Goal: Task Accomplishment & Management: Manage account settings

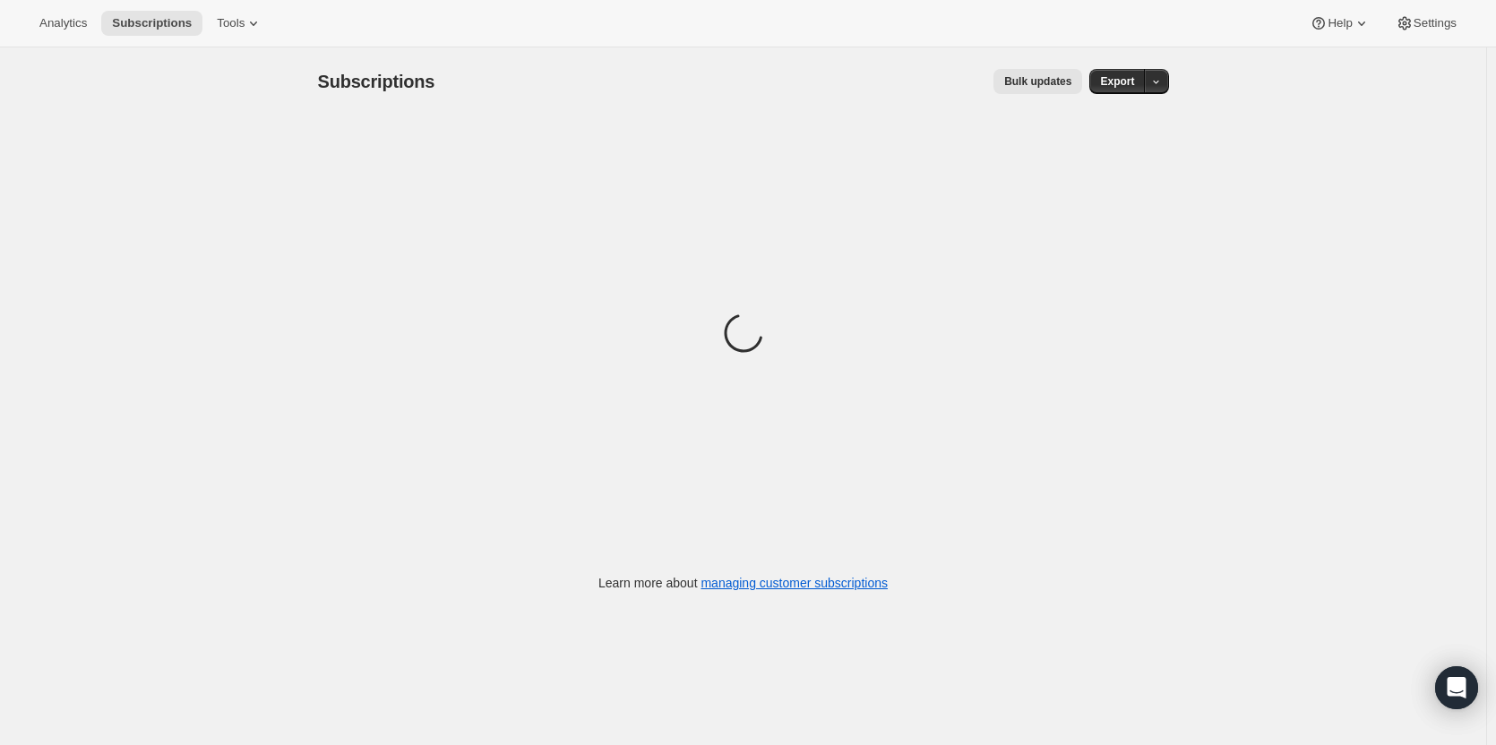
click at [253, 26] on icon at bounding box center [253, 23] width 18 height 18
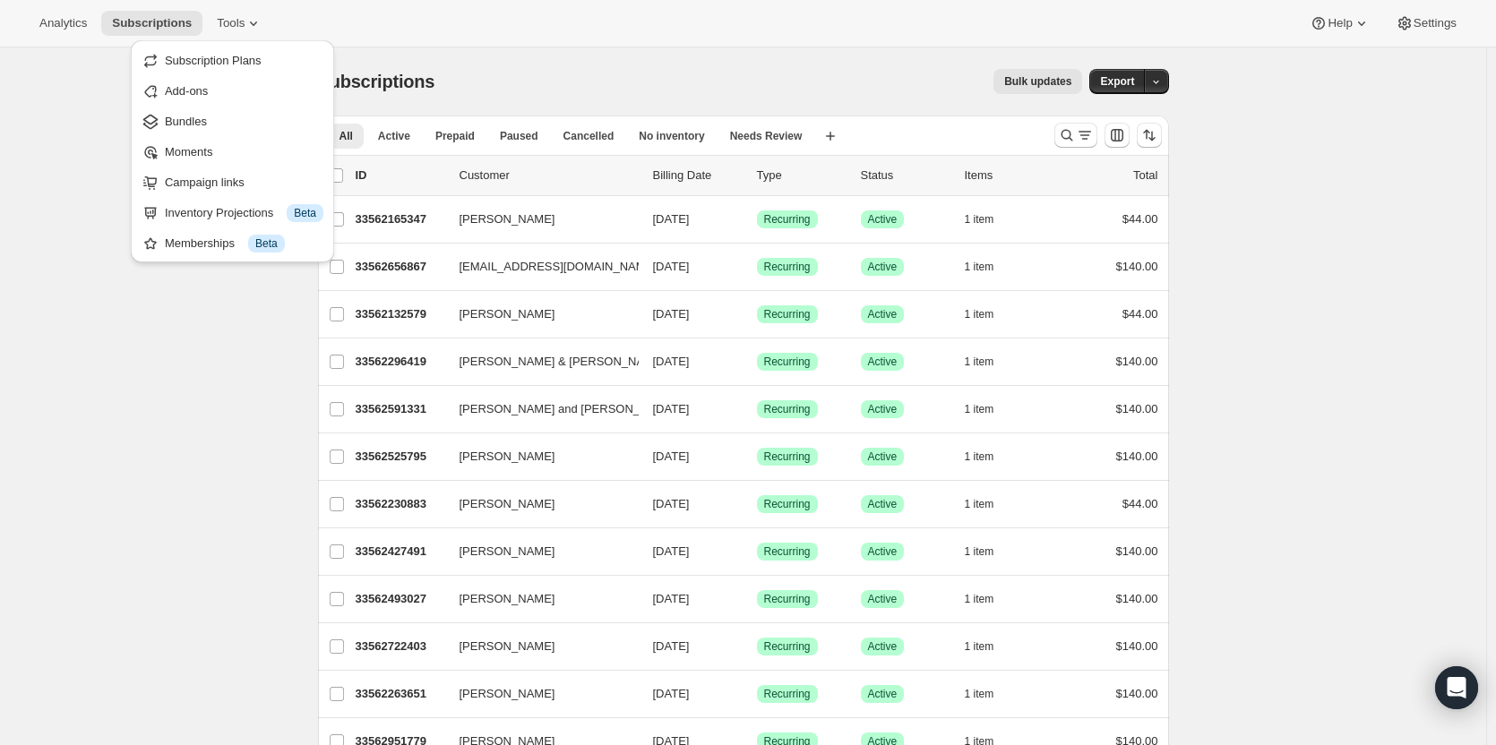
click at [228, 127] on span "Bundles" at bounding box center [244, 122] width 159 height 18
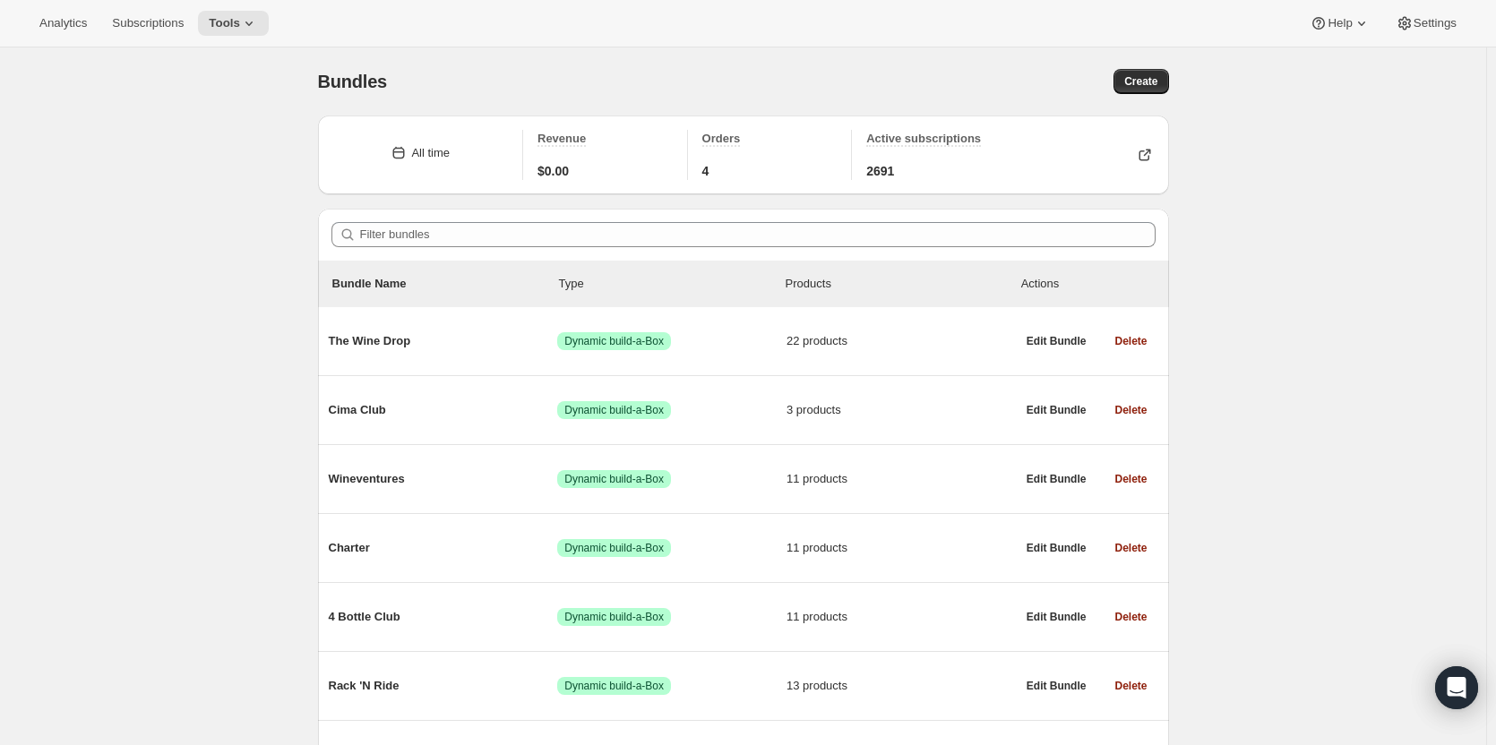
click at [728, 501] on div "Wineventures Success Dynamic build-a-Box 11 products" at bounding box center [672, 479] width 687 height 47
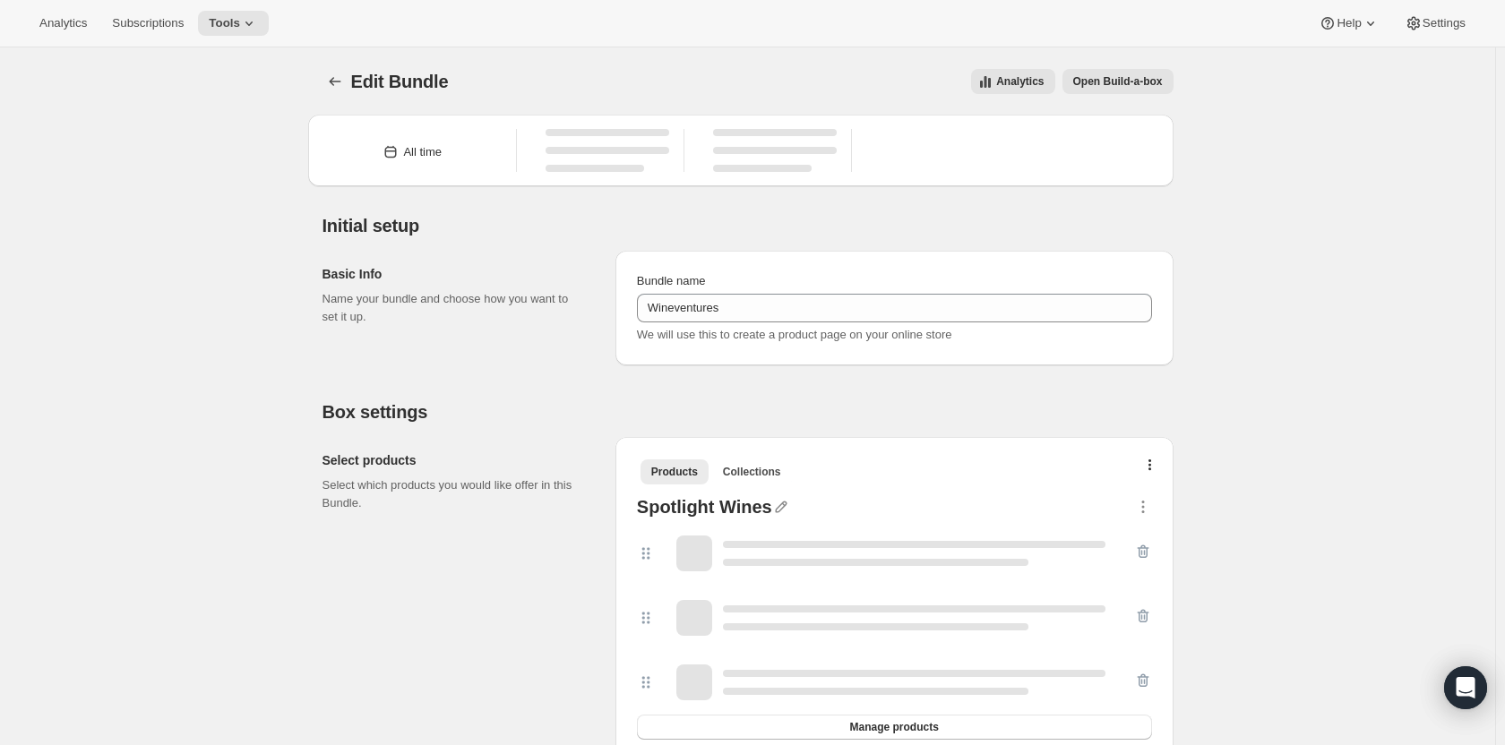
type input "Wineventures"
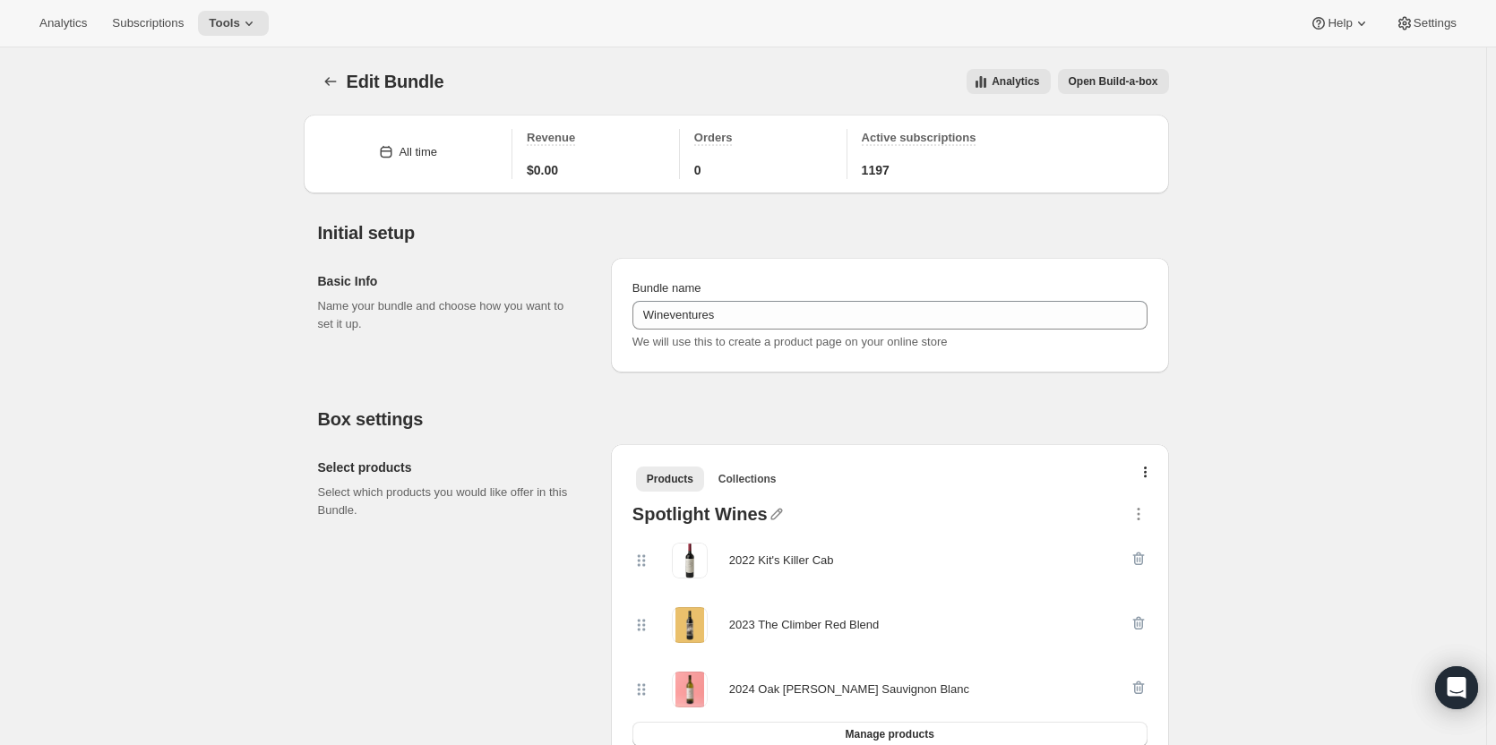
drag, startPoint x: 231, startPoint y: 47, endPoint x: 235, endPoint y: 35, distance: 12.2
click at [231, 46] on div "Analytics Subscriptions Tools Help Settings" at bounding box center [748, 23] width 1496 height 47
click at [235, 32] on button "Tools" at bounding box center [233, 23] width 71 height 25
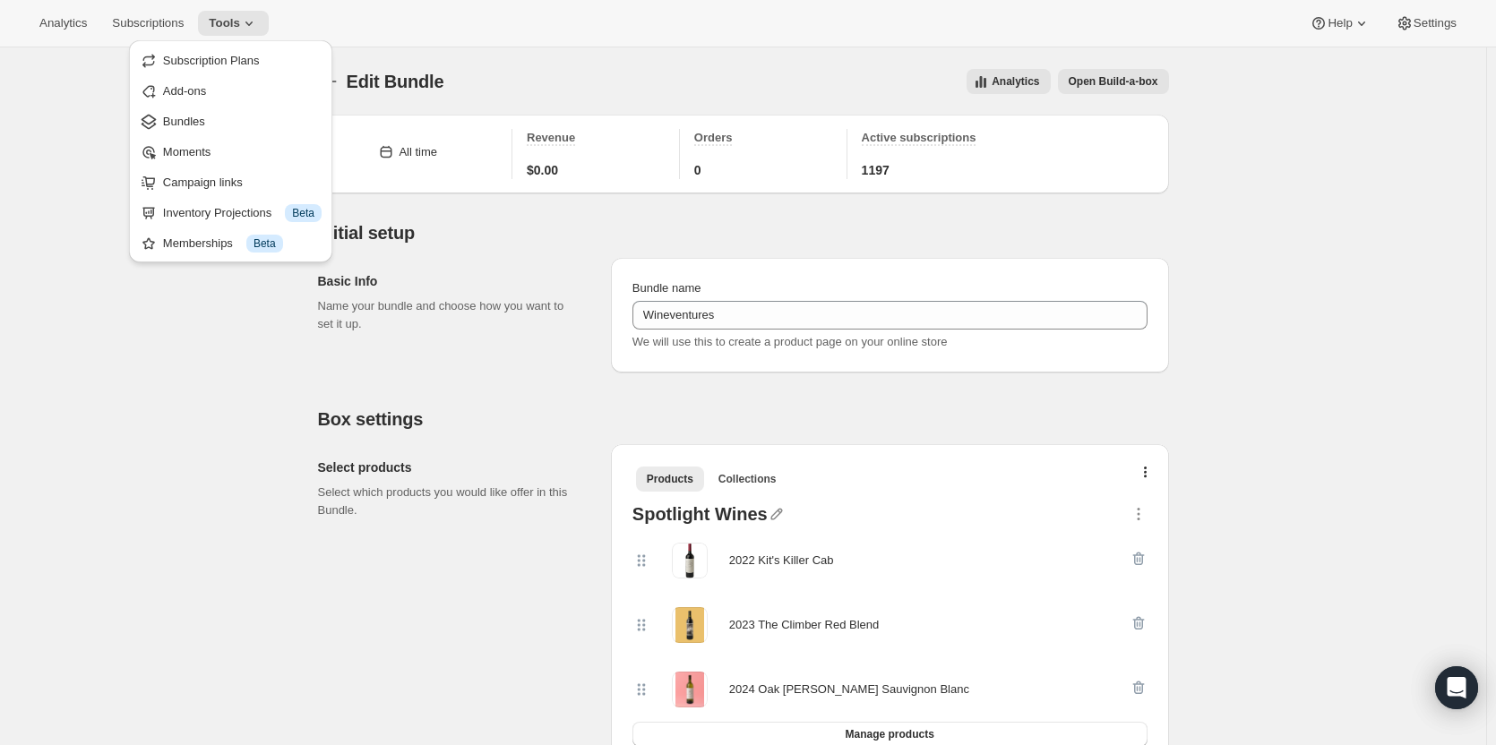
click at [235, 174] on span "Campaign links" at bounding box center [242, 183] width 159 height 18
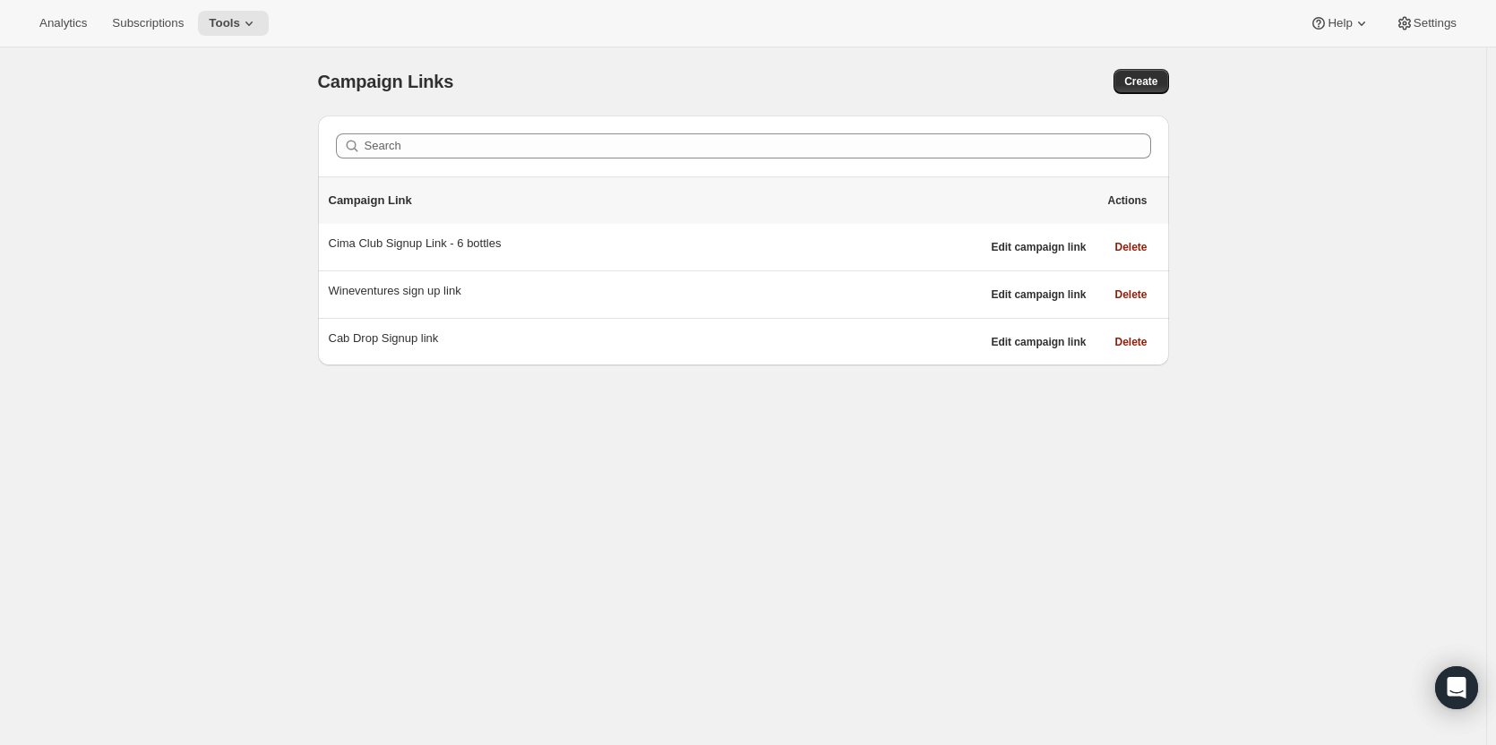
click at [393, 296] on div "Wineventures sign up link" at bounding box center [655, 291] width 652 height 18
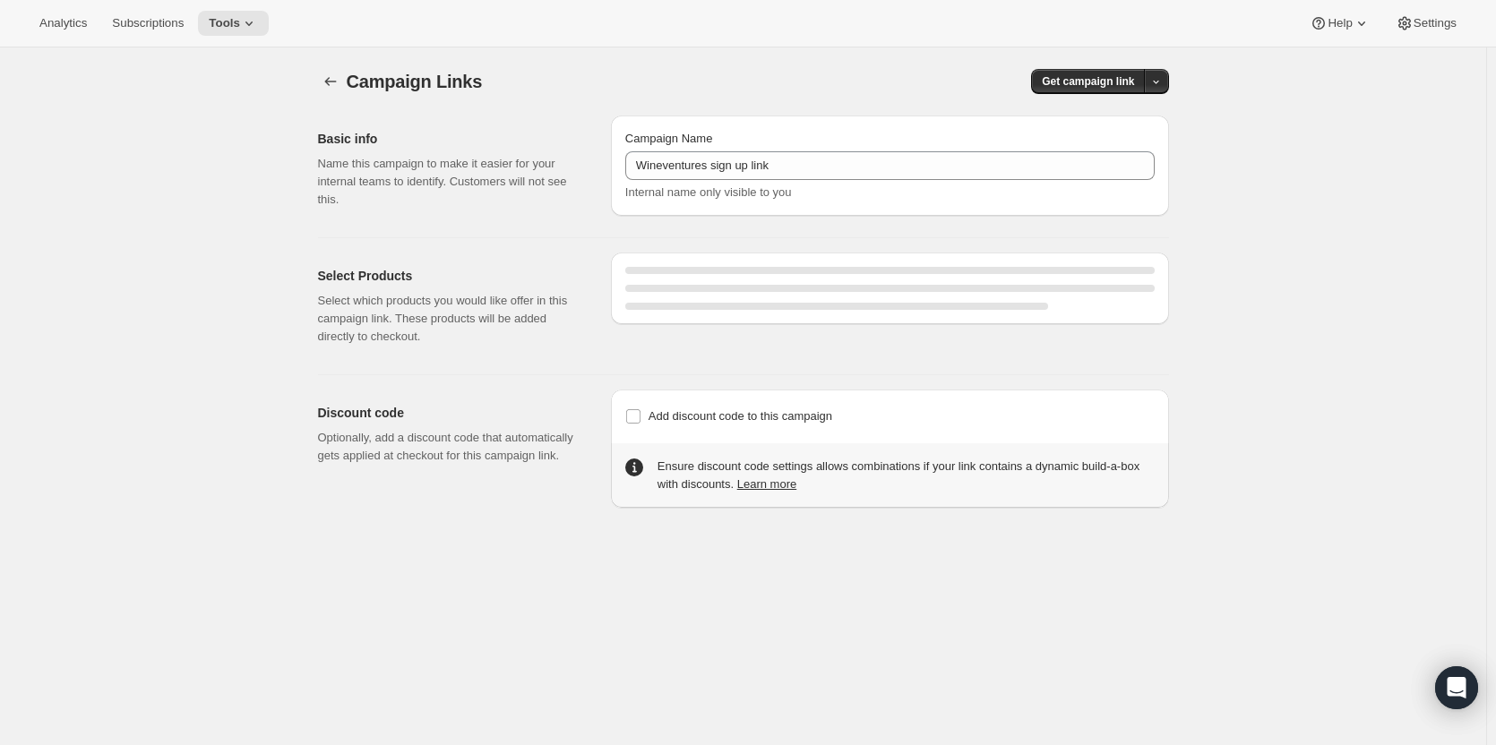
select select "gid://shopify/SellingPlan/15563194467"
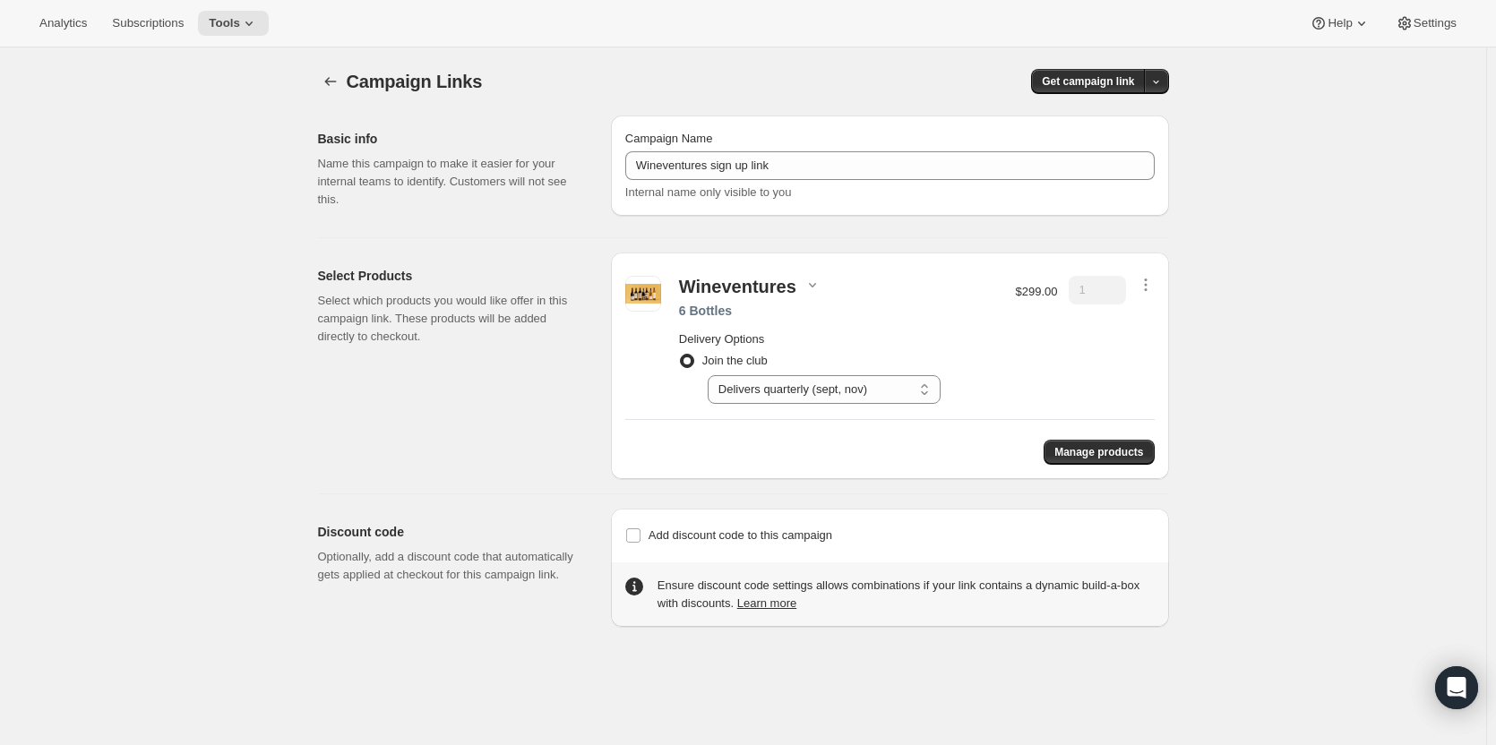
click at [1154, 285] on icon "button" at bounding box center [1145, 285] width 18 height 18
click at [1146, 342] on span "Edit contents" at bounding box center [1149, 348] width 67 height 13
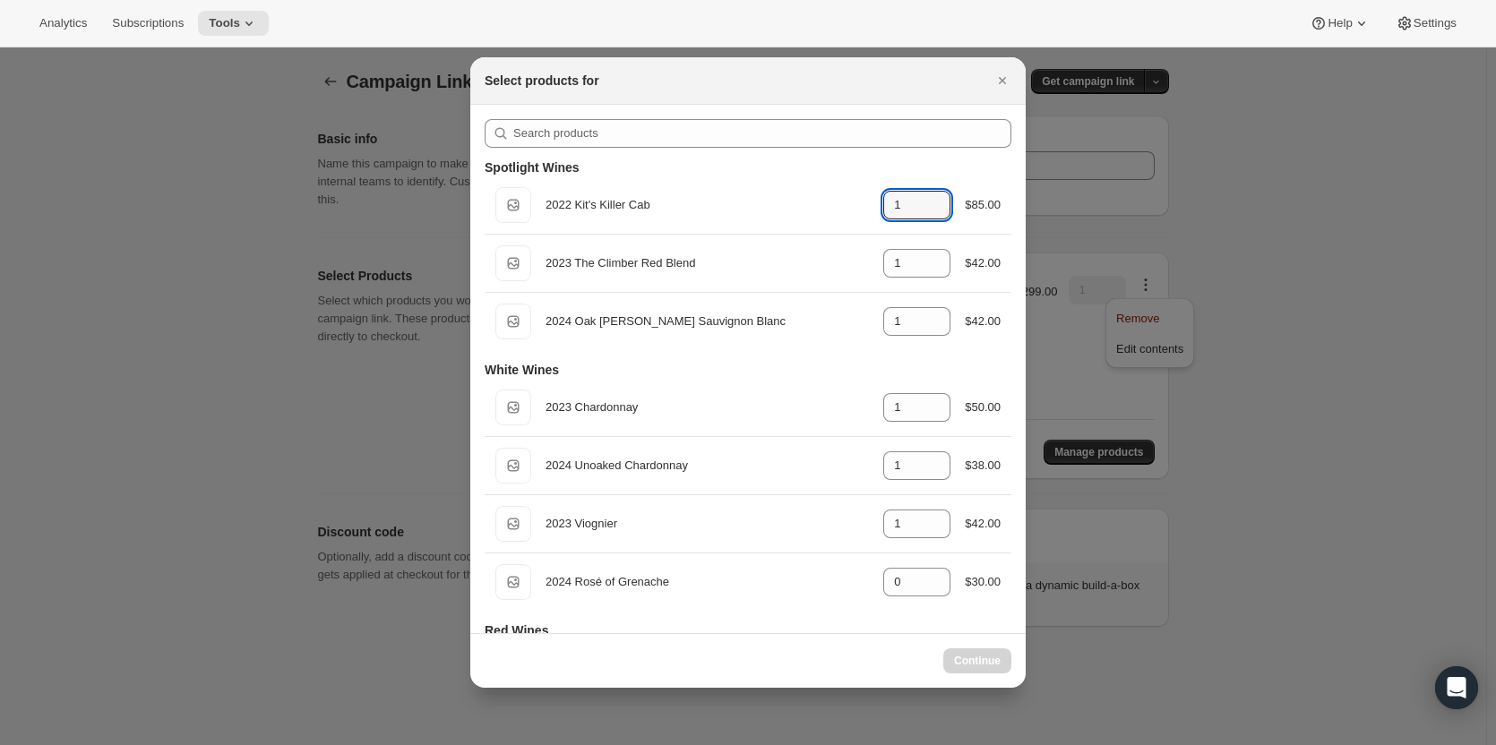
click at [930, 209] on icon ":rf0:" at bounding box center [937, 210] width 18 height 18
click at [929, 211] on icon ":rf0:" at bounding box center [937, 210] width 18 height 18
type input "0"
click at [928, 266] on icon ":rf0:" at bounding box center [937, 269] width 18 height 18
type input "0"
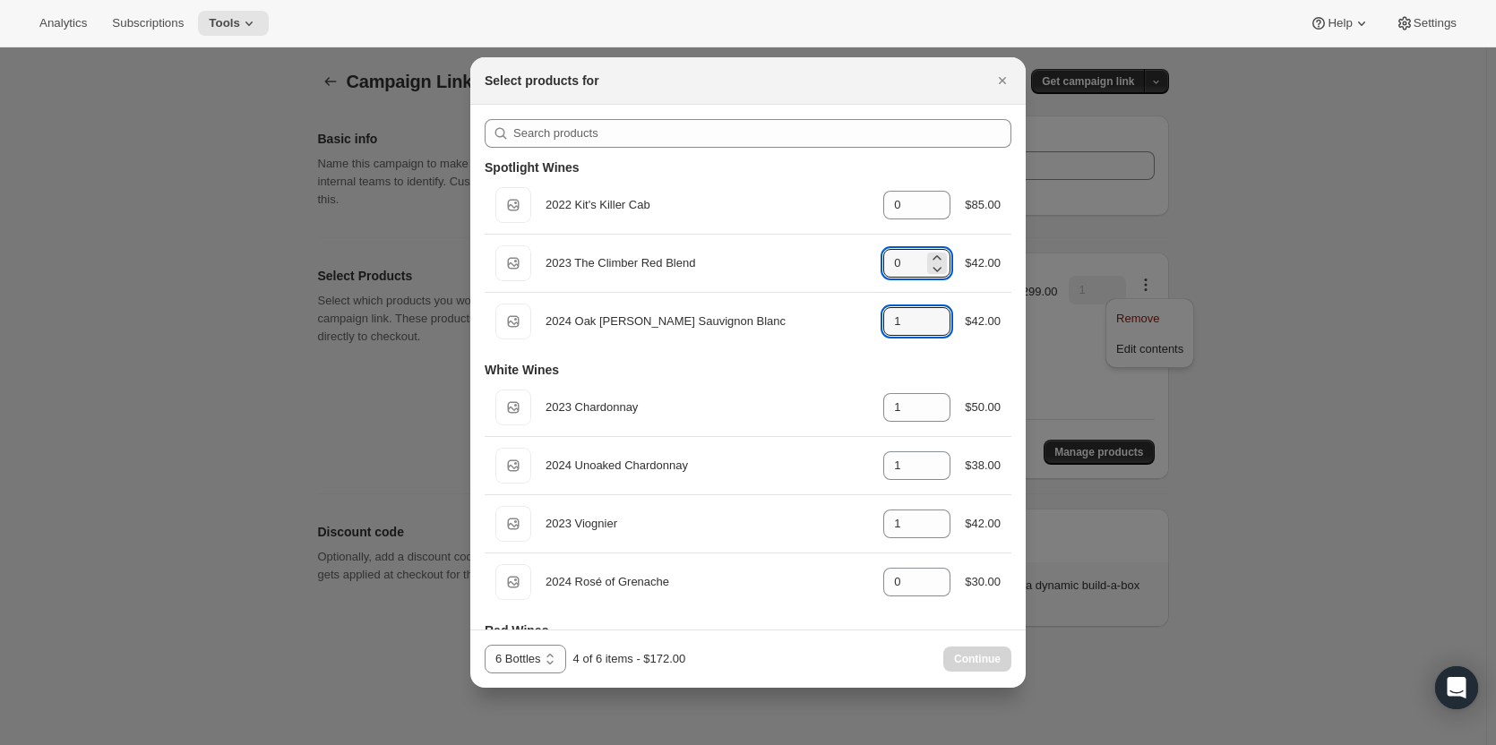
click at [930, 321] on icon ":rf0:" at bounding box center [937, 327] width 18 height 18
type input "0"
click at [913, 659] on div "6 Bottles 6 Bottles - Red 6 Bottles - White 6 Bottles 3 of 6 items - $130.00 Co…" at bounding box center [747, 659] width 527 height 29
click at [931, 201] on icon ":rf0:" at bounding box center [937, 200] width 18 height 18
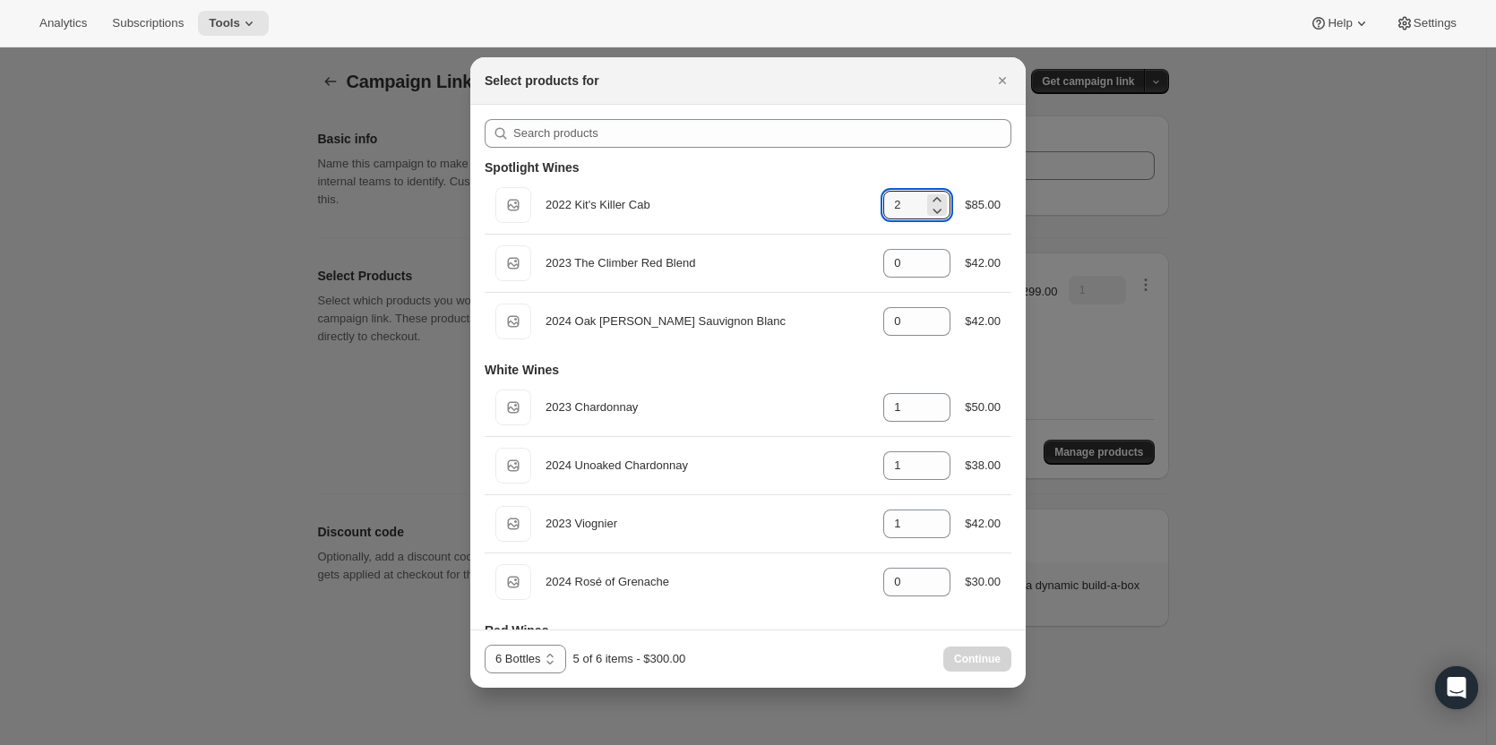
click at [929, 216] on icon ":rf0:" at bounding box center [937, 210] width 18 height 18
type input "0"
click at [929, 216] on icon ":rf0:" at bounding box center [937, 210] width 18 height 18
click at [544, 661] on select "6 Bottles 6 Bottles - Red 6 Bottles - White" at bounding box center [524, 659] width 81 height 29
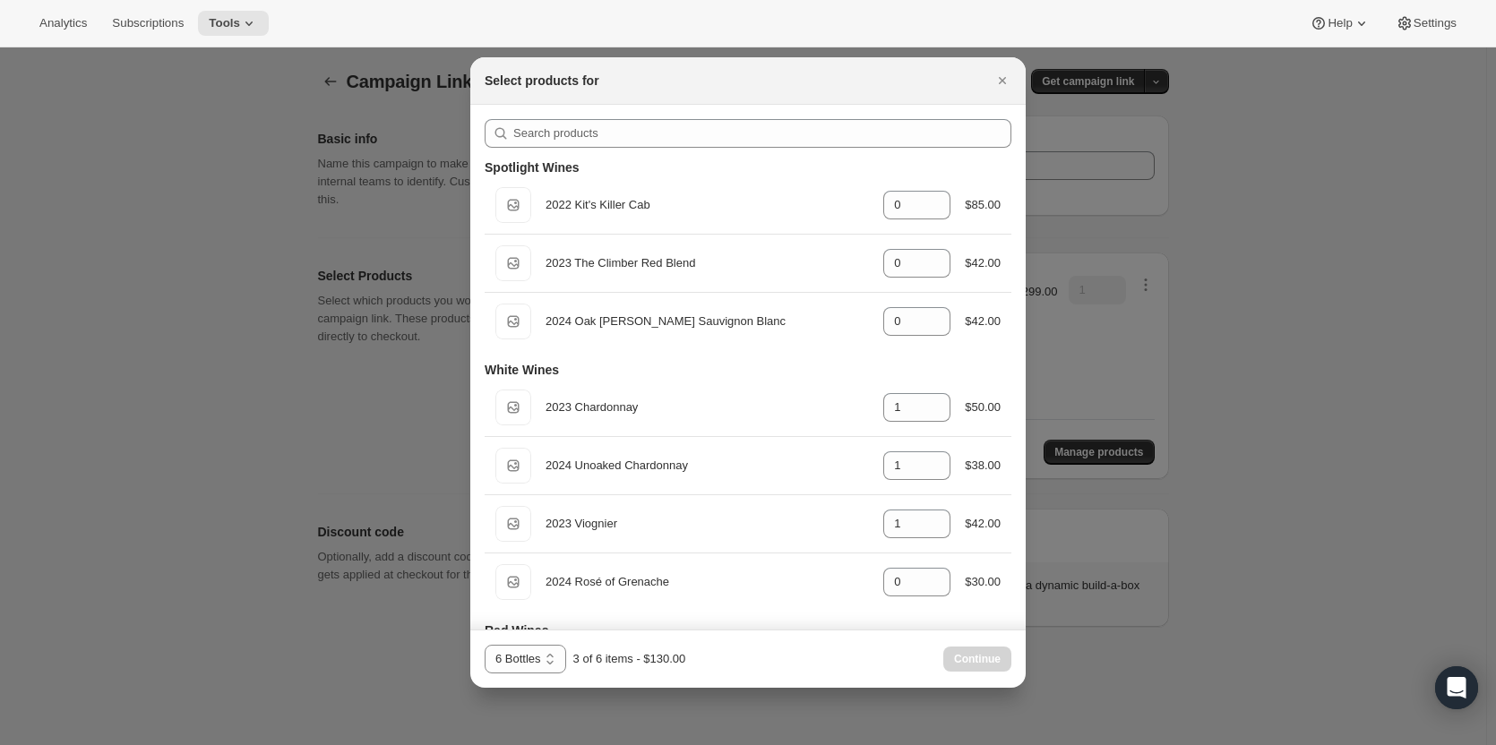
click at [484, 645] on select "6 Bottles 6 Bottles - Red 6 Bottles - White" at bounding box center [524, 659] width 81 height 29
click at [547, 656] on select "6 Bottles 6 Bottles - Red 6 Bottles - White" at bounding box center [540, 659] width 113 height 29
select select "gid://shopify/ProductVariant/43519395463267"
click at [484, 645] on select "6 Bottles 6 Bottles - Red 6 Bottles - White" at bounding box center [540, 659] width 113 height 29
click at [928, 199] on icon ":rf0:" at bounding box center [937, 200] width 18 height 18
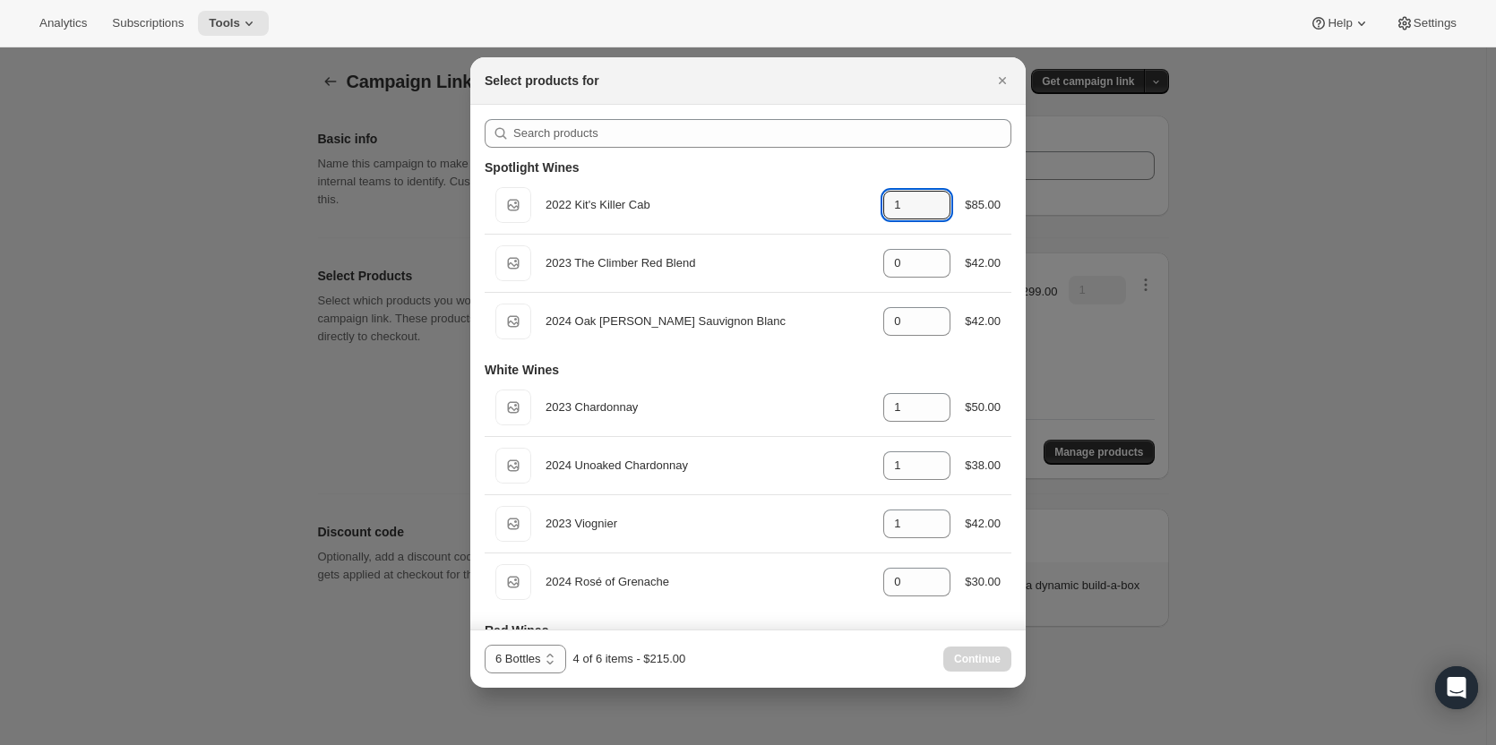
click at [928, 199] on icon ":rf0:" at bounding box center [937, 200] width 18 height 18
type input "2"
click at [928, 261] on icon ":rf0:" at bounding box center [937, 269] width 18 height 18
click at [928, 254] on icon ":rf0:" at bounding box center [937, 258] width 18 height 18
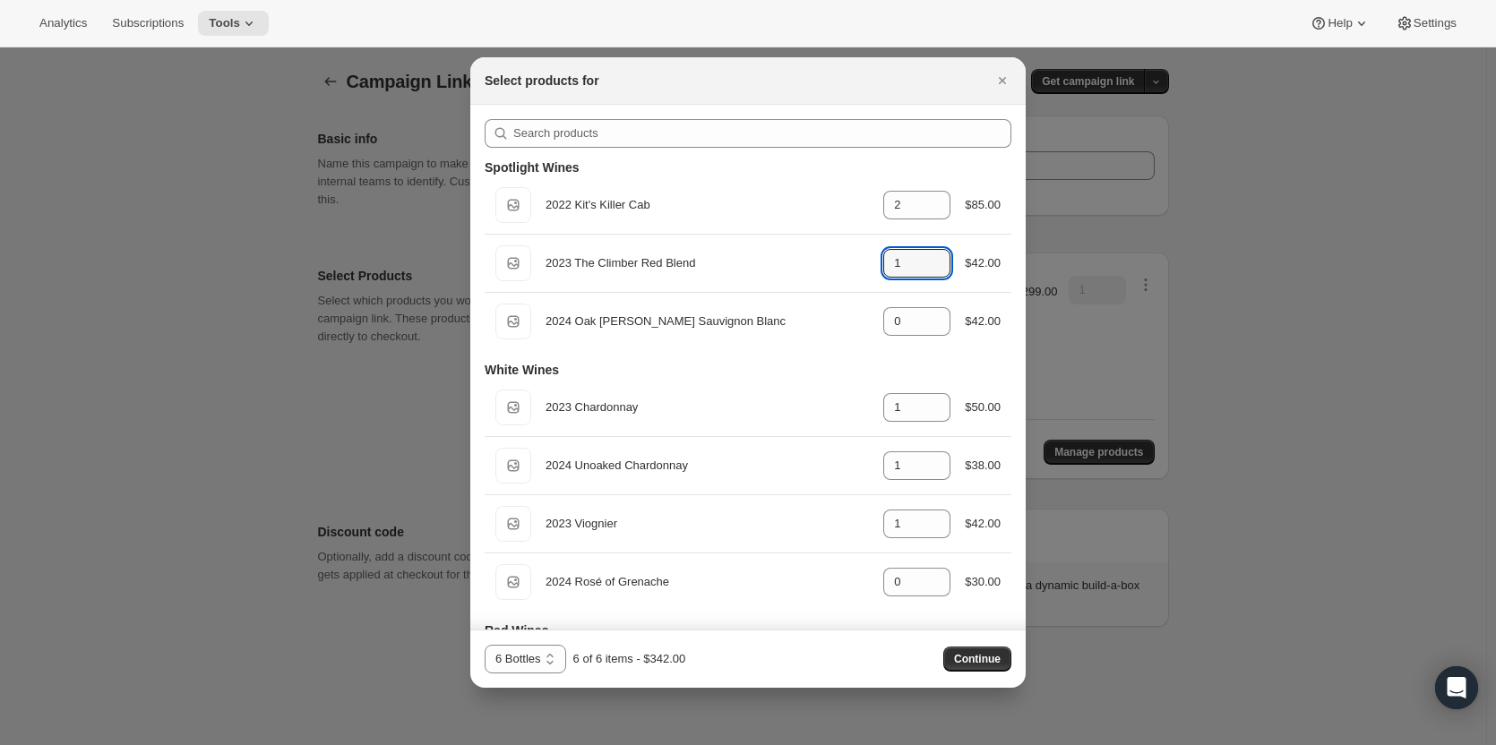
click at [928, 254] on icon ":rf0:" at bounding box center [937, 258] width 18 height 18
type input "2"
click at [998, 76] on icon "Close" at bounding box center [1002, 81] width 18 height 18
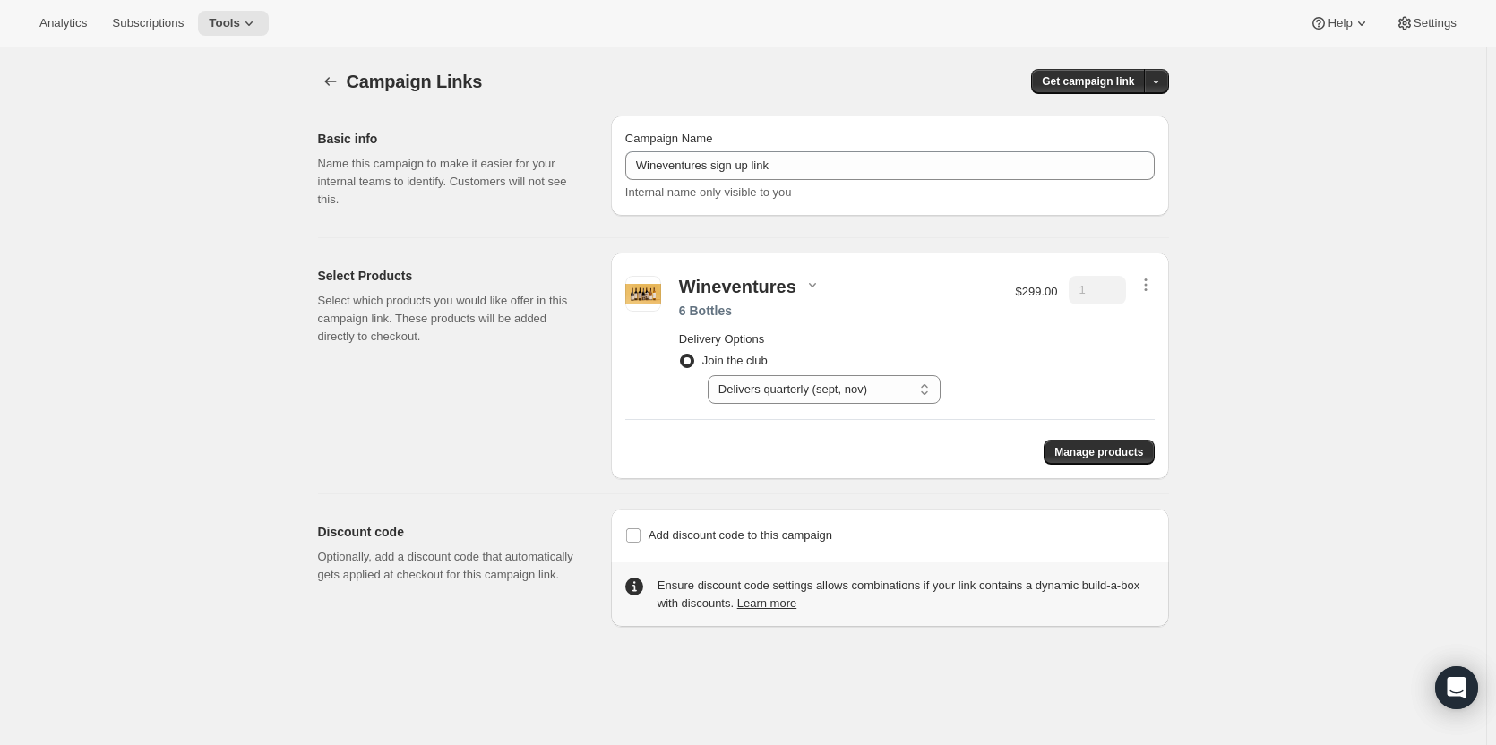
click at [240, 30] on icon at bounding box center [249, 23] width 18 height 18
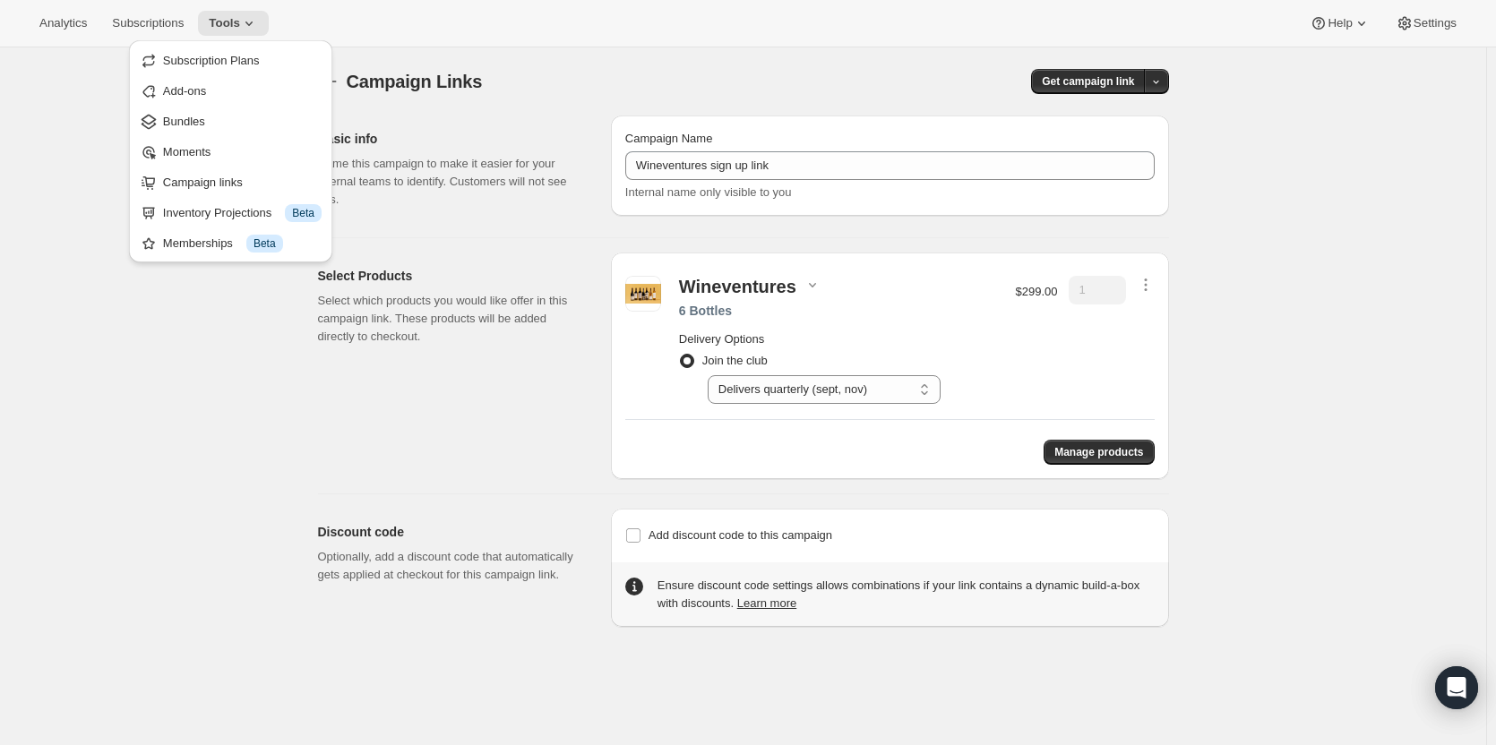
click at [218, 120] on span "Bundles" at bounding box center [242, 122] width 159 height 18
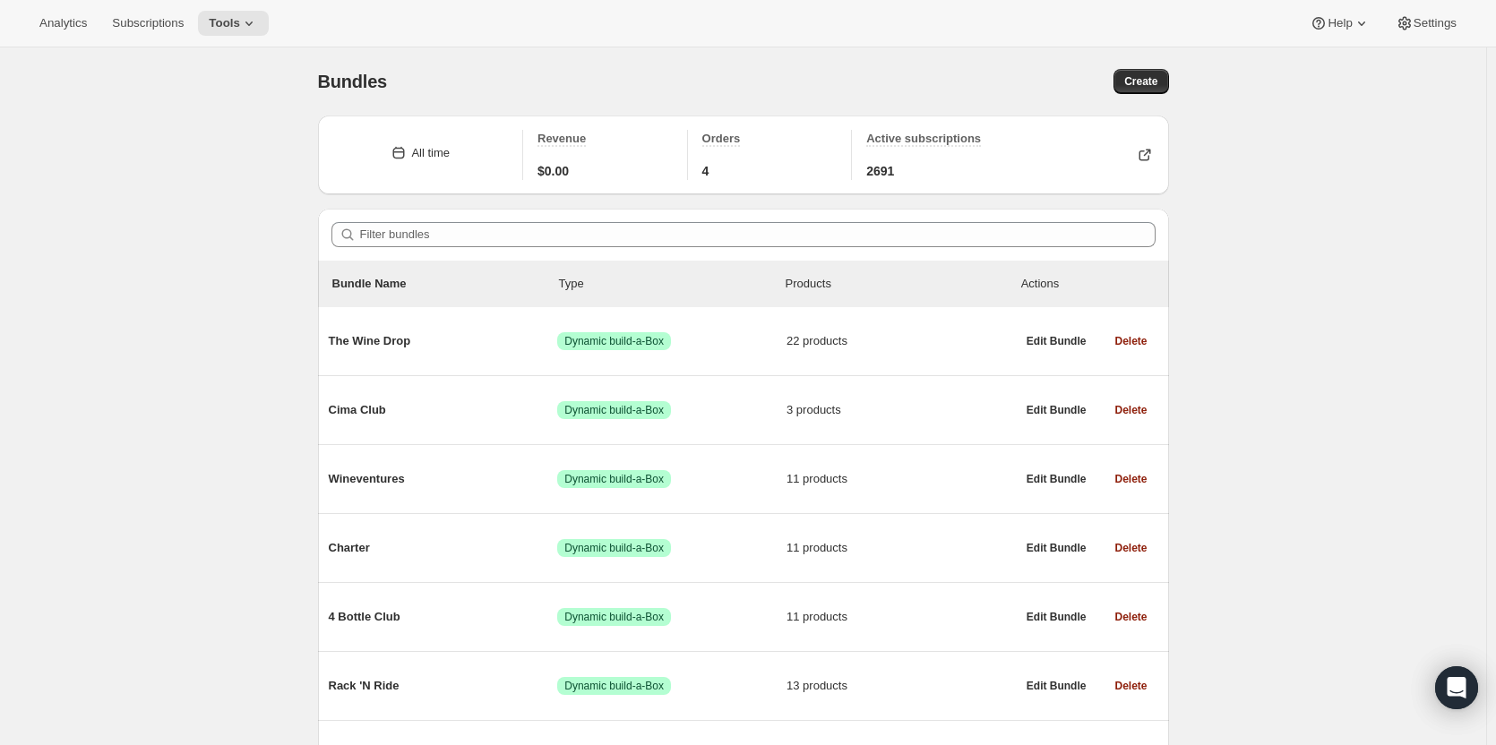
click at [491, 346] on span "The Wine Drop" at bounding box center [443, 341] width 229 height 18
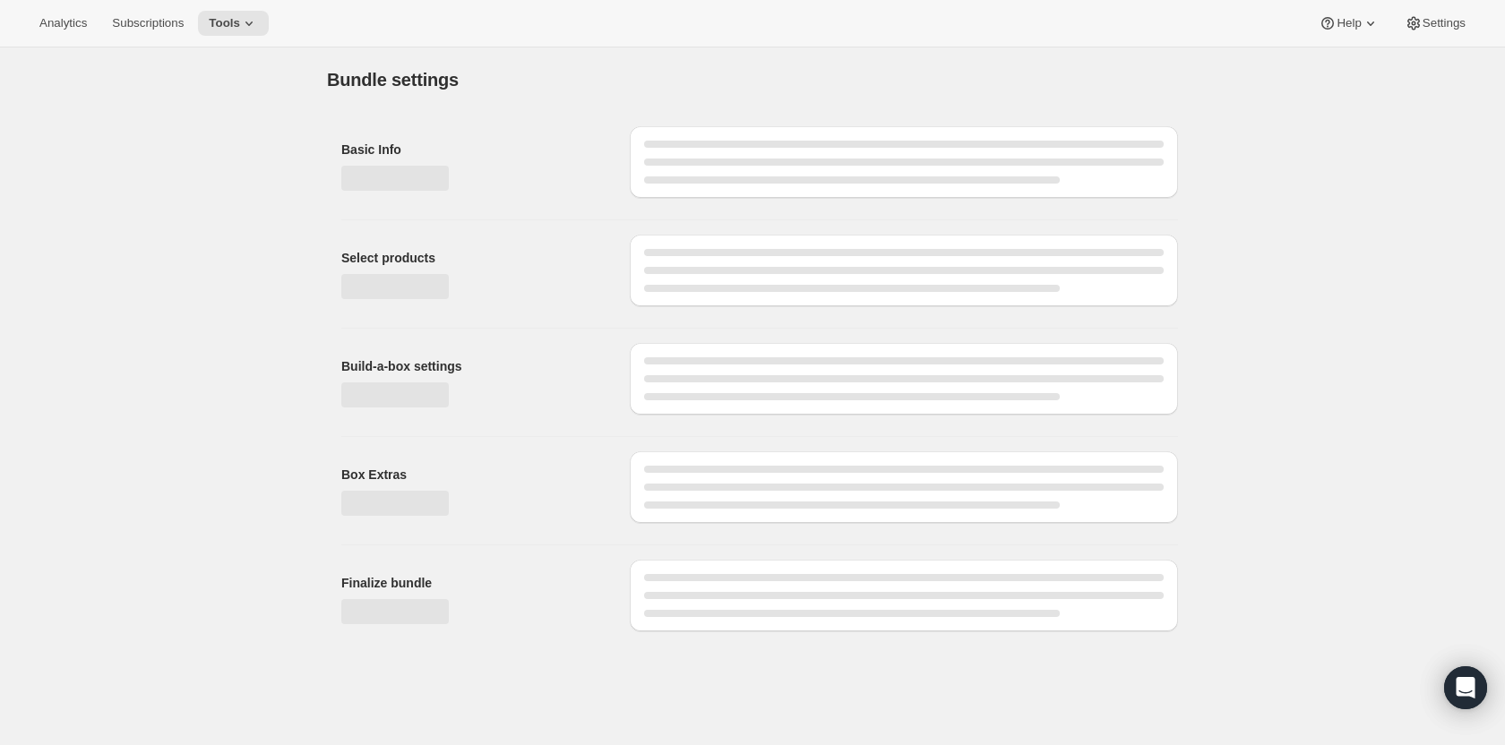
type input "The Wine Drop"
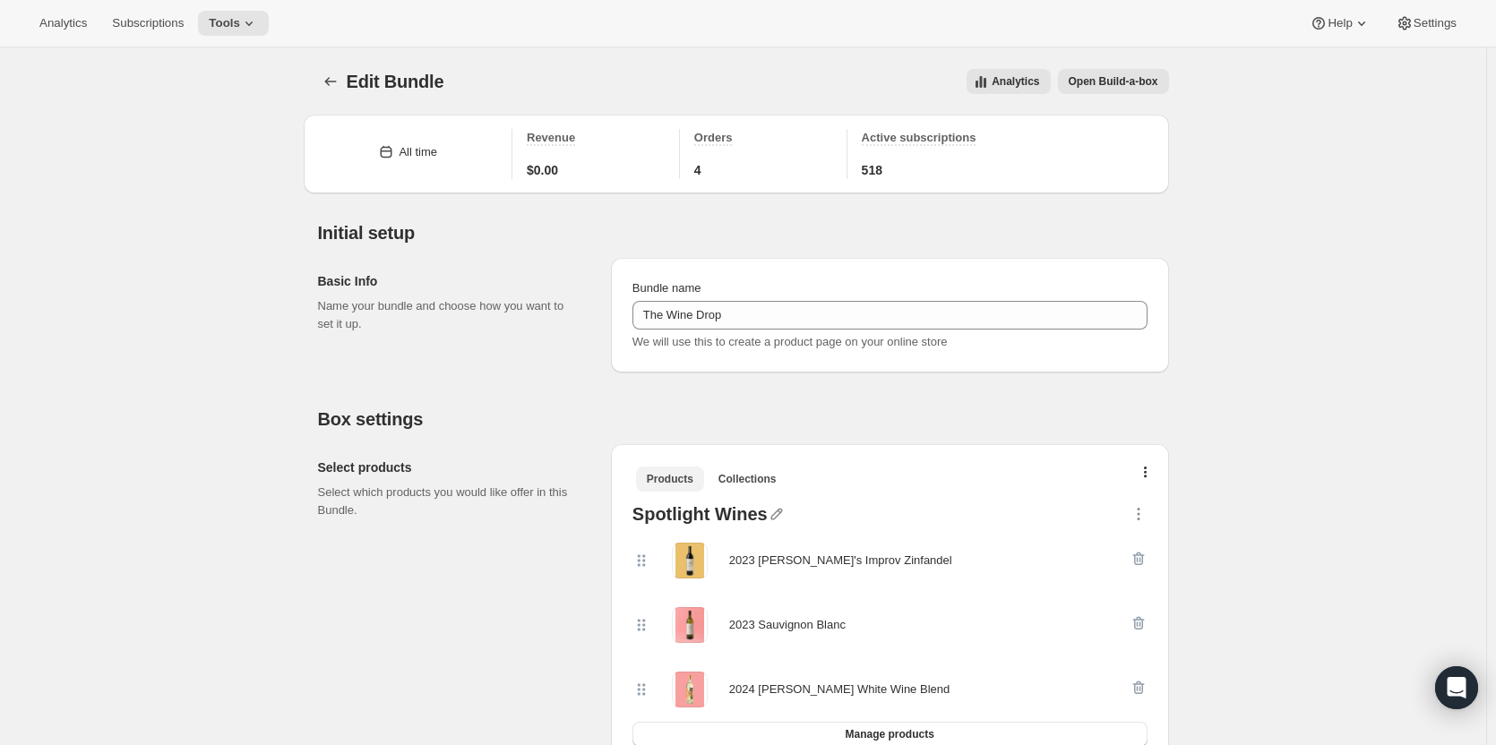
click at [751, 476] on span "Collections" at bounding box center [747, 479] width 58 height 14
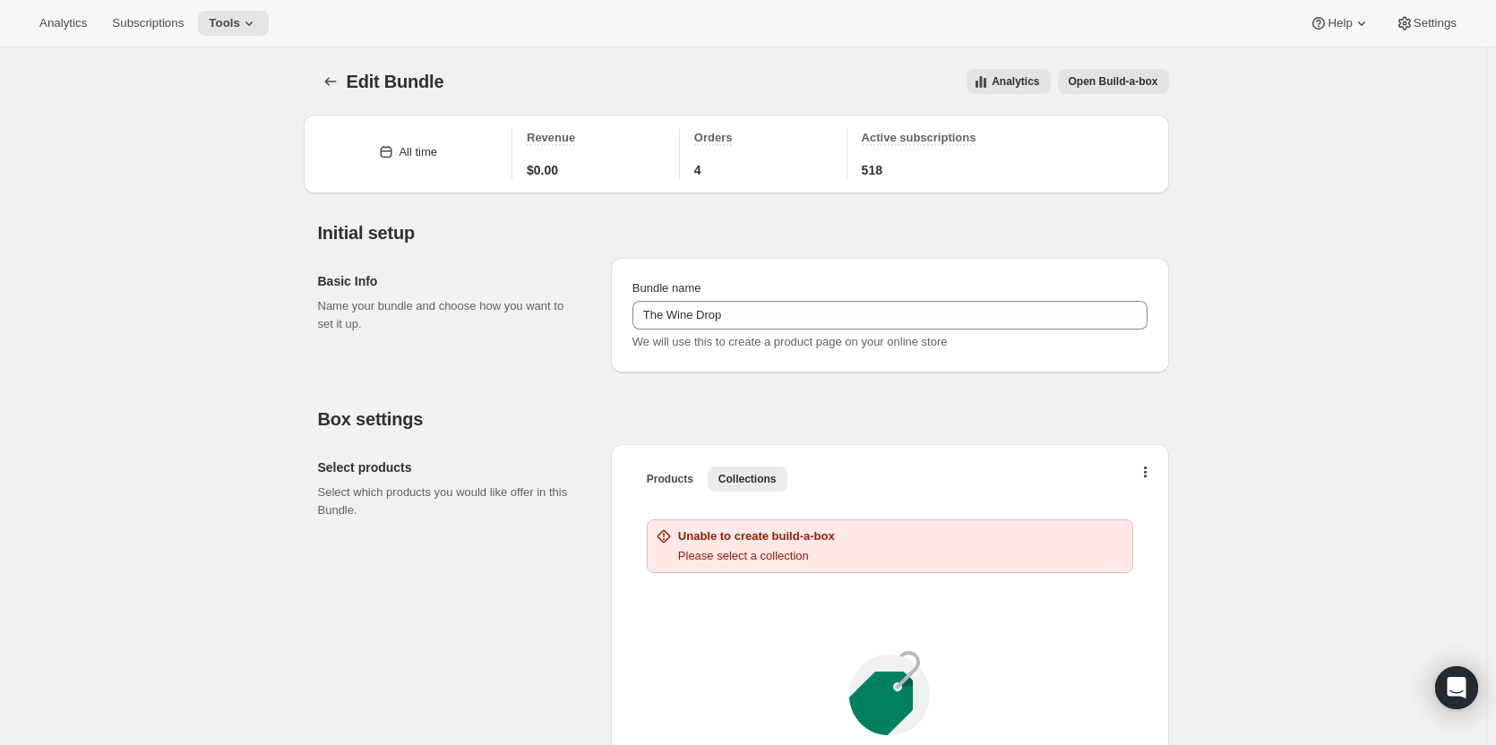
click at [671, 479] on span "Products" at bounding box center [670, 479] width 47 height 14
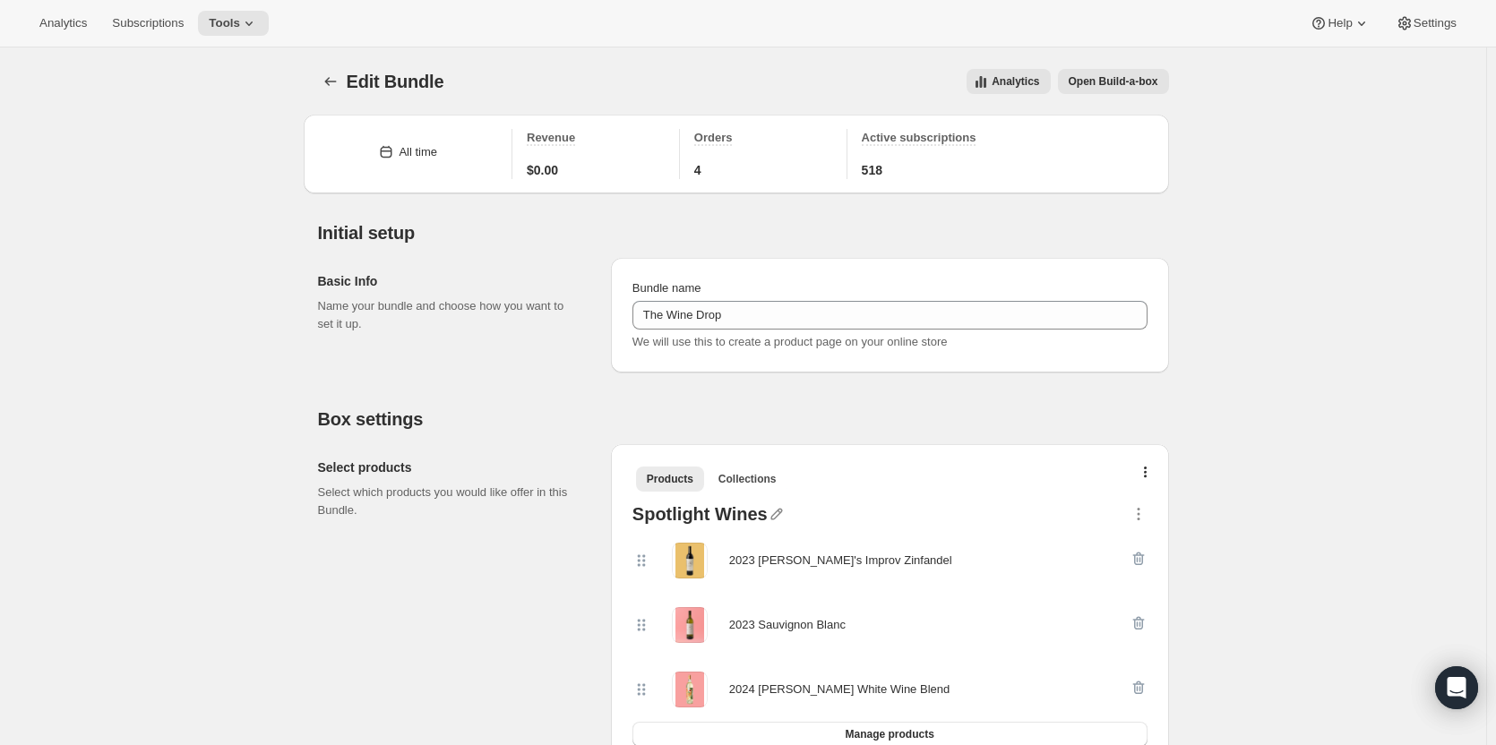
click at [240, 27] on icon at bounding box center [249, 23] width 18 height 18
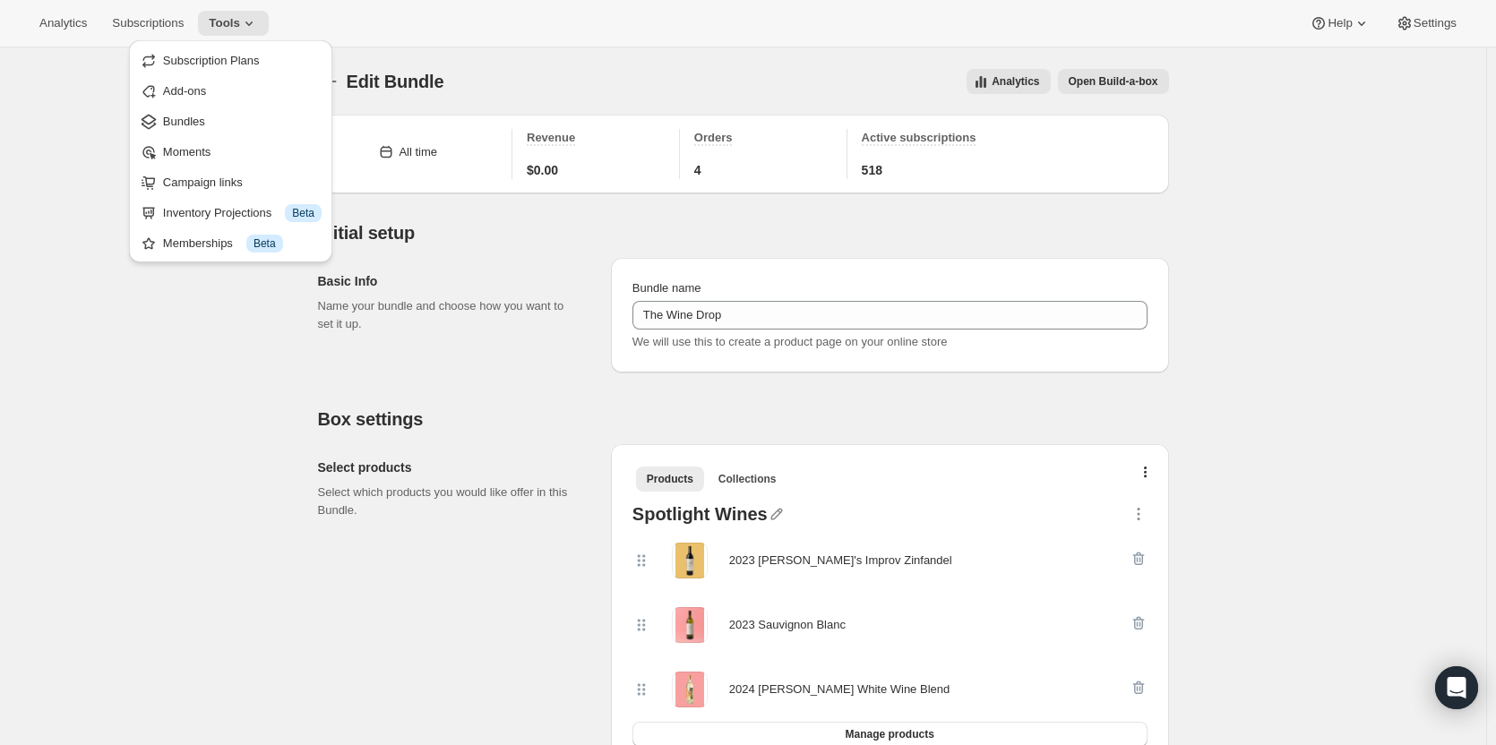
click at [227, 119] on span "Bundles" at bounding box center [242, 122] width 159 height 18
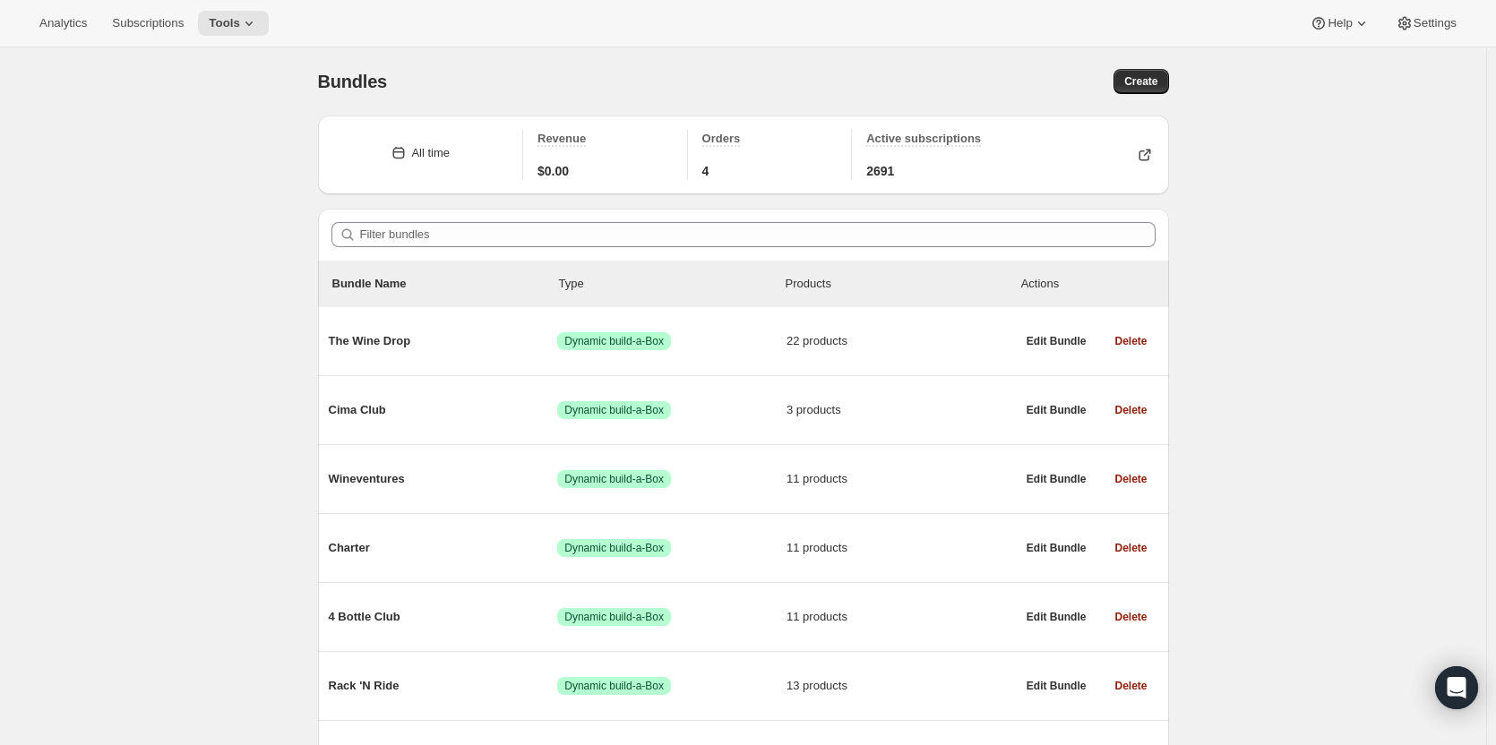
click at [383, 416] on span "Cima Club" at bounding box center [443, 410] width 229 height 18
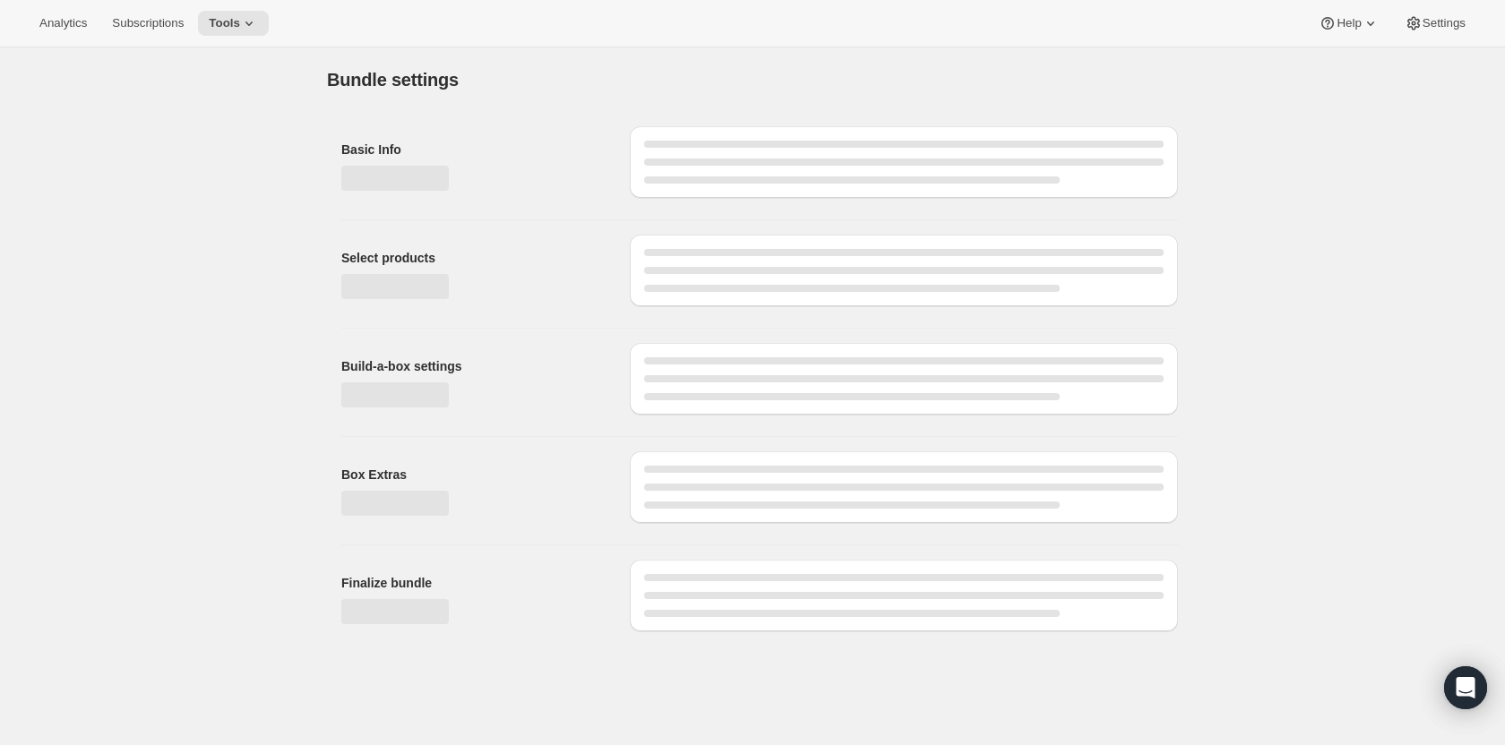
type input "Cima Club"
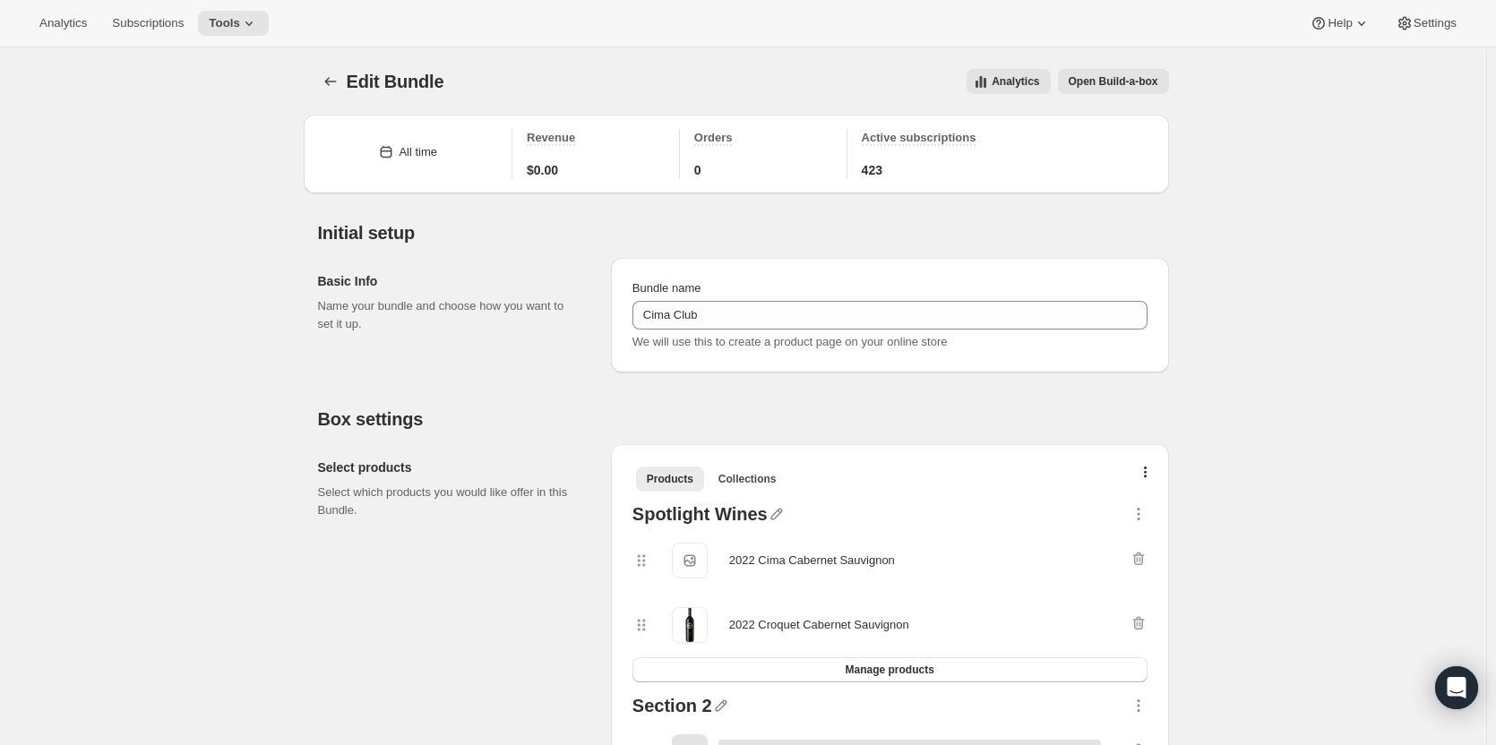
click at [1153, 478] on button "button" at bounding box center [1145, 476] width 18 height 18
click at [328, 86] on icon "Bundles" at bounding box center [330, 82] width 18 height 18
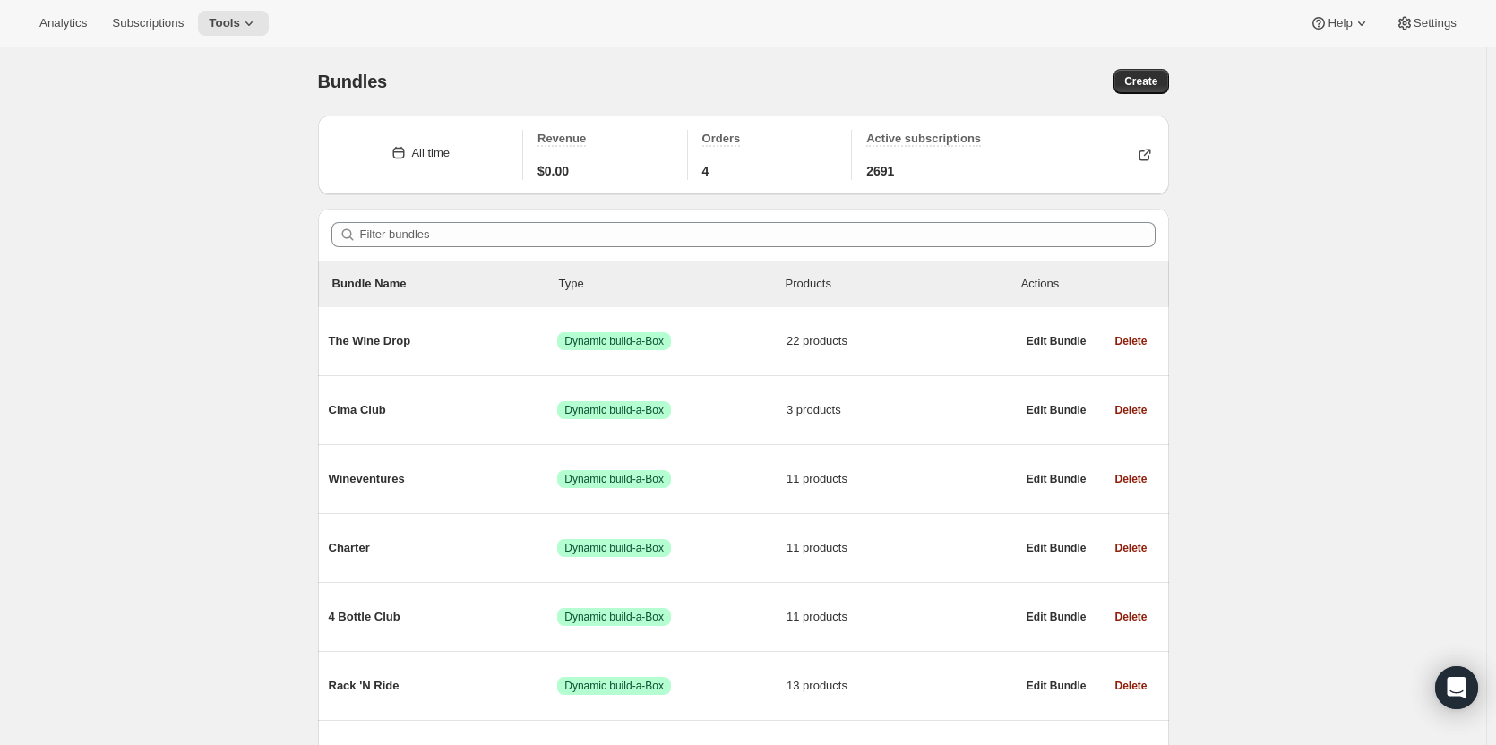
click at [454, 486] on span "Wineventures" at bounding box center [443, 479] width 229 height 18
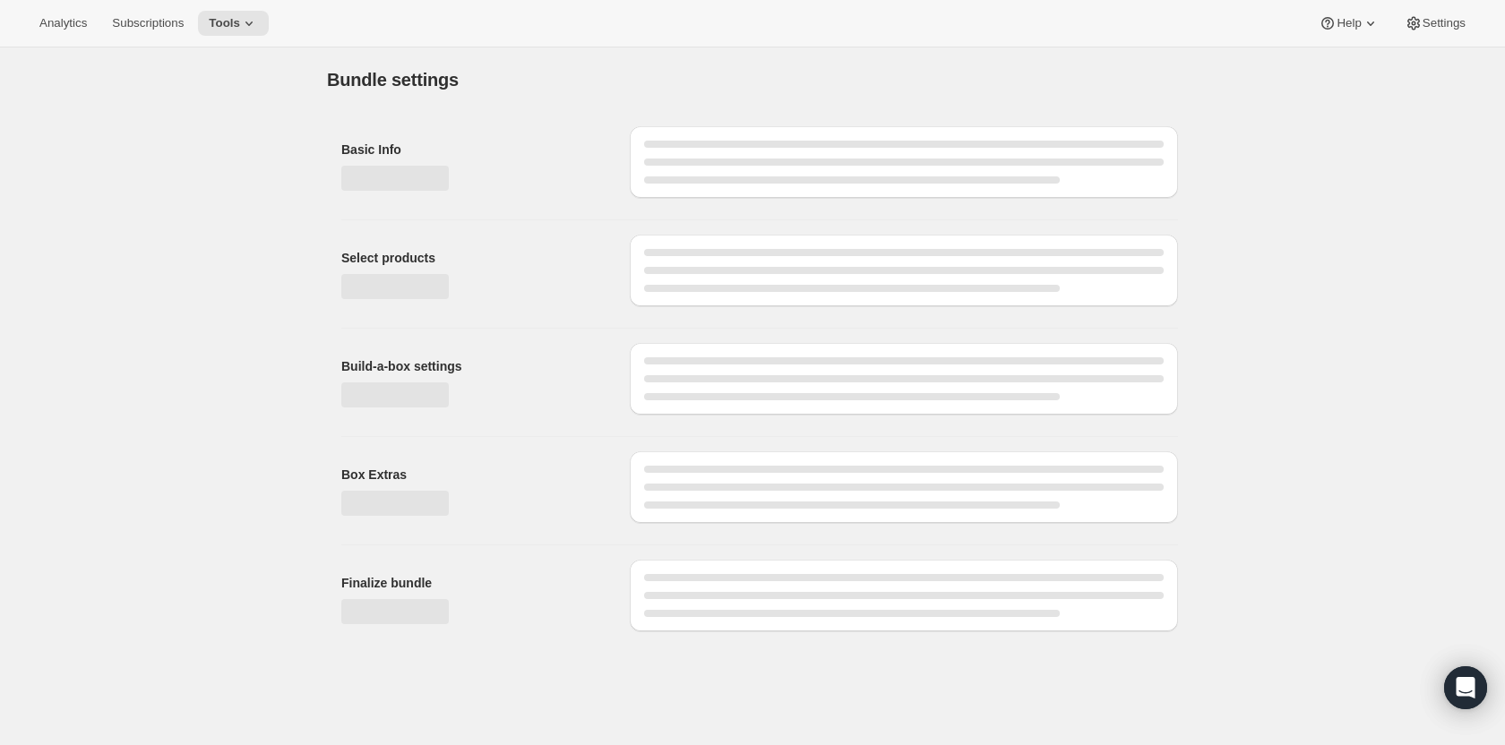
type input "Wineventures"
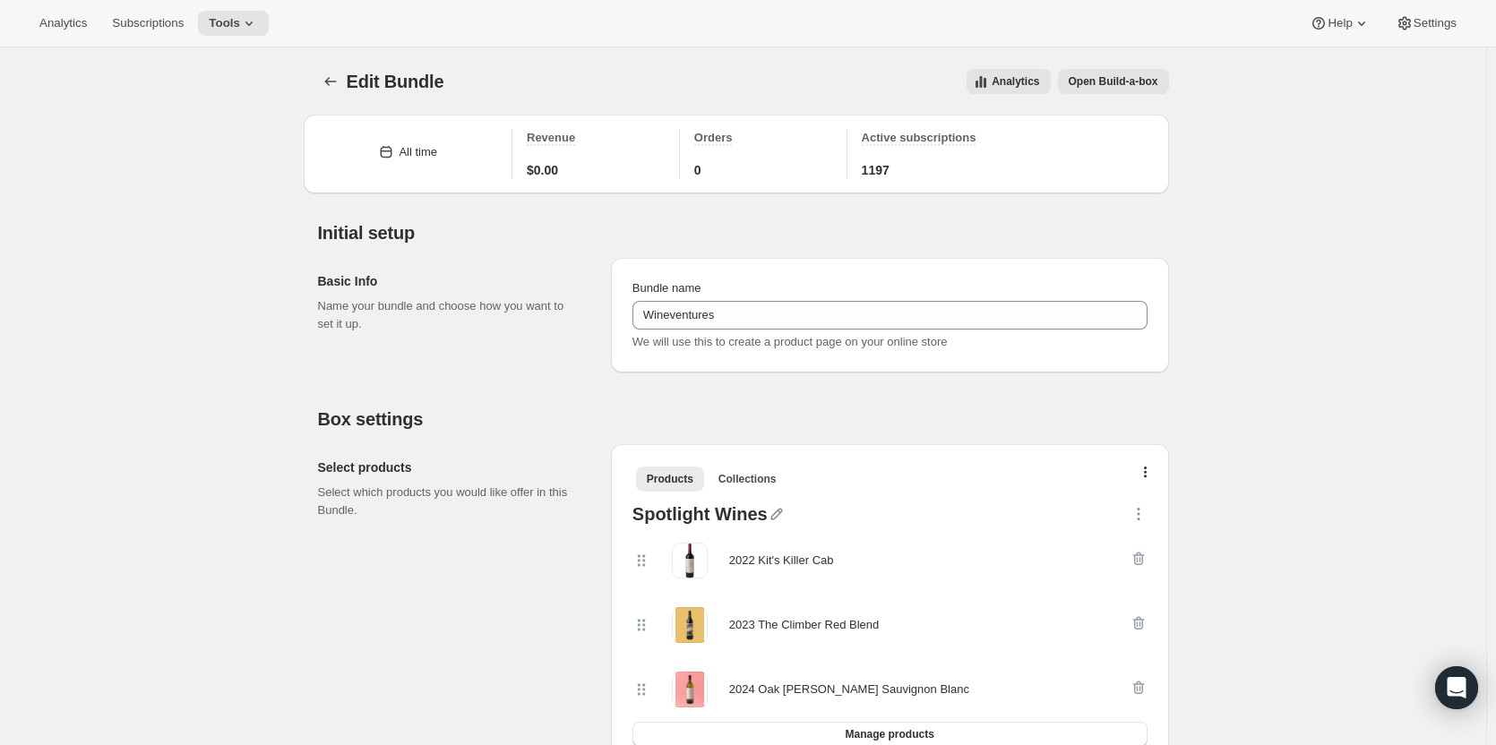
click at [1147, 473] on icon "button" at bounding box center [1146, 474] width 4 height 14
click at [1142, 503] on span "Bulk Autoswap for existing subscribers" at bounding box center [1150, 509] width 199 height 13
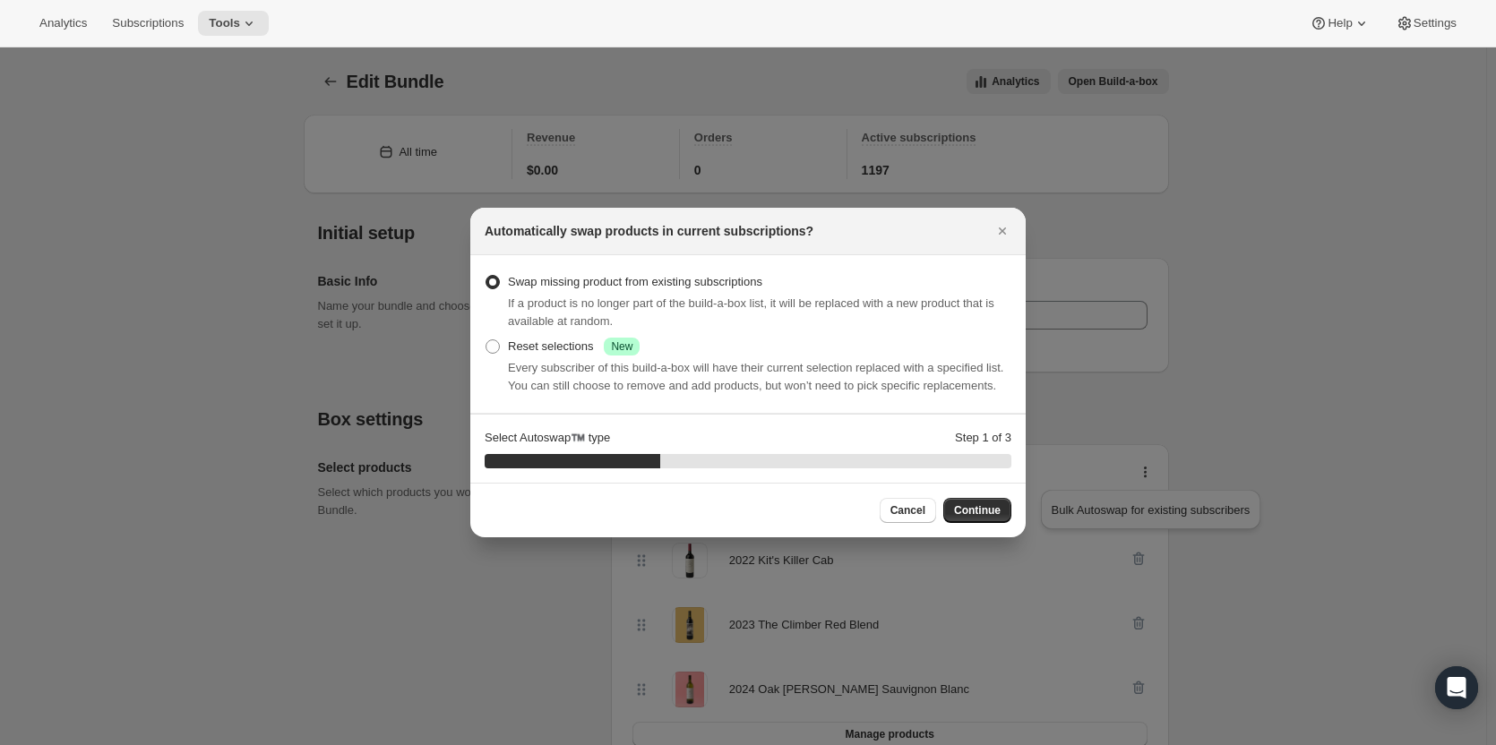
click at [496, 347] on span ":rnh:" at bounding box center [492, 346] width 14 height 14
click at [486, 340] on input "Reset selections Success New" at bounding box center [485, 339] width 1 height 1
radio input "true"
click at [993, 514] on span "Continue" at bounding box center [977, 510] width 47 height 14
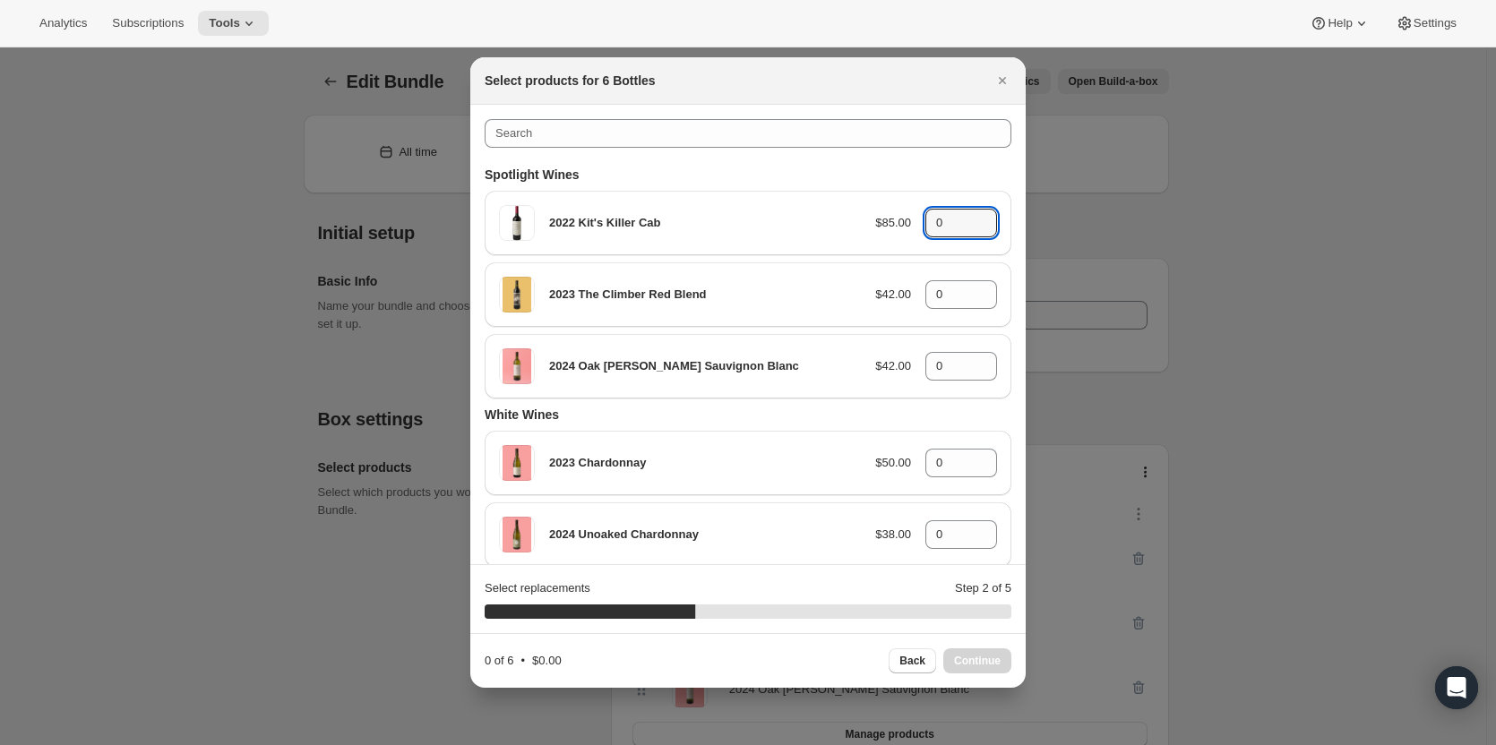
click at [977, 217] on icon ":rnh:" at bounding box center [983, 218] width 18 height 18
type input "2"
click at [981, 287] on icon ":rnh:" at bounding box center [983, 289] width 18 height 18
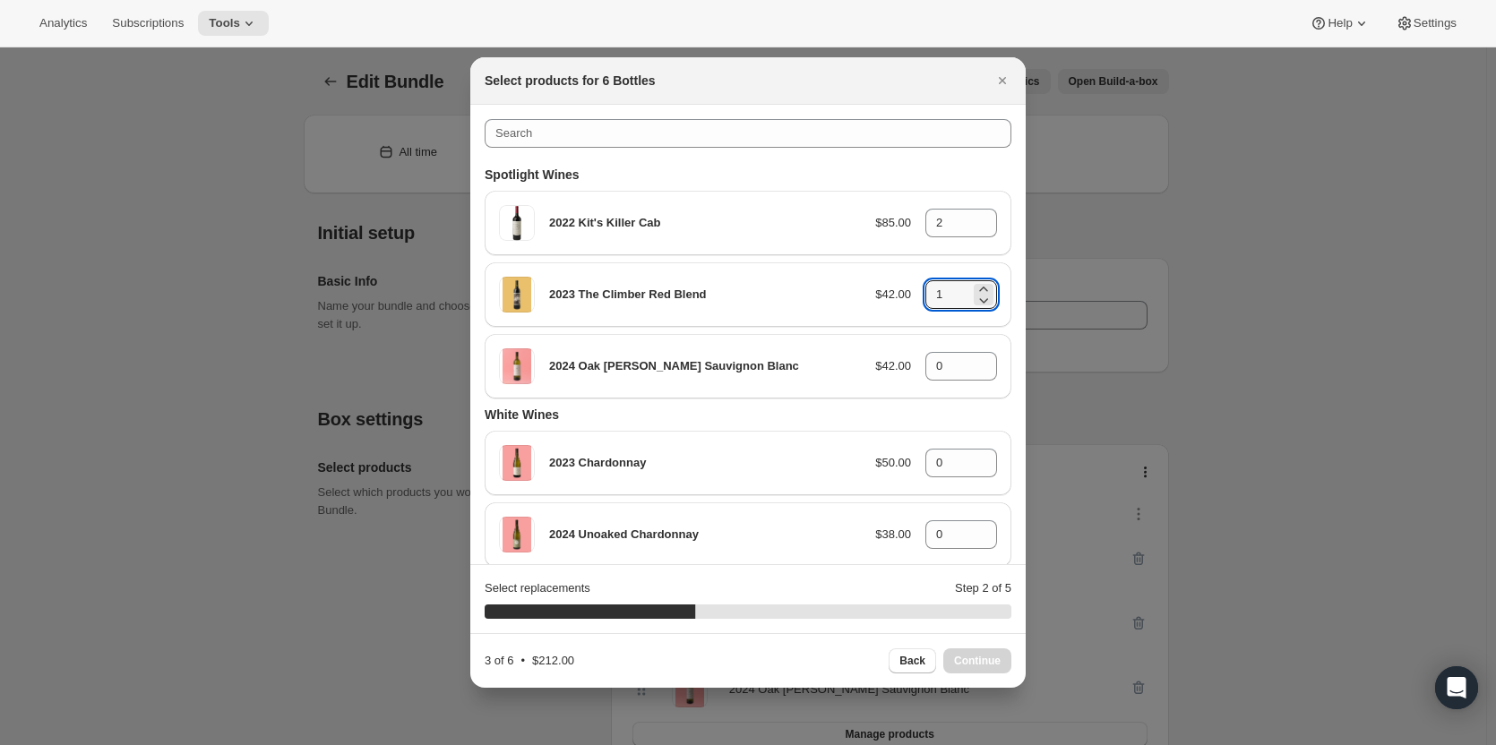
type input "2"
click at [977, 358] on icon ":rnh:" at bounding box center [983, 361] width 18 height 18
type input "2"
click at [979, 655] on span "Continue" at bounding box center [977, 661] width 47 height 14
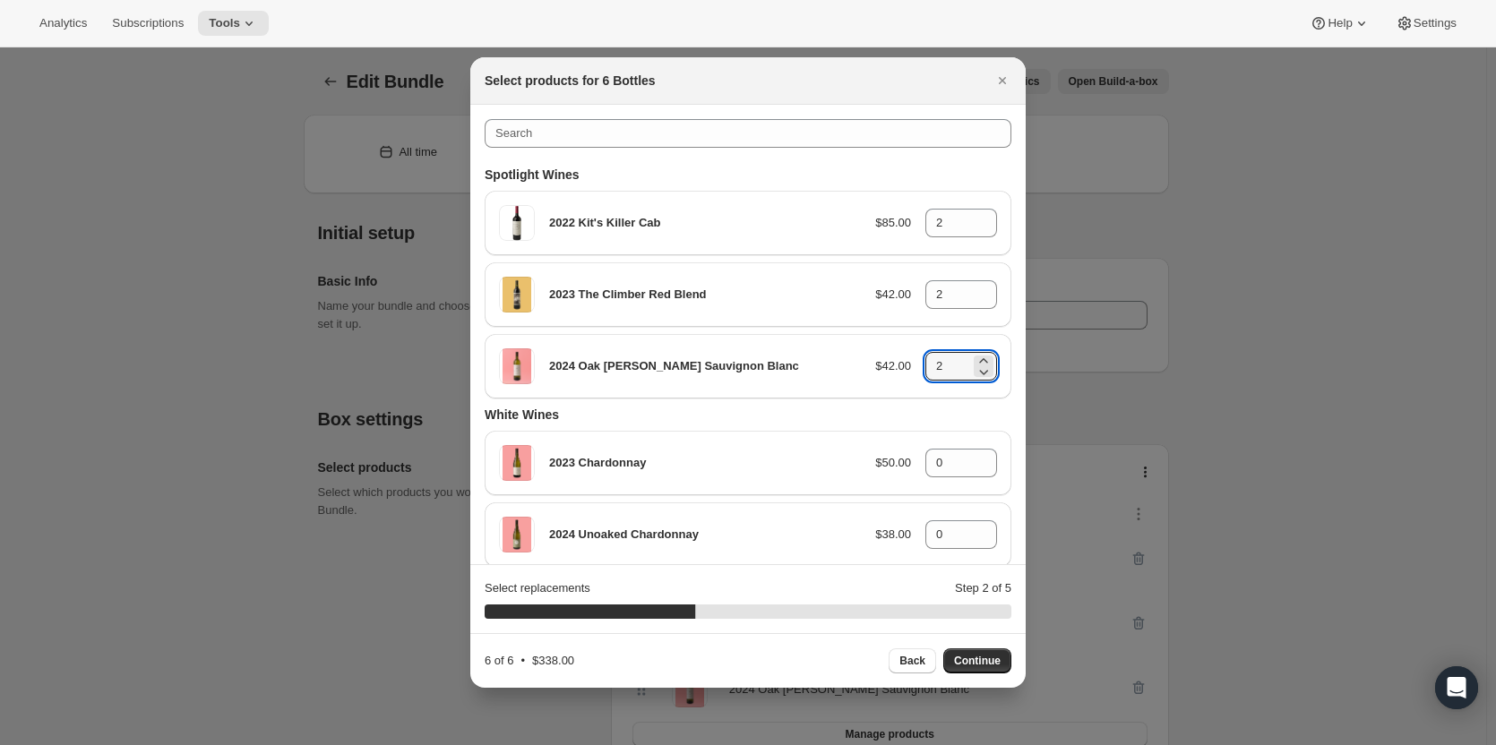
type input "0"
click at [923, 658] on span "Back" at bounding box center [912, 661] width 26 height 14
type input "2"
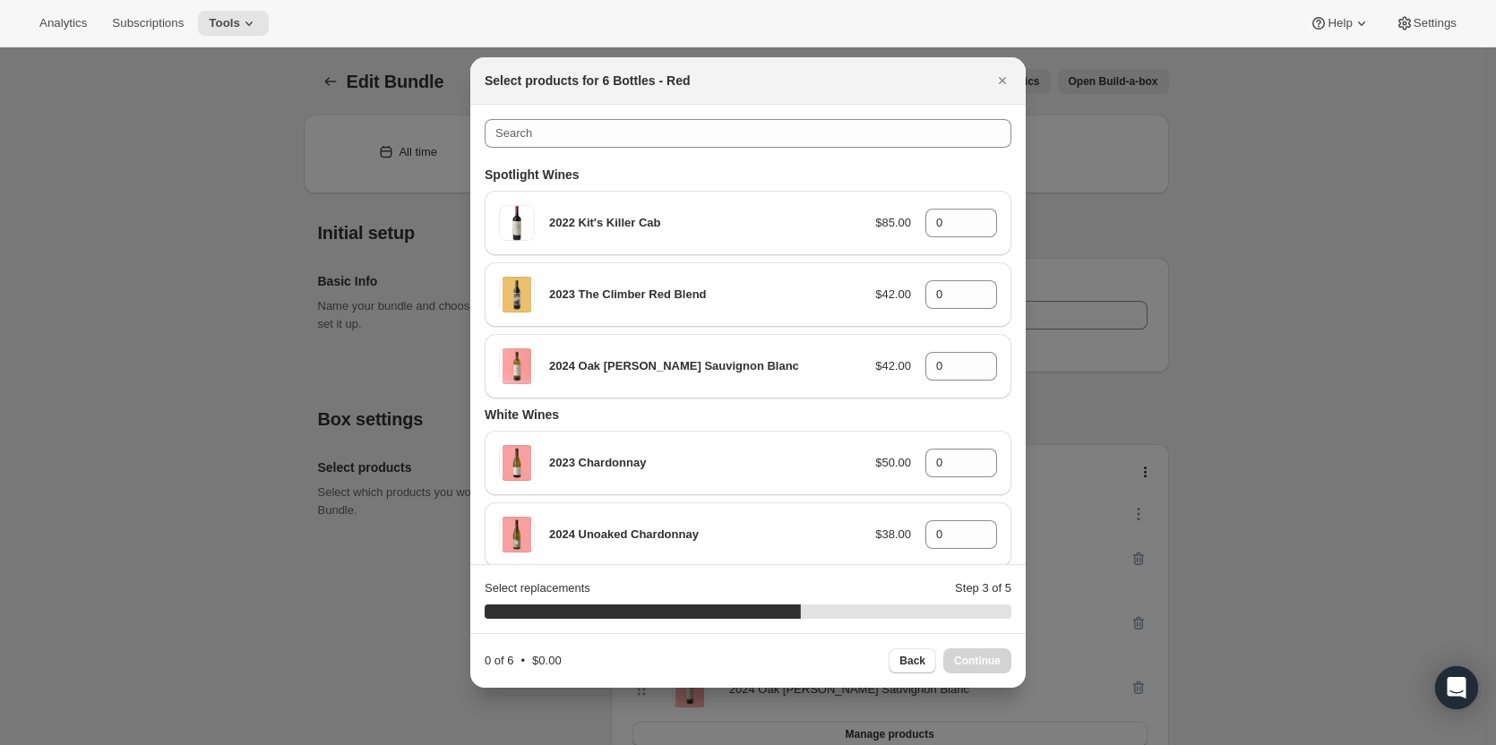
type input "2"
click at [985, 662] on span "Continue" at bounding box center [977, 661] width 47 height 14
type input "0"
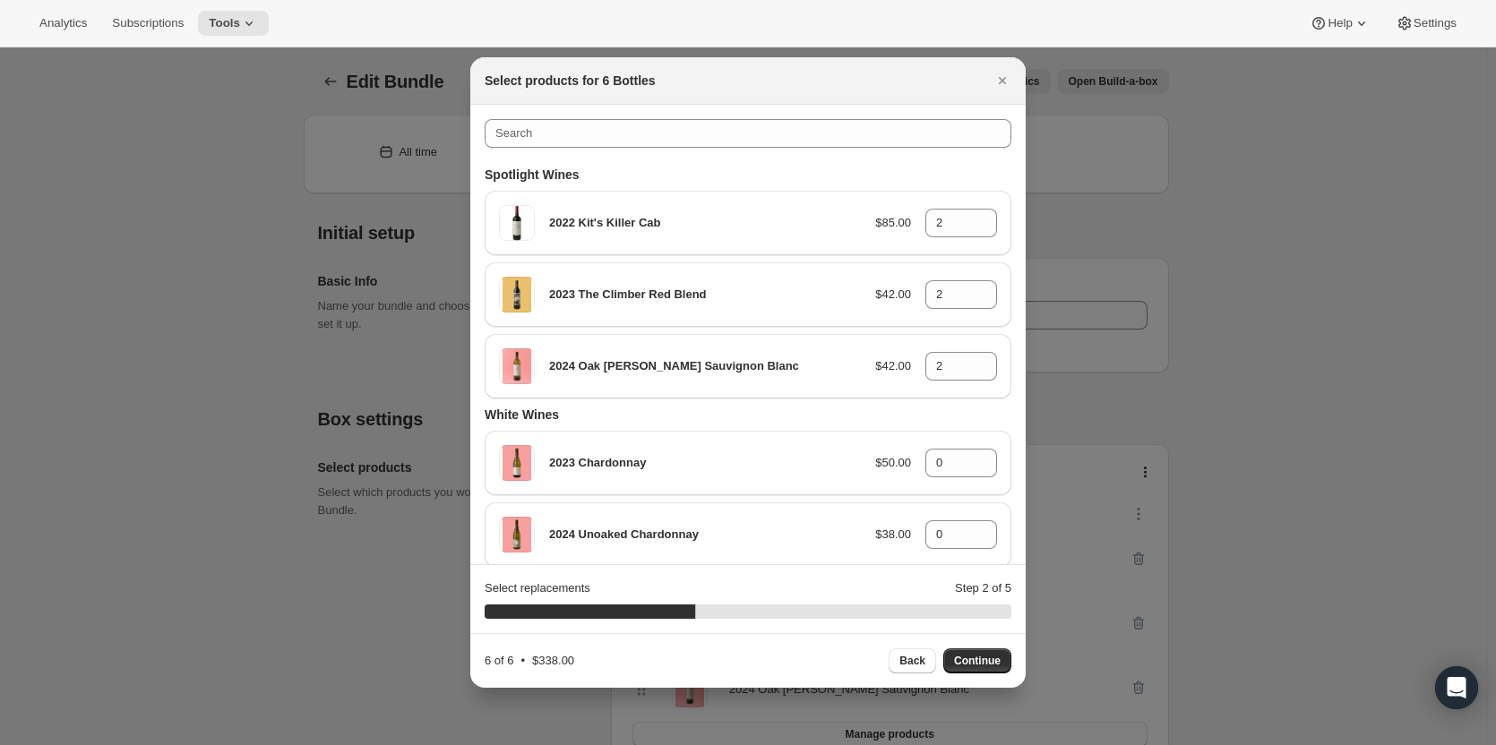
type input "0"
click at [975, 215] on icon ":rnh:" at bounding box center [983, 218] width 18 height 18
click at [978, 217] on icon ":rnh:" at bounding box center [983, 218] width 18 height 18
type input "3"
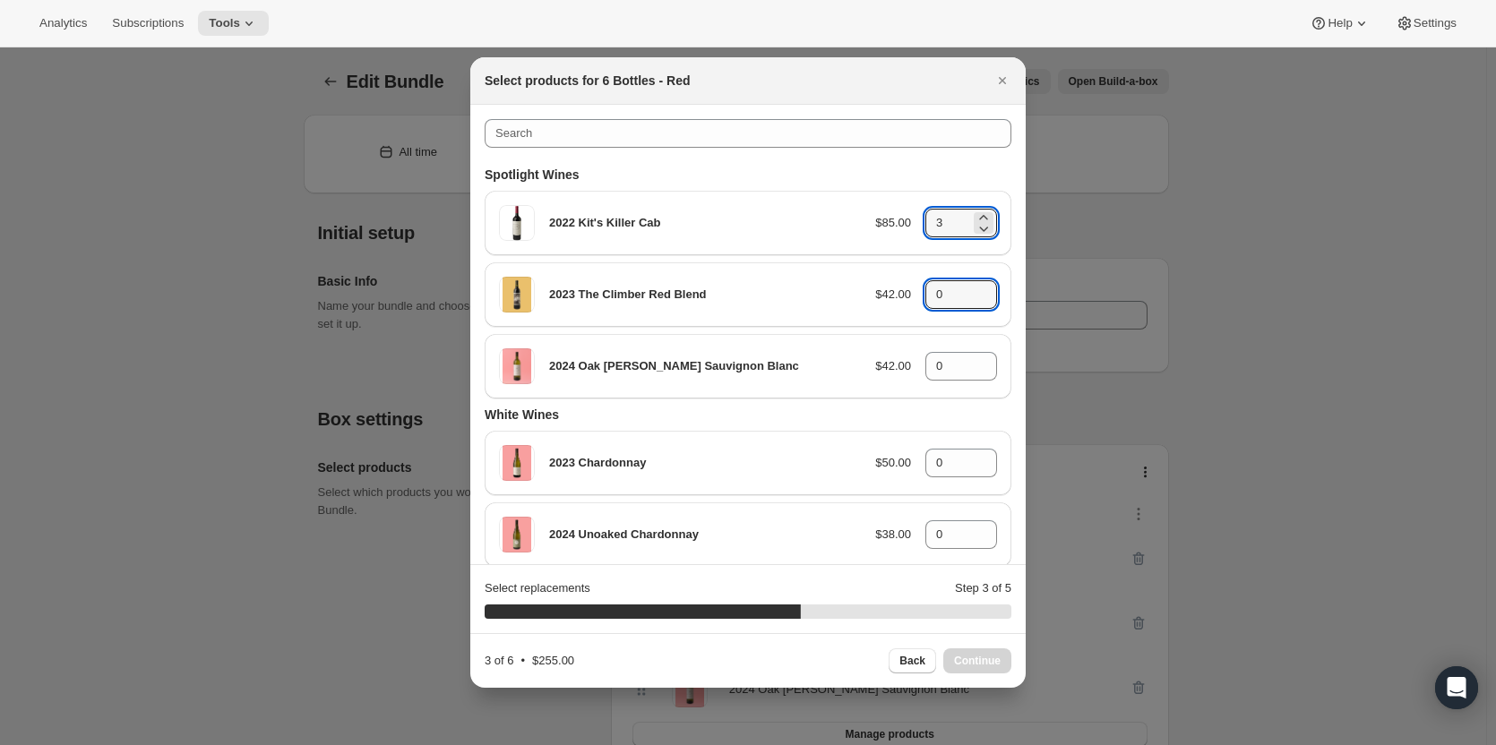
click at [977, 287] on icon ":rnh:" at bounding box center [983, 289] width 18 height 18
type input "3"
click at [976, 660] on span "Continue" at bounding box center [977, 661] width 47 height 14
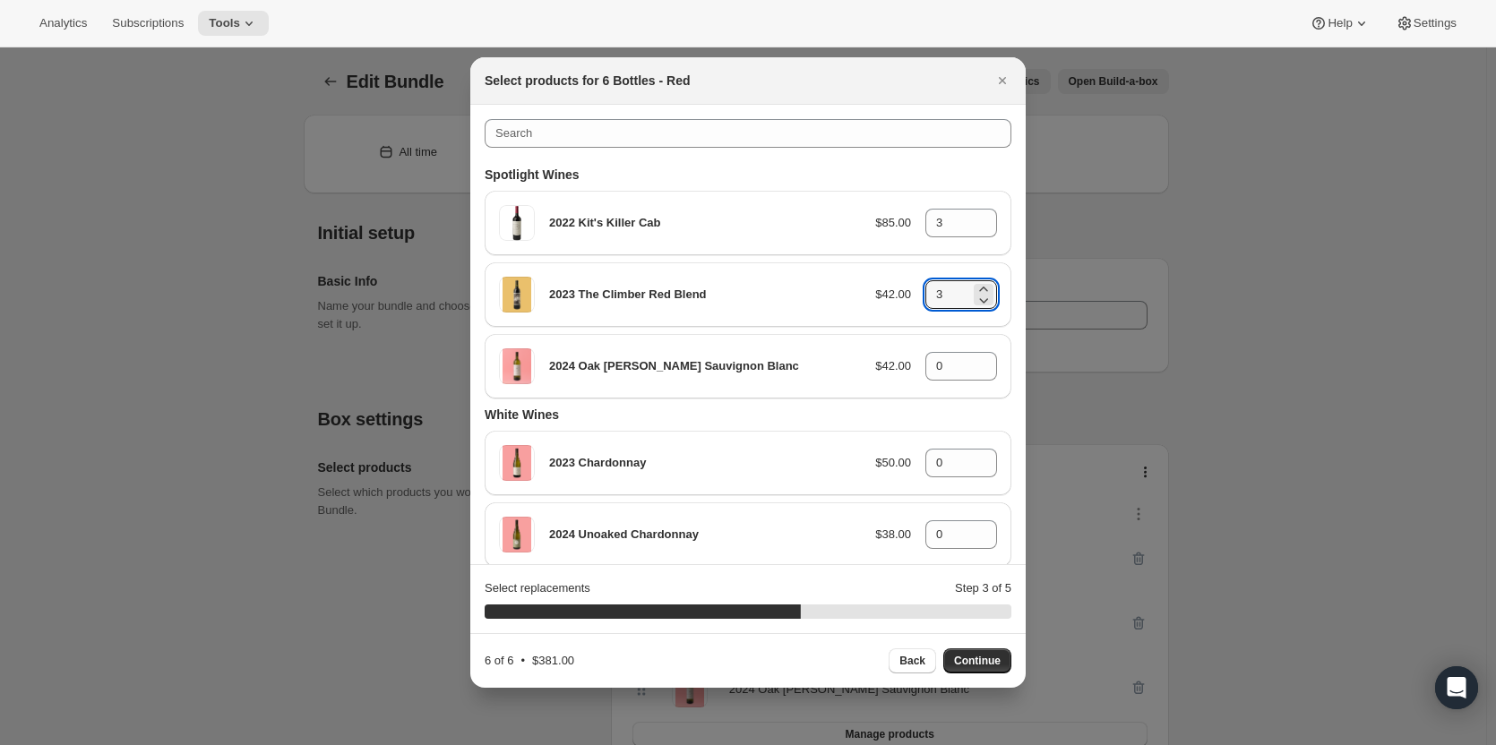
type input "0"
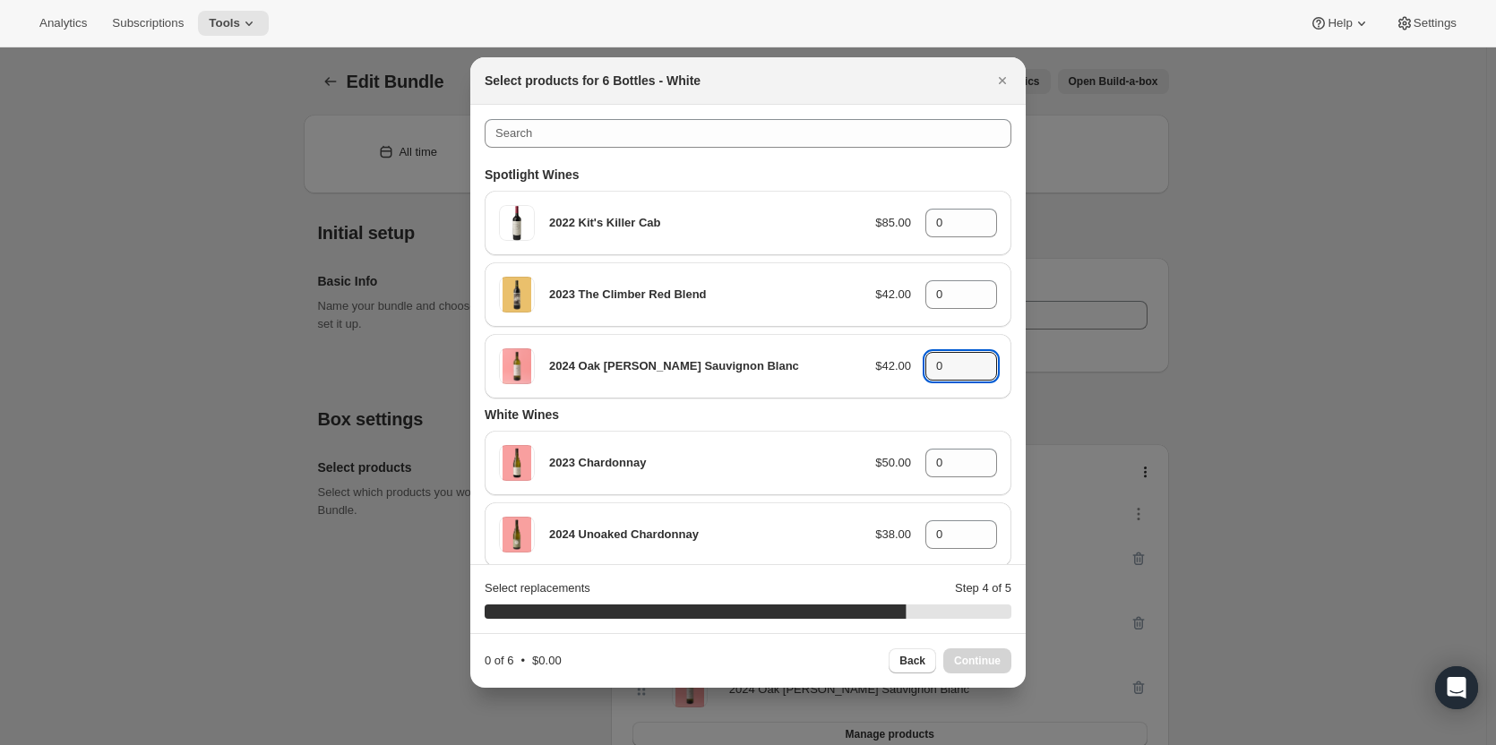
click at [979, 360] on icon ":rnh:" at bounding box center [983, 360] width 8 height 4
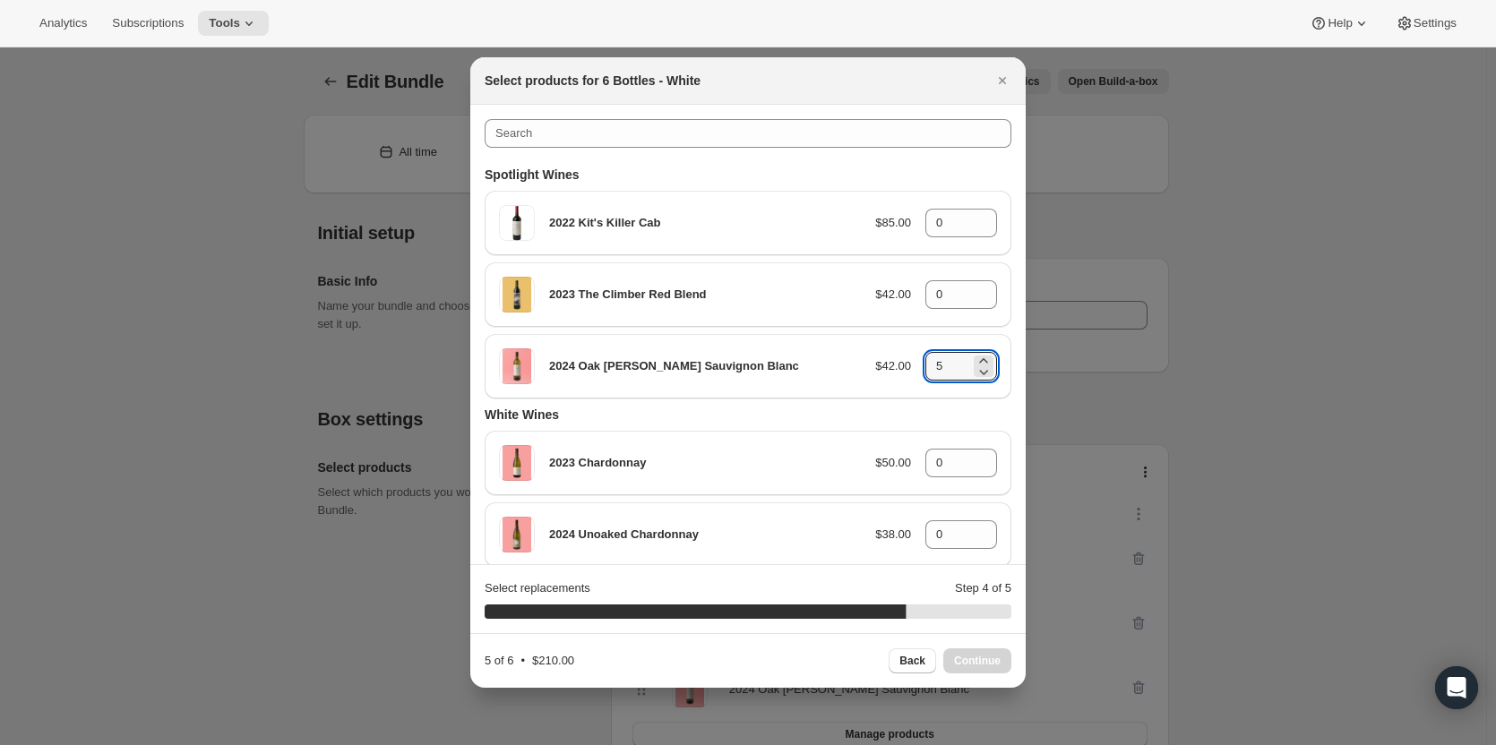
click at [979, 360] on icon ":rnh:" at bounding box center [983, 360] width 8 height 4
type input "6"
click at [970, 660] on span "Continue" at bounding box center [977, 661] width 47 height 14
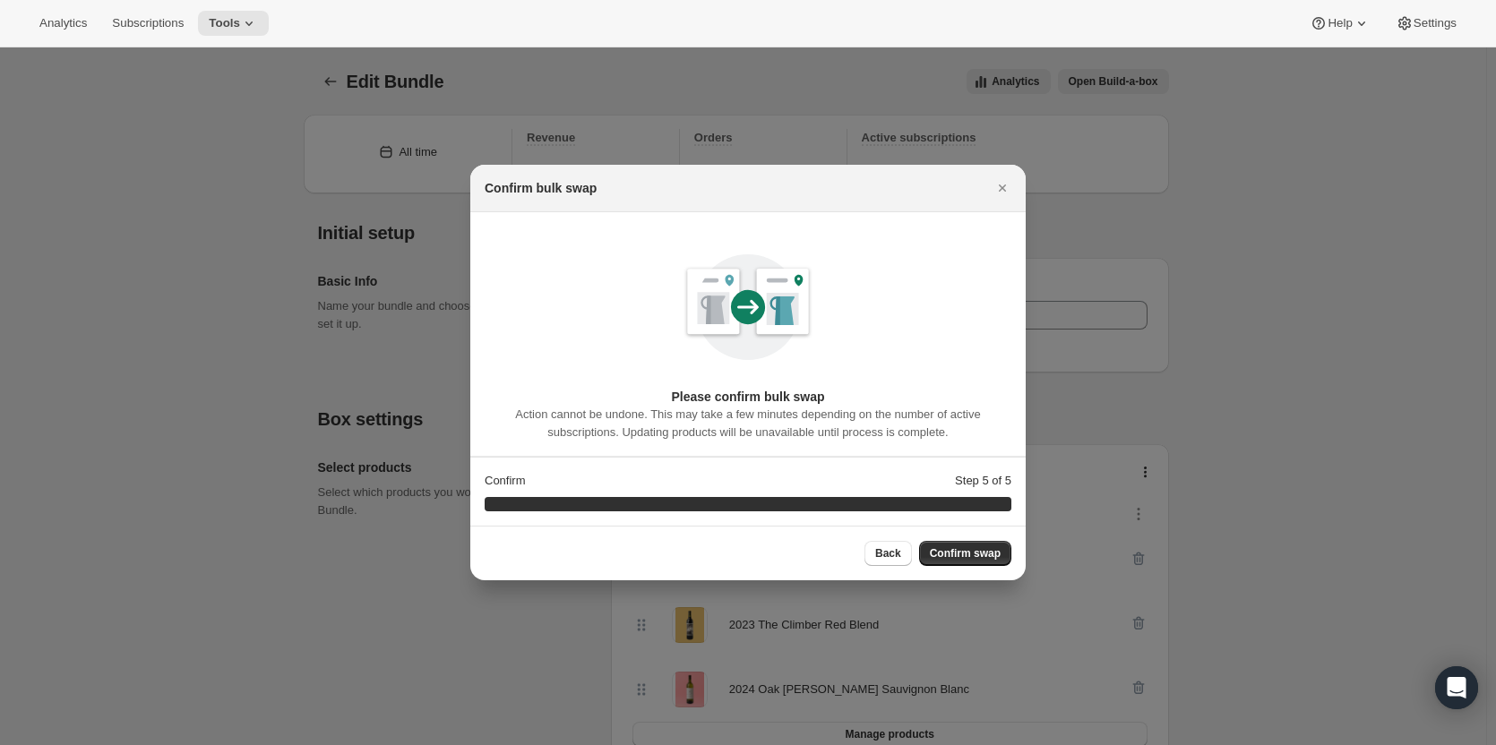
click at [993, 558] on span "Confirm swap" at bounding box center [965, 553] width 71 height 14
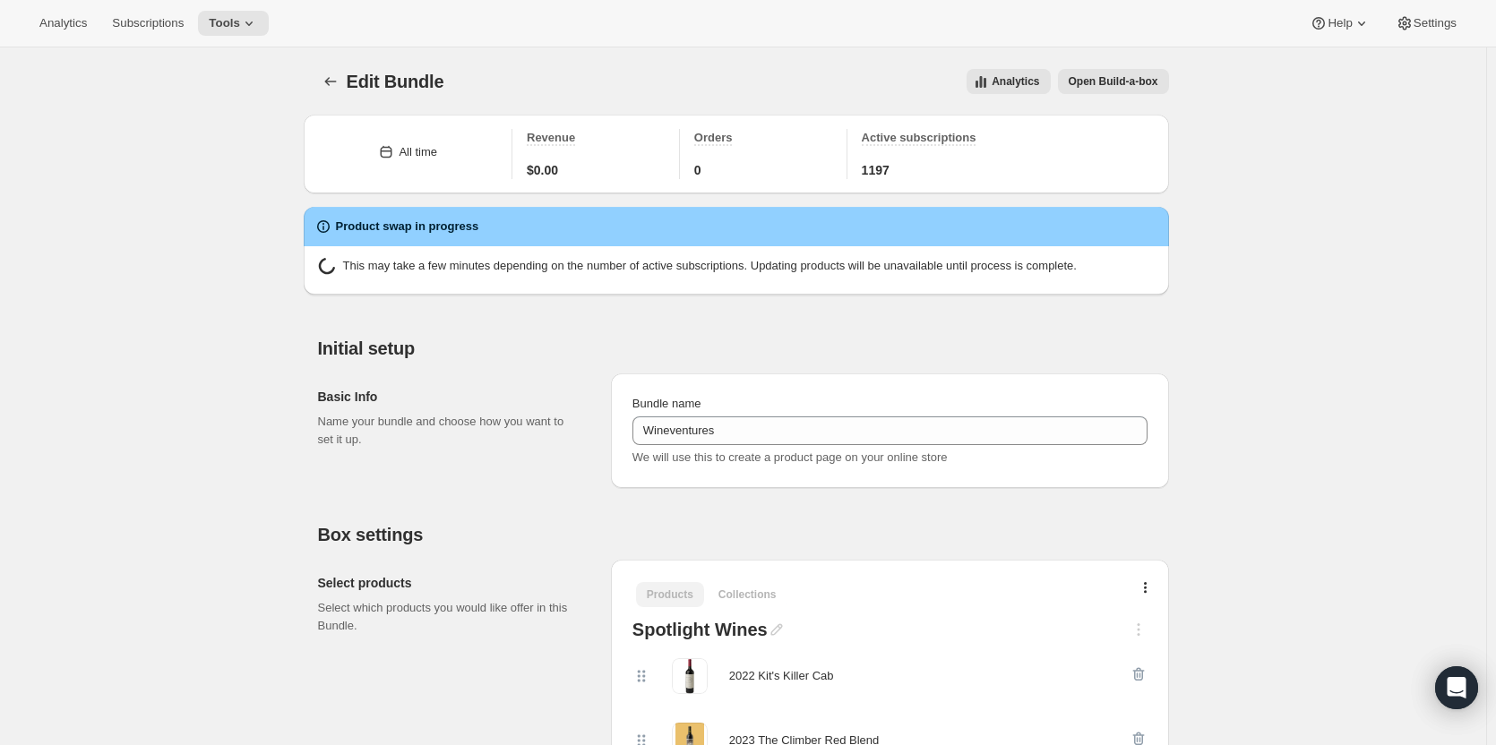
click at [240, 30] on icon at bounding box center [249, 23] width 18 height 18
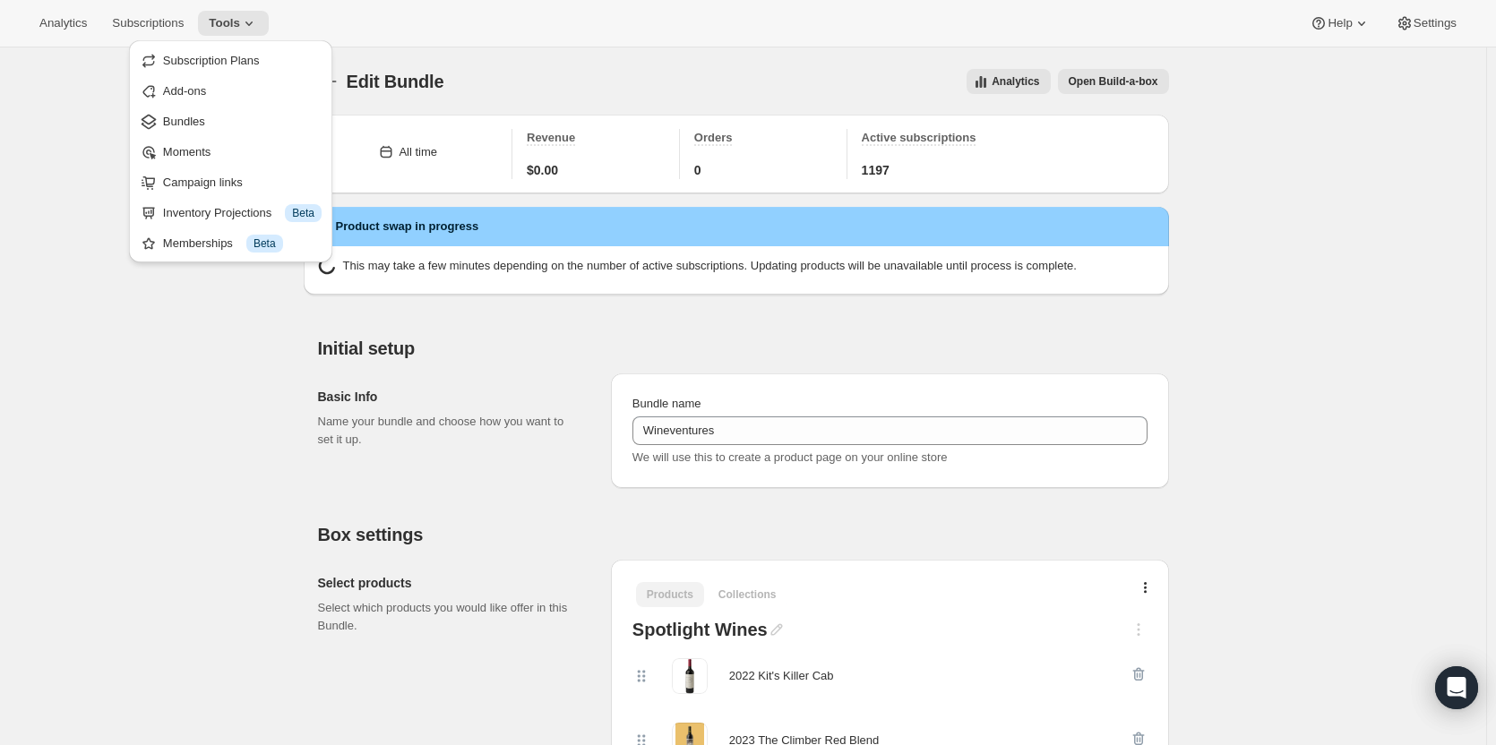
click at [213, 131] on button "Bundles" at bounding box center [230, 121] width 193 height 29
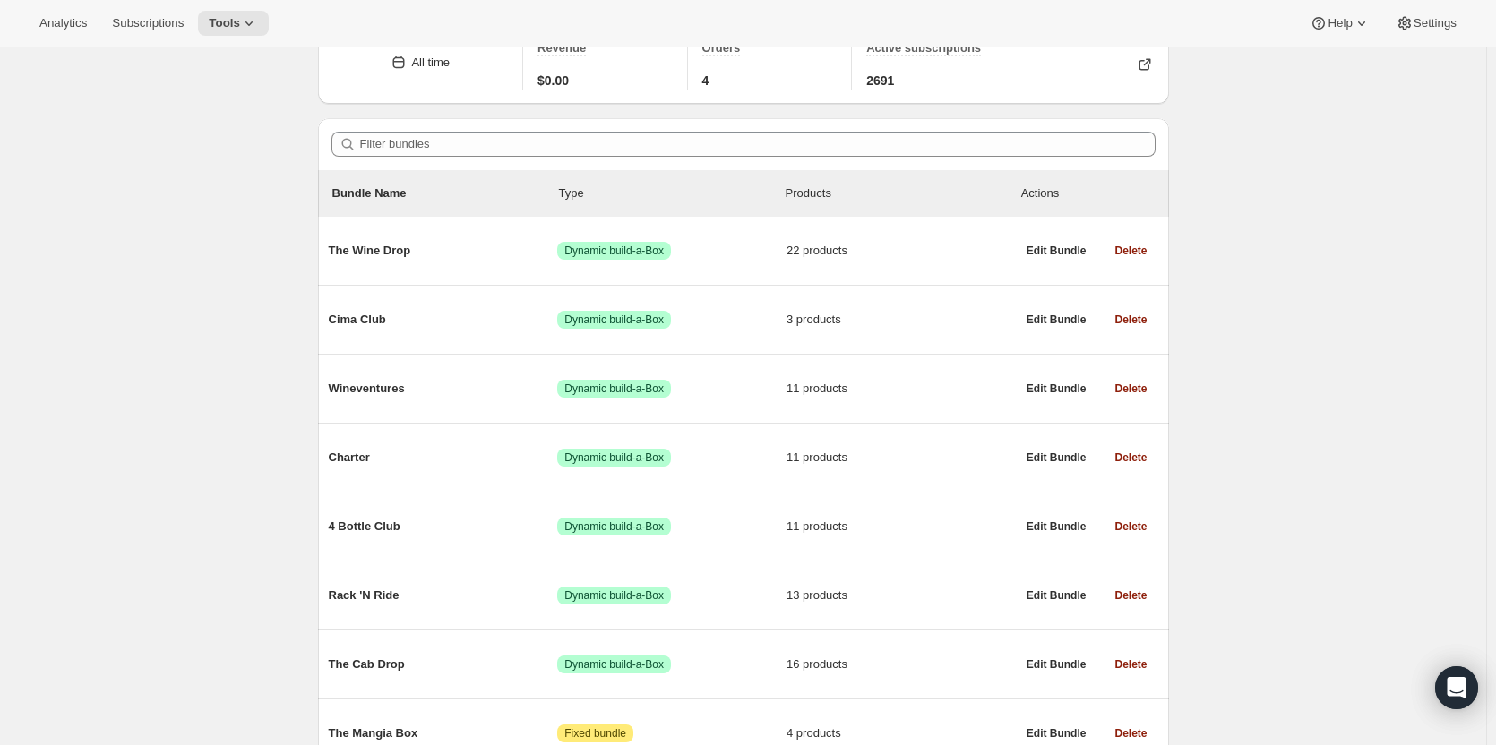
scroll to position [181, 0]
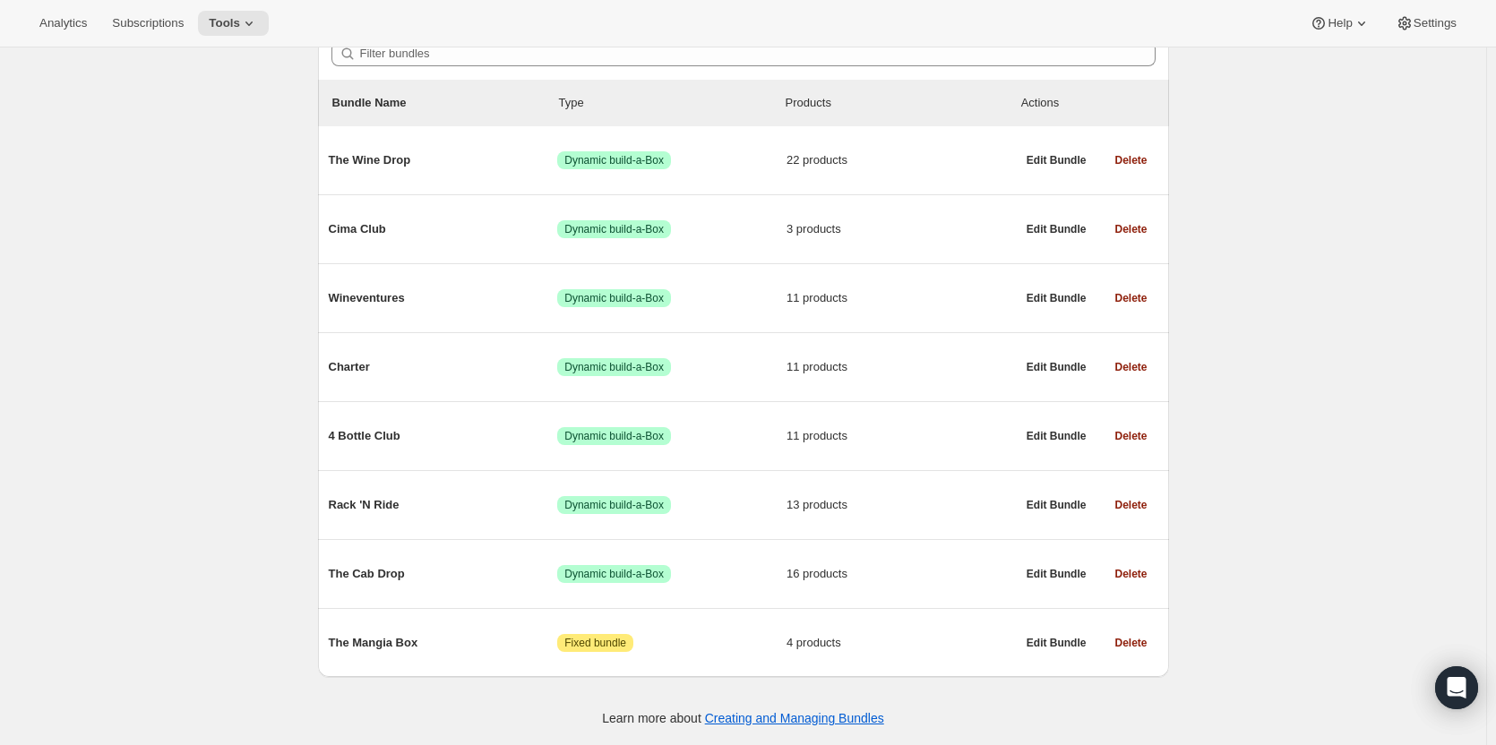
click at [419, 506] on span "Rack 'N Ride" at bounding box center [443, 505] width 229 height 18
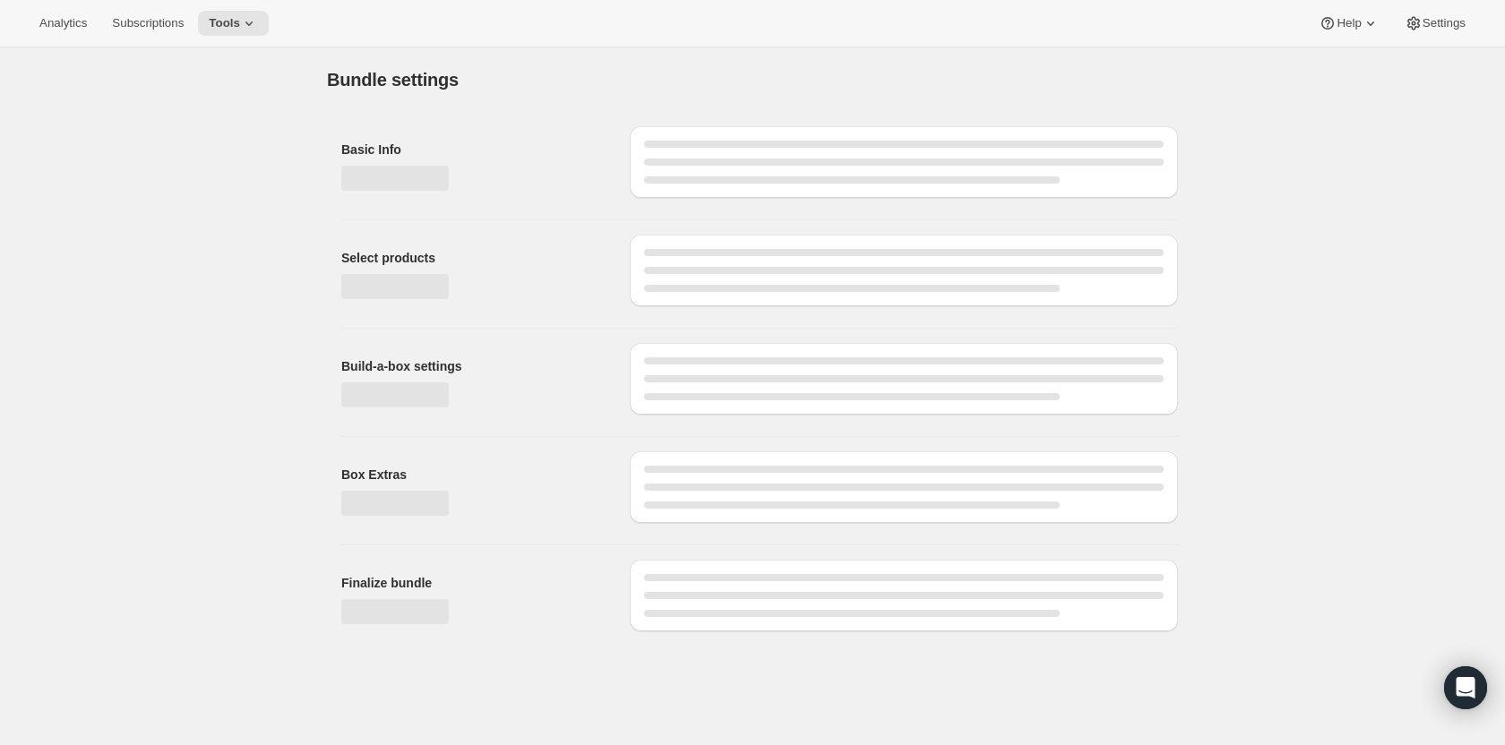
type input "Rack 'N Ride"
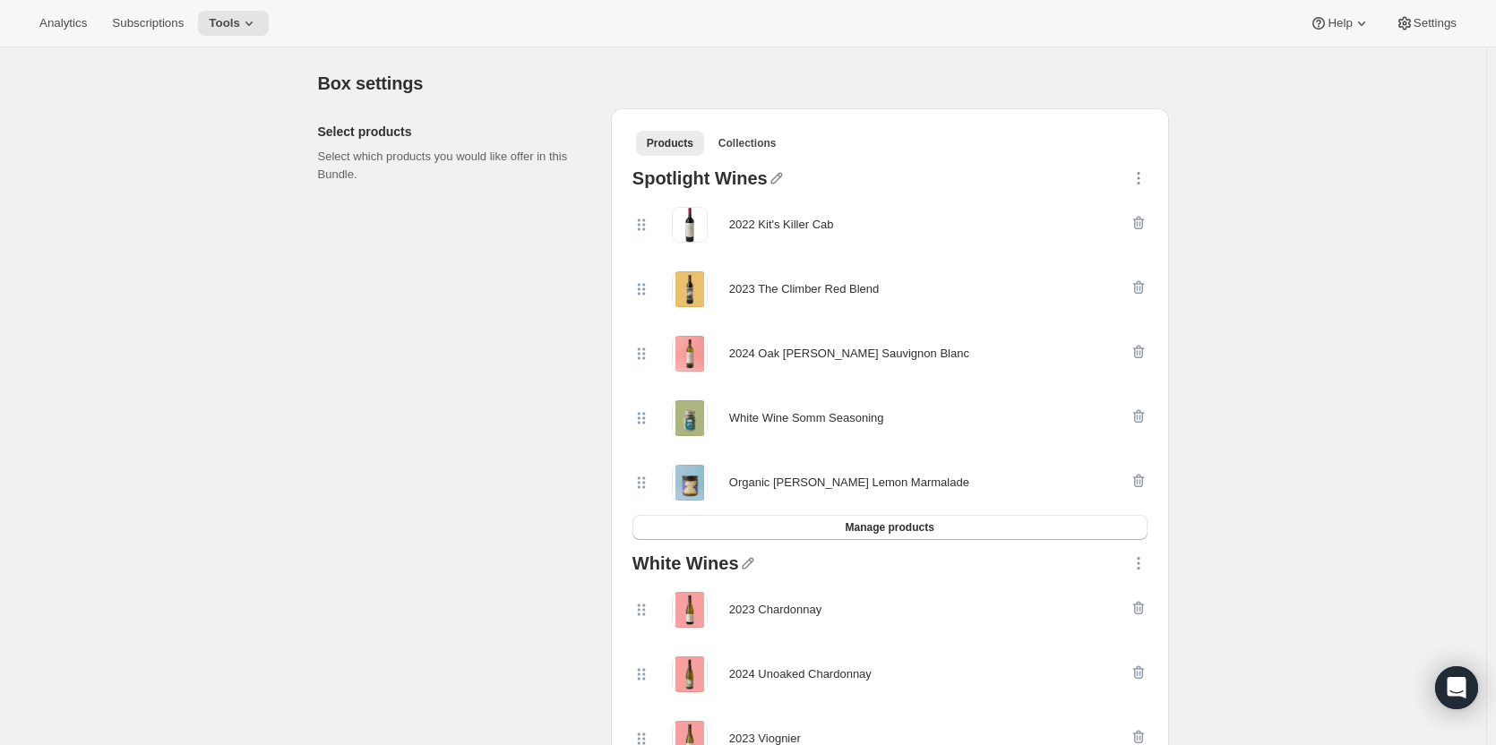
scroll to position [331, 0]
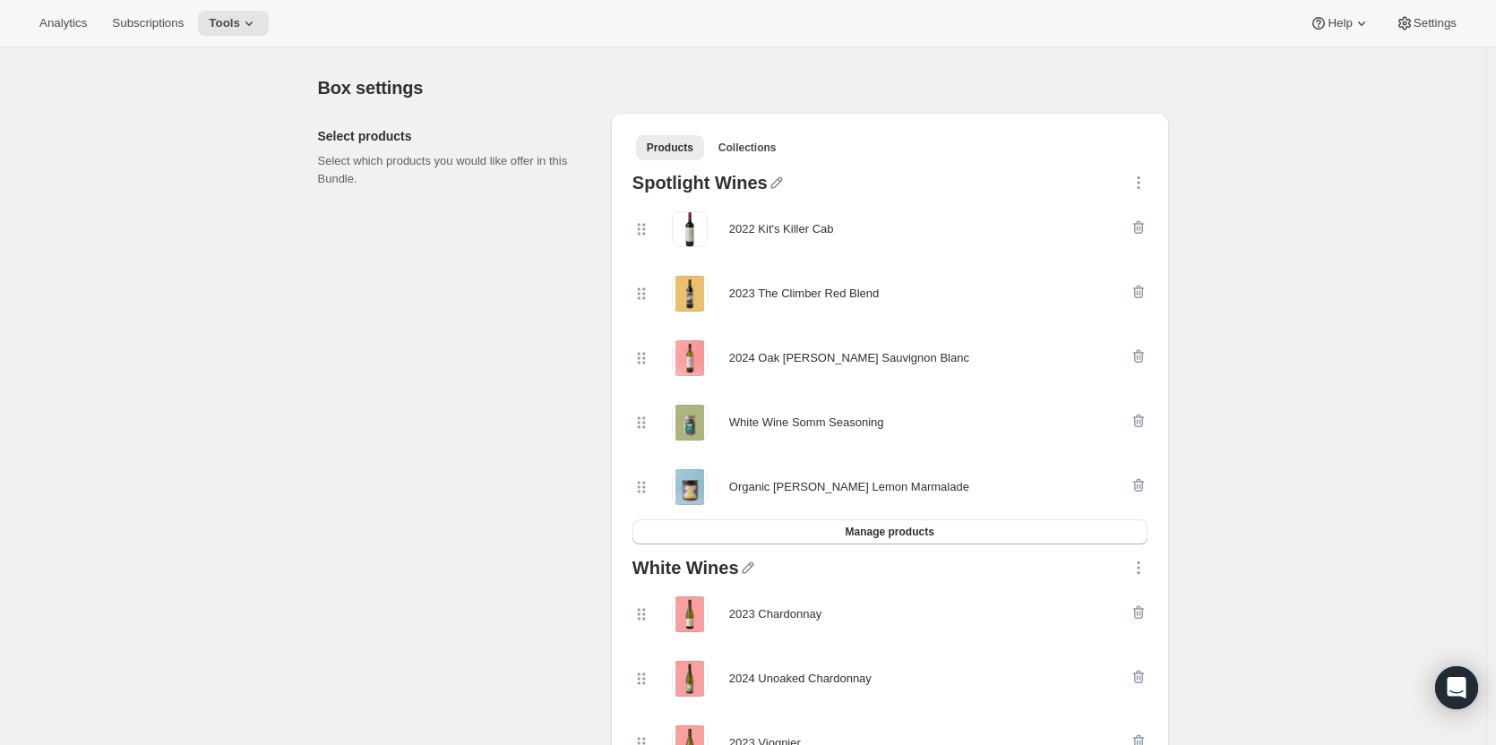
click at [1147, 190] on icon "button" at bounding box center [1138, 183] width 18 height 18
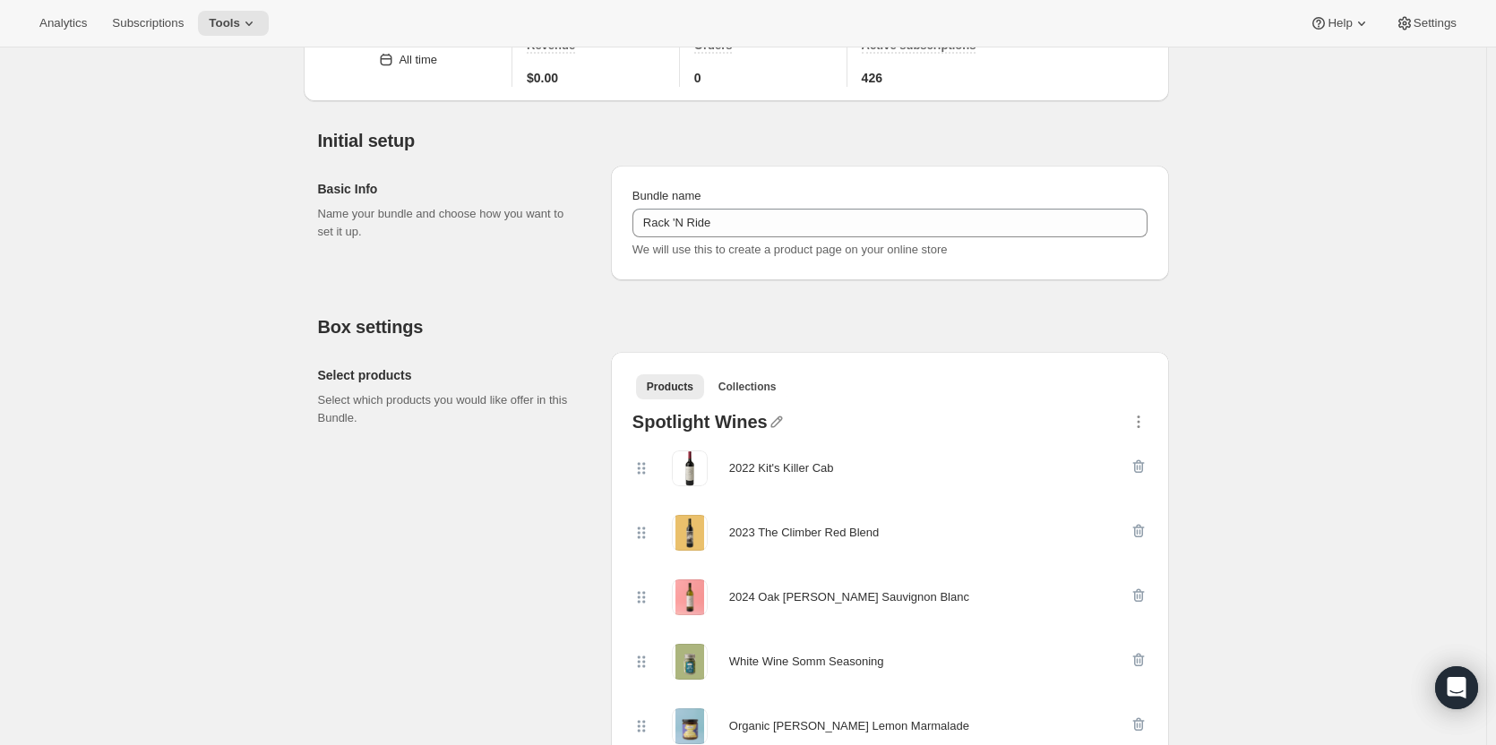
scroll to position [0, 0]
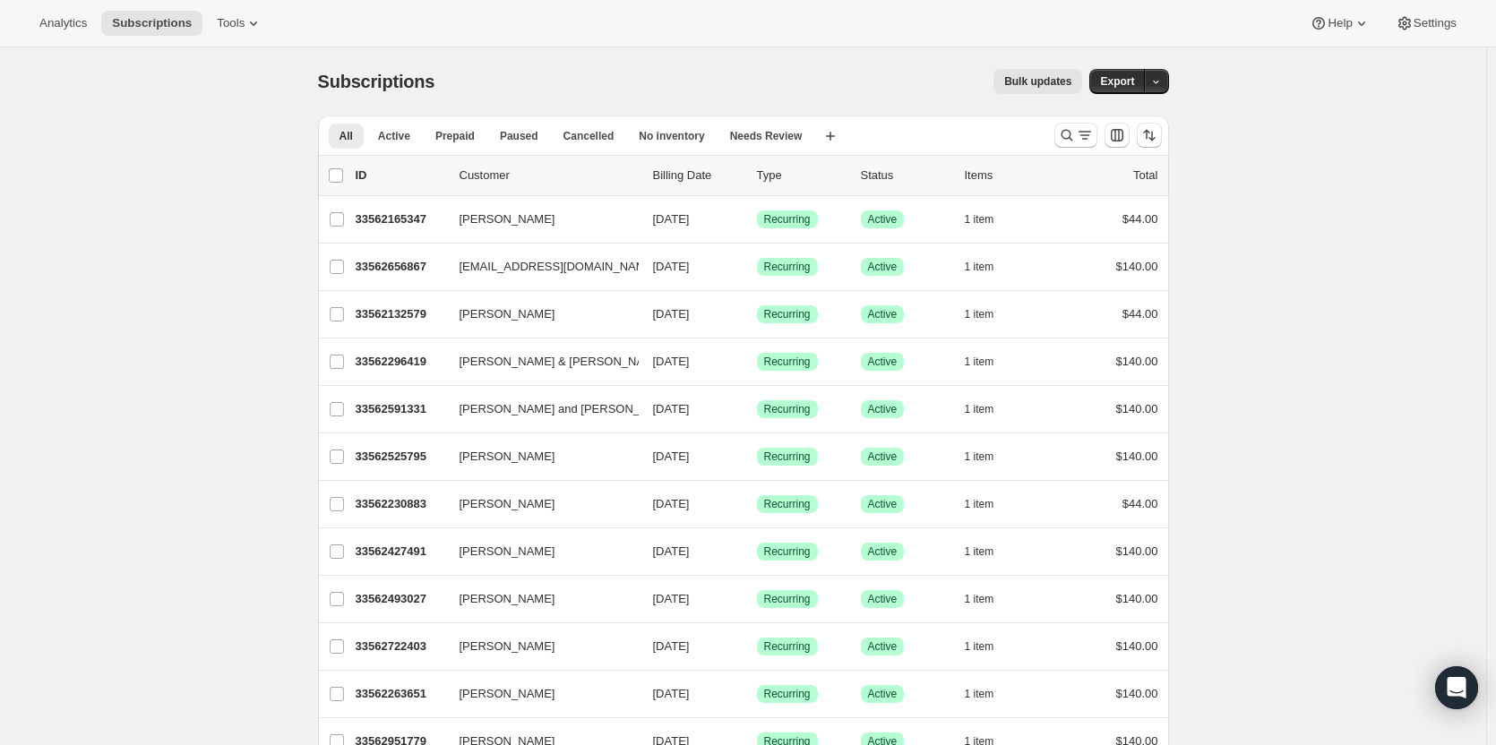
click at [206, 35] on div "Tools" at bounding box center [239, 23] width 67 height 25
click at [220, 20] on span "Tools" at bounding box center [231, 23] width 28 height 14
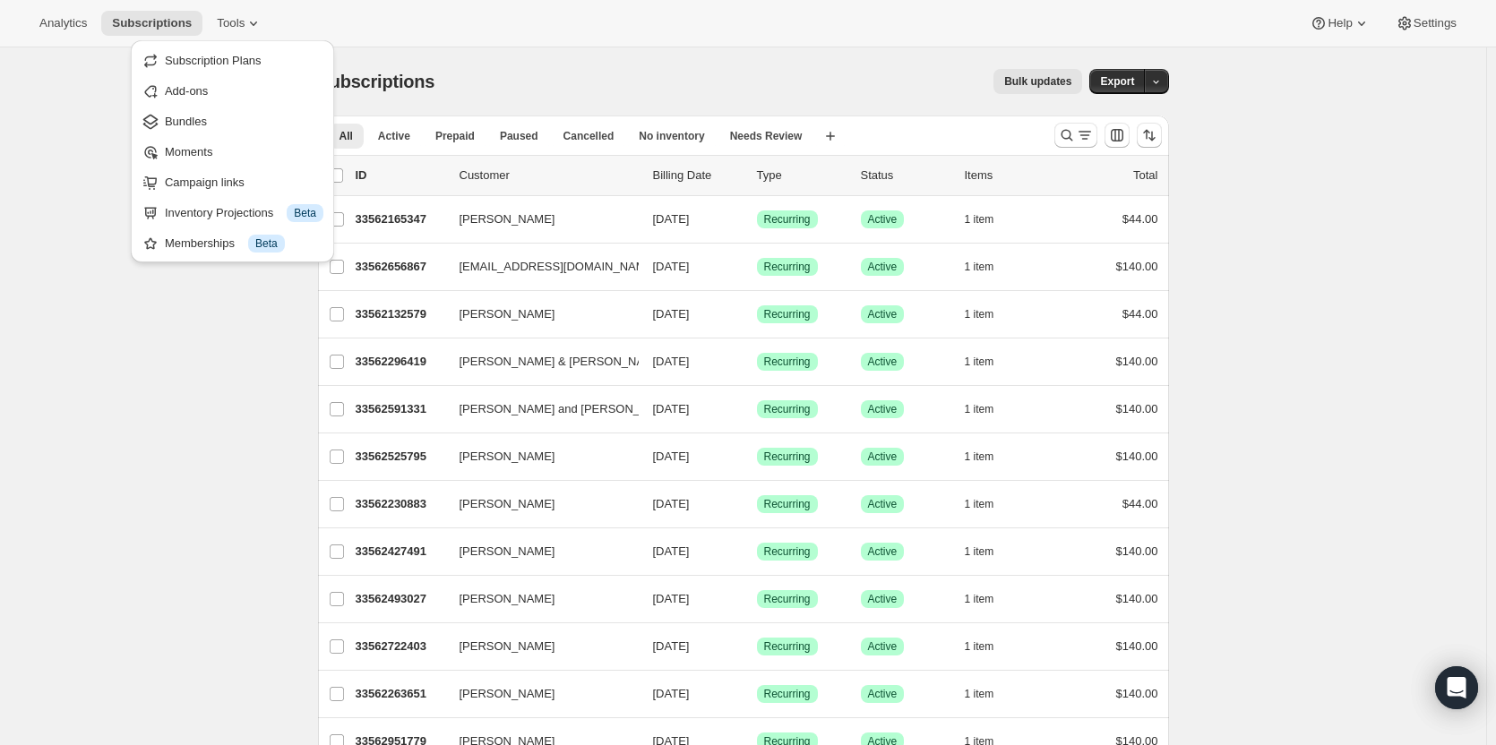
click at [217, 123] on span "Bundles" at bounding box center [244, 122] width 159 height 18
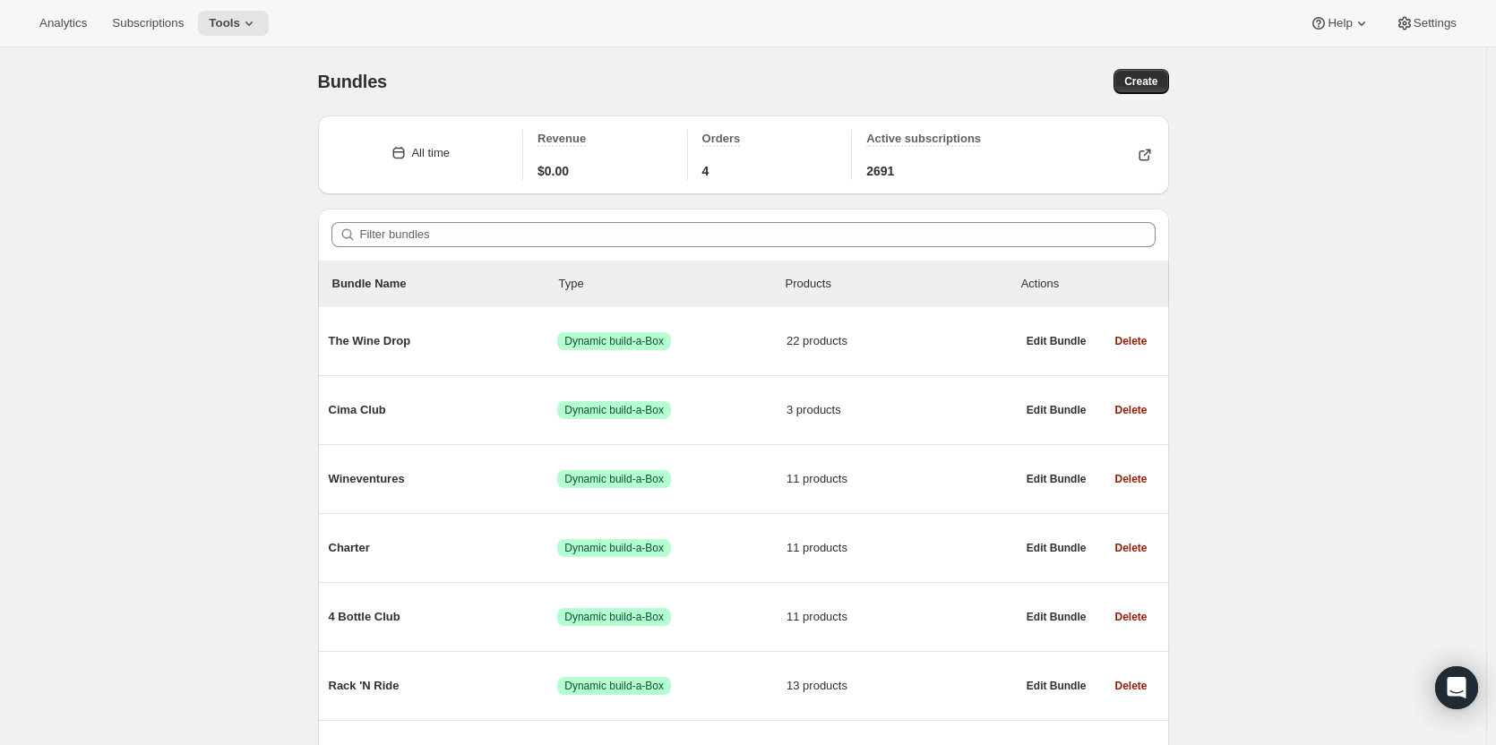
click at [396, 484] on span "Wineventures" at bounding box center [443, 479] width 229 height 18
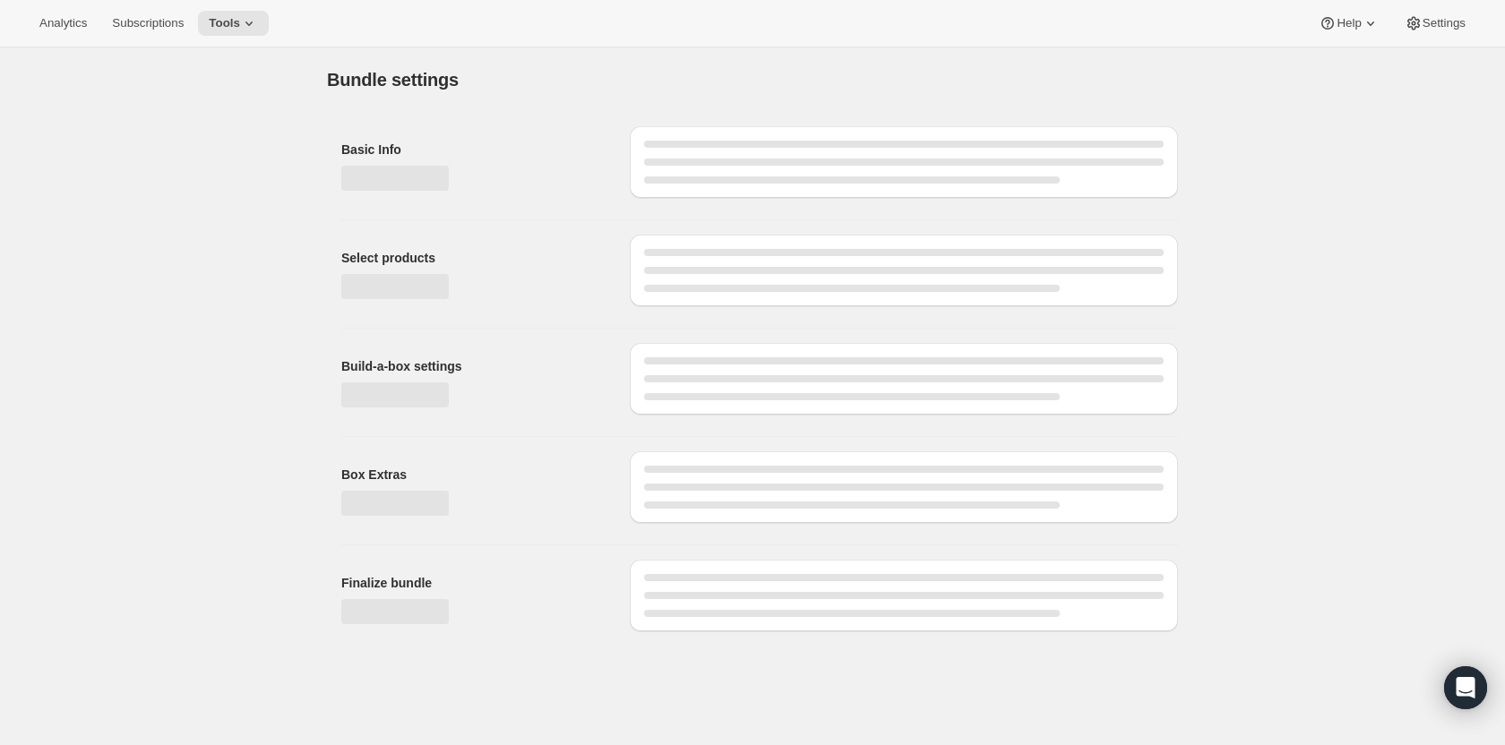
type input "Wineventures"
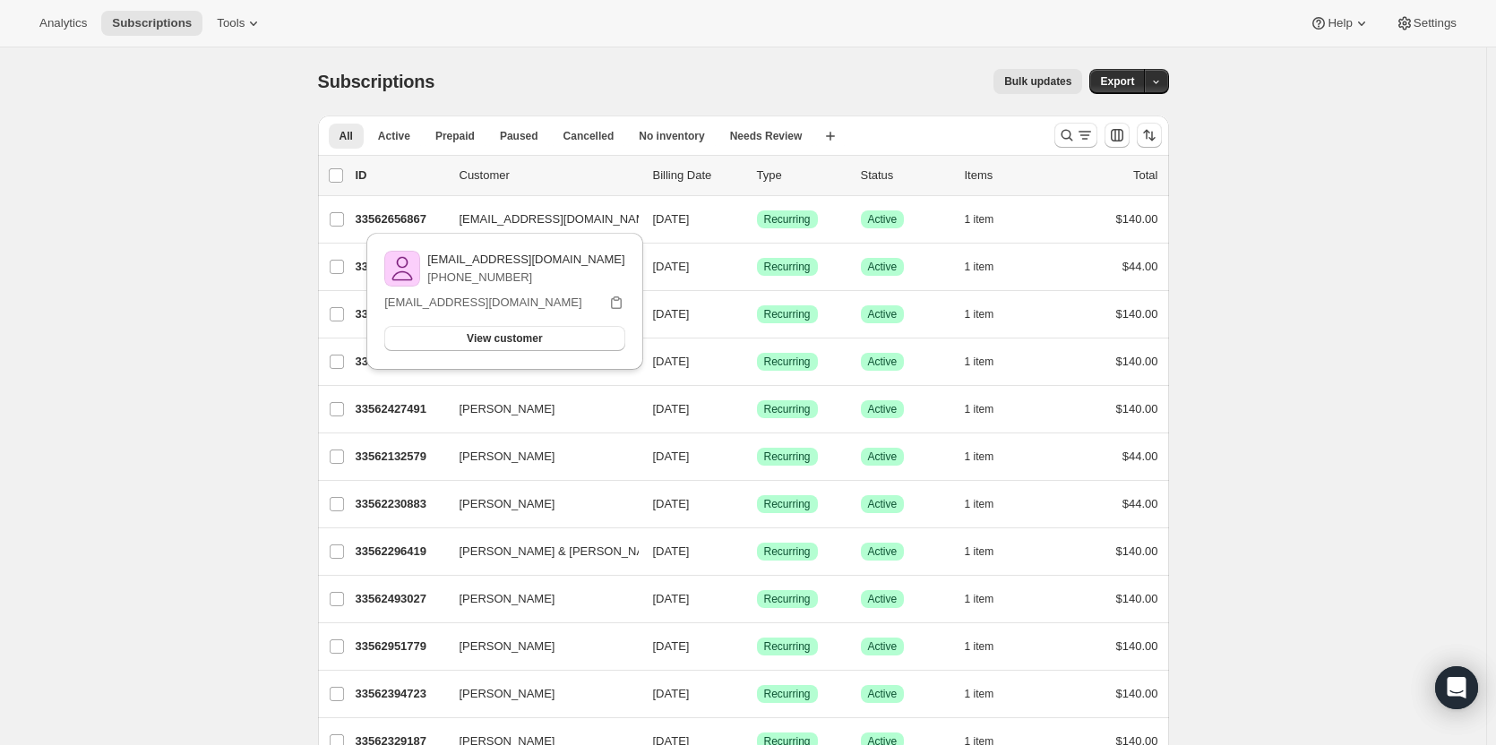
click at [206, 30] on button "Tools" at bounding box center [239, 23] width 67 height 25
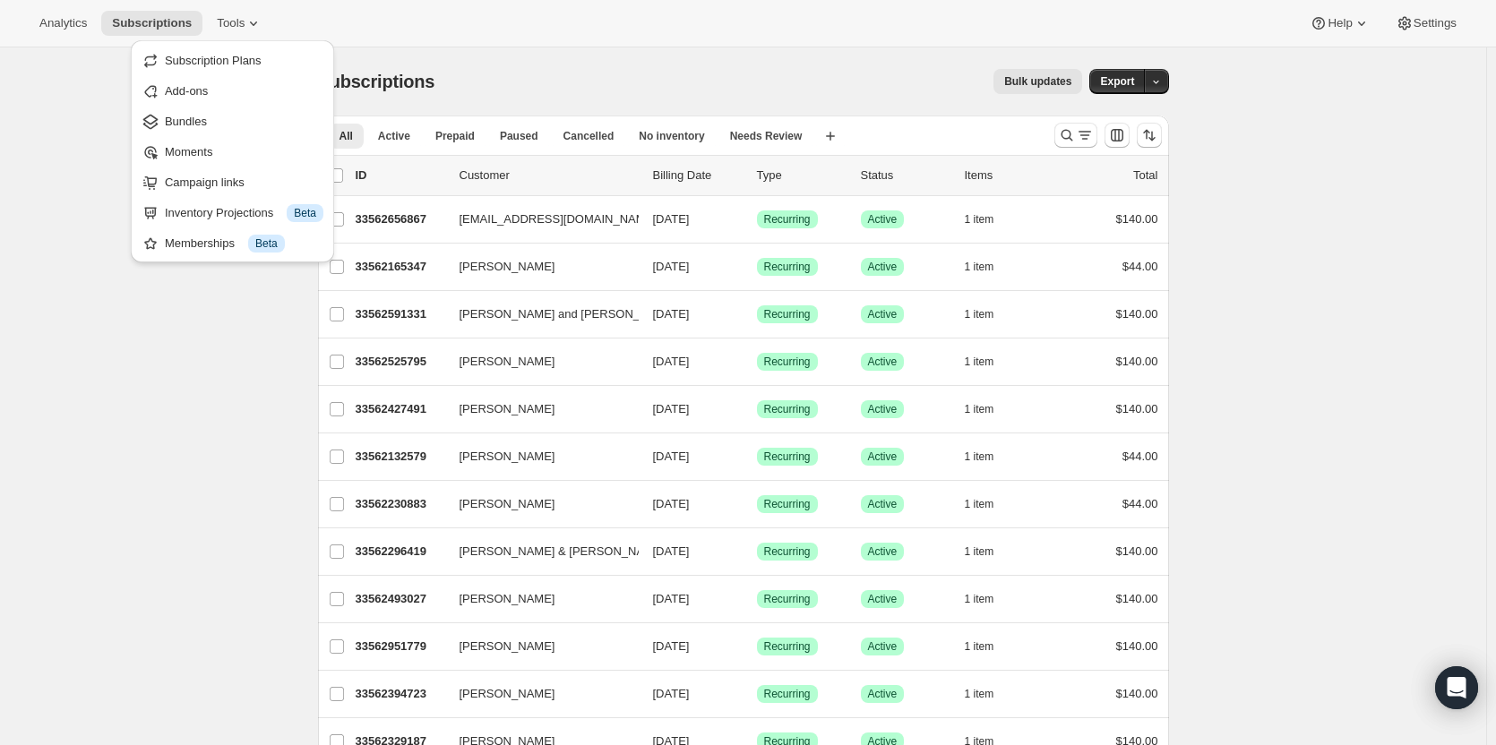
click at [198, 131] on button "Bundles" at bounding box center [232, 121] width 193 height 29
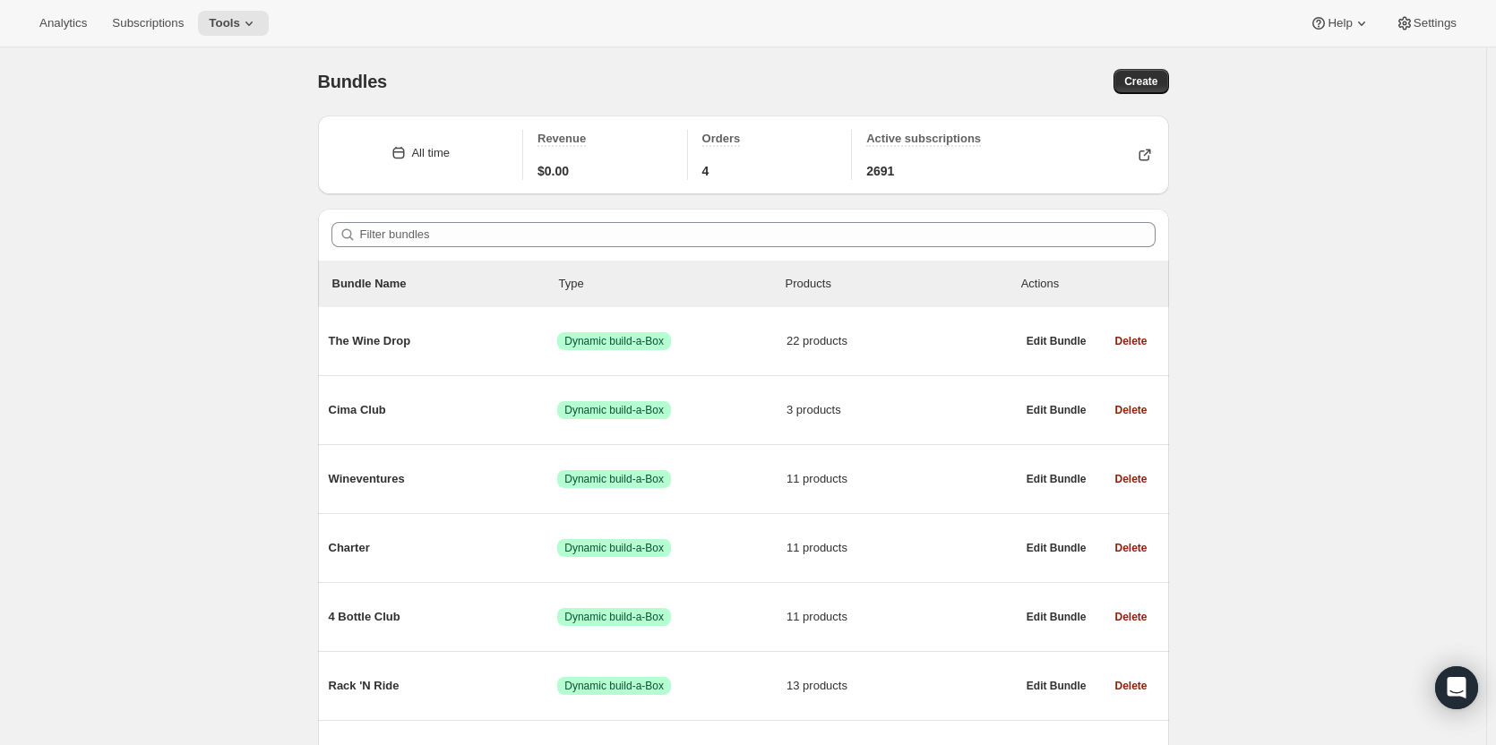
click at [457, 544] on span "Charter" at bounding box center [443, 548] width 229 height 18
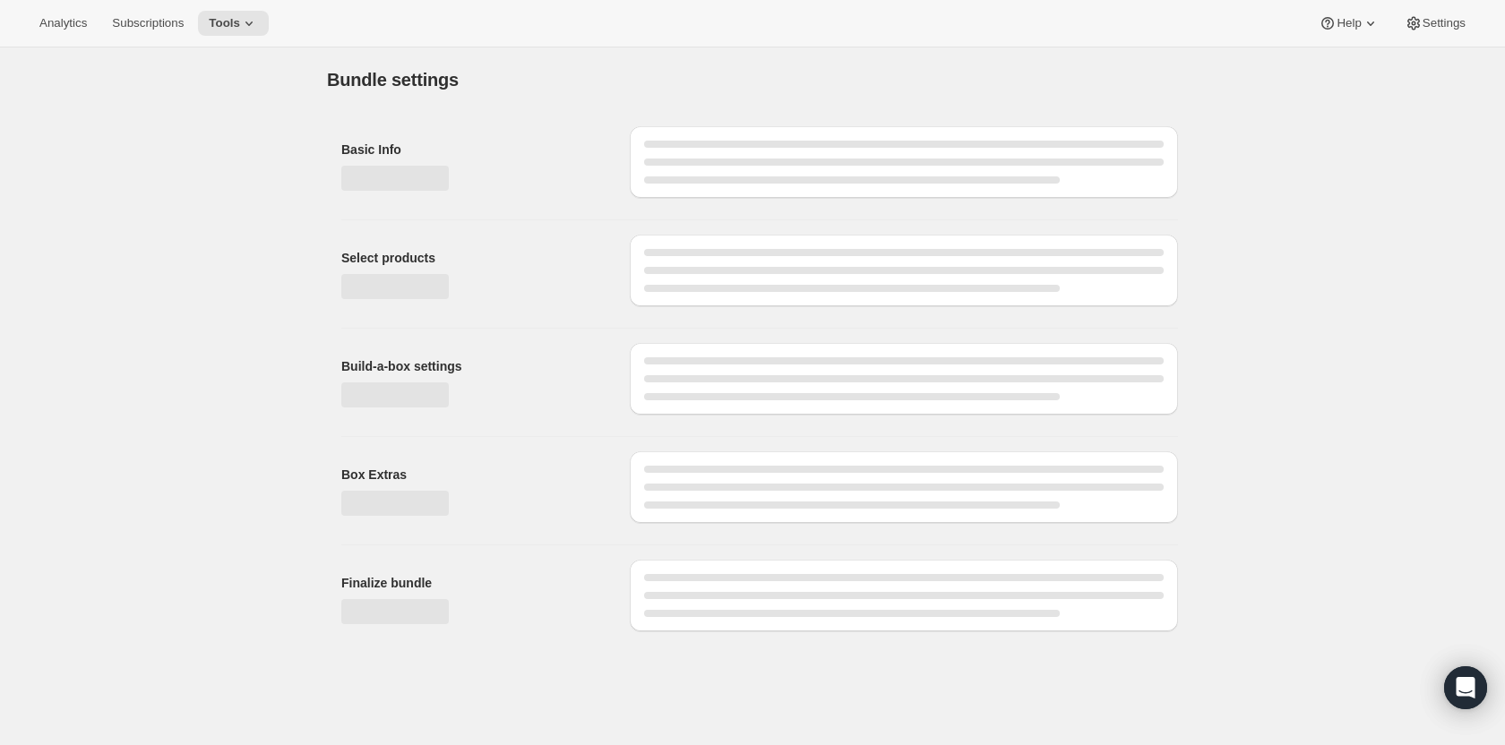
type input "Charter"
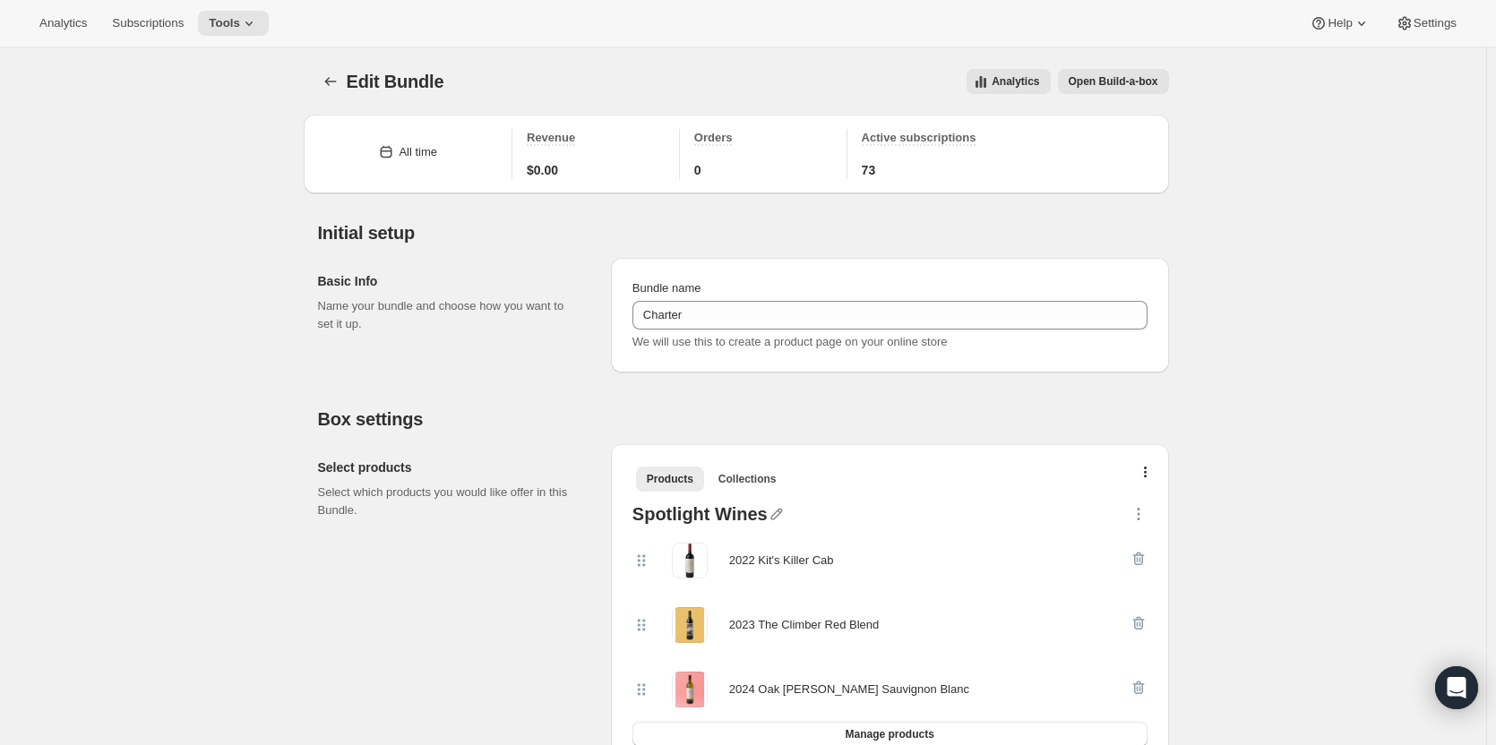
click at [1147, 476] on icon "button" at bounding box center [1146, 474] width 4 height 14
click at [1150, 513] on span "Bulk Autoswap for existing subscribers" at bounding box center [1150, 509] width 199 height 13
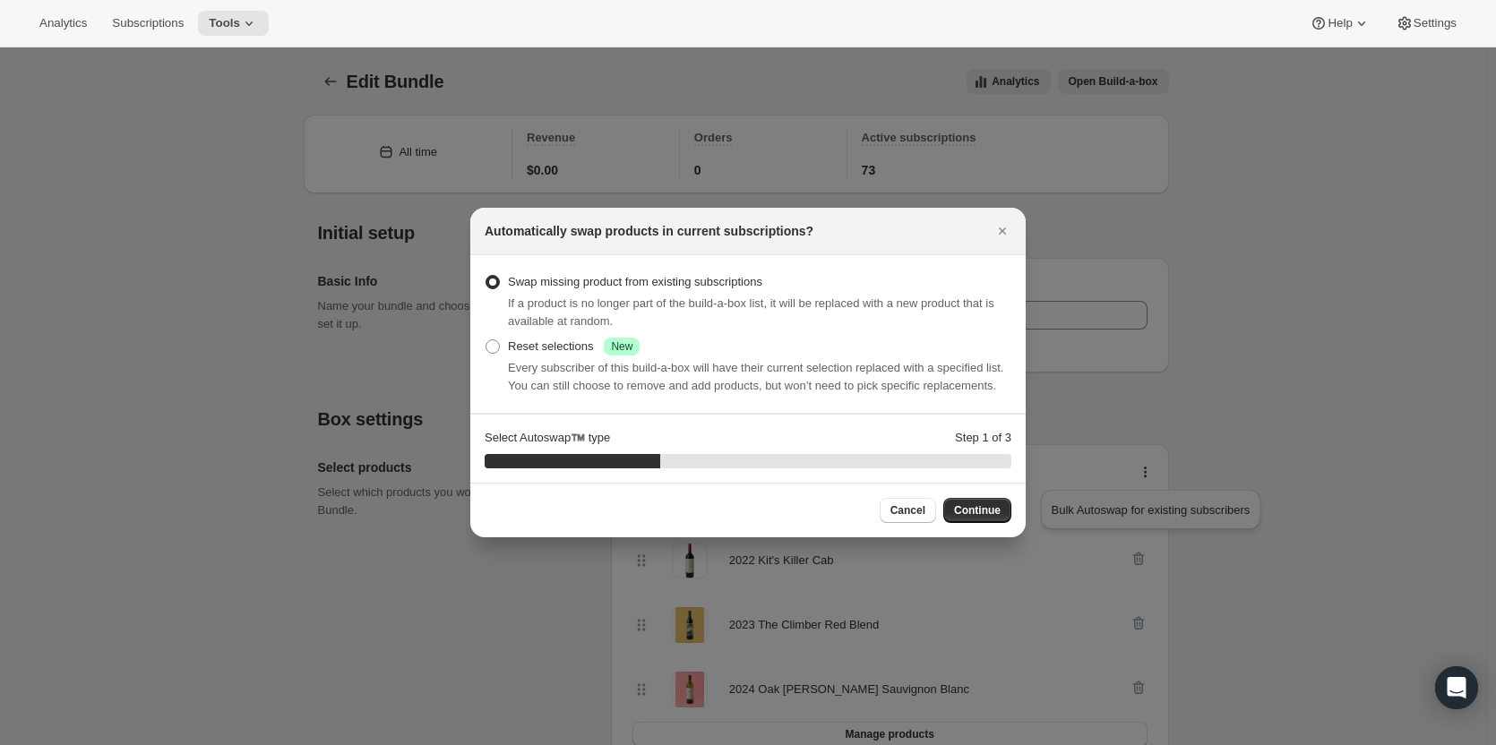
click at [510, 346] on div "Reset selections Success New" at bounding box center [574, 347] width 132 height 18
click at [486, 340] on input "Reset selections Success New" at bounding box center [485, 339] width 1 height 1
radio input "true"
click at [972, 520] on button "Continue" at bounding box center [977, 510] width 68 height 25
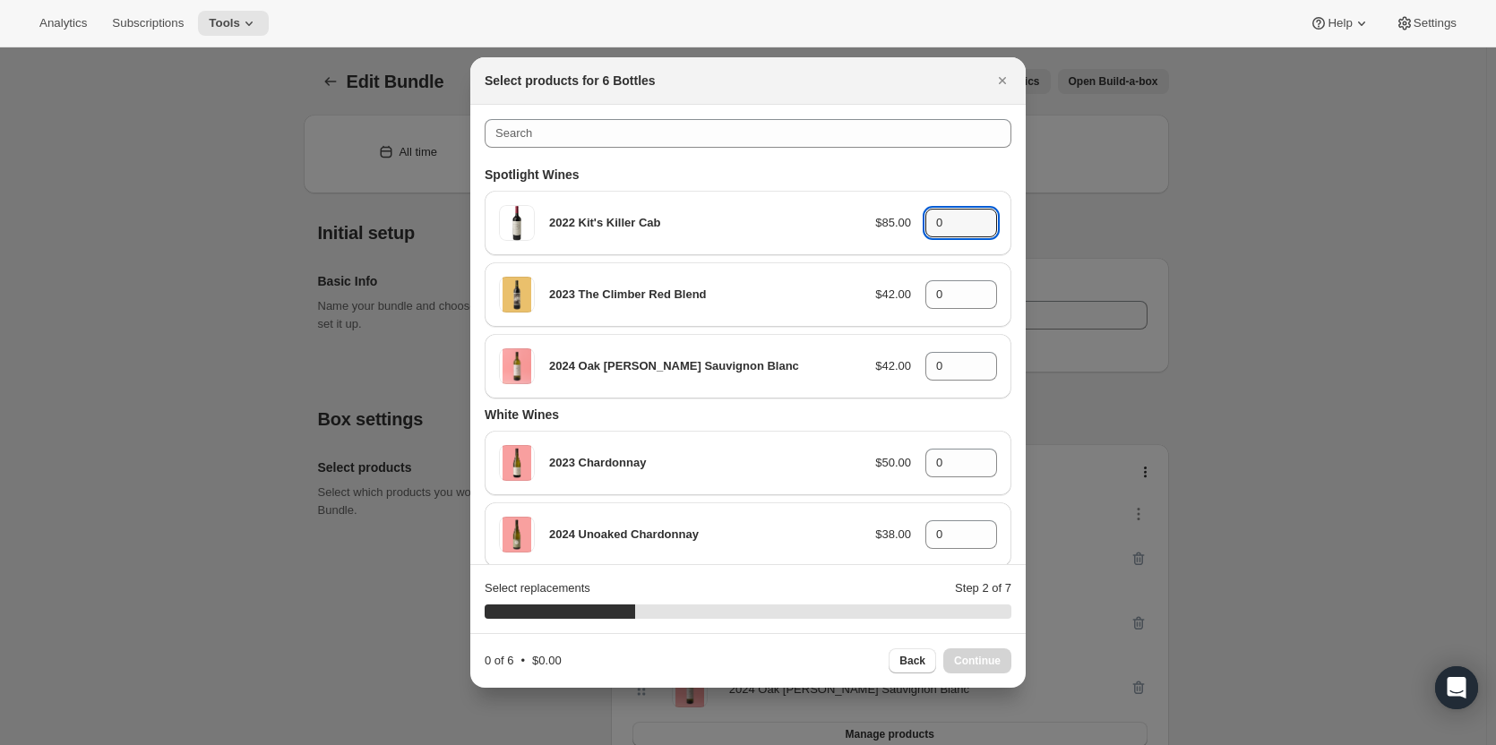
click at [979, 218] on icon ":rb7:" at bounding box center [983, 217] width 8 height 4
type input "2"
click at [979, 288] on icon ":rb7:" at bounding box center [983, 289] width 8 height 4
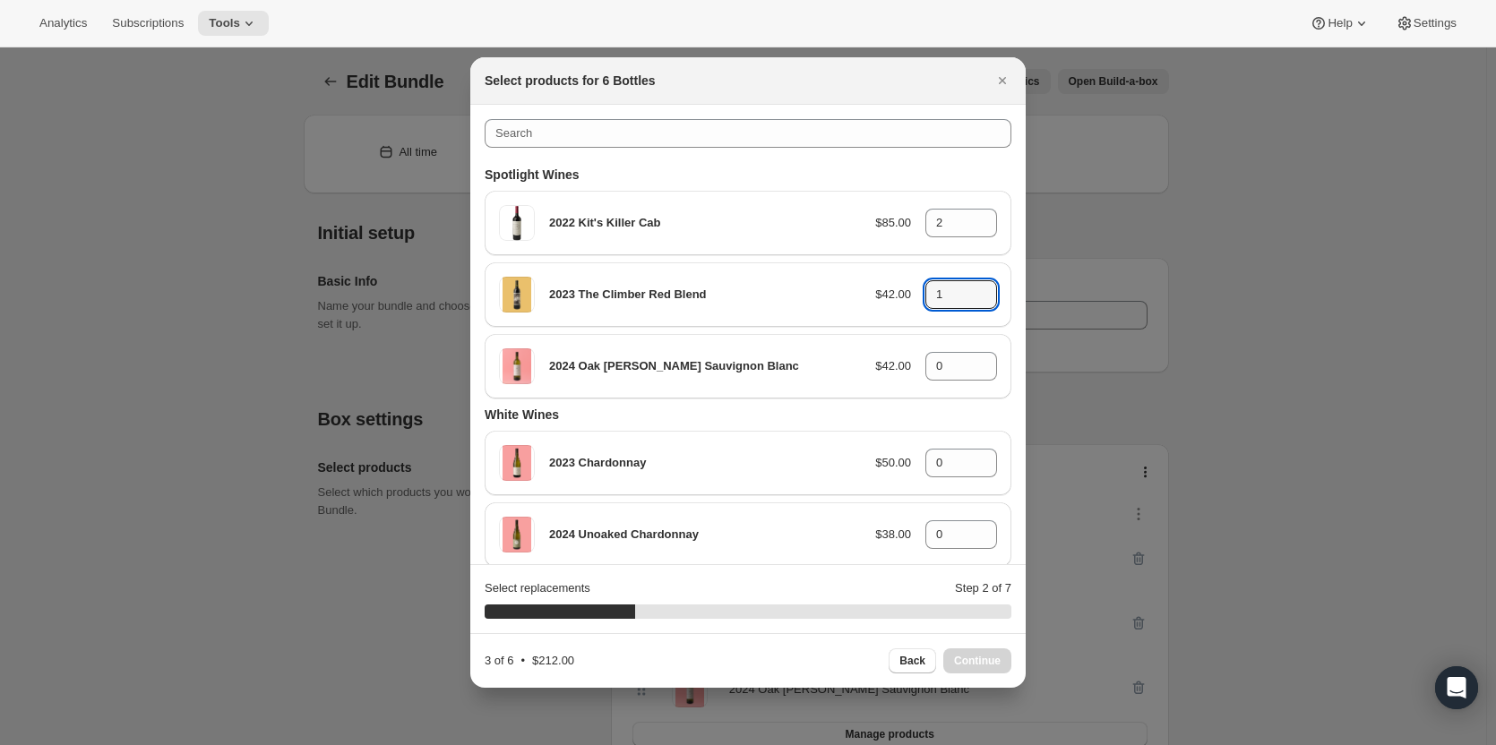
type input "2"
click at [977, 359] on icon ":rb7:" at bounding box center [983, 361] width 18 height 18
type input "2"
click at [964, 666] on span "Continue" at bounding box center [977, 661] width 47 height 14
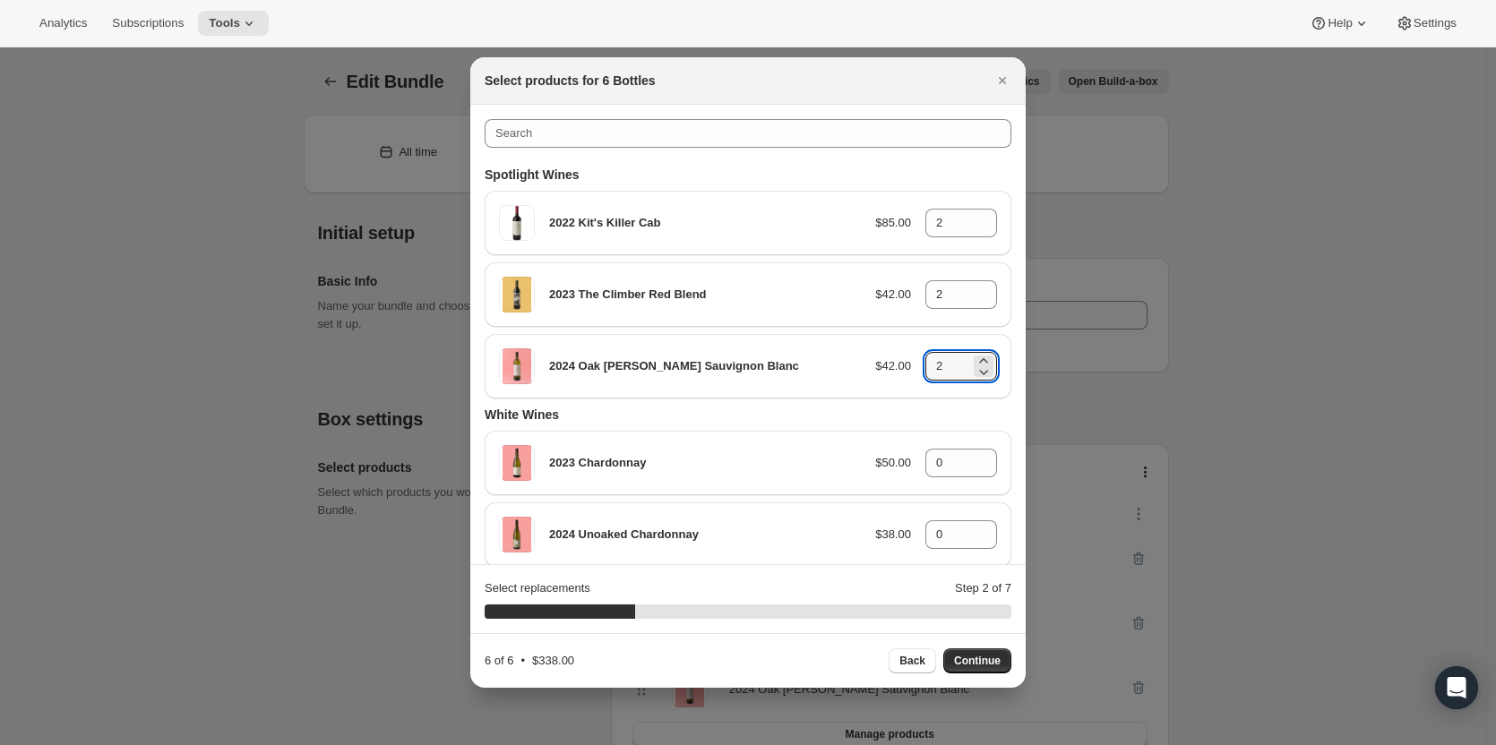
type input "0"
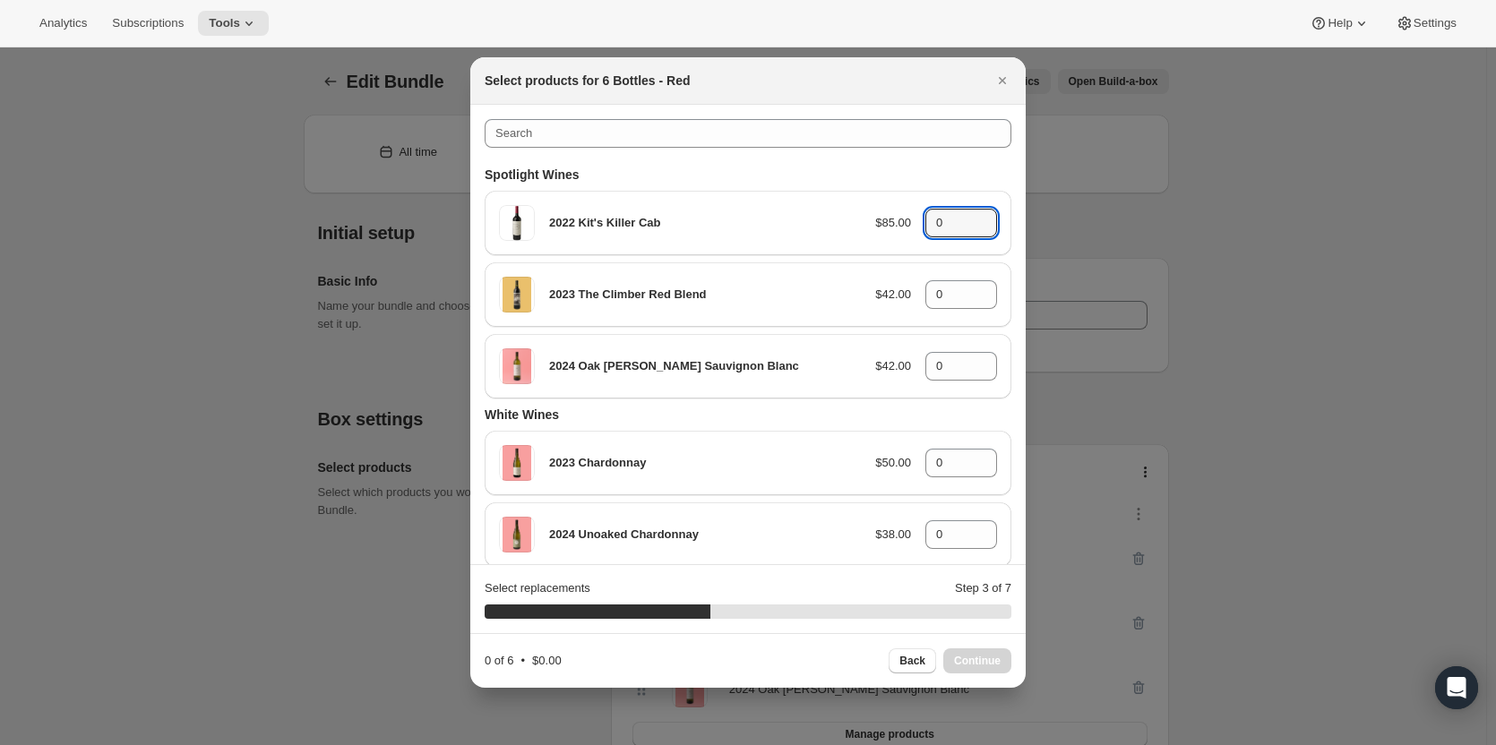
click at [979, 217] on icon ":rb7:" at bounding box center [983, 217] width 8 height 4
type input "2"
click at [979, 288] on icon ":rb7:" at bounding box center [983, 289] width 8 height 4
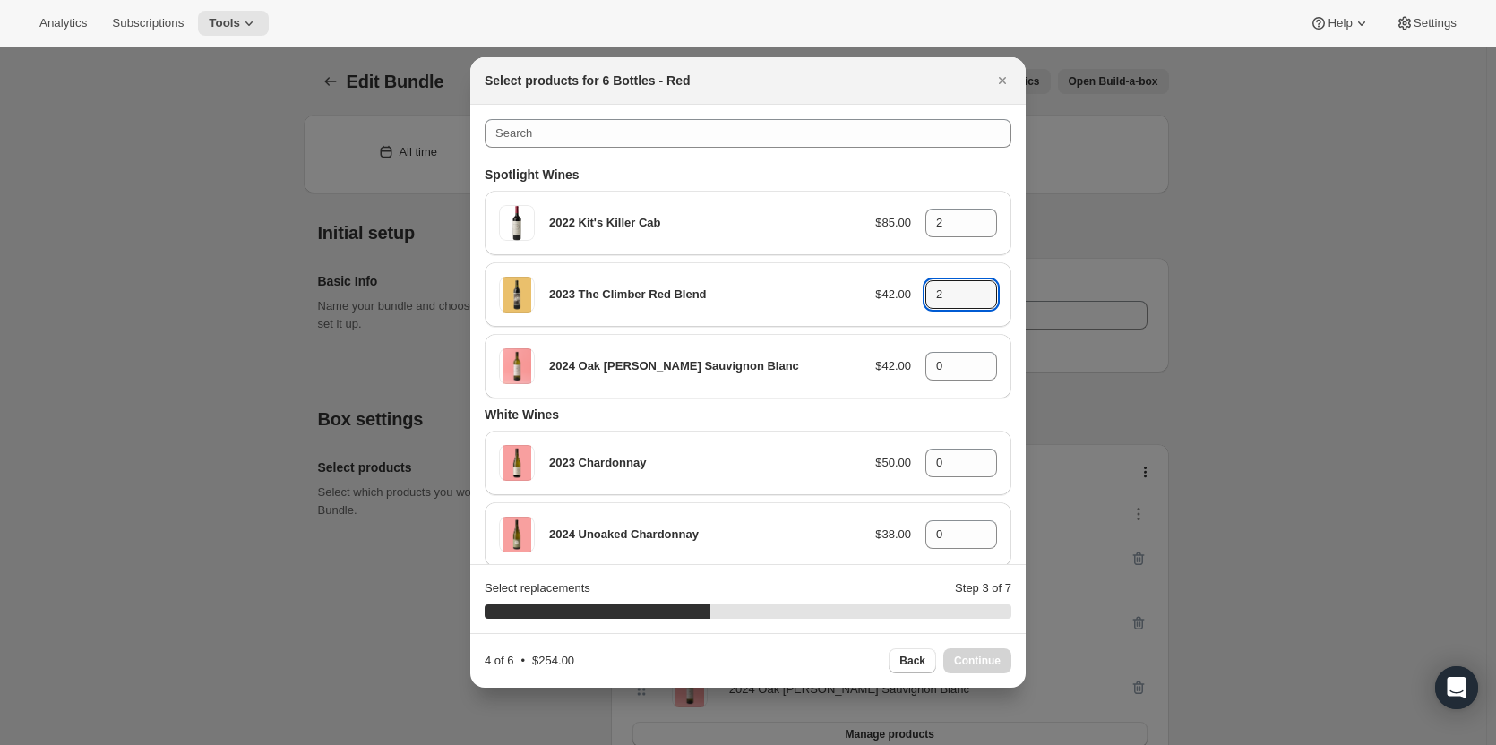
click at [979, 288] on icon ":rb7:" at bounding box center [983, 289] width 8 height 4
type input "3"
click at [974, 219] on icon ":rb7:" at bounding box center [983, 228] width 18 height 18
click at [981, 218] on icon ":rb7:" at bounding box center [983, 218] width 18 height 18
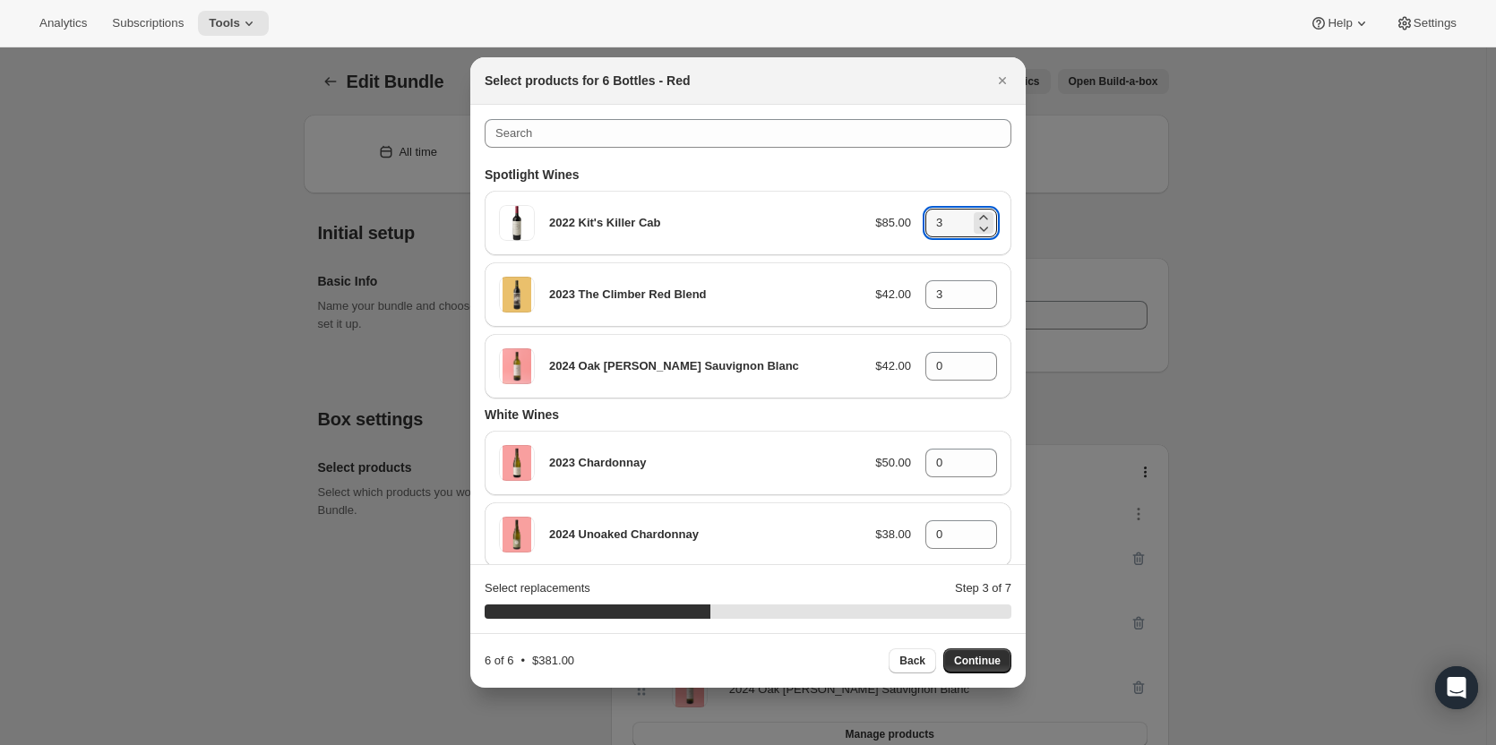
click at [917, 649] on button "Back" at bounding box center [911, 660] width 47 height 25
type input "2"
click at [964, 664] on span "Continue" at bounding box center [977, 661] width 47 height 14
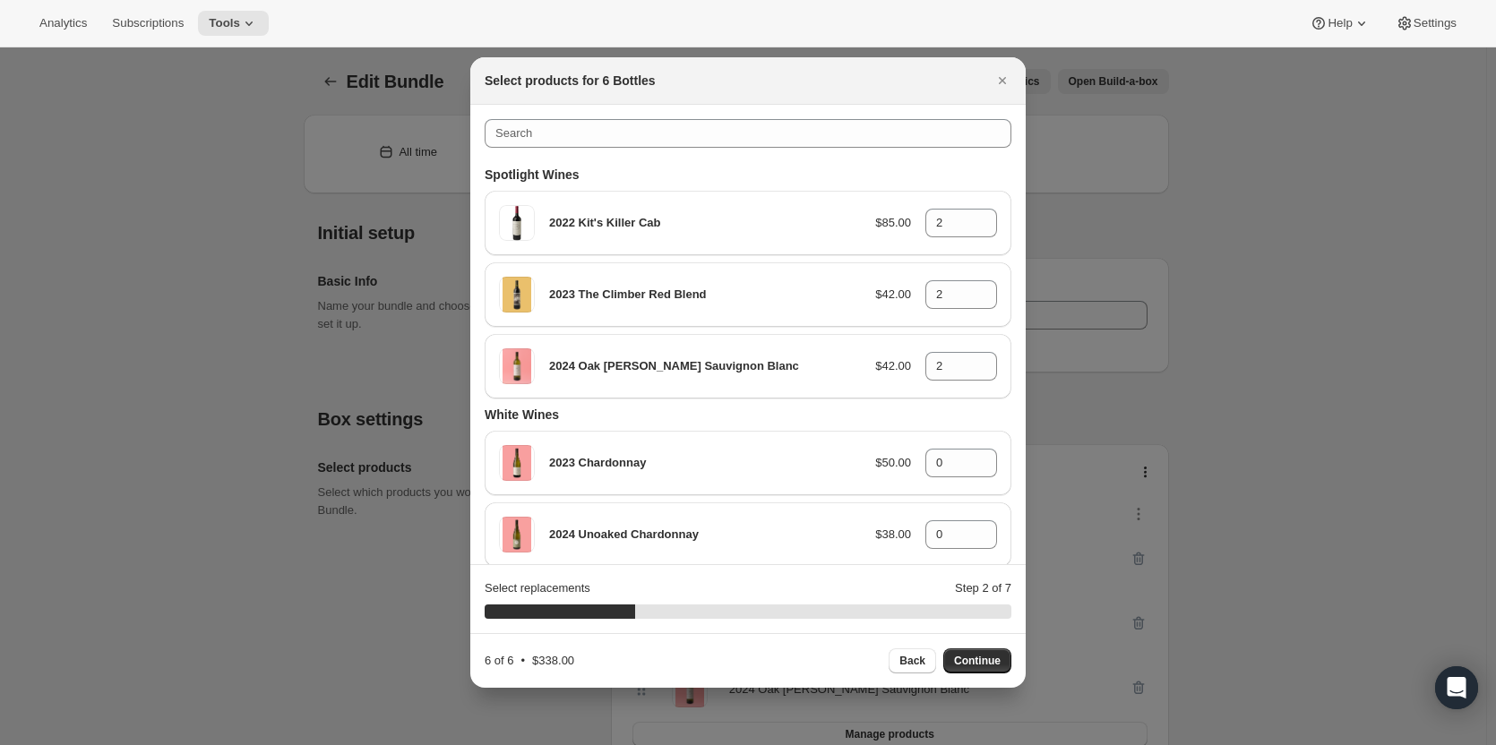
type input "3"
type input "0"
click at [991, 655] on span "Continue" at bounding box center [977, 661] width 47 height 14
type input "0"
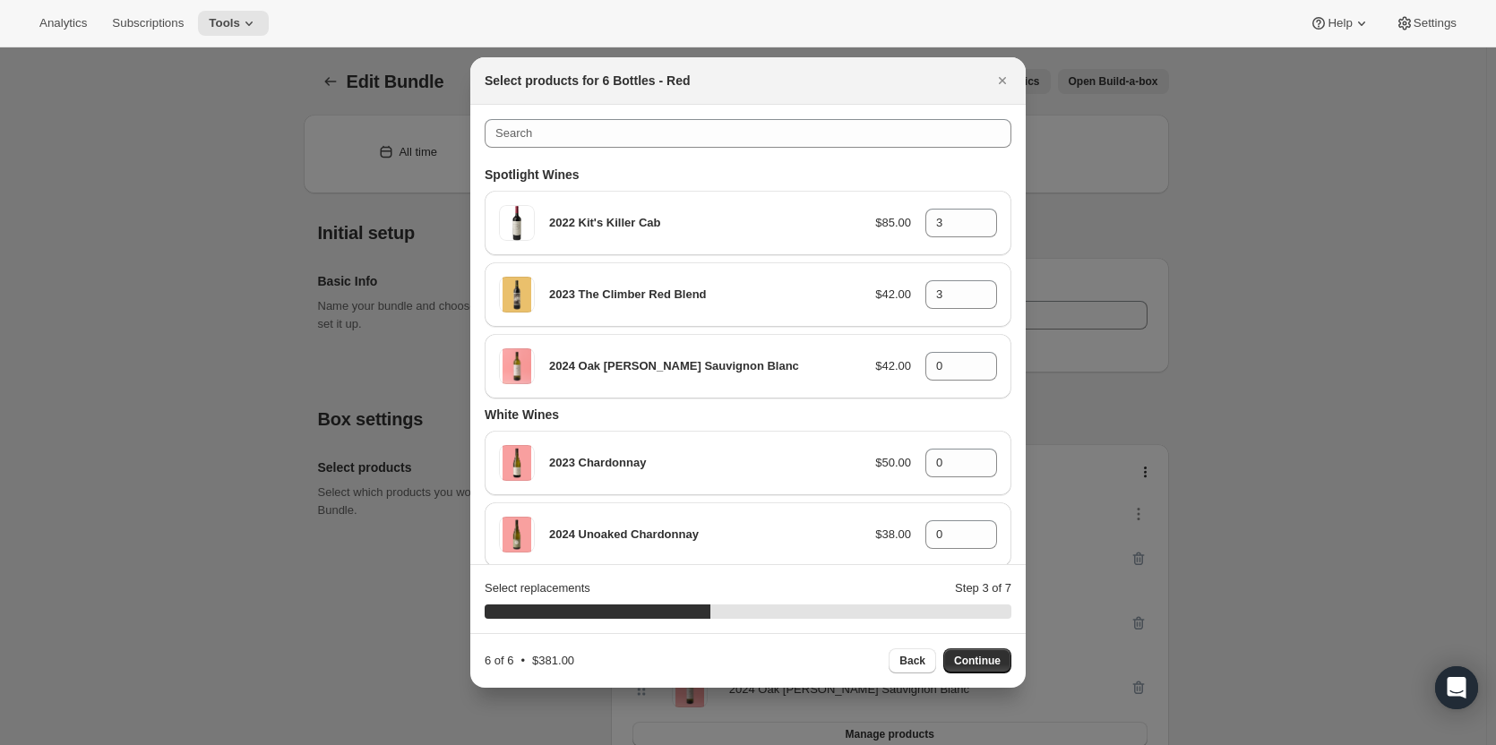
type input "0"
click at [975, 213] on icon ":rb7:" at bounding box center [983, 218] width 18 height 18
click at [979, 225] on icon ":rb7:" at bounding box center [983, 228] width 18 height 18
type input "0"
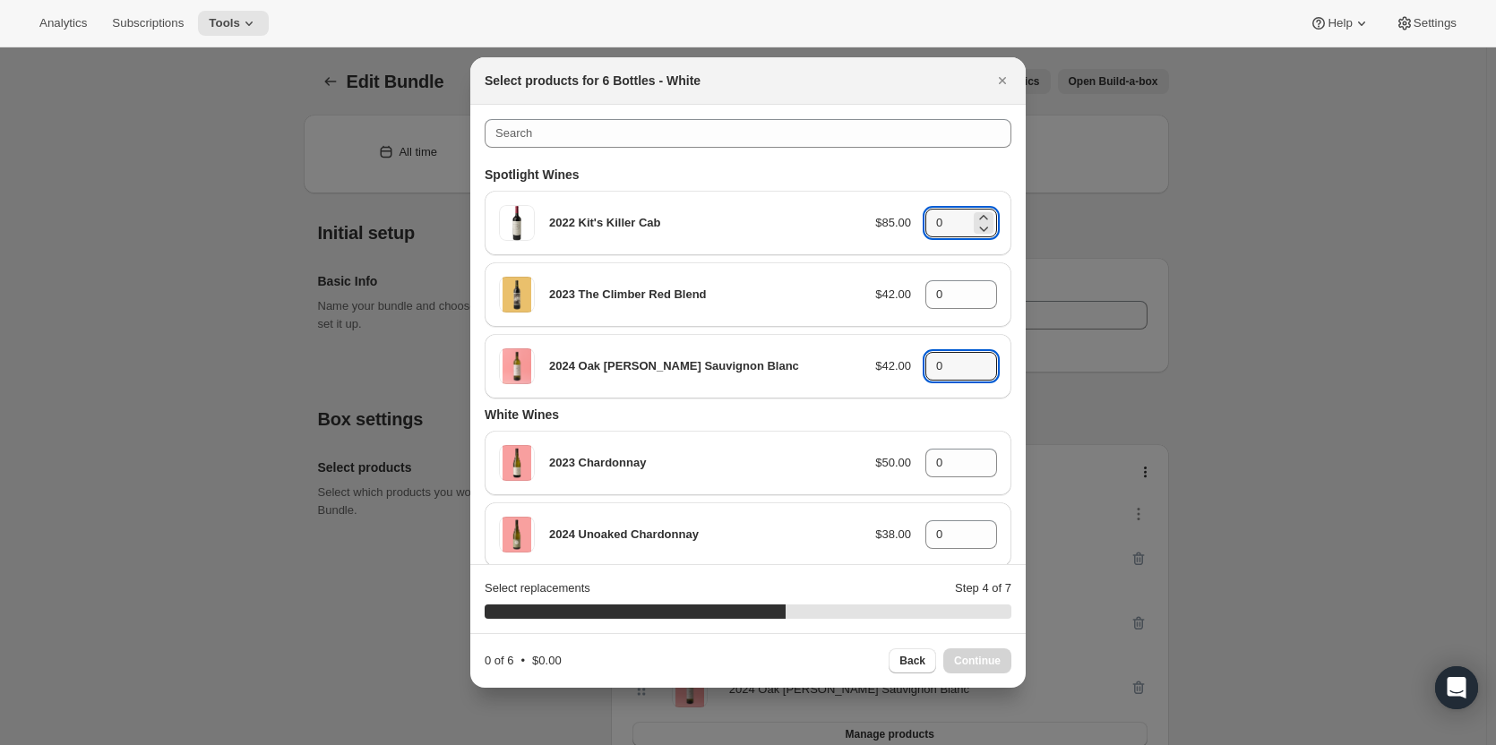
click at [978, 363] on icon ":rb7:" at bounding box center [983, 372] width 18 height 18
click at [976, 358] on icon ":rb7:" at bounding box center [983, 361] width 18 height 18
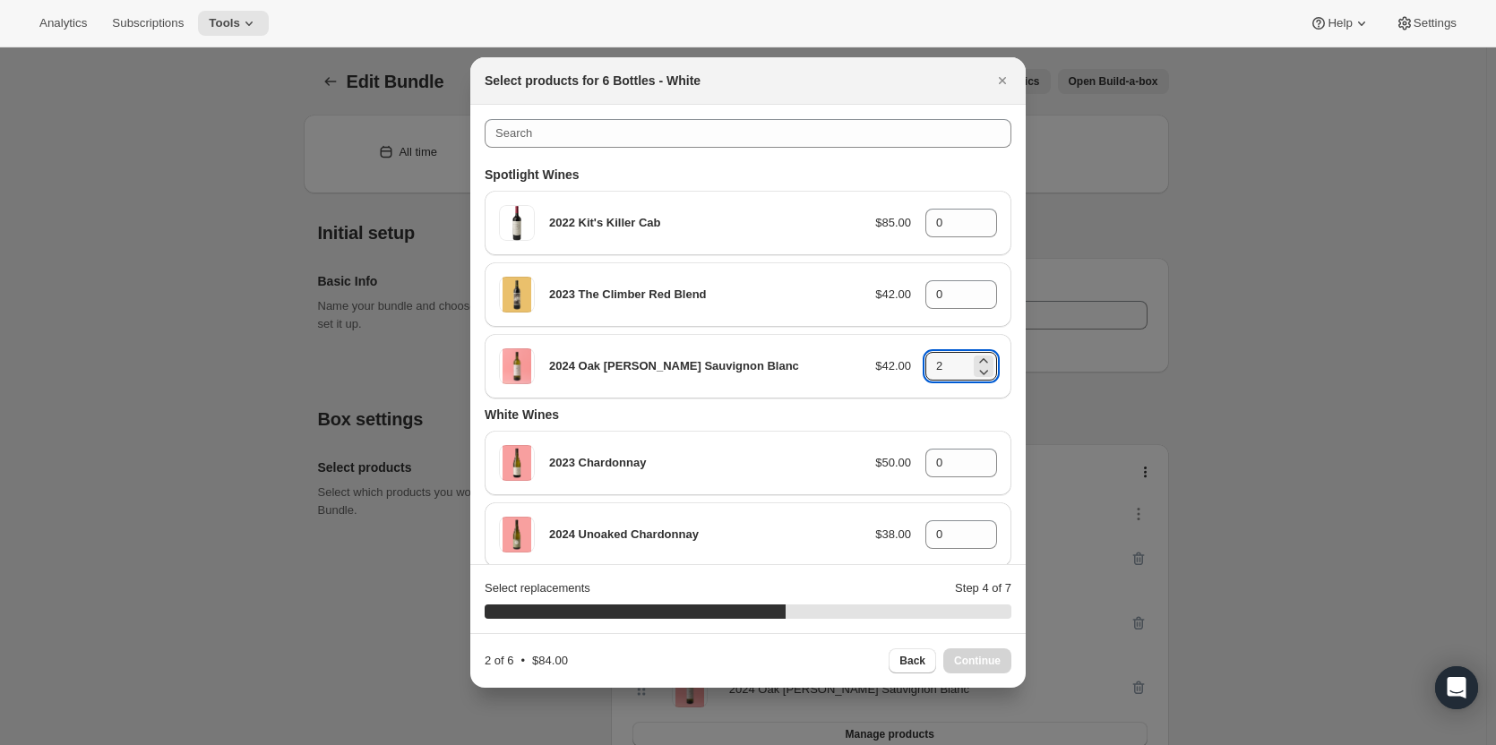
click at [976, 358] on icon ":rb7:" at bounding box center [983, 361] width 18 height 18
click at [978, 665] on span "Continue" at bounding box center [977, 661] width 47 height 14
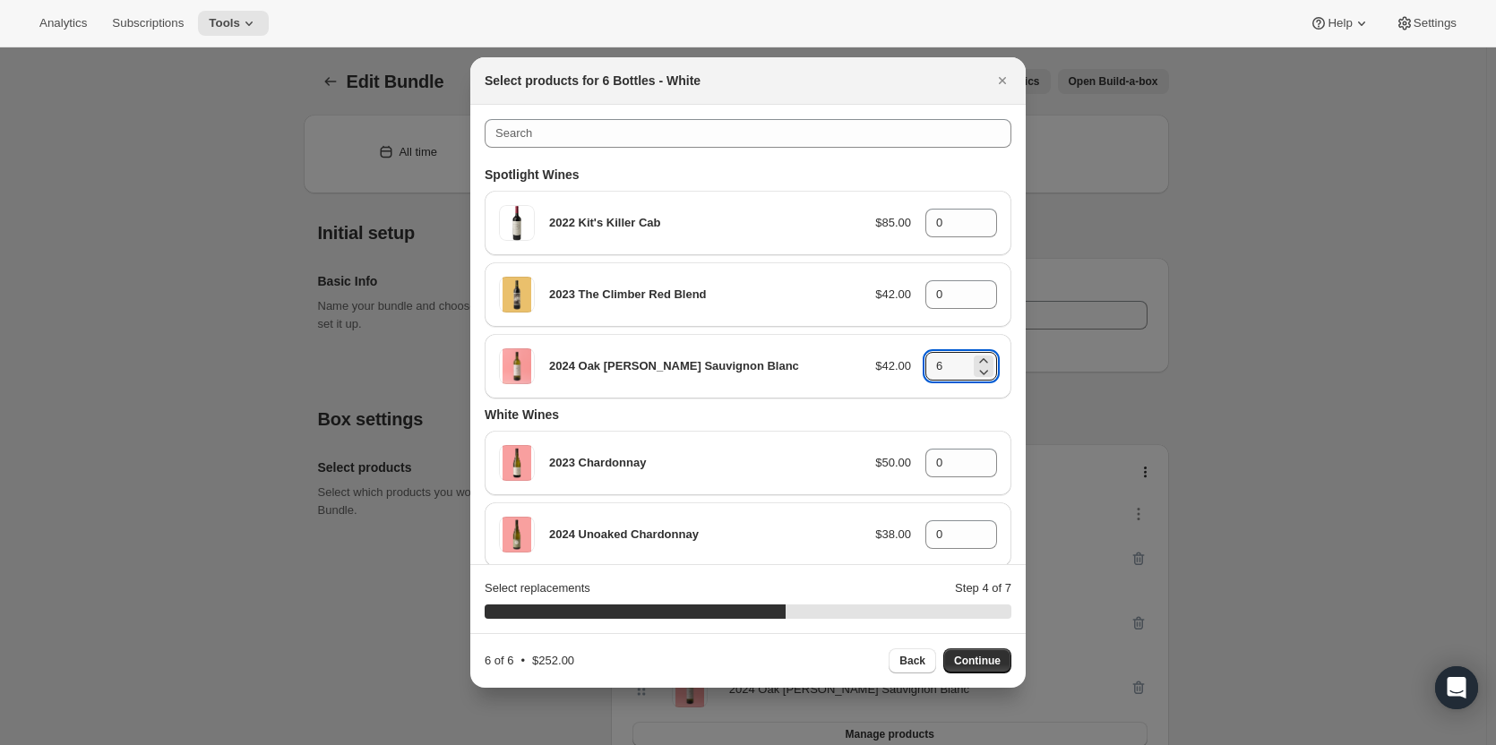
type input "0"
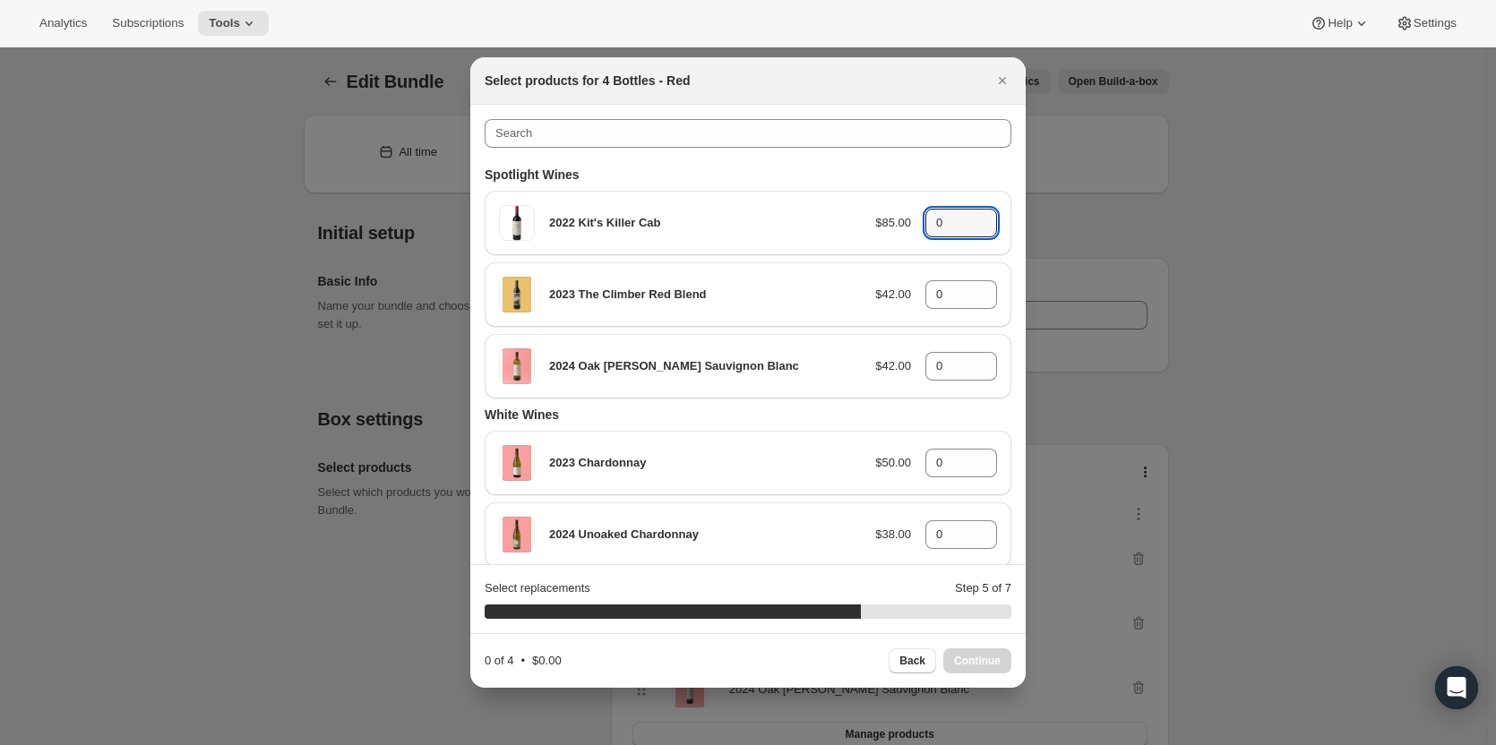
click at [979, 217] on icon ":rb7:" at bounding box center [983, 217] width 8 height 4
type input "2"
click at [974, 288] on icon ":rb7:" at bounding box center [983, 289] width 18 height 18
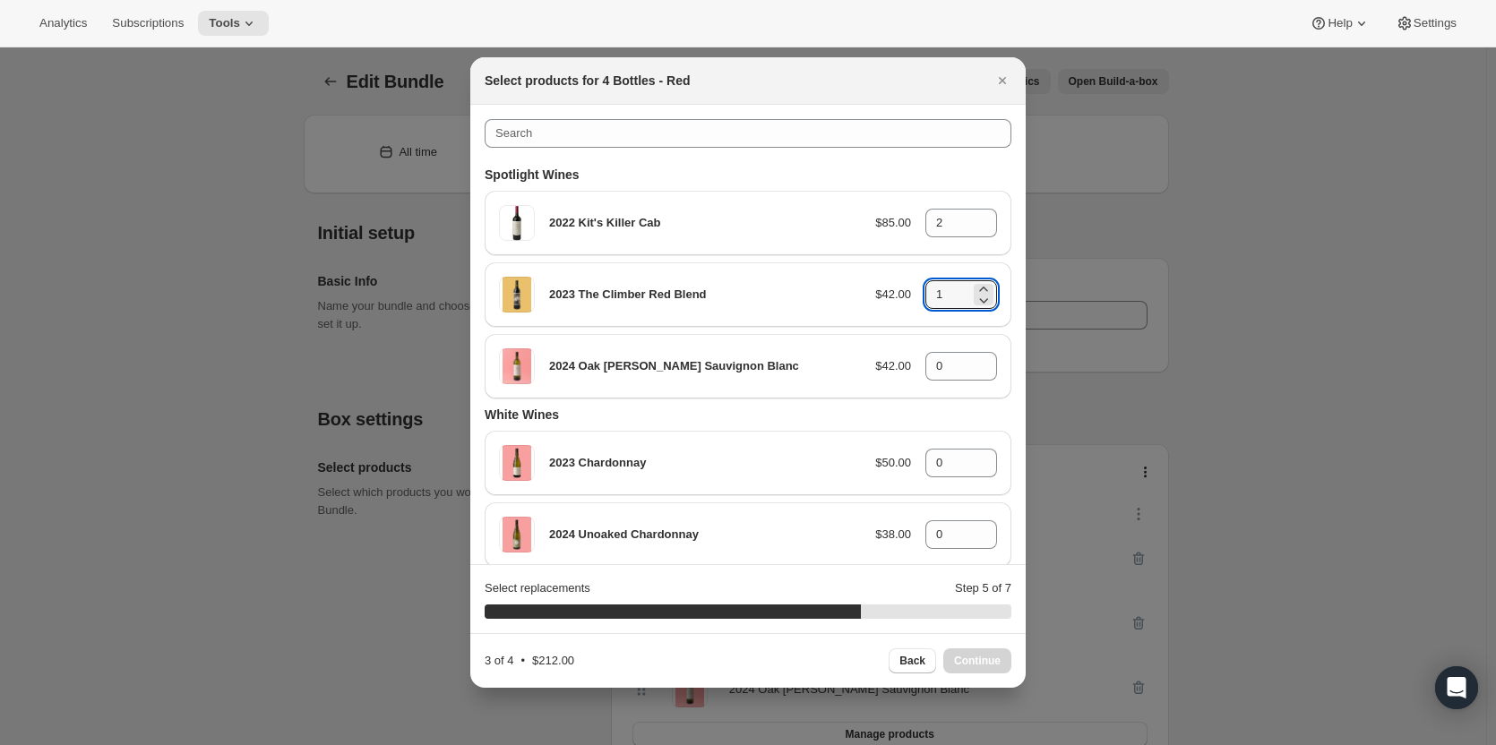
type input "2"
click at [971, 660] on span "Continue" at bounding box center [977, 661] width 47 height 14
type input "0"
click at [981, 213] on icon ":rb7:" at bounding box center [983, 218] width 18 height 18
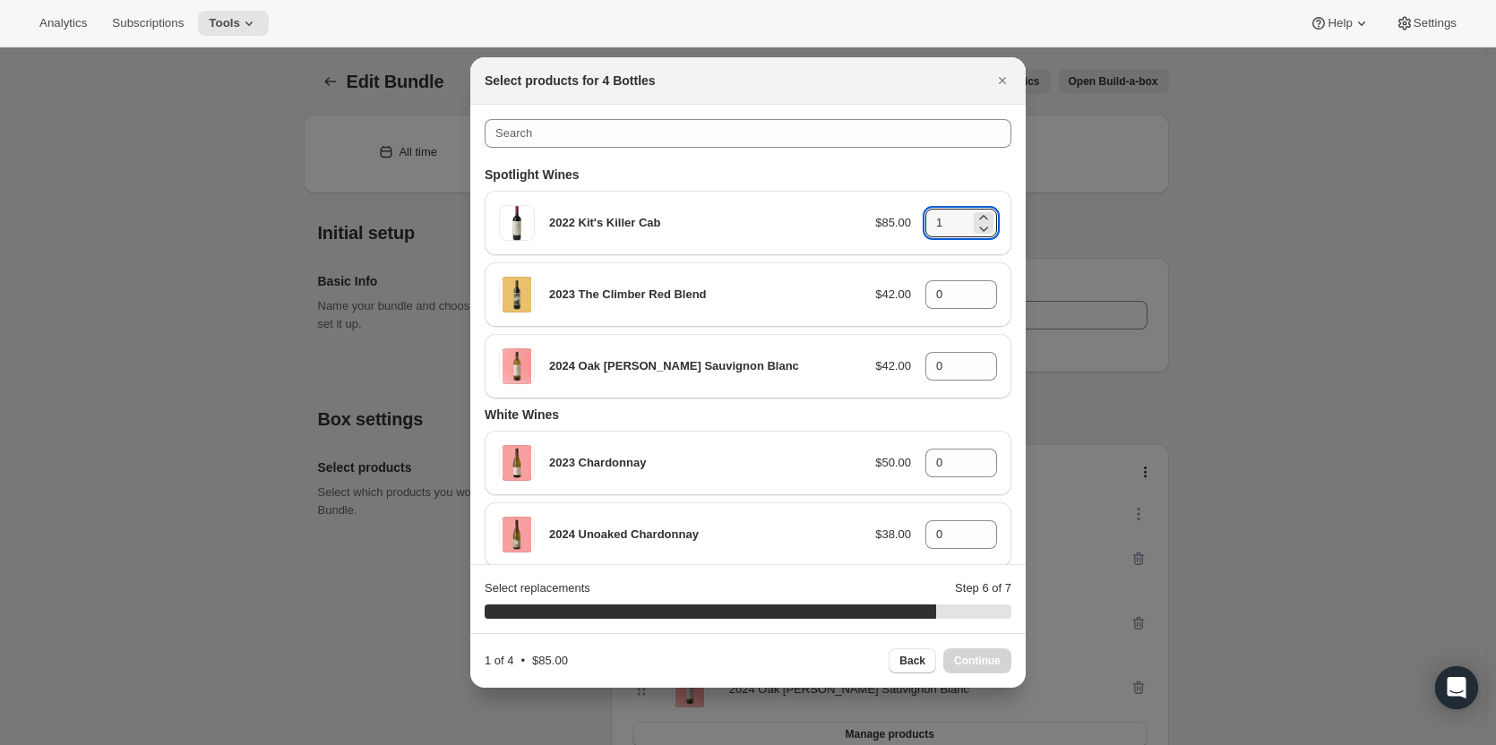
click at [979, 217] on icon ":rb7:" at bounding box center [983, 218] width 18 height 18
type input "2"
click at [976, 291] on icon ":rb7:" at bounding box center [983, 300] width 18 height 18
click at [979, 289] on icon ":rb7:" at bounding box center [983, 289] width 8 height 4
type input "1"
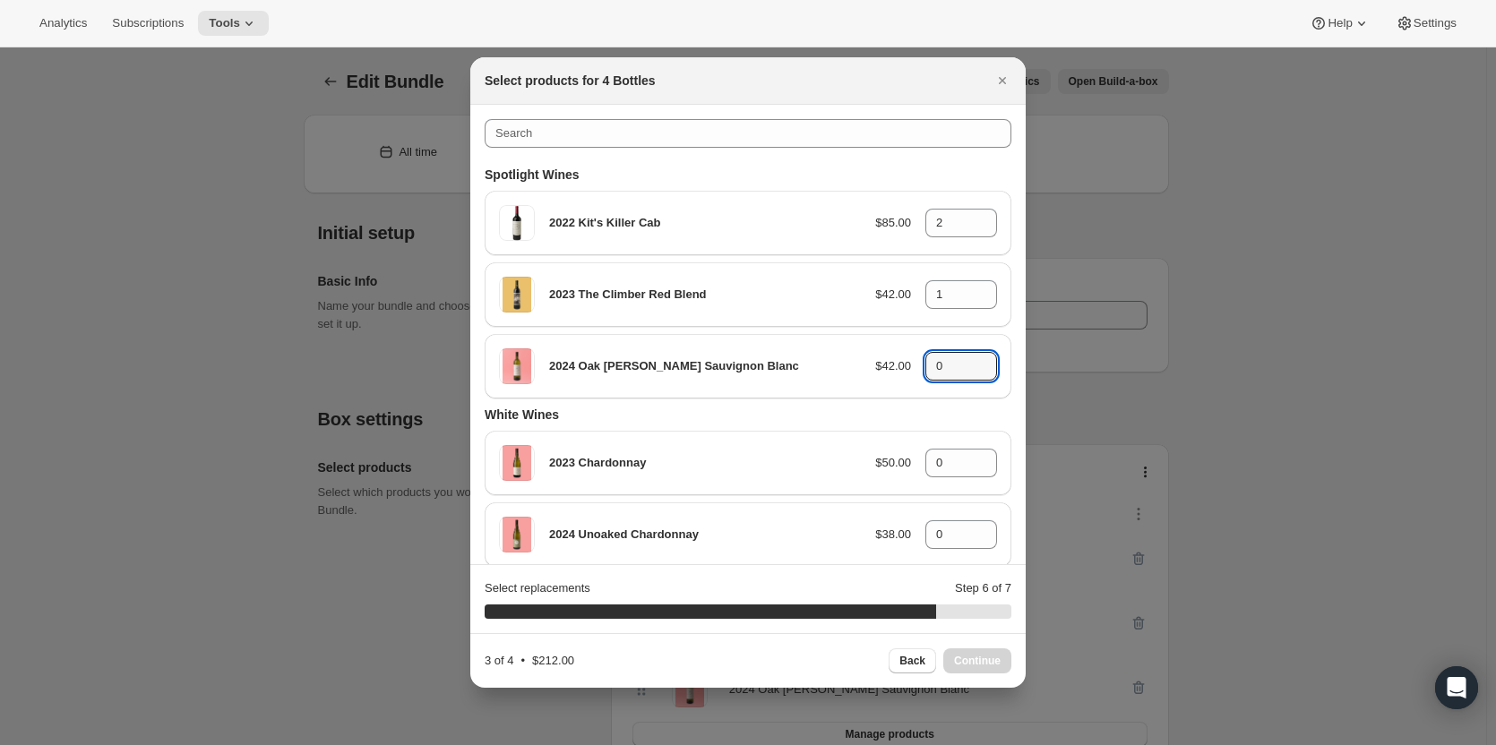
click at [974, 358] on icon ":rb7:" at bounding box center [983, 361] width 18 height 18
type input "1"
click at [980, 663] on span "Continue" at bounding box center [977, 661] width 47 height 14
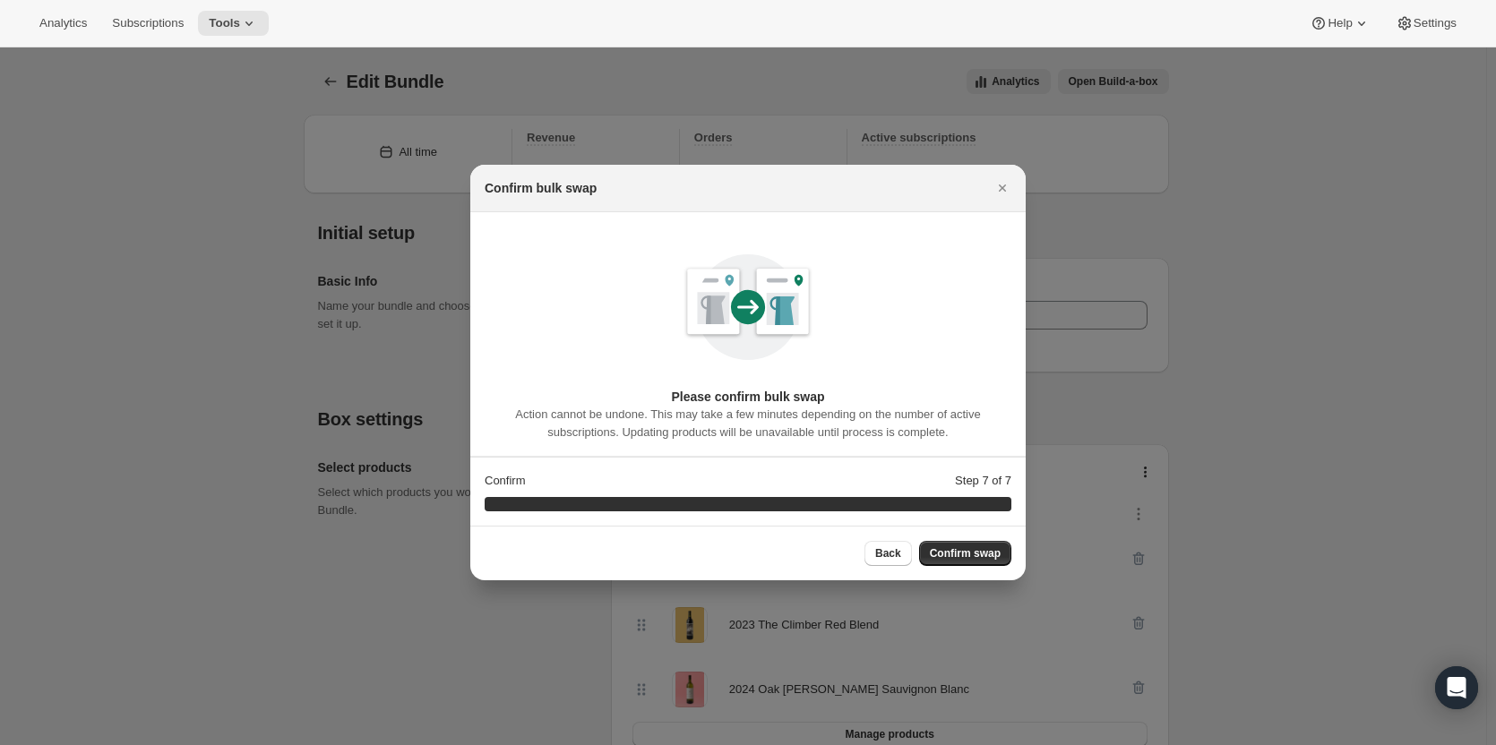
click at [975, 545] on button "Confirm swap" at bounding box center [965, 553] width 92 height 25
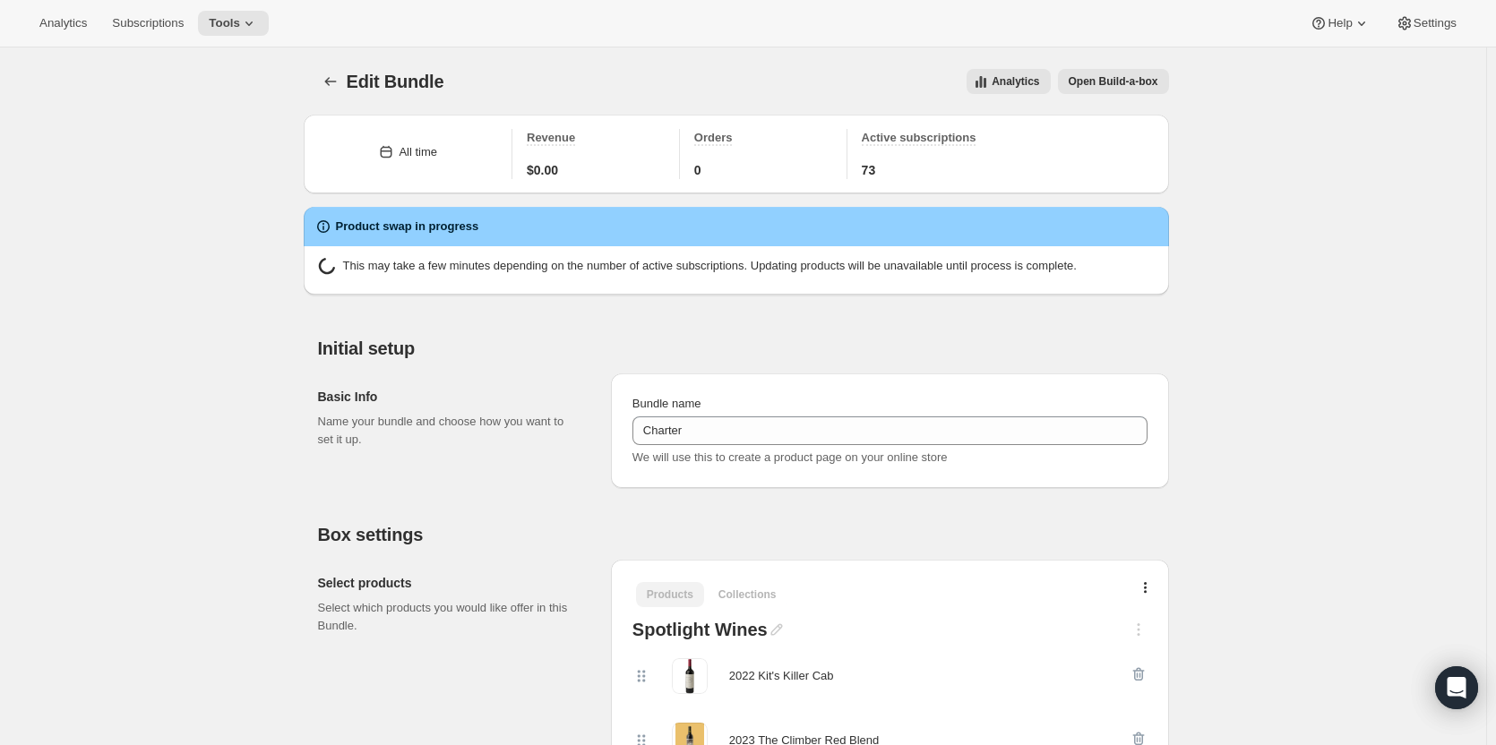
click at [213, 27] on span "Tools" at bounding box center [224, 23] width 31 height 14
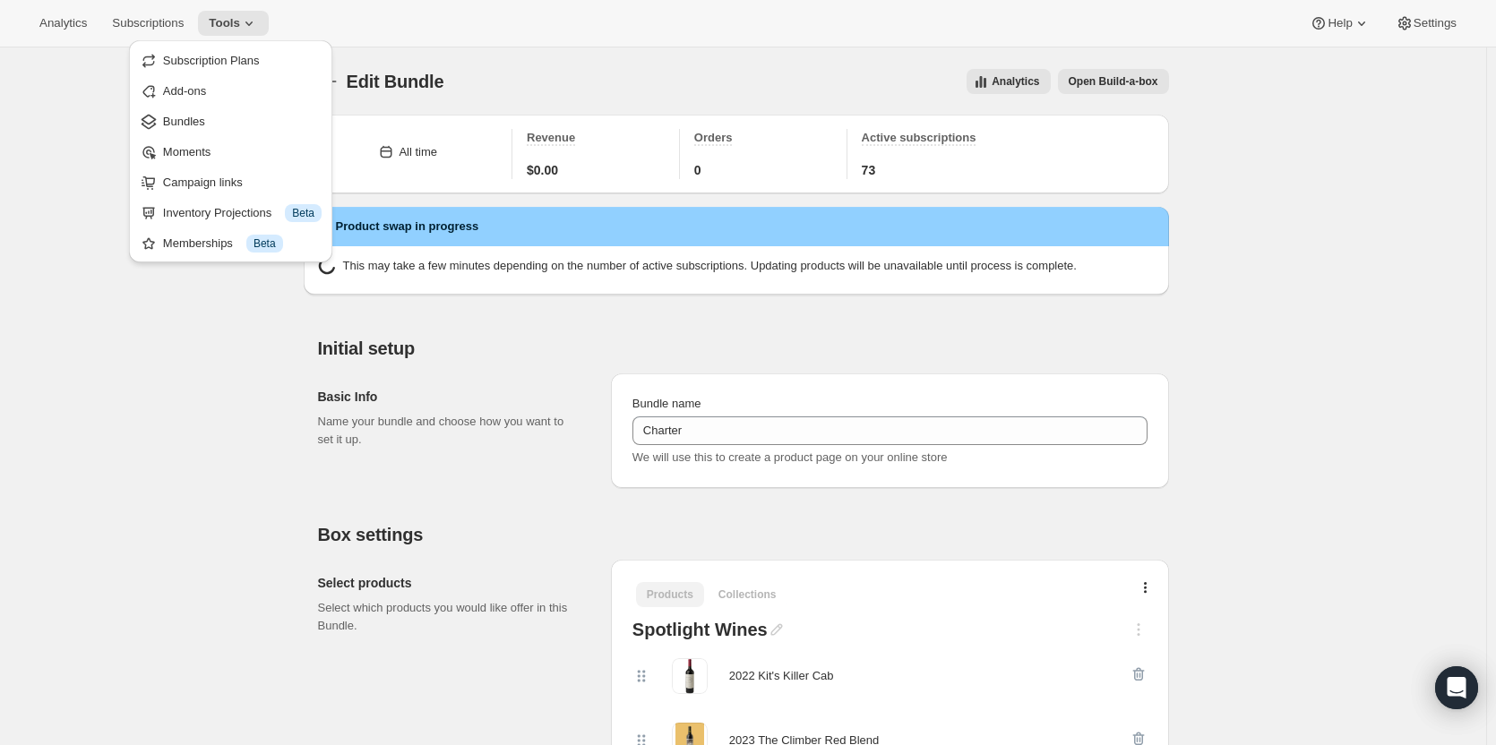
click at [219, 130] on span "Bundles" at bounding box center [242, 122] width 159 height 18
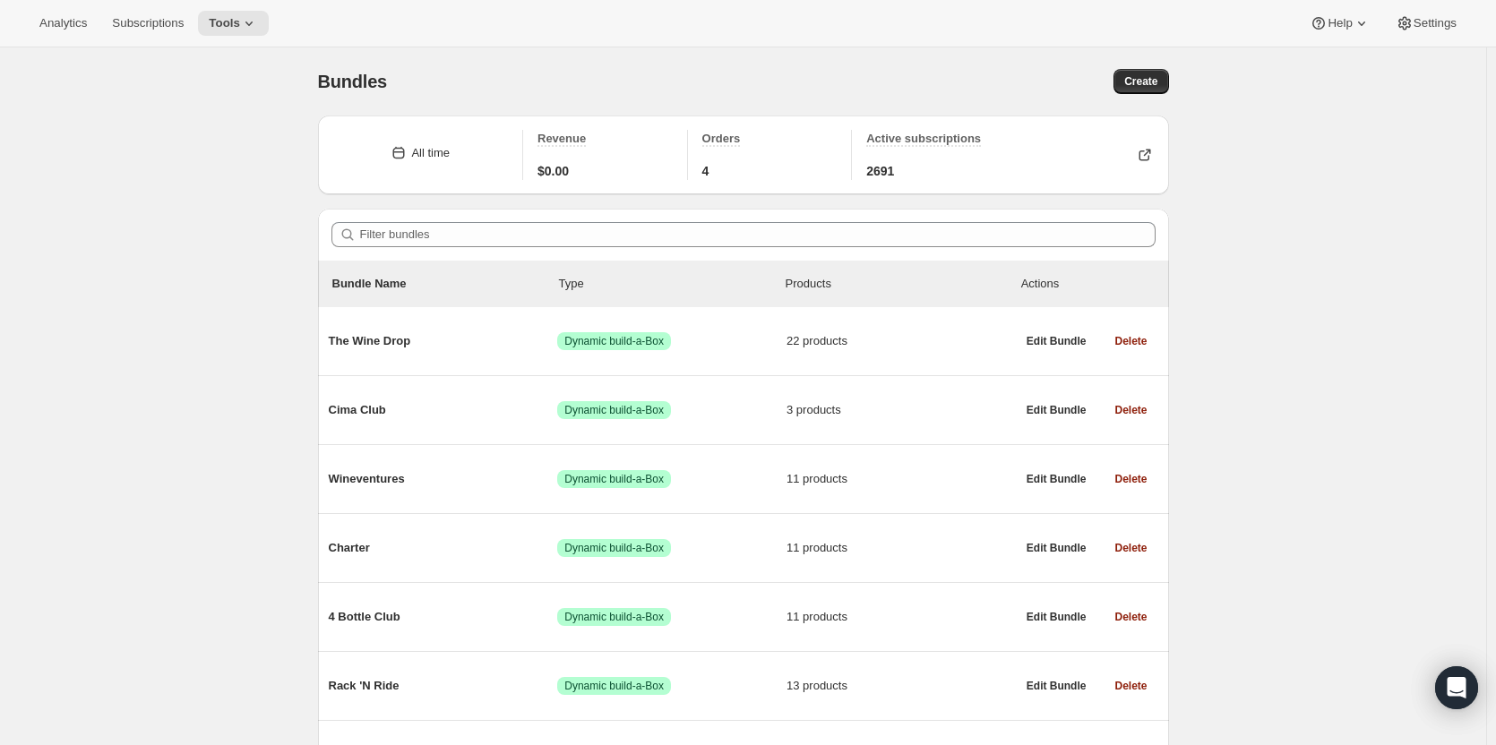
click at [487, 470] on span "Wineventures" at bounding box center [443, 479] width 229 height 18
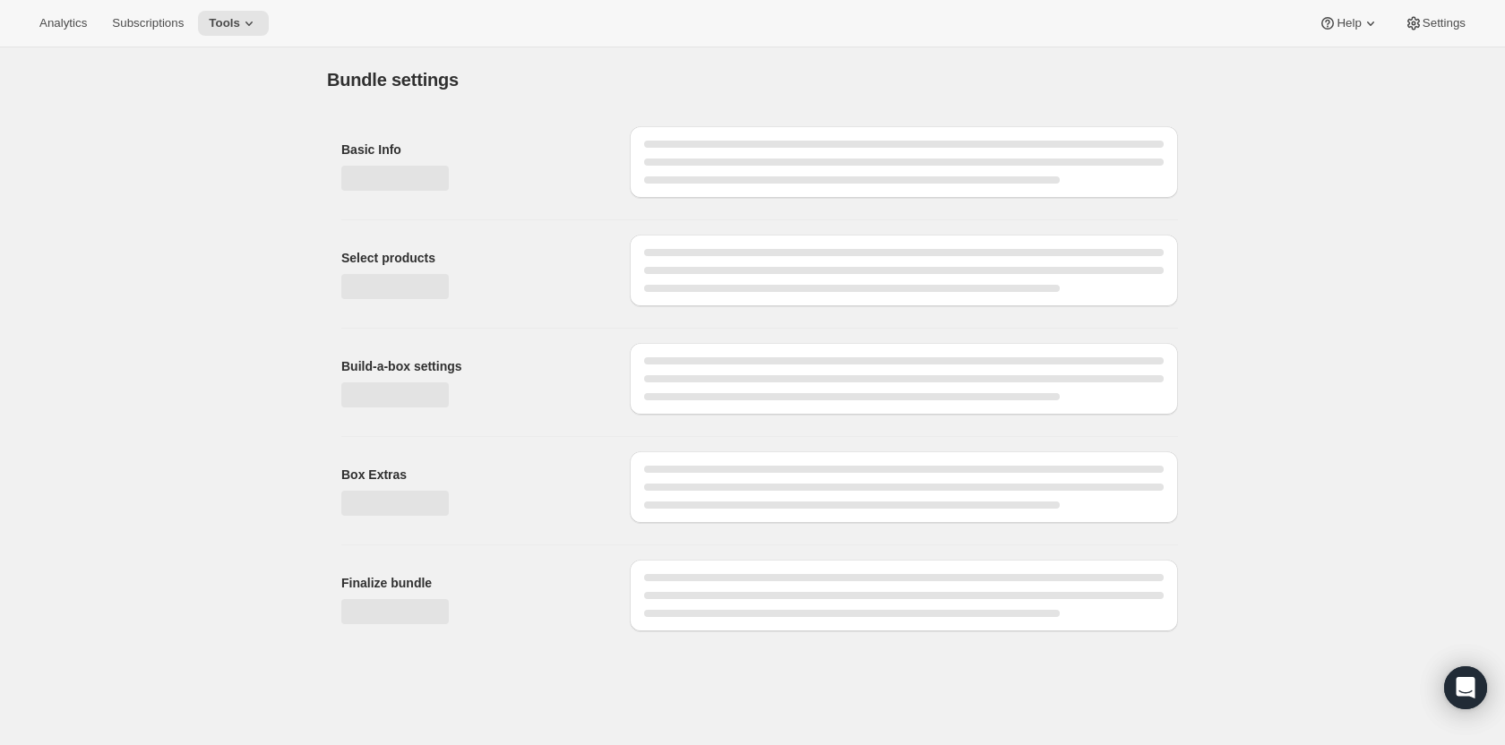
type input "Wineventures"
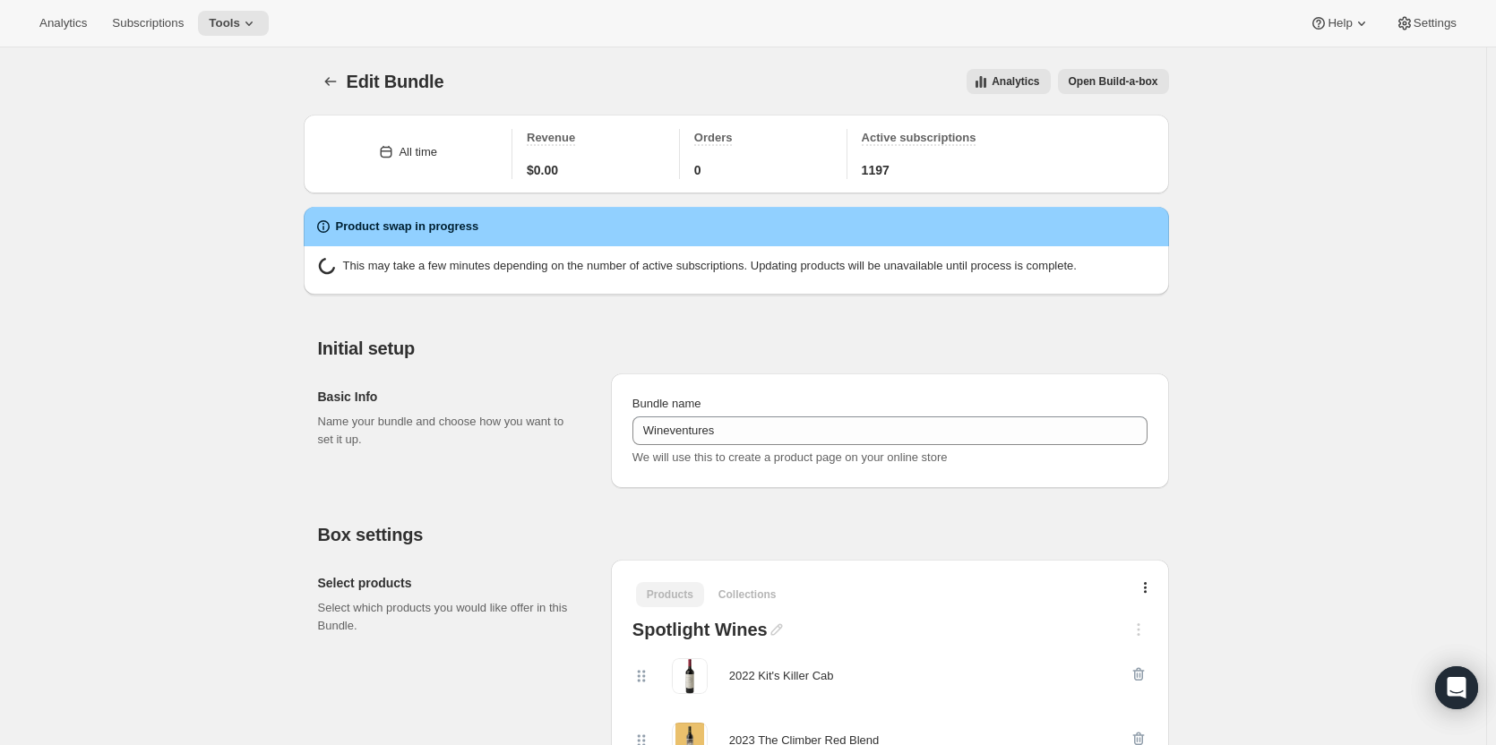
click at [221, 25] on span "Tools" at bounding box center [224, 23] width 31 height 14
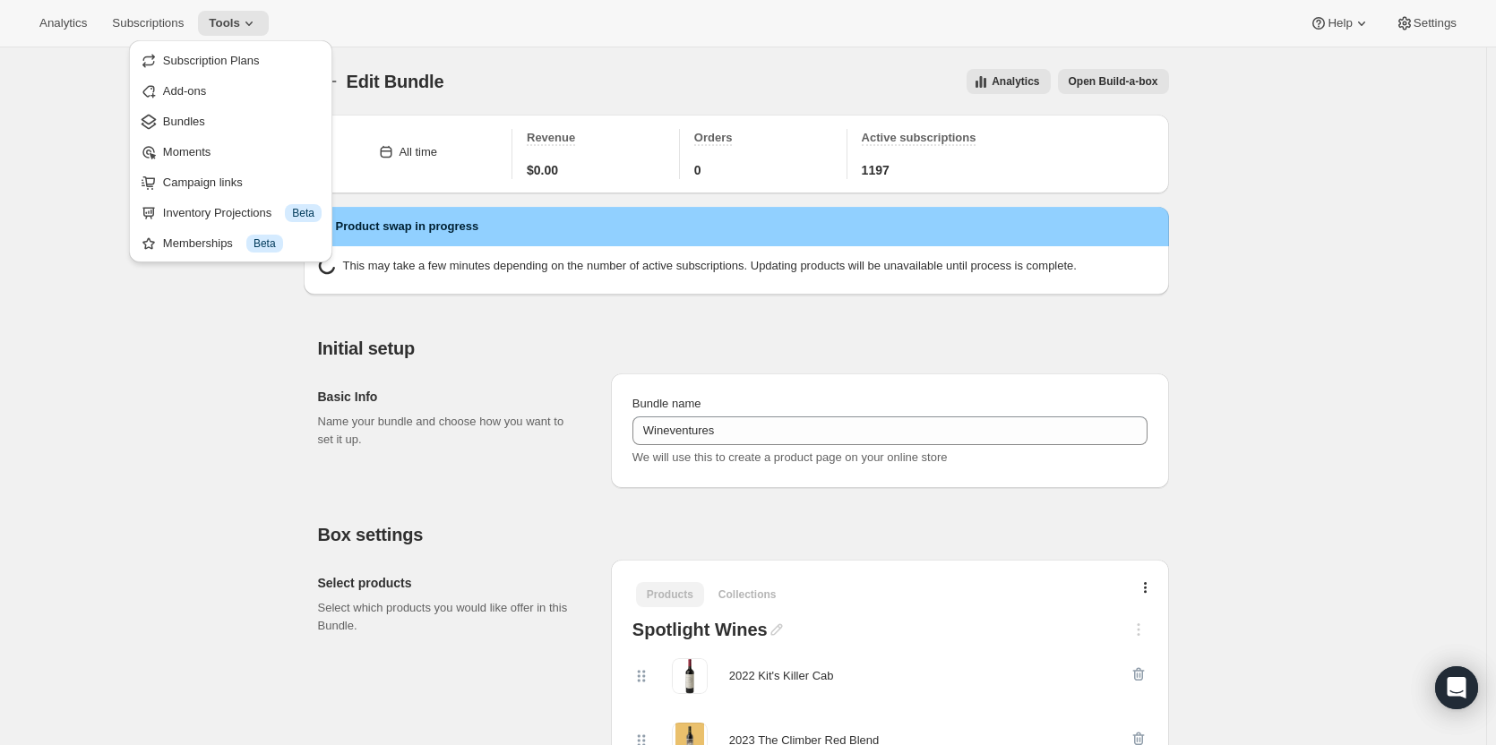
click at [239, 127] on span "Bundles" at bounding box center [242, 122] width 159 height 18
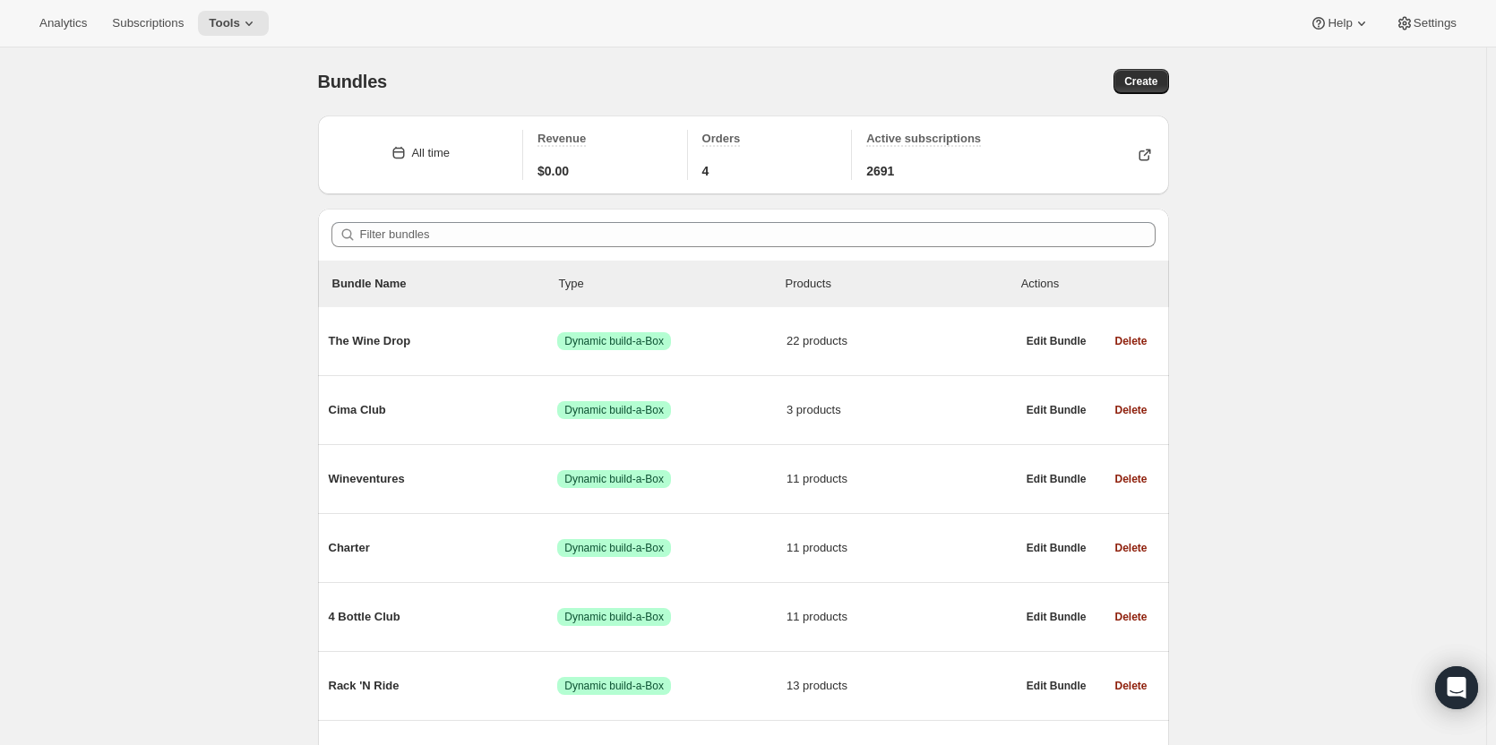
click at [450, 633] on div "4 Bottle Club Success Dynamic build-a-Box 11 products" at bounding box center [672, 617] width 687 height 47
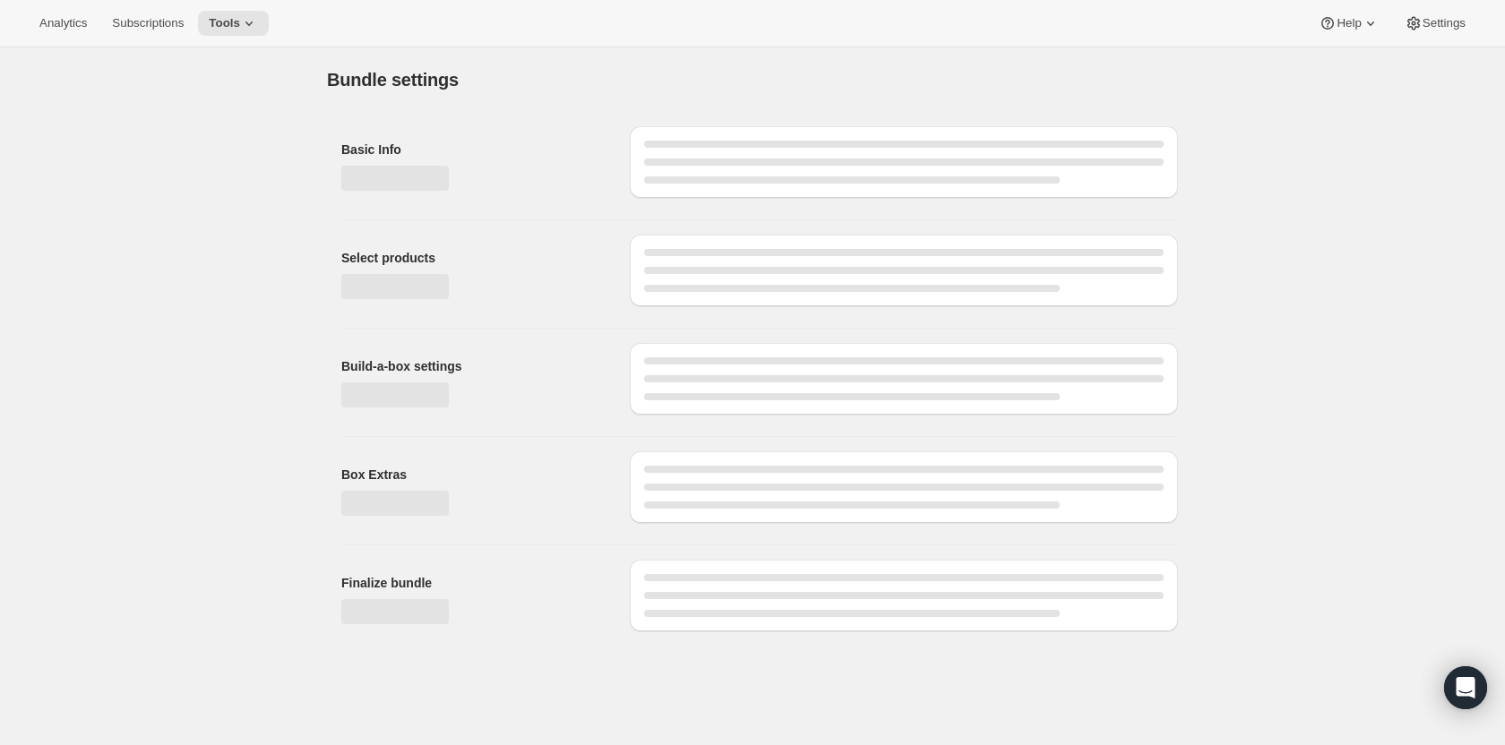
type input "4 Bottle Club"
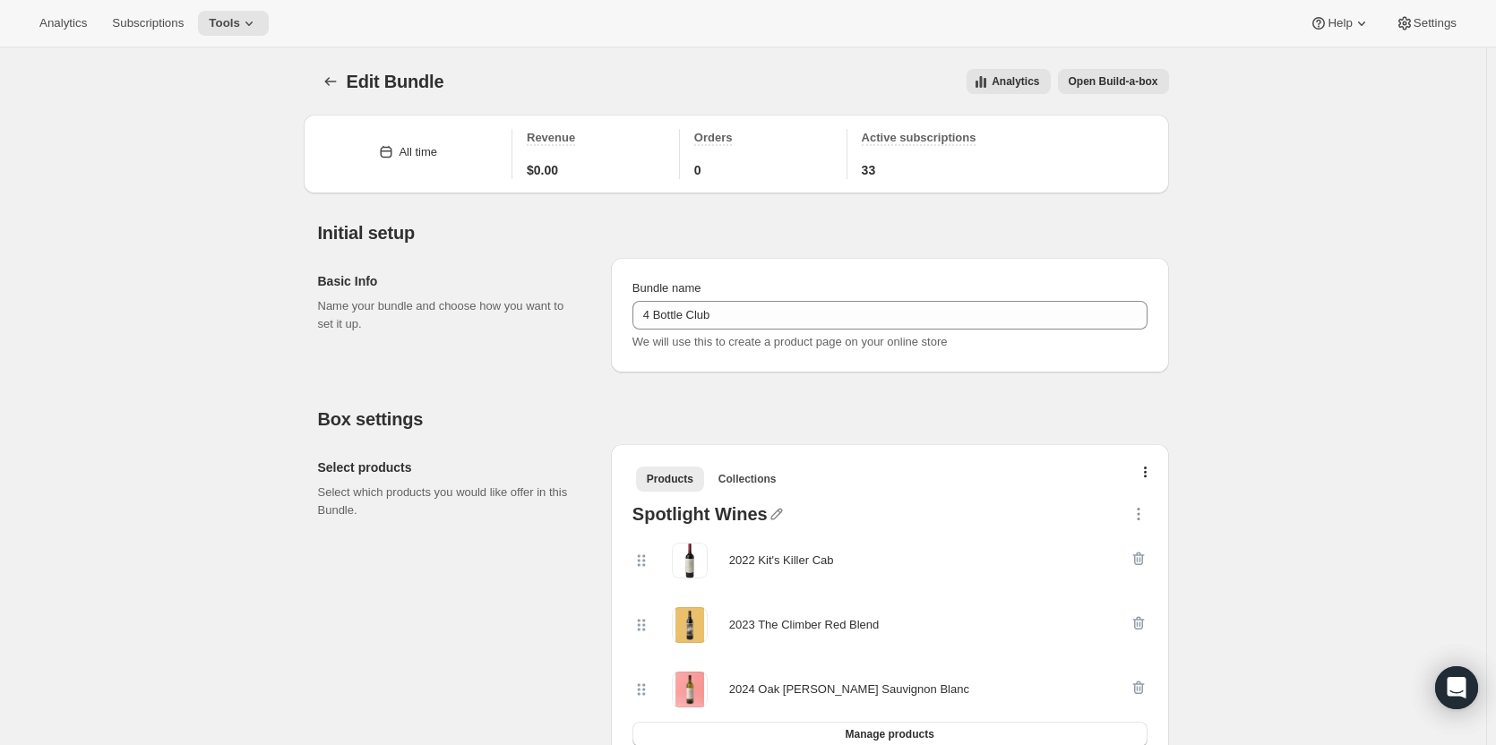
click at [1145, 474] on button "button" at bounding box center [1145, 476] width 18 height 18
click at [1136, 506] on span "Bulk Autoswap for existing subscribers" at bounding box center [1150, 509] width 199 height 13
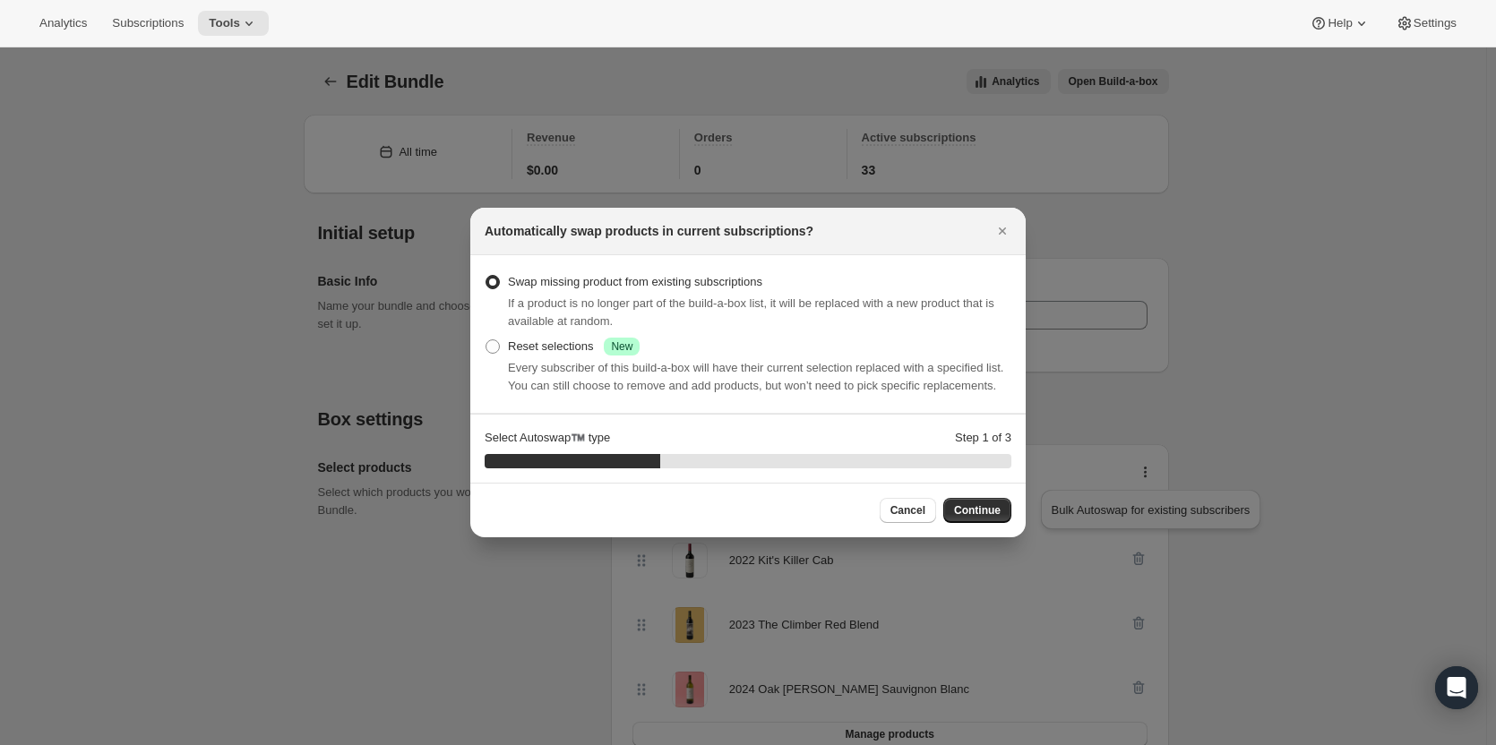
click at [498, 358] on label "Reset selections Success New" at bounding box center [561, 346] width 155 height 25
click at [486, 340] on input "Reset selections Success New" at bounding box center [485, 339] width 1 height 1
radio input "true"
click at [990, 516] on span "Continue" at bounding box center [977, 510] width 47 height 14
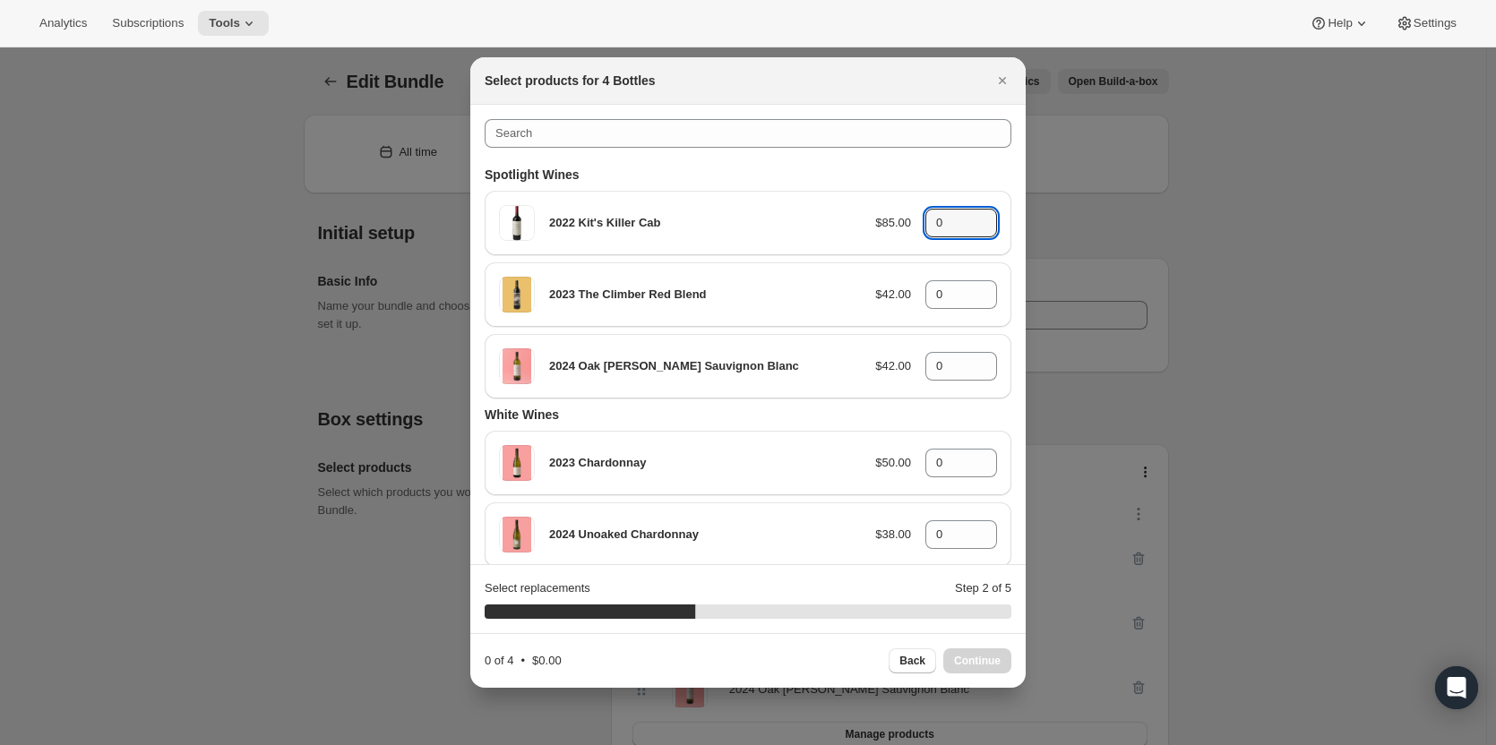
click at [979, 219] on icon ":rjj:" at bounding box center [983, 217] width 8 height 4
type input "2"
click at [974, 290] on icon ":rjj:" at bounding box center [983, 289] width 18 height 18
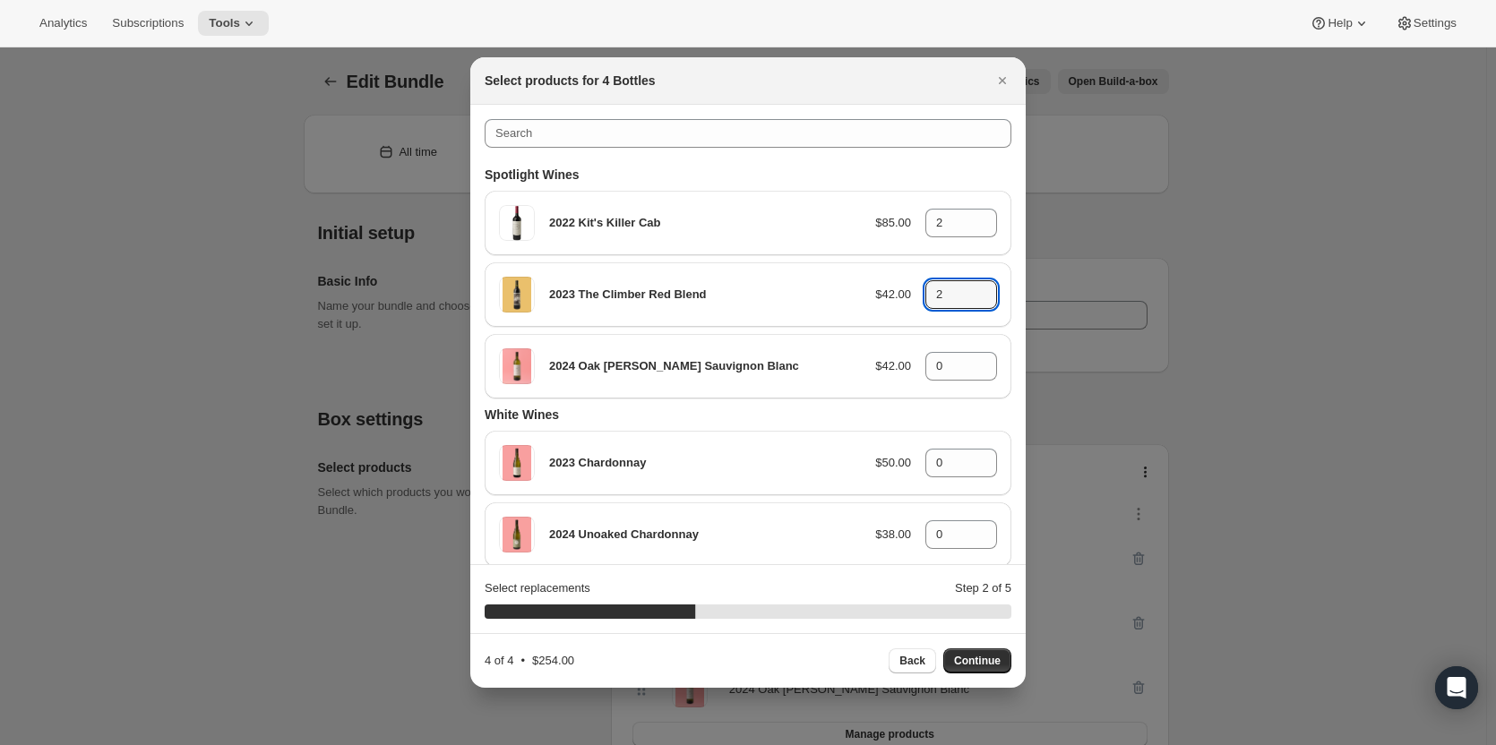
click at [980, 302] on icon ":rjj:" at bounding box center [984, 300] width 9 height 5
type input "1"
click at [974, 362] on icon ":rjj:" at bounding box center [983, 361] width 18 height 18
type input "1"
click at [967, 663] on span "Continue" at bounding box center [977, 661] width 47 height 14
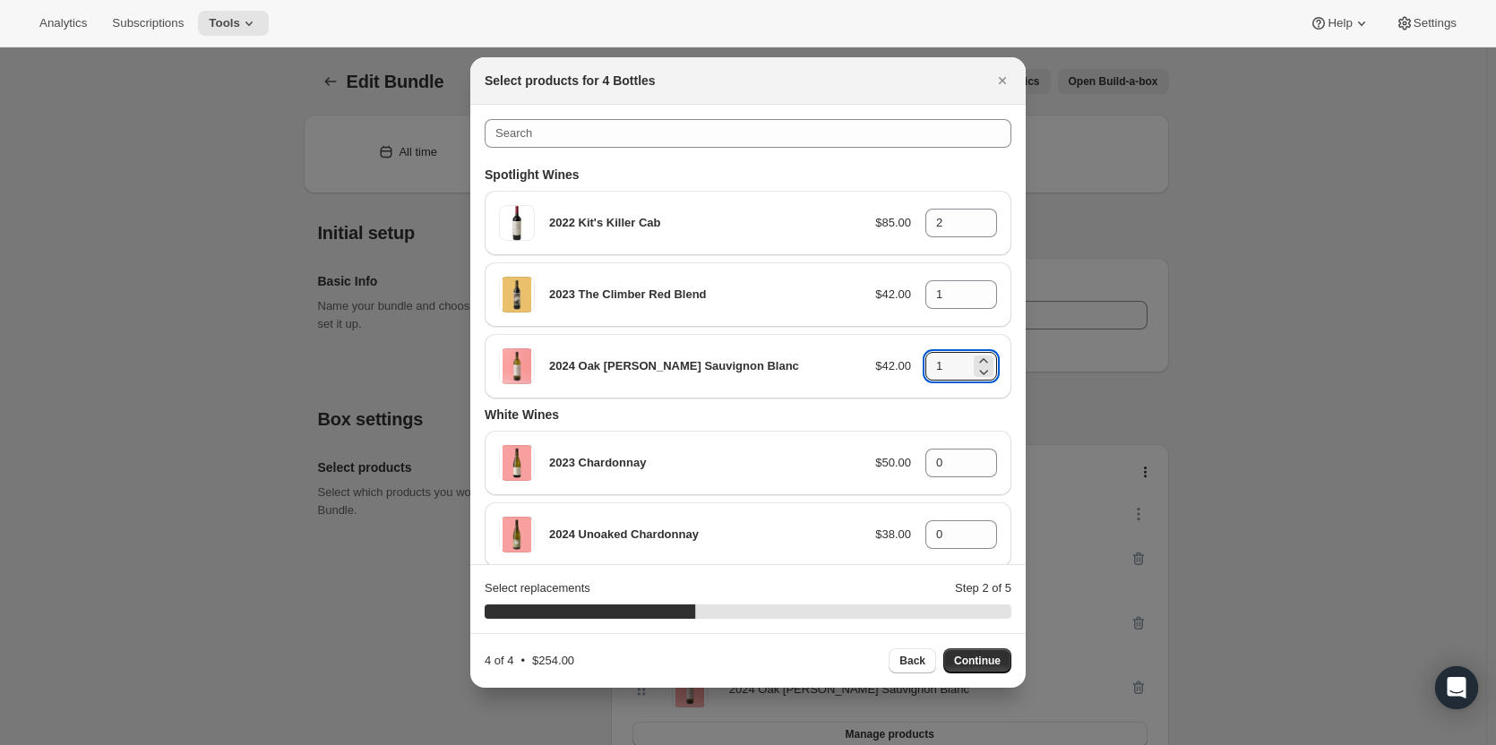
type input "0"
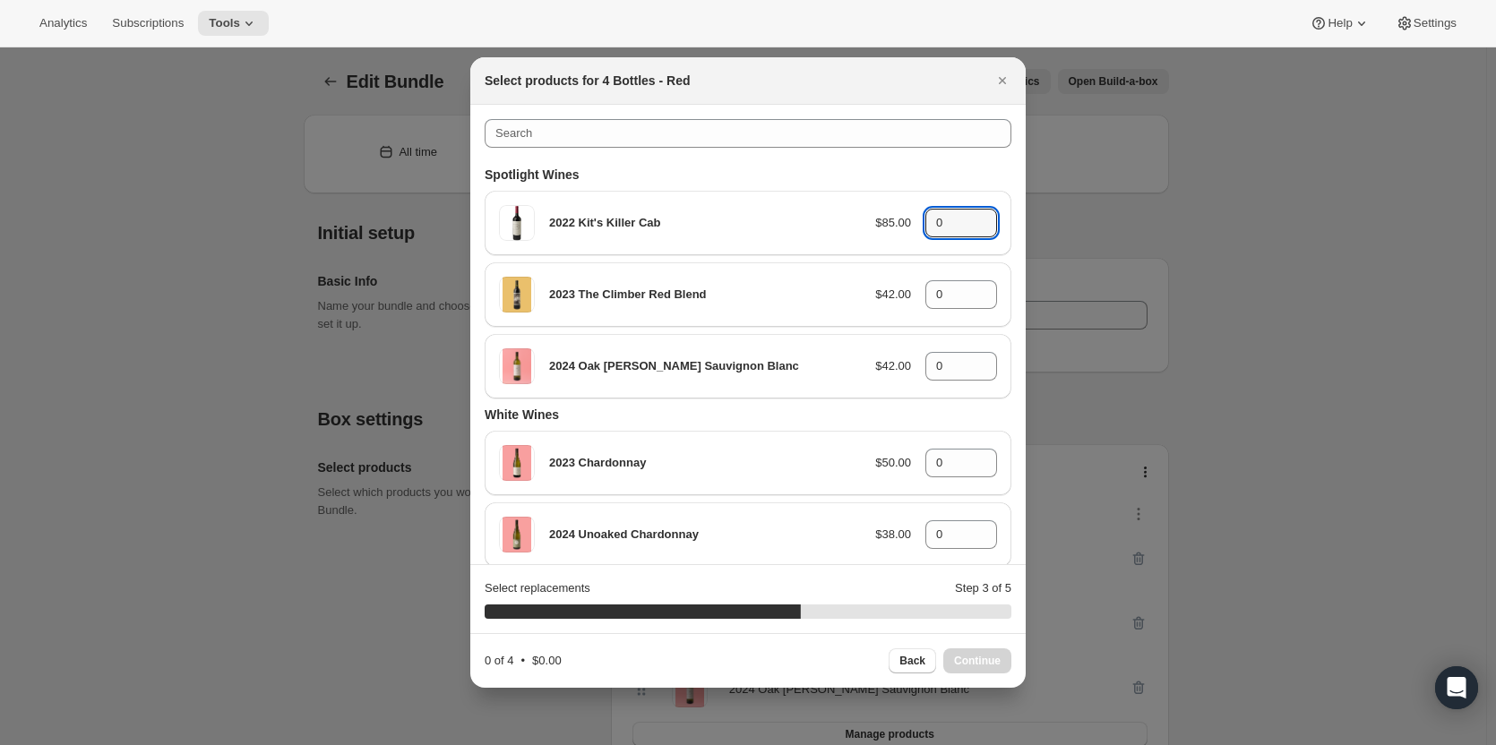
click at [979, 219] on icon ":rjj:" at bounding box center [983, 217] width 8 height 4
type input "2"
click at [982, 291] on icon ":rjj:" at bounding box center [983, 300] width 18 height 18
click at [982, 288] on icon ":rjj:" at bounding box center [983, 289] width 18 height 18
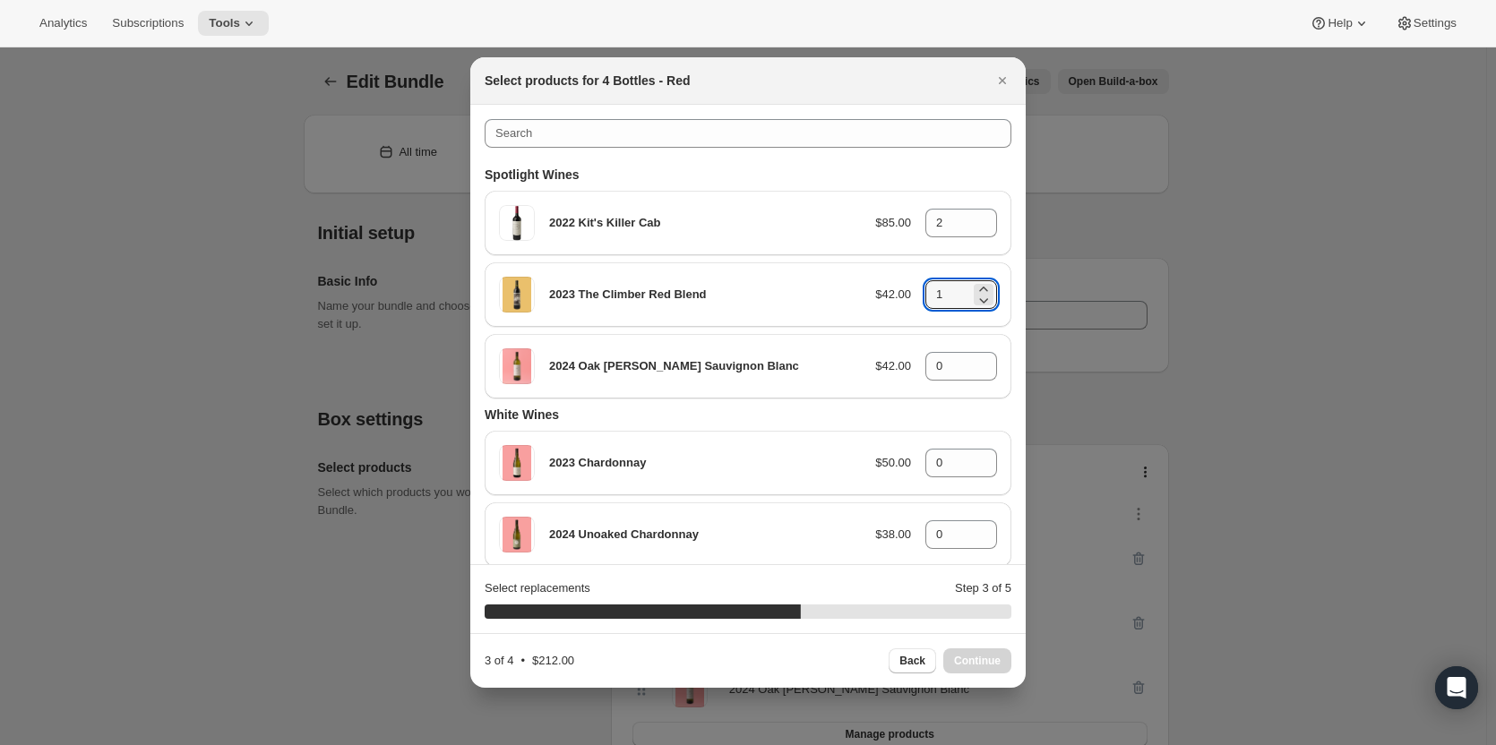
click at [979, 289] on icon ":rjj:" at bounding box center [983, 289] width 8 height 4
type input "2"
click at [967, 658] on span "Continue" at bounding box center [977, 661] width 47 height 14
type input "0"
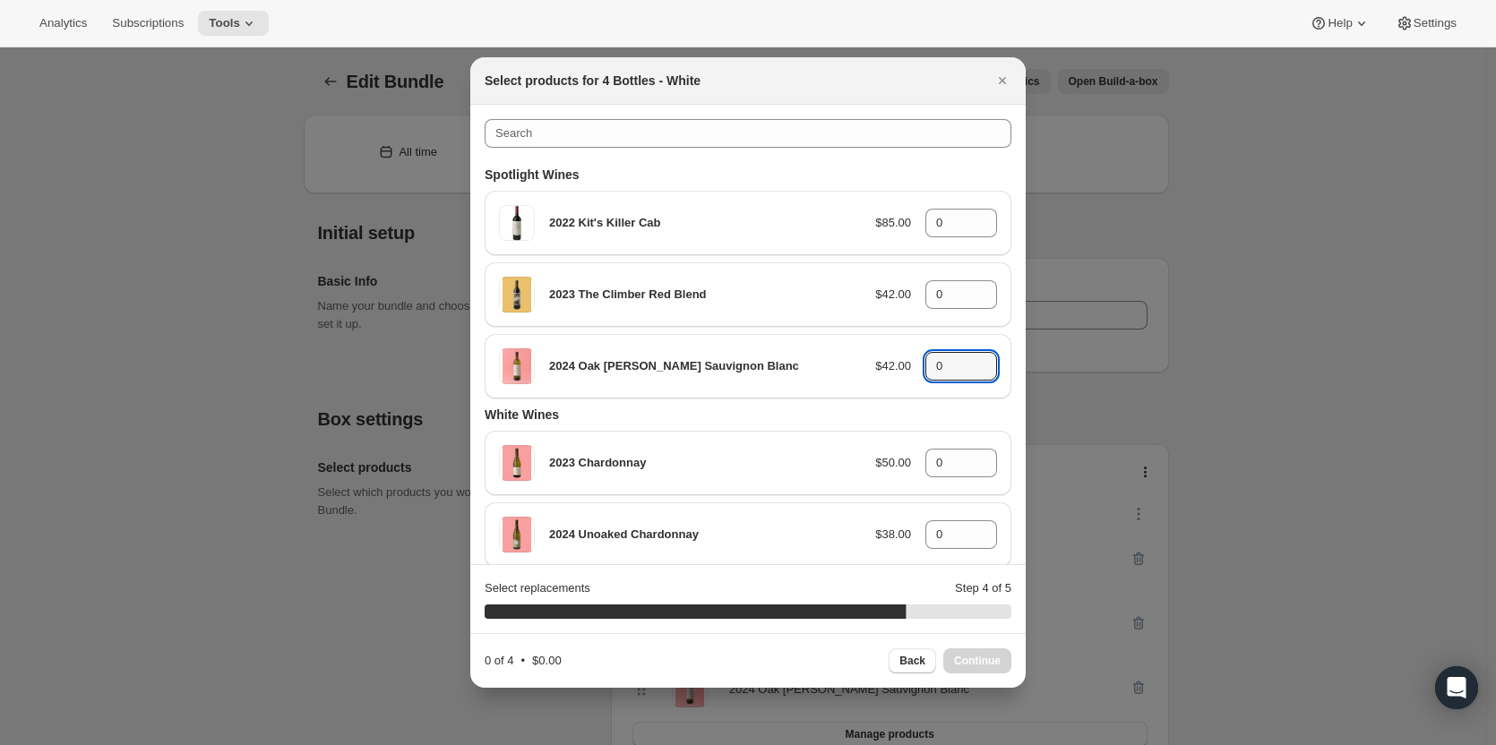
click at [975, 361] on icon ":rjj:" at bounding box center [983, 361] width 18 height 18
type input "4"
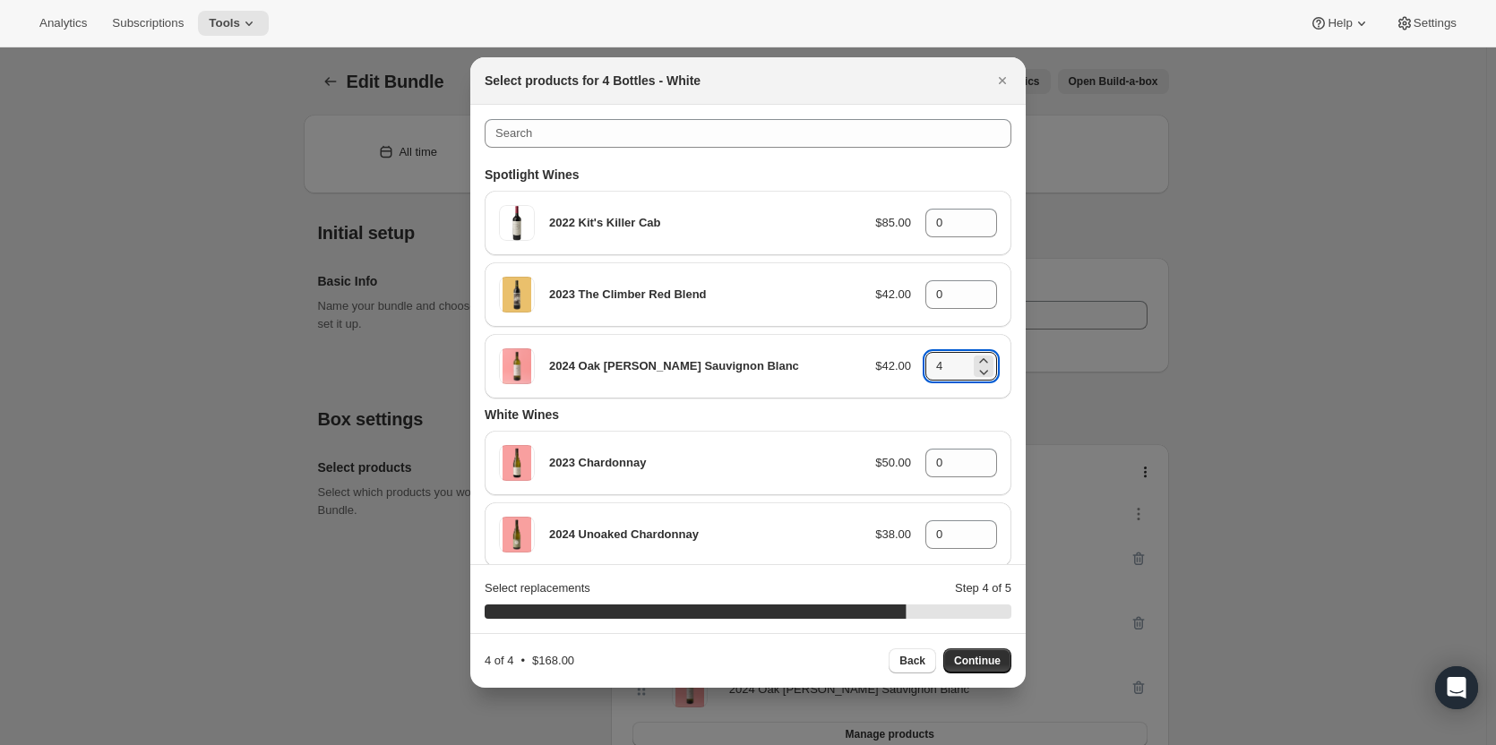
click at [979, 666] on span "Continue" at bounding box center [977, 661] width 47 height 14
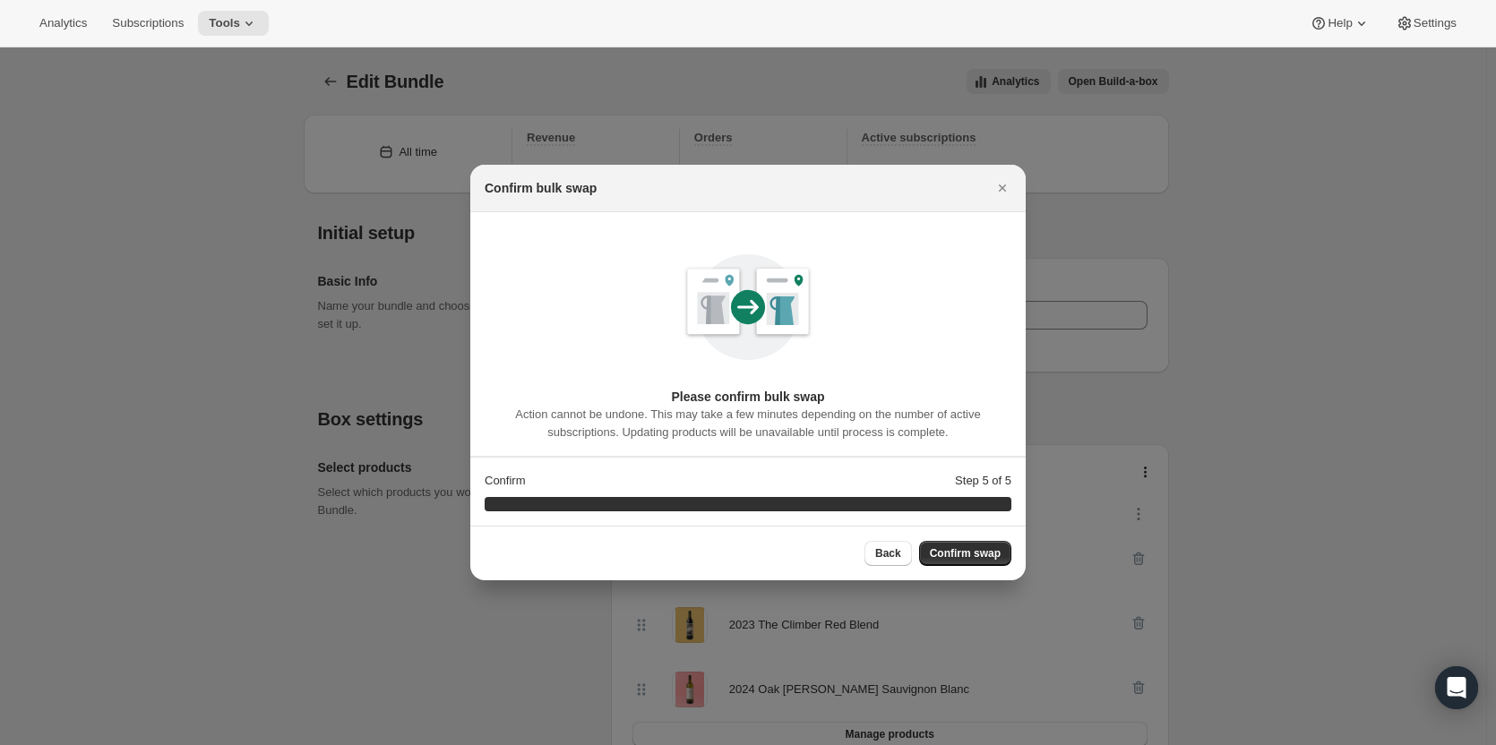
click at [896, 552] on span "Back" at bounding box center [888, 553] width 26 height 14
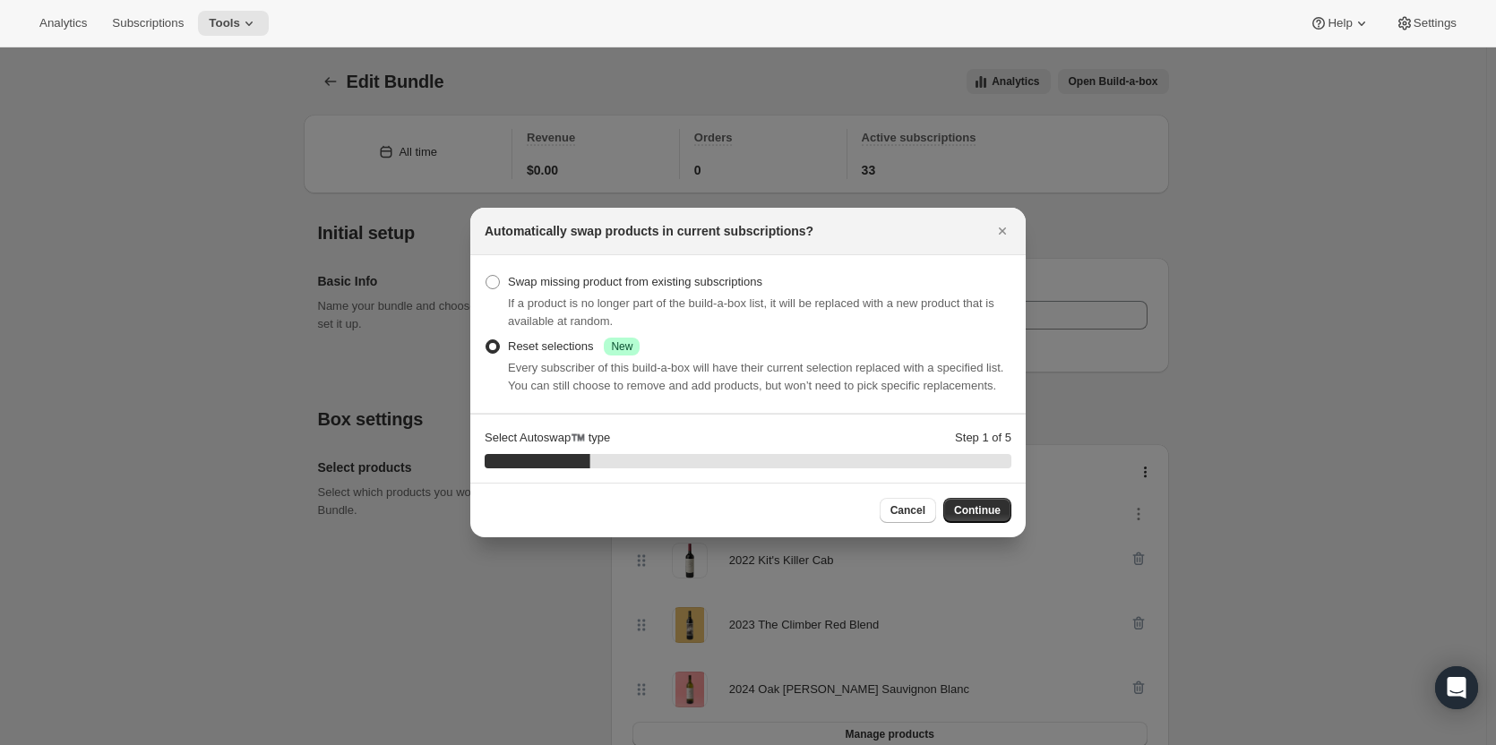
click at [977, 507] on span "Continue" at bounding box center [977, 510] width 47 height 14
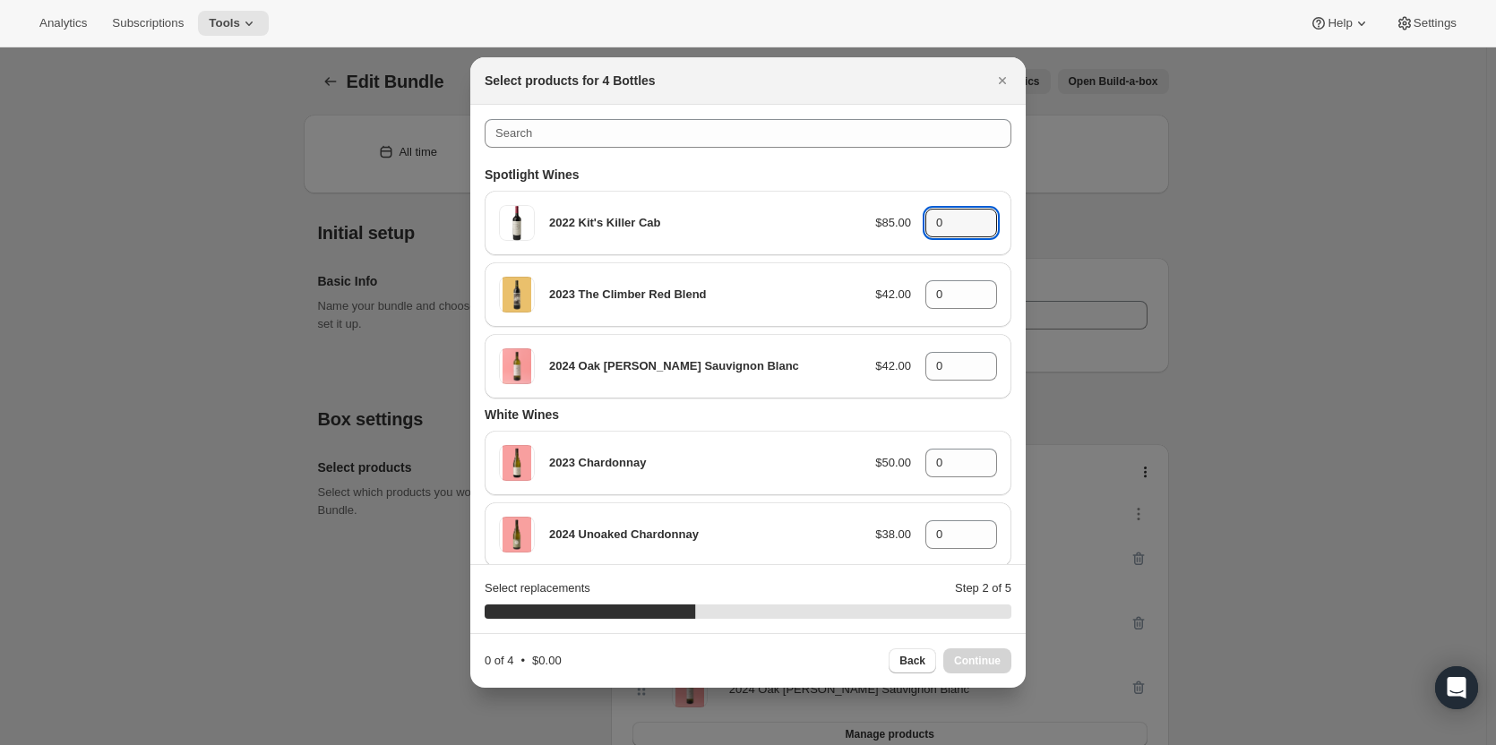
click at [975, 222] on icon ":rjj:" at bounding box center [983, 228] width 18 height 18
click at [974, 215] on icon ":rjj:" at bounding box center [983, 218] width 18 height 18
type input "2"
click at [974, 287] on icon ":rjj:" at bounding box center [983, 289] width 18 height 18
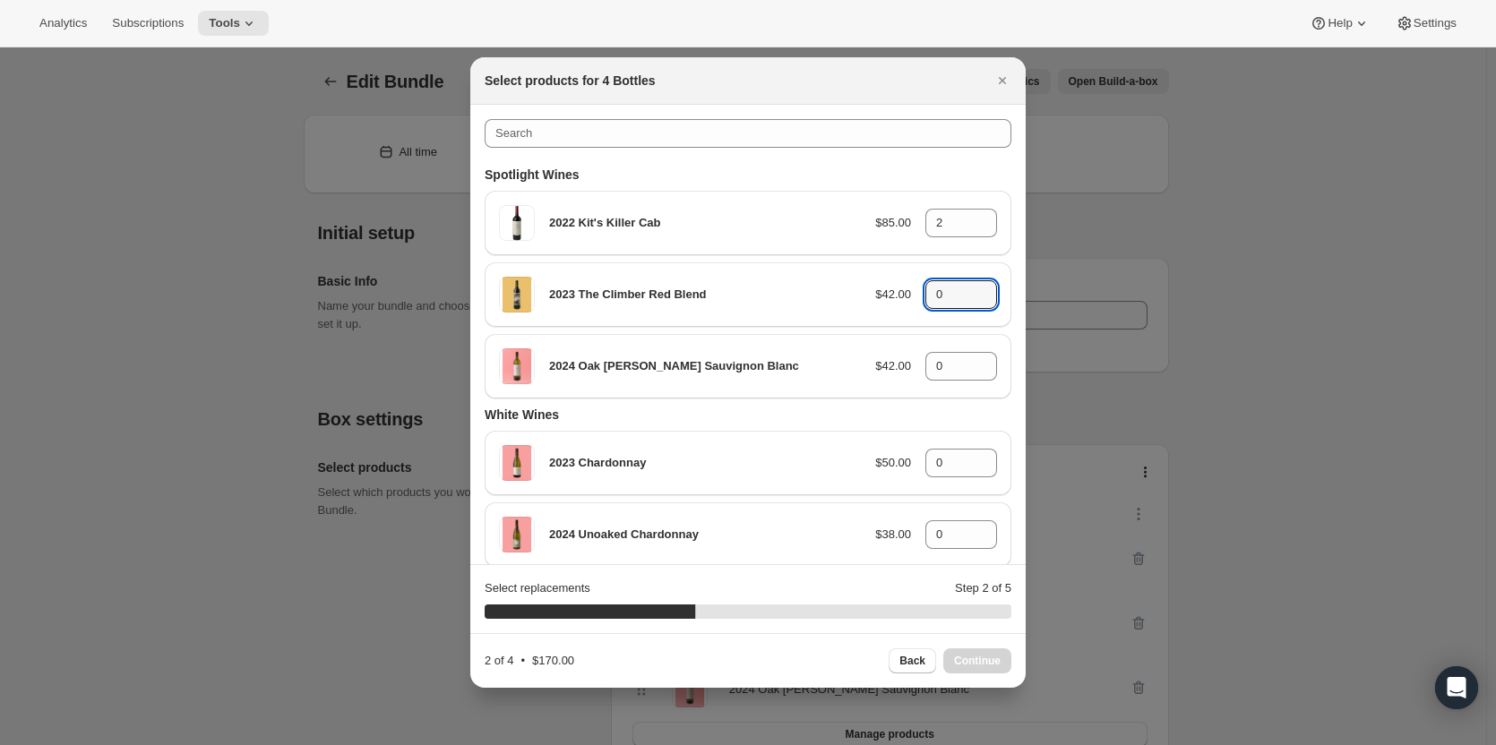
type input "1"
click at [974, 363] on icon ":rjj:" at bounding box center [983, 372] width 18 height 18
click at [976, 357] on icon ":rjj:" at bounding box center [983, 361] width 18 height 18
type input "1"
click at [972, 657] on span "Continue" at bounding box center [977, 661] width 47 height 14
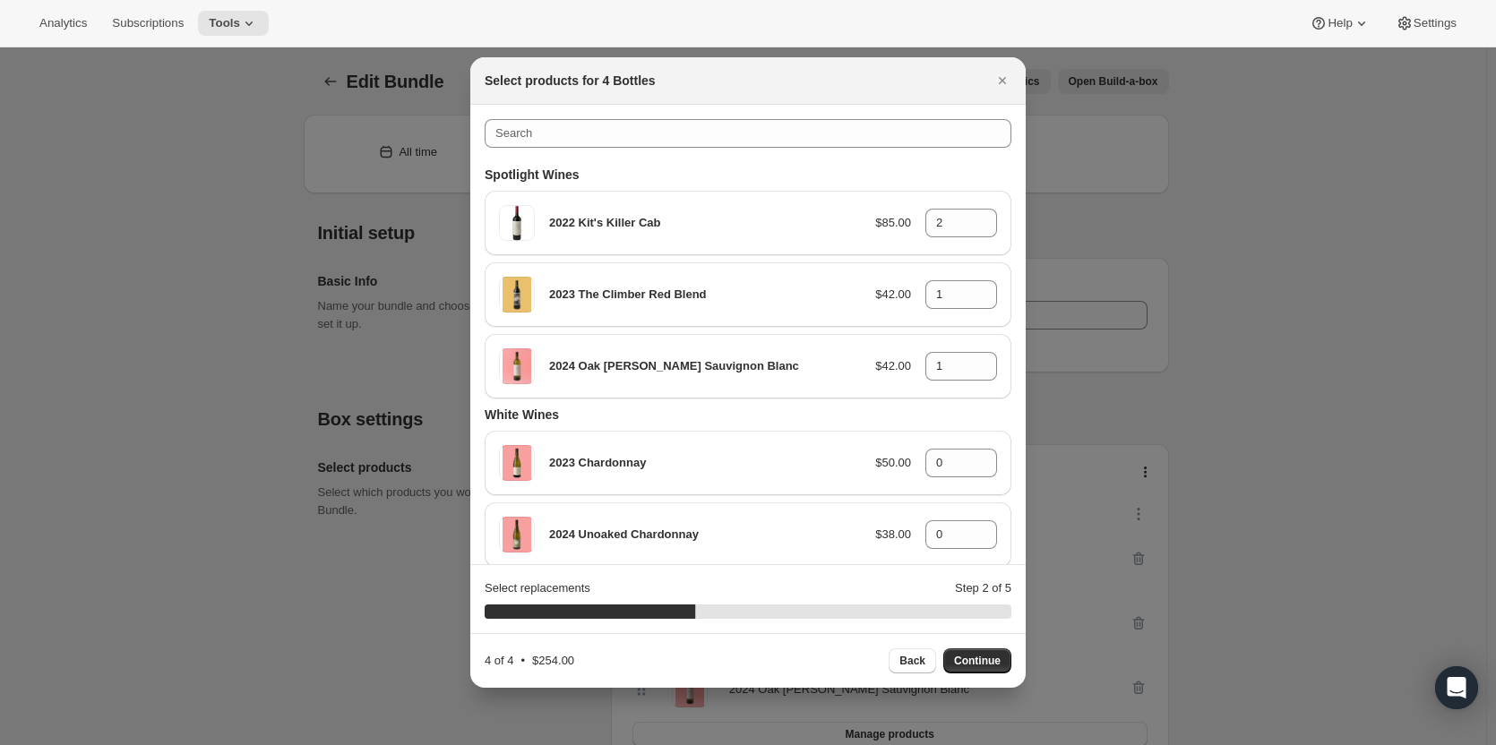
type input "0"
click at [974, 217] on icon ":rjj:" at bounding box center [983, 218] width 18 height 18
click at [974, 219] on icon ":rjj:" at bounding box center [983, 228] width 18 height 18
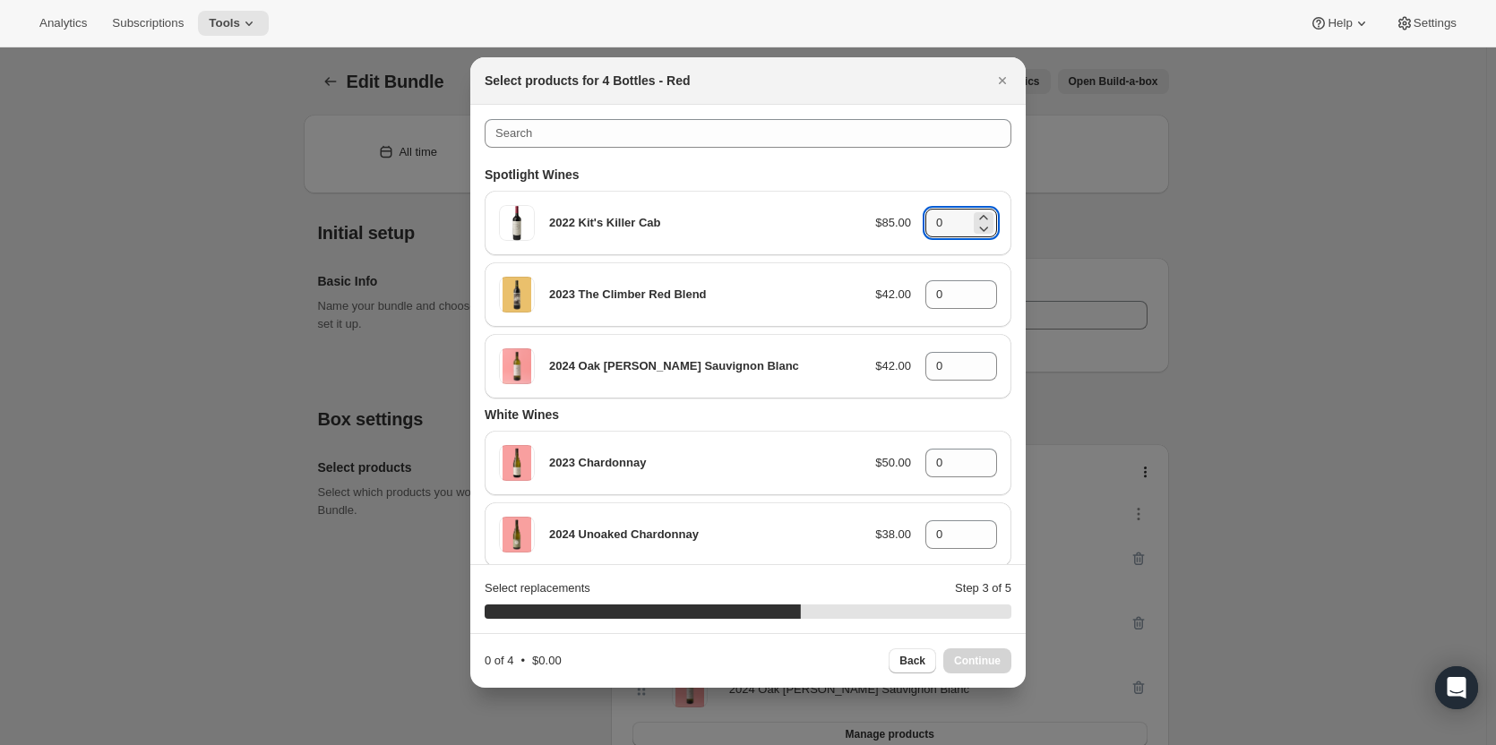
click at [974, 214] on icon ":rjj:" at bounding box center [983, 218] width 18 height 18
type input "2"
click at [979, 289] on icon ":rjj:" at bounding box center [983, 289] width 8 height 4
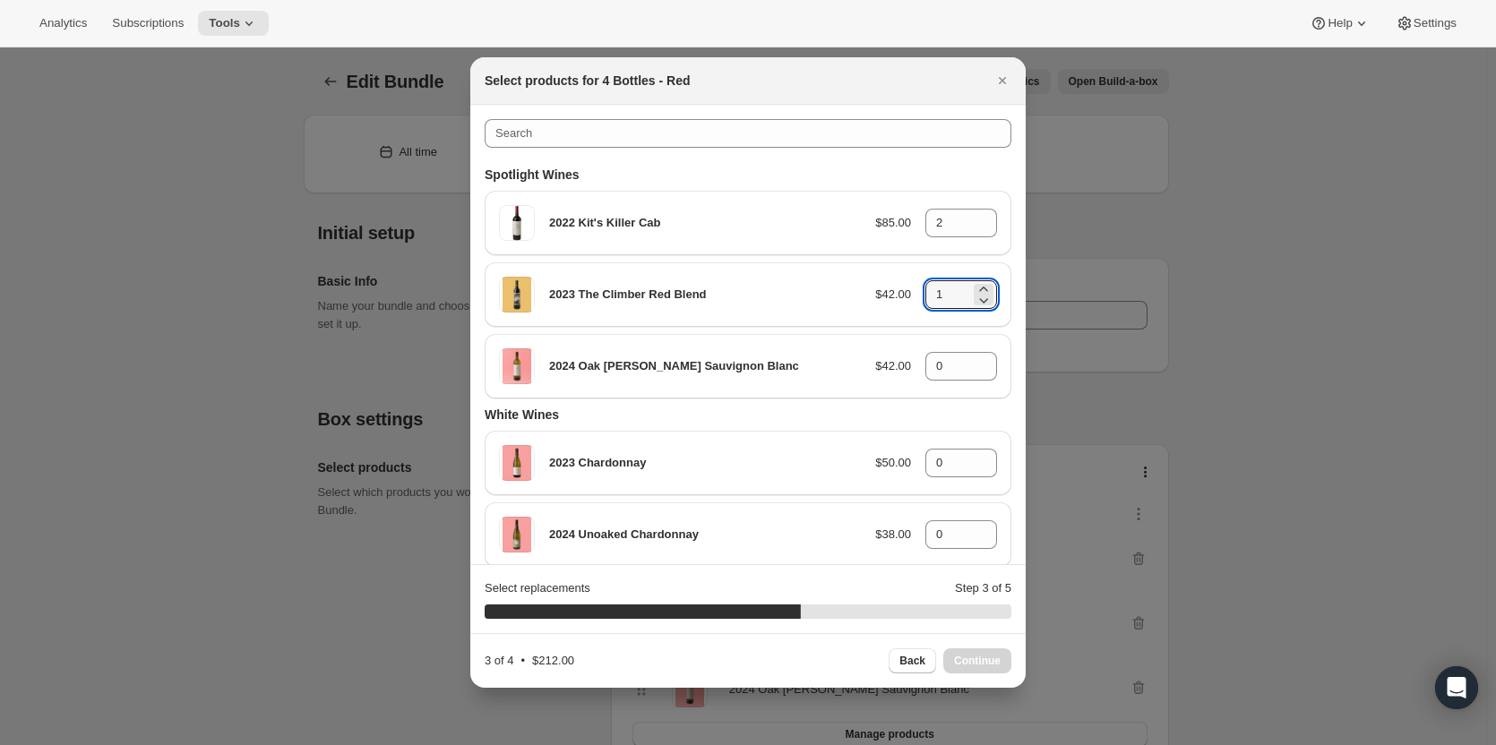
type input "2"
click at [972, 661] on span "Continue" at bounding box center [977, 661] width 47 height 14
type input "0"
click at [974, 358] on icon ":rjj:" at bounding box center [983, 361] width 18 height 18
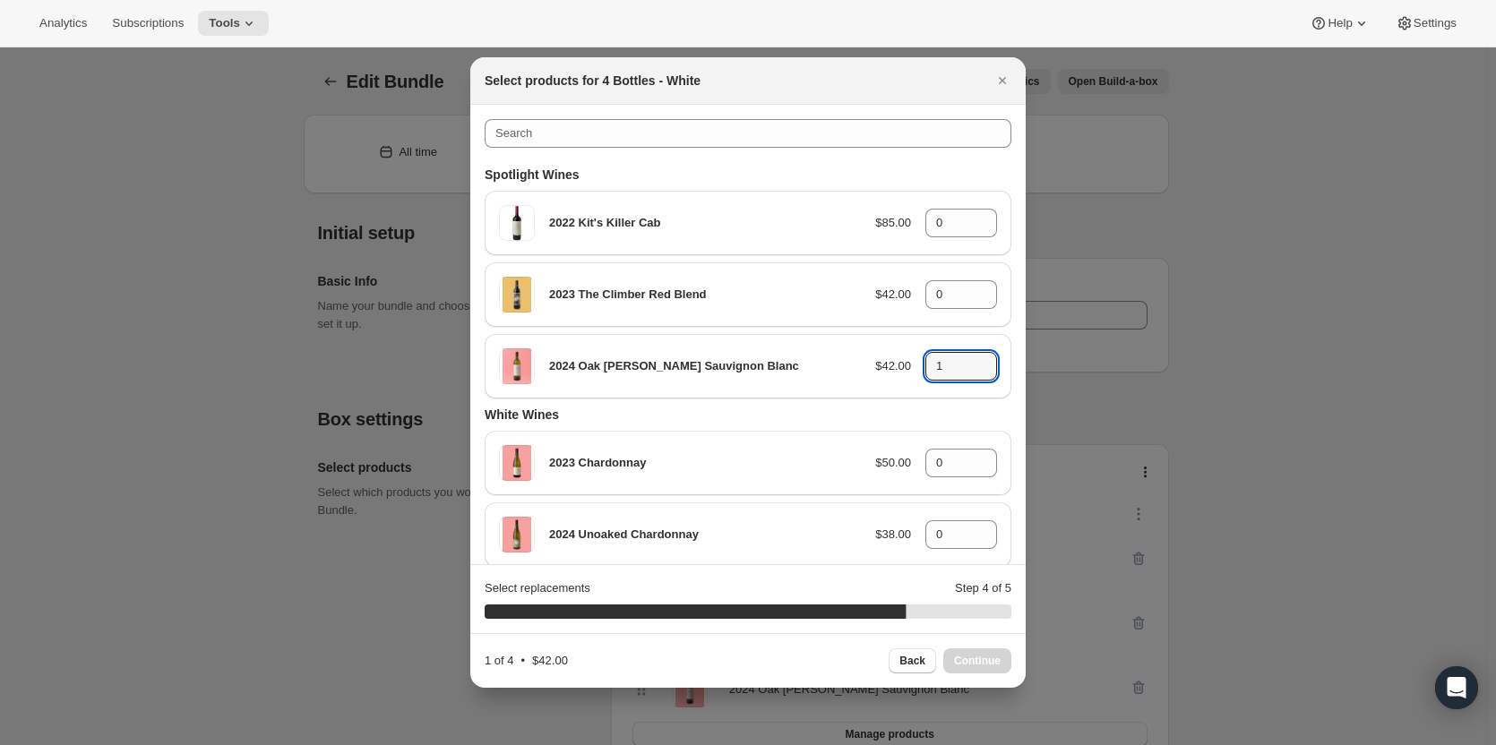
click at [974, 357] on icon ":rjj:" at bounding box center [983, 361] width 18 height 18
type input "4"
click at [967, 658] on span "Continue" at bounding box center [977, 661] width 47 height 14
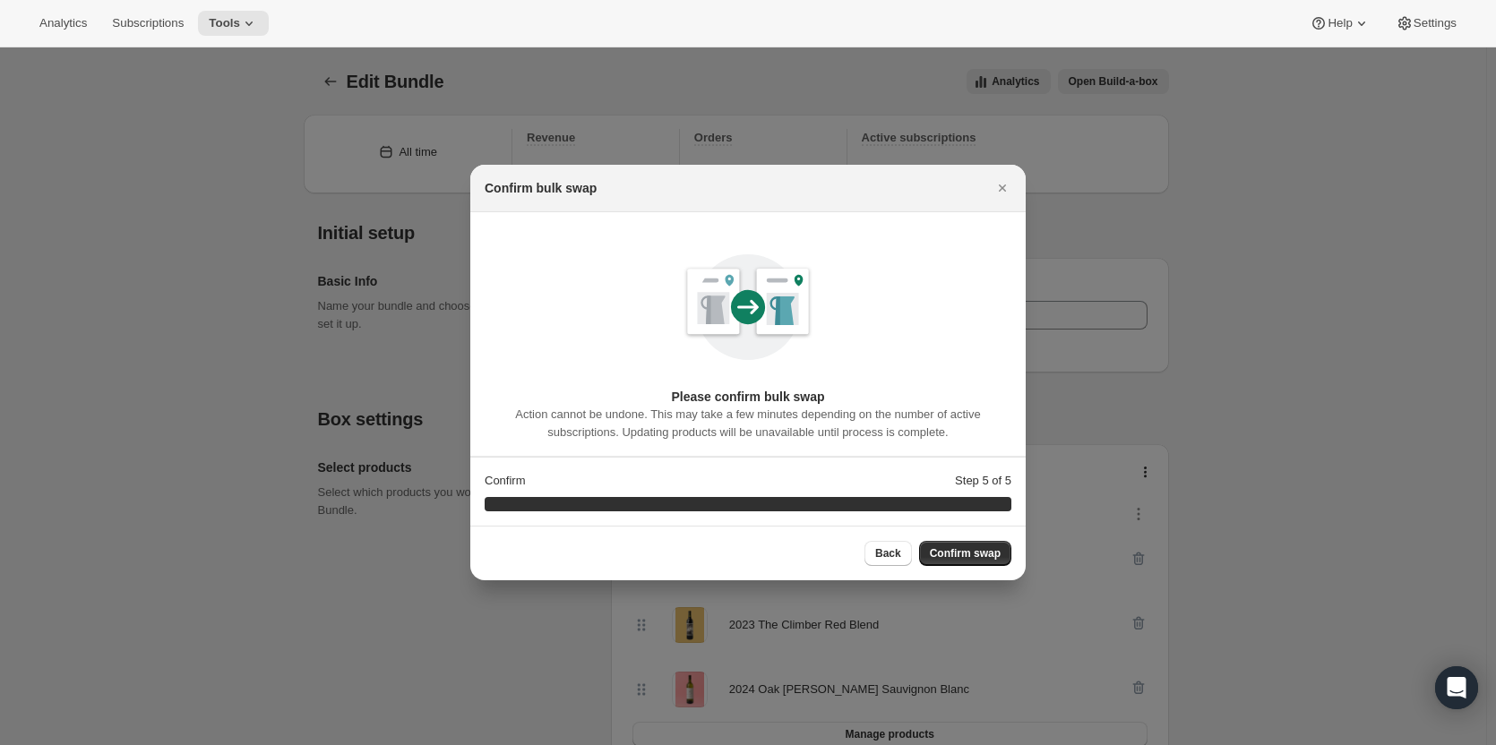
click at [952, 553] on span "Confirm swap" at bounding box center [965, 553] width 71 height 14
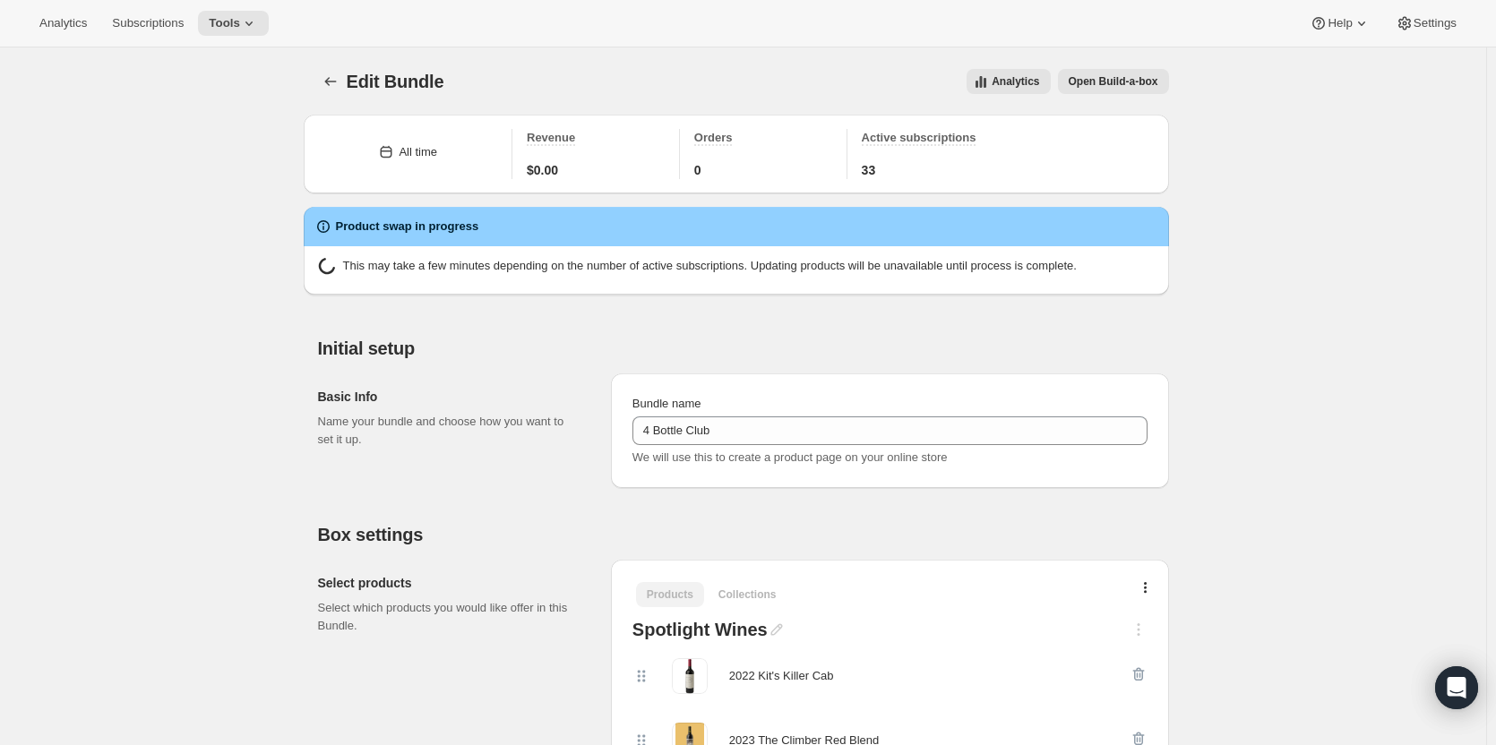
click at [244, 23] on icon at bounding box center [249, 23] width 18 height 18
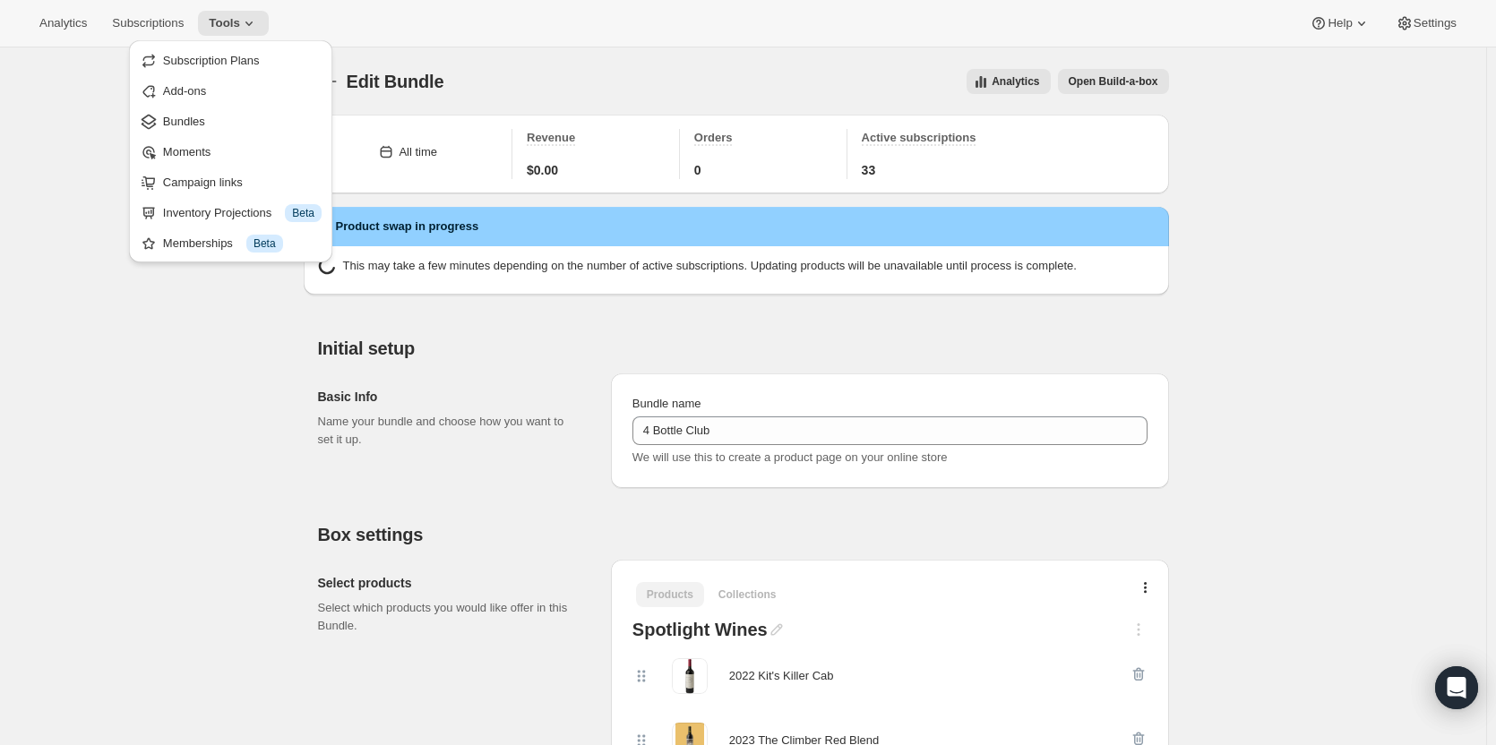
click at [214, 132] on button "Bundles" at bounding box center [230, 121] width 193 height 29
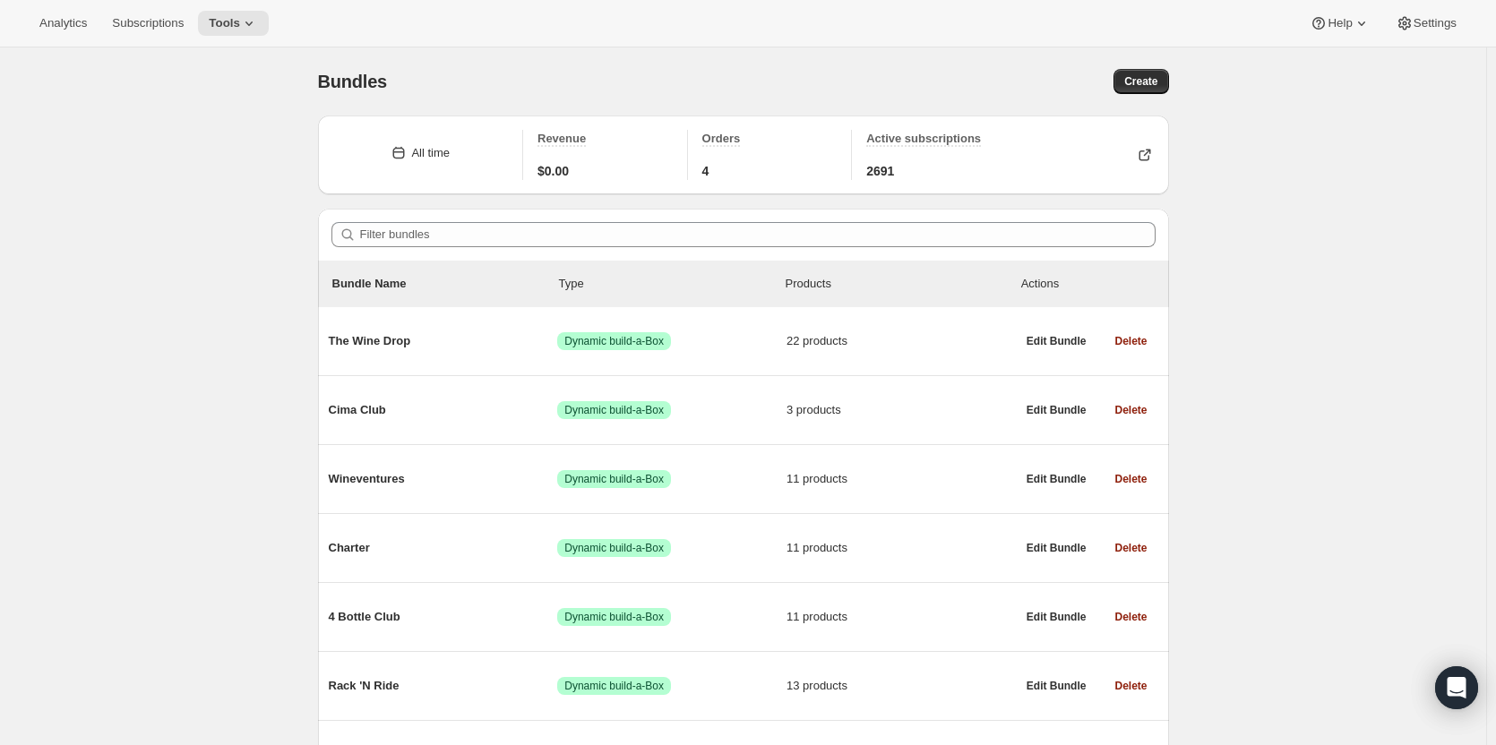
scroll to position [181, 0]
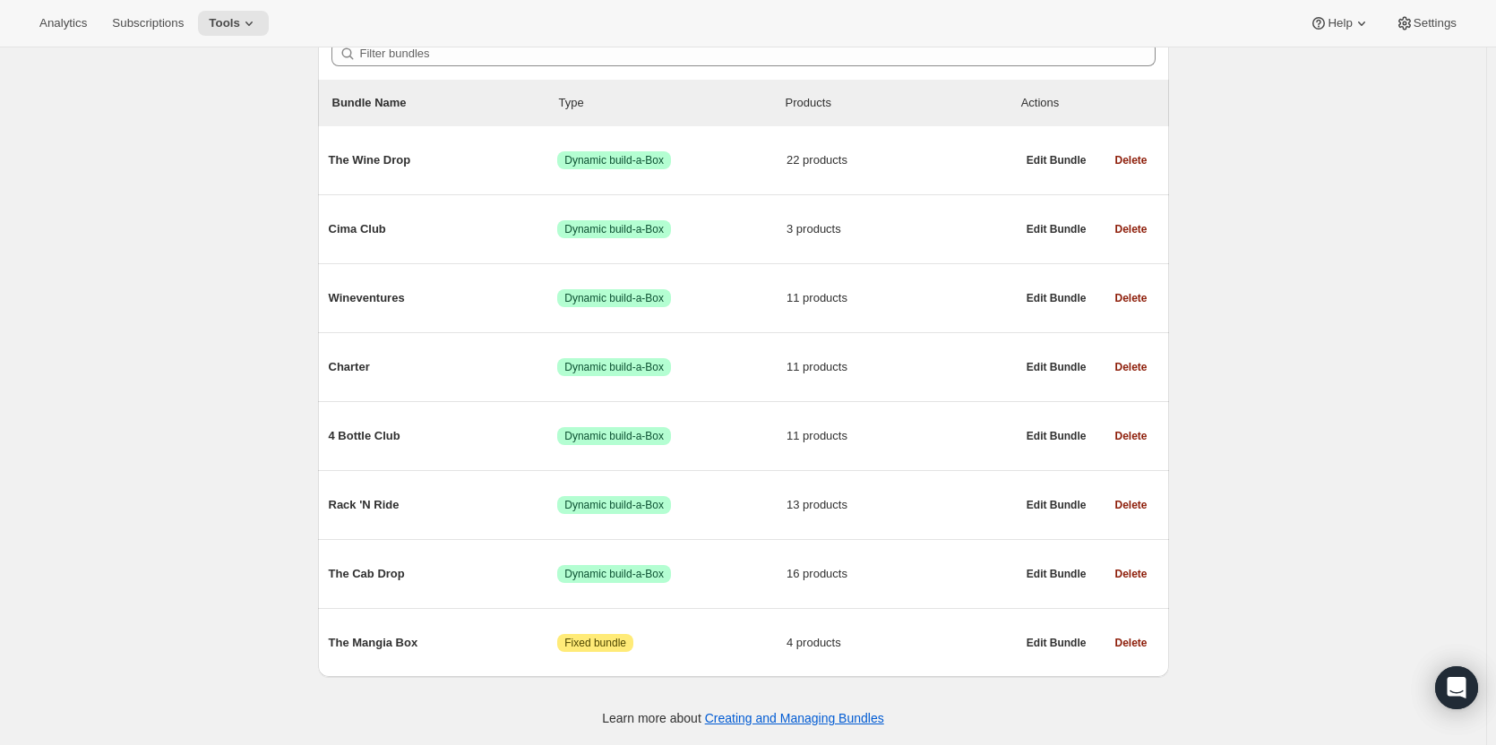
click at [388, 514] on div "Rack 'N Ride Success Dynamic build-a-Box 13 products" at bounding box center [672, 505] width 687 height 47
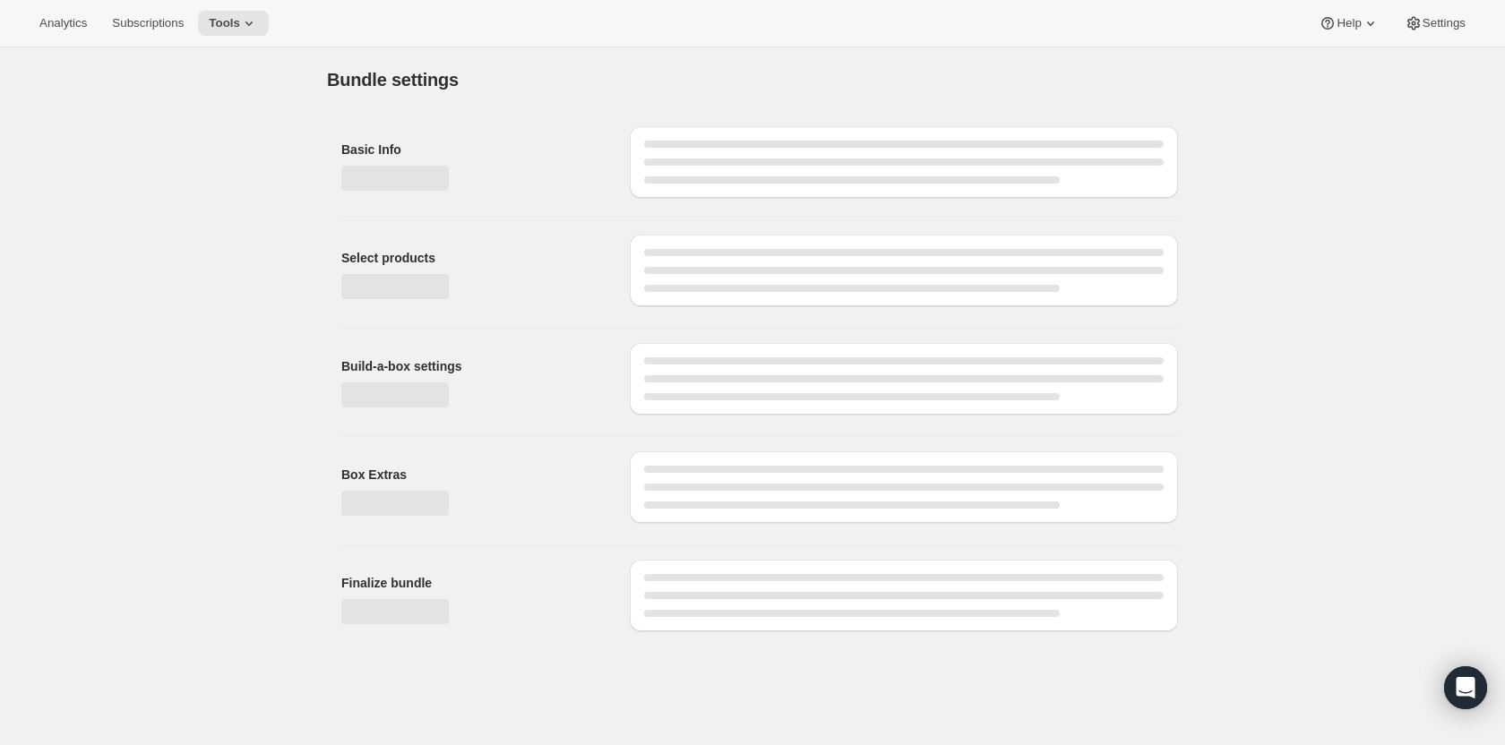
type input "Rack 'N Ride"
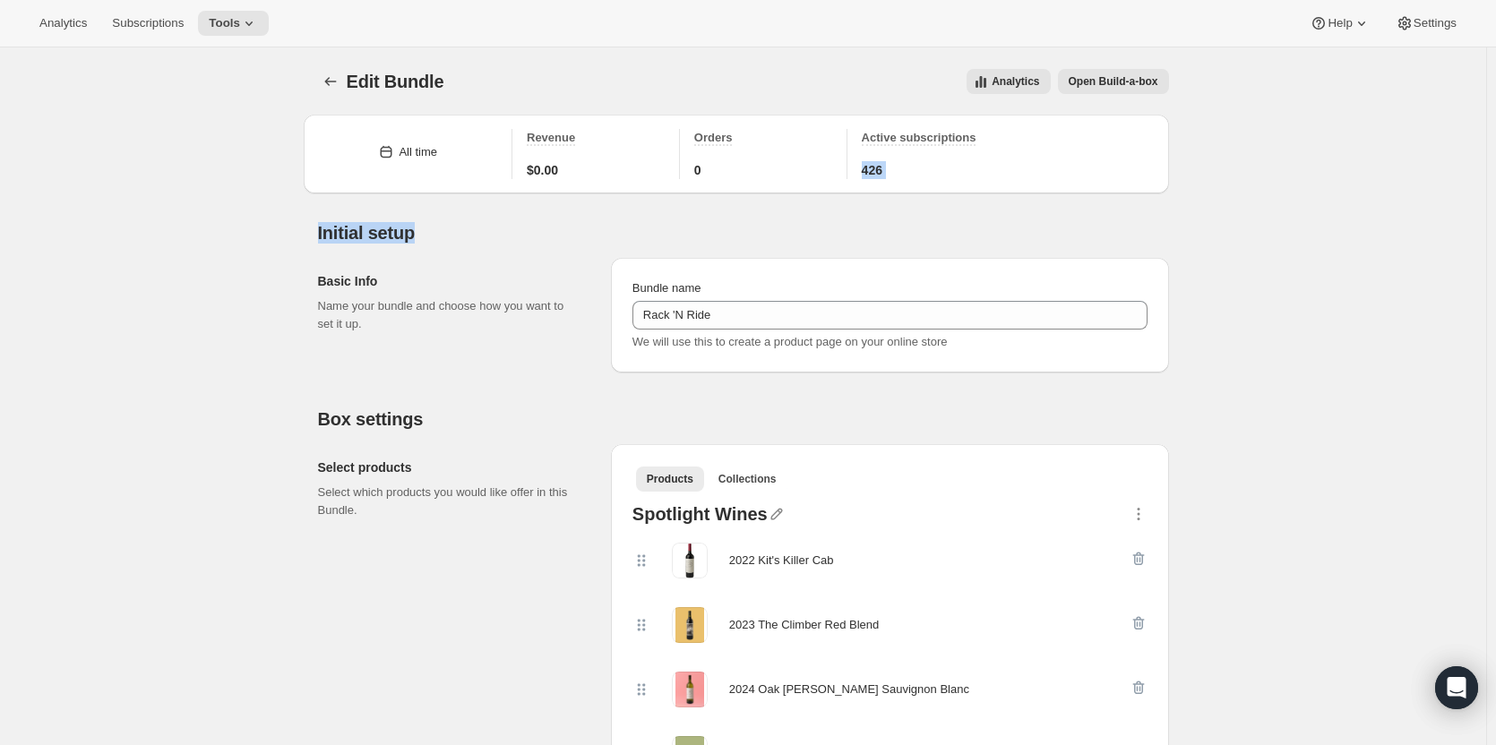
drag, startPoint x: 1494, startPoint y: 135, endPoint x: 1495, endPoint y: 226, distance: 90.5
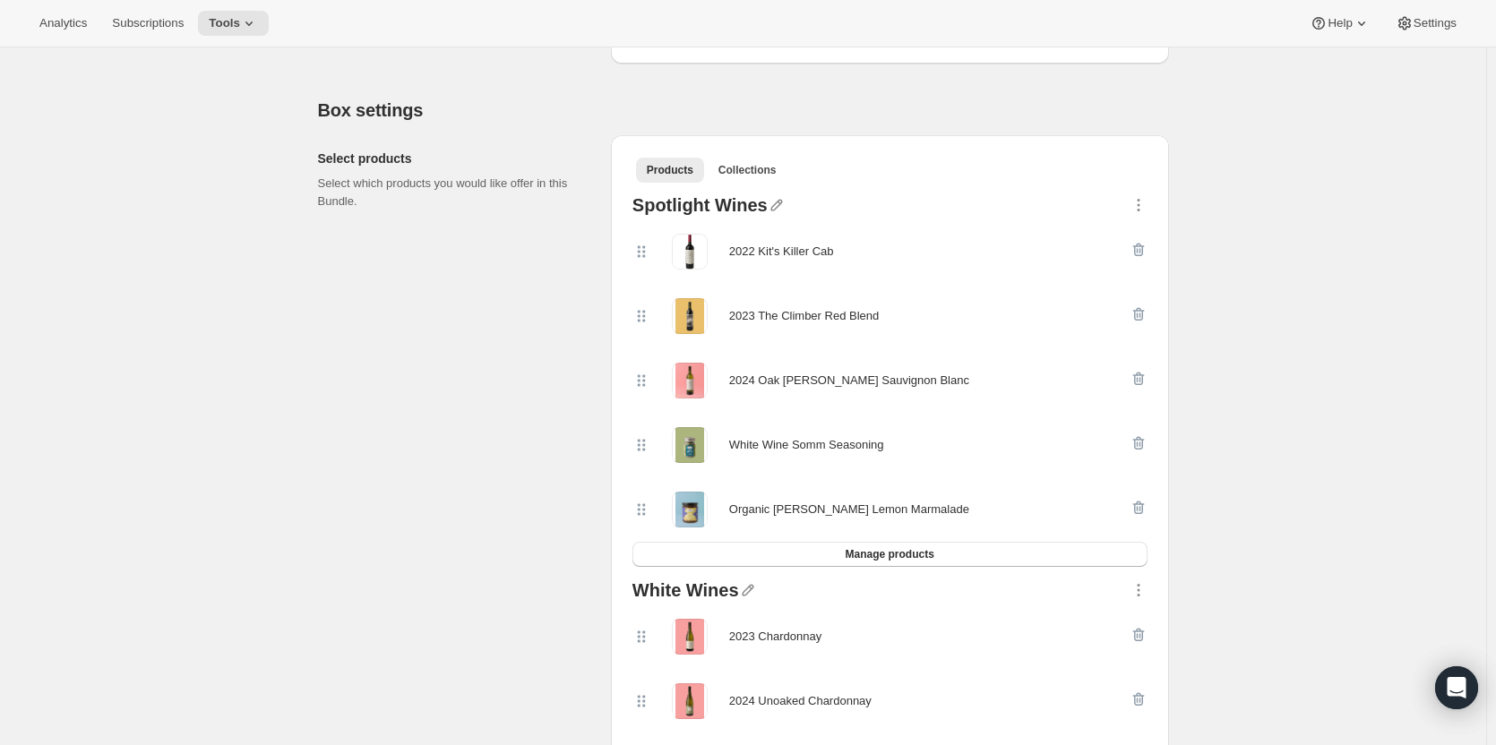
scroll to position [313, 0]
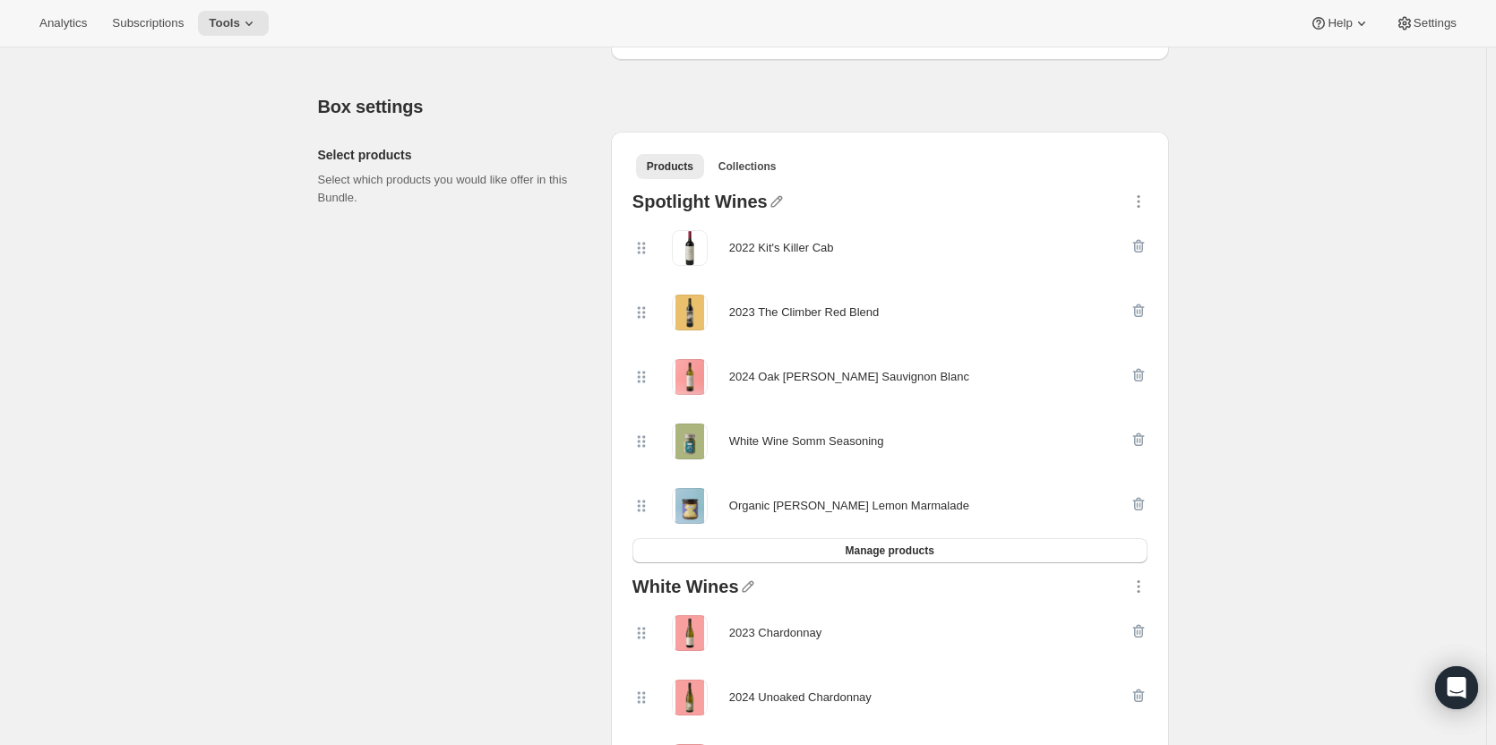
click at [1147, 201] on icon "button" at bounding box center [1138, 202] width 18 height 18
click at [1145, 202] on icon "button" at bounding box center [1138, 202] width 18 height 18
click at [1145, 205] on icon "button" at bounding box center [1138, 202] width 18 height 18
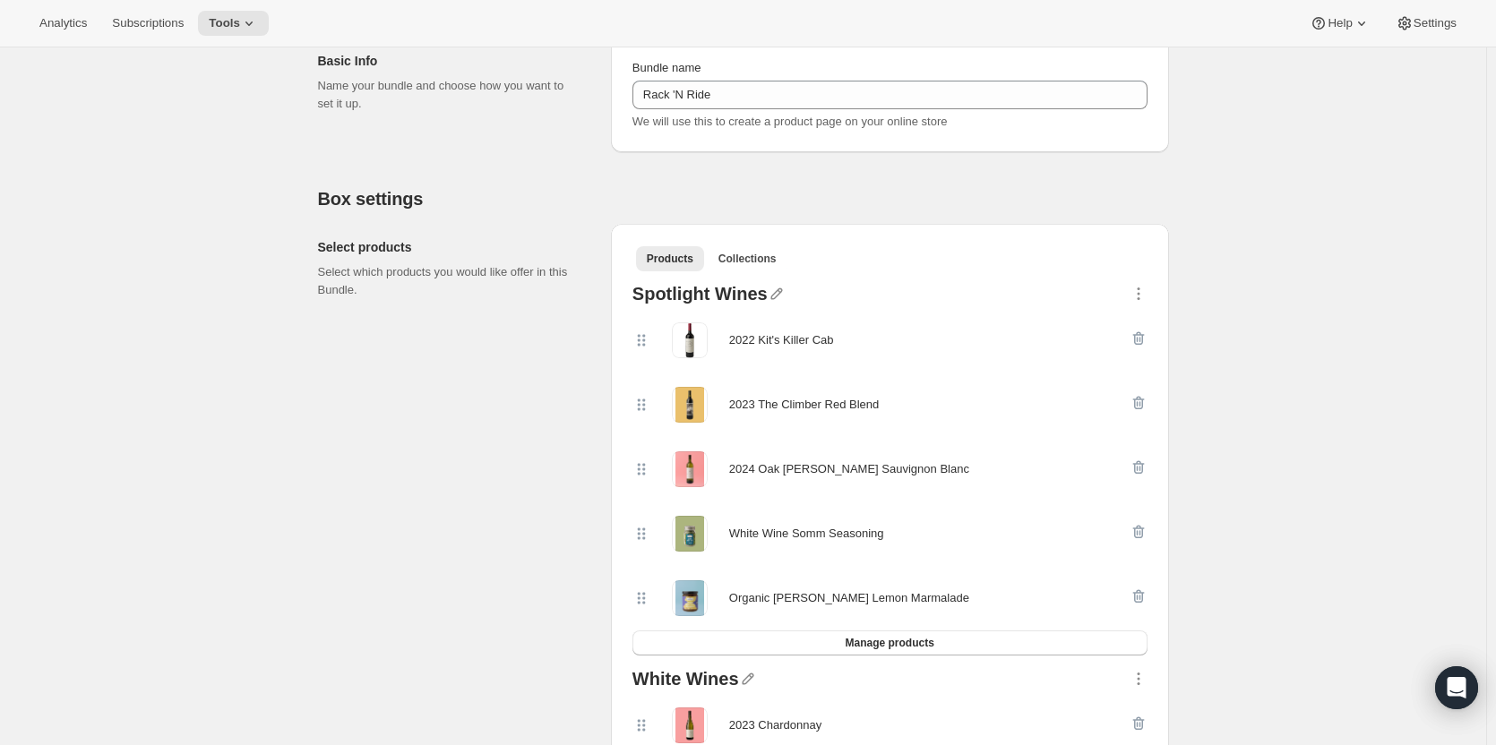
scroll to position [104, 0]
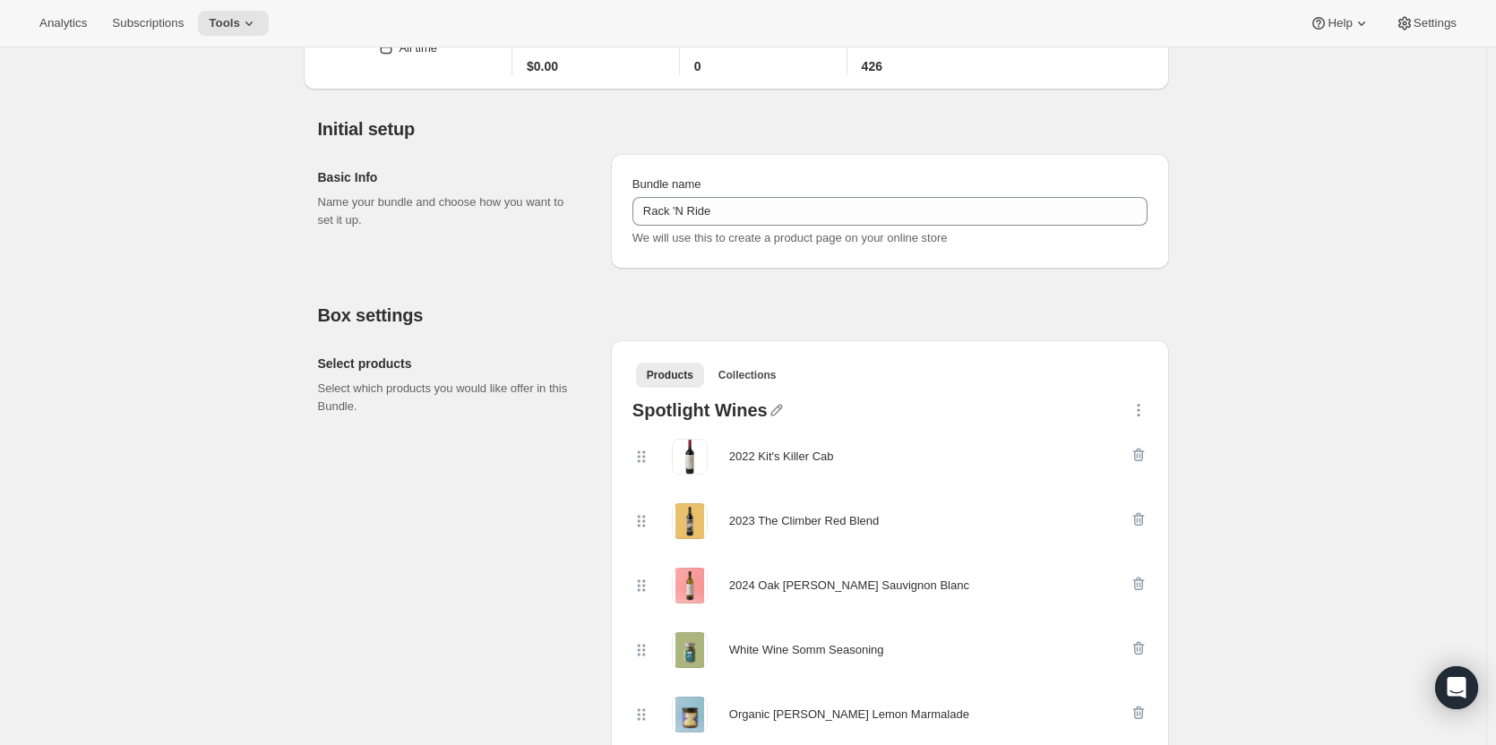
click at [1141, 408] on icon "button" at bounding box center [1138, 410] width 18 height 18
click at [1141, 373] on ul "Products Collections More views" at bounding box center [889, 374] width 515 height 25
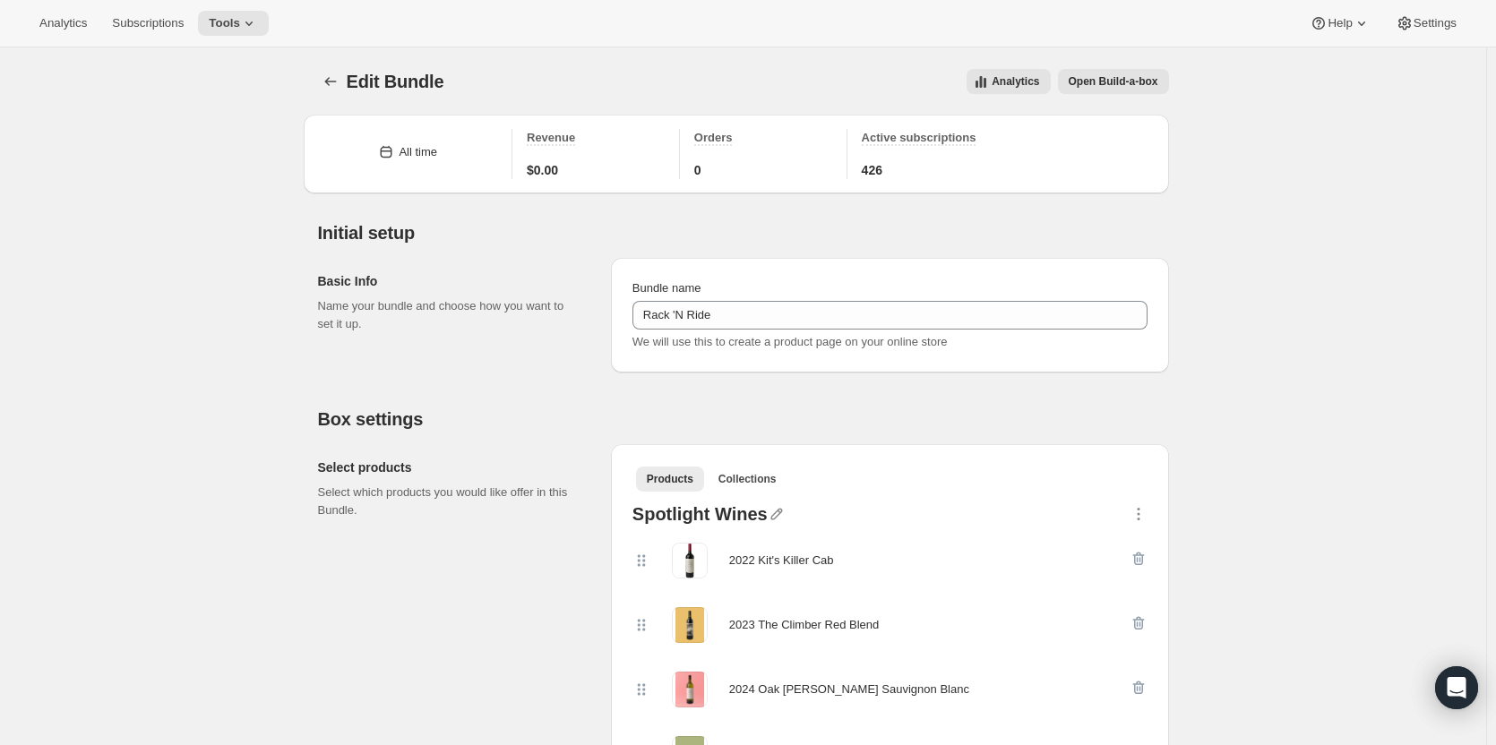
click at [240, 24] on icon at bounding box center [249, 23] width 18 height 18
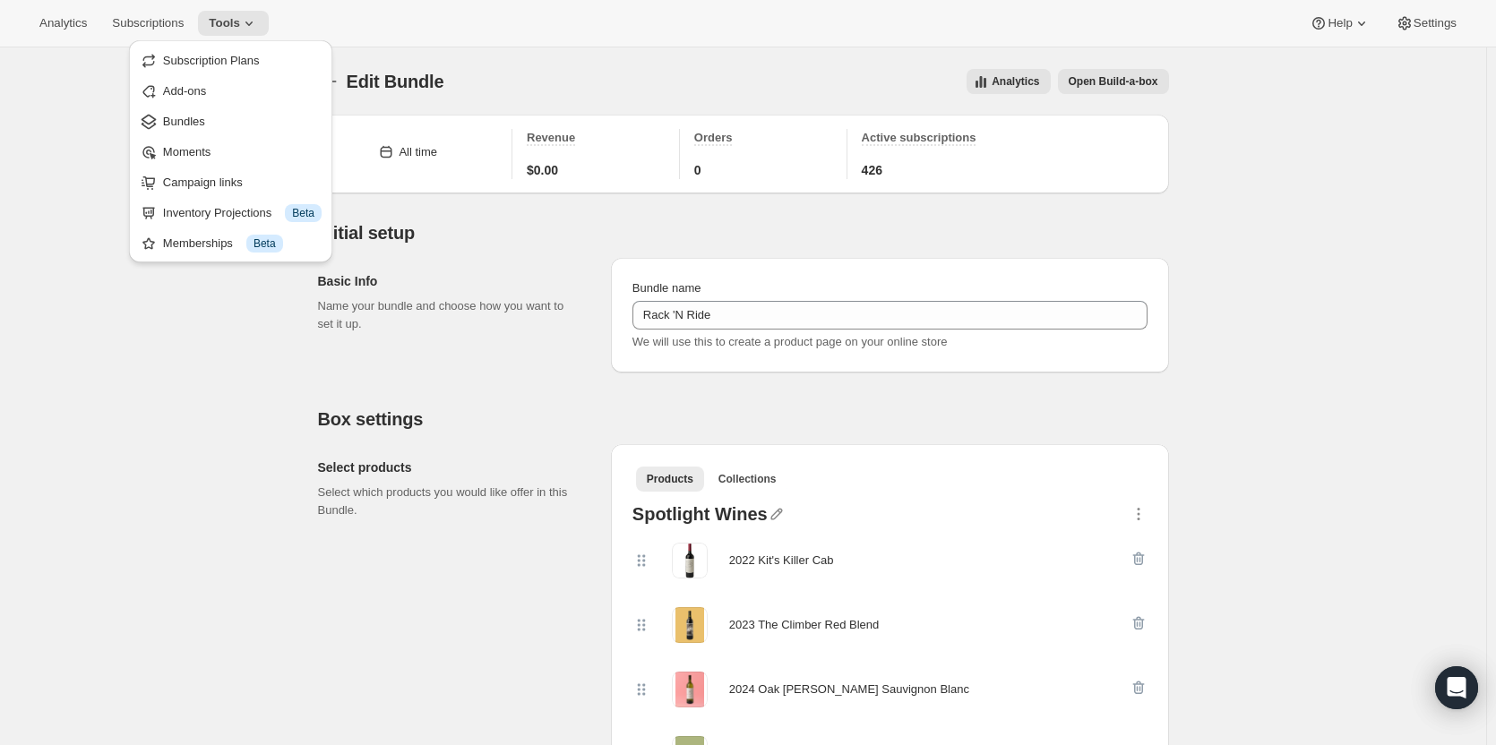
click at [222, 121] on span "Bundles" at bounding box center [242, 122] width 159 height 18
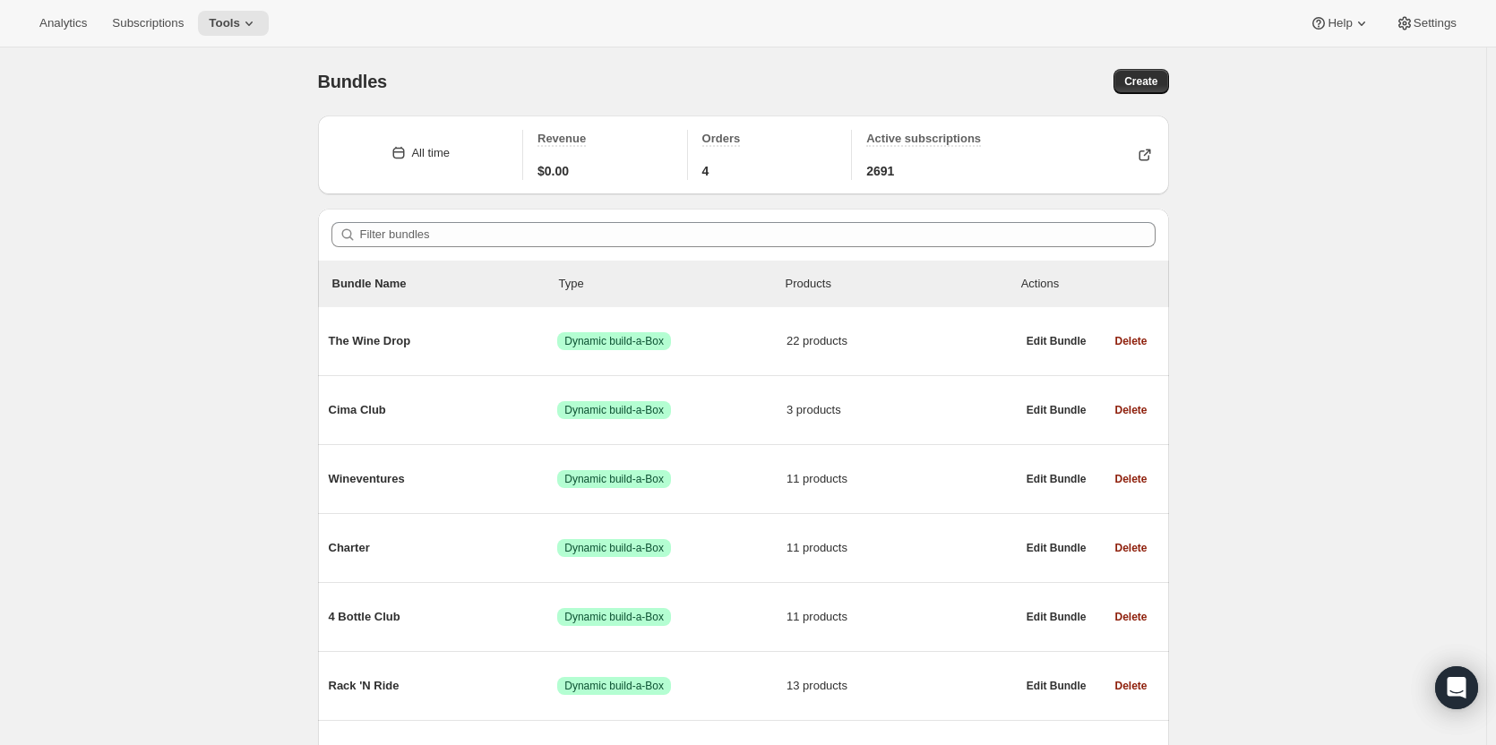
click at [526, 467] on div "Wineventures Success Dynamic build-a-Box 11 products" at bounding box center [672, 479] width 687 height 47
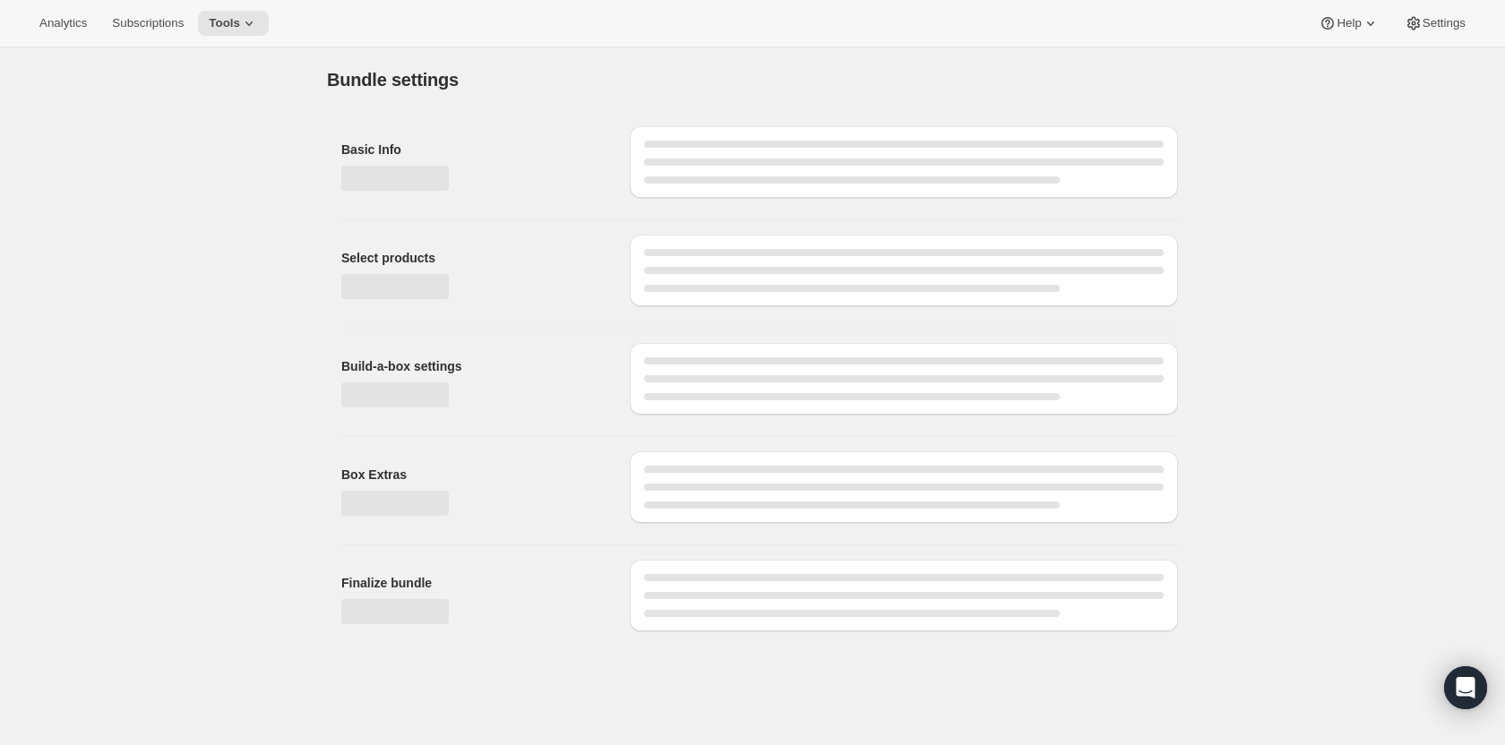
type input "Wineventures"
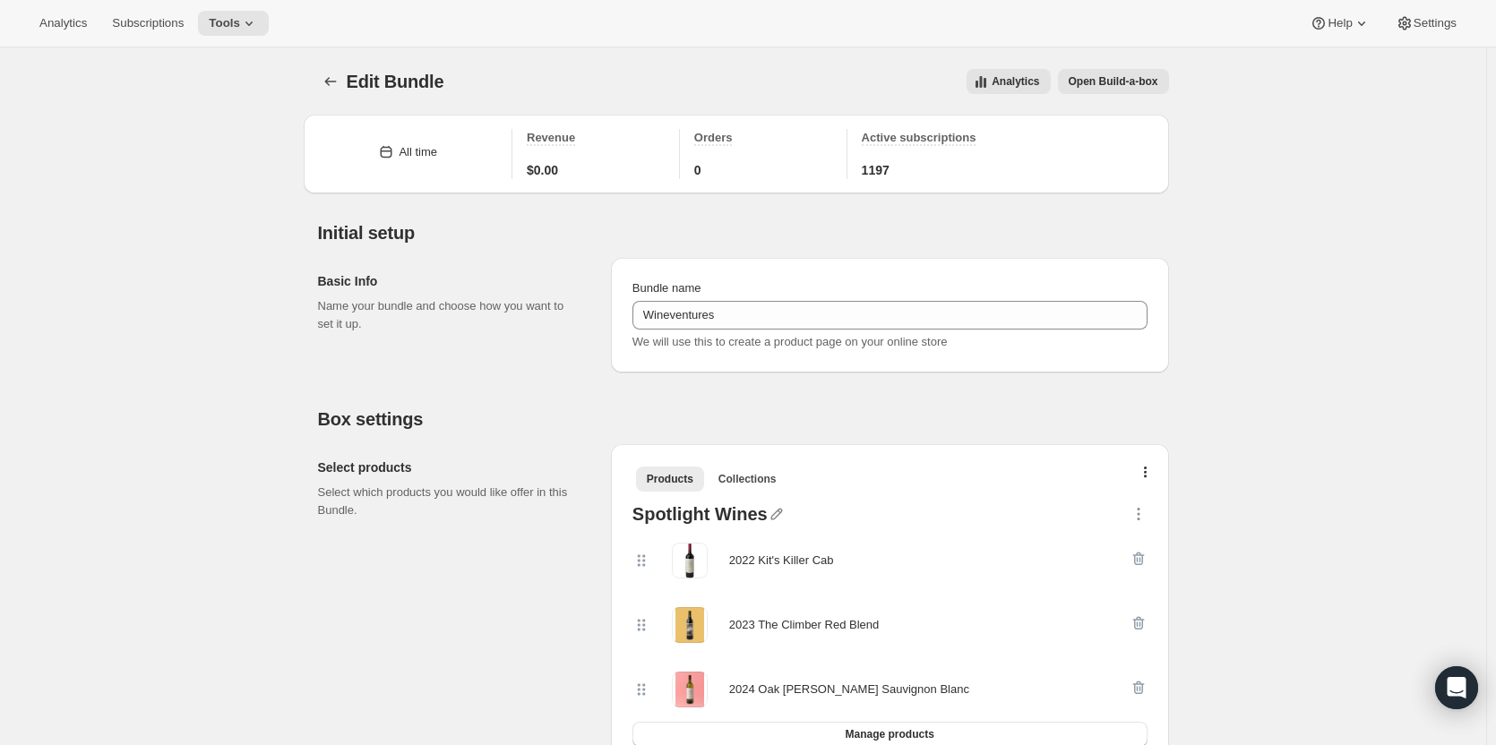
click at [240, 20] on icon at bounding box center [249, 23] width 18 height 18
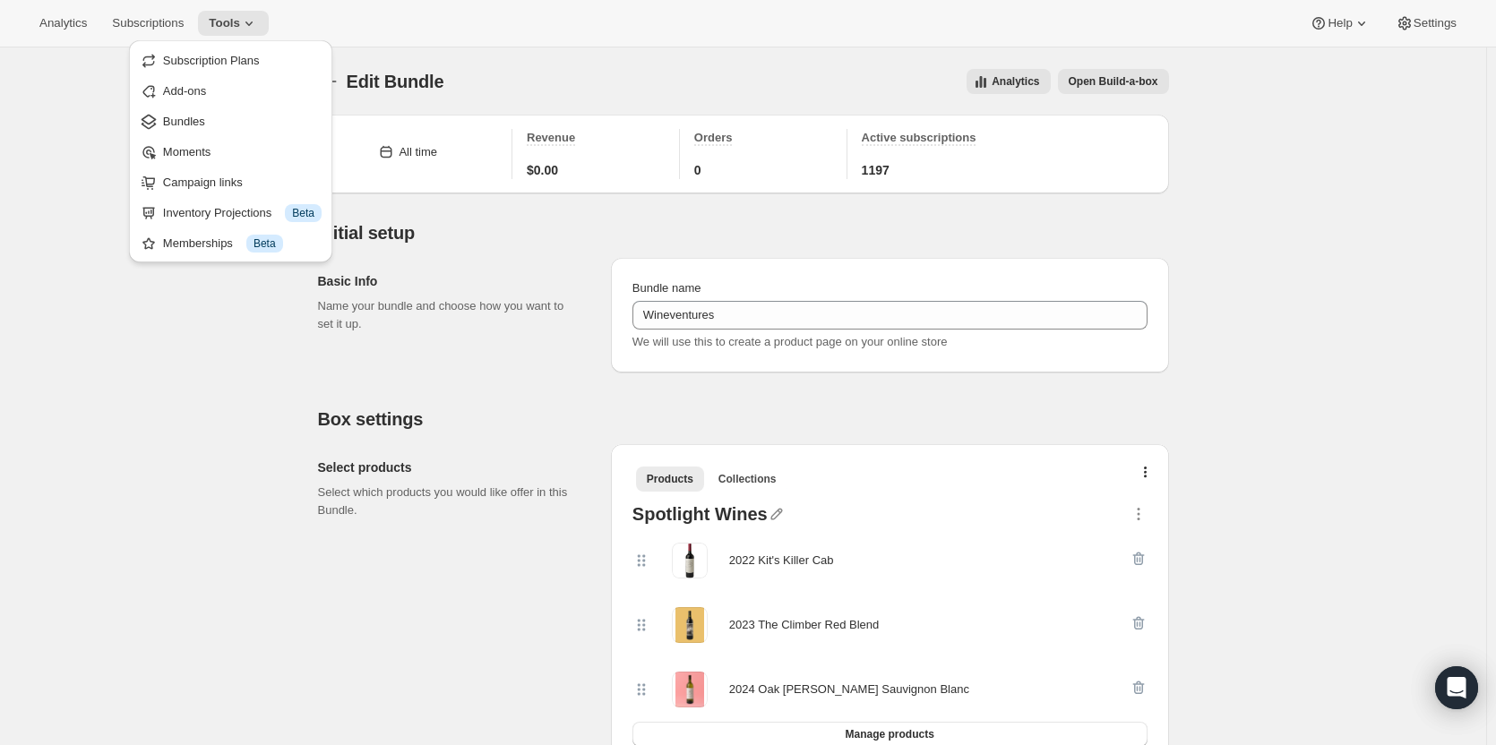
click at [223, 110] on button "Bundles" at bounding box center [230, 121] width 193 height 29
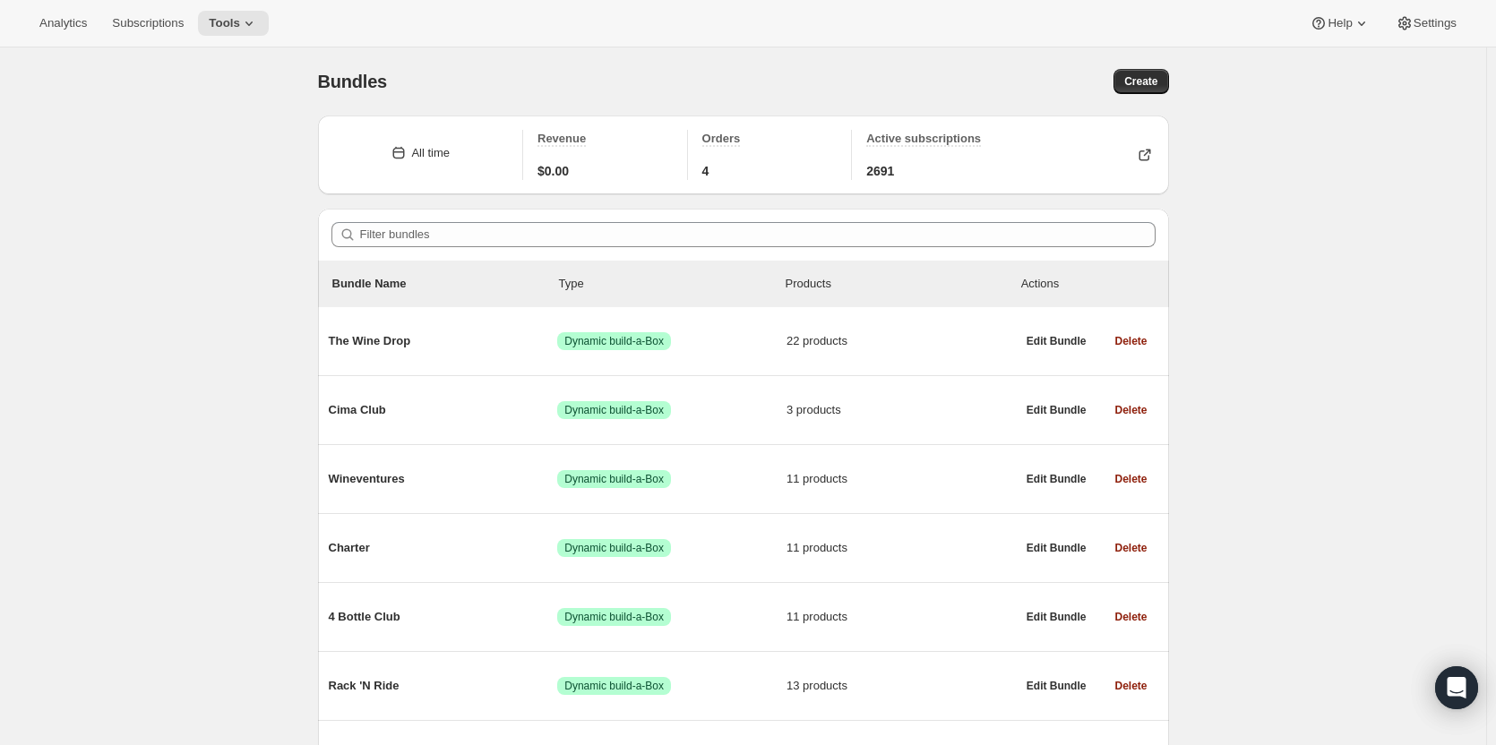
click at [580, 540] on span "Success Dynamic build-a-Box" at bounding box center [614, 548] width 114 height 18
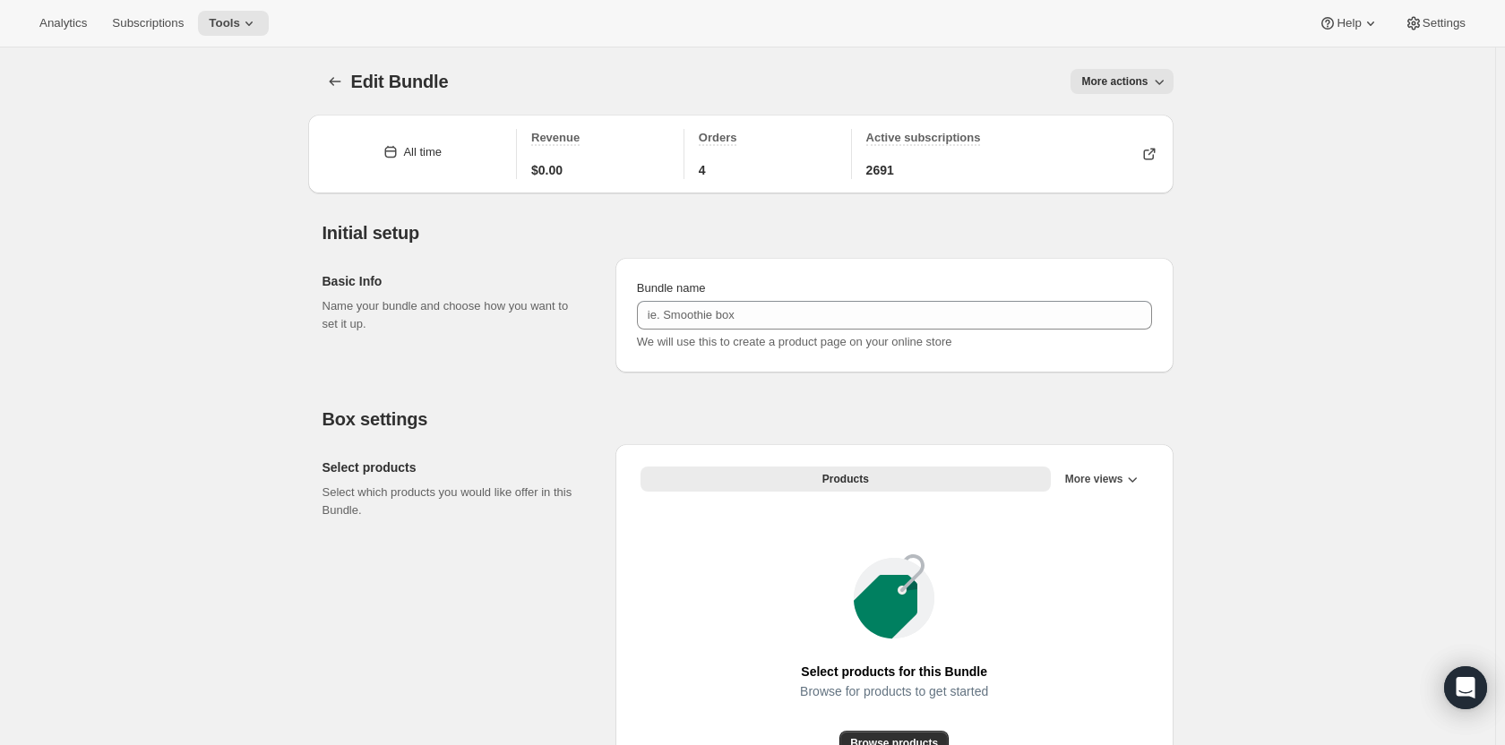
type input "Charter"
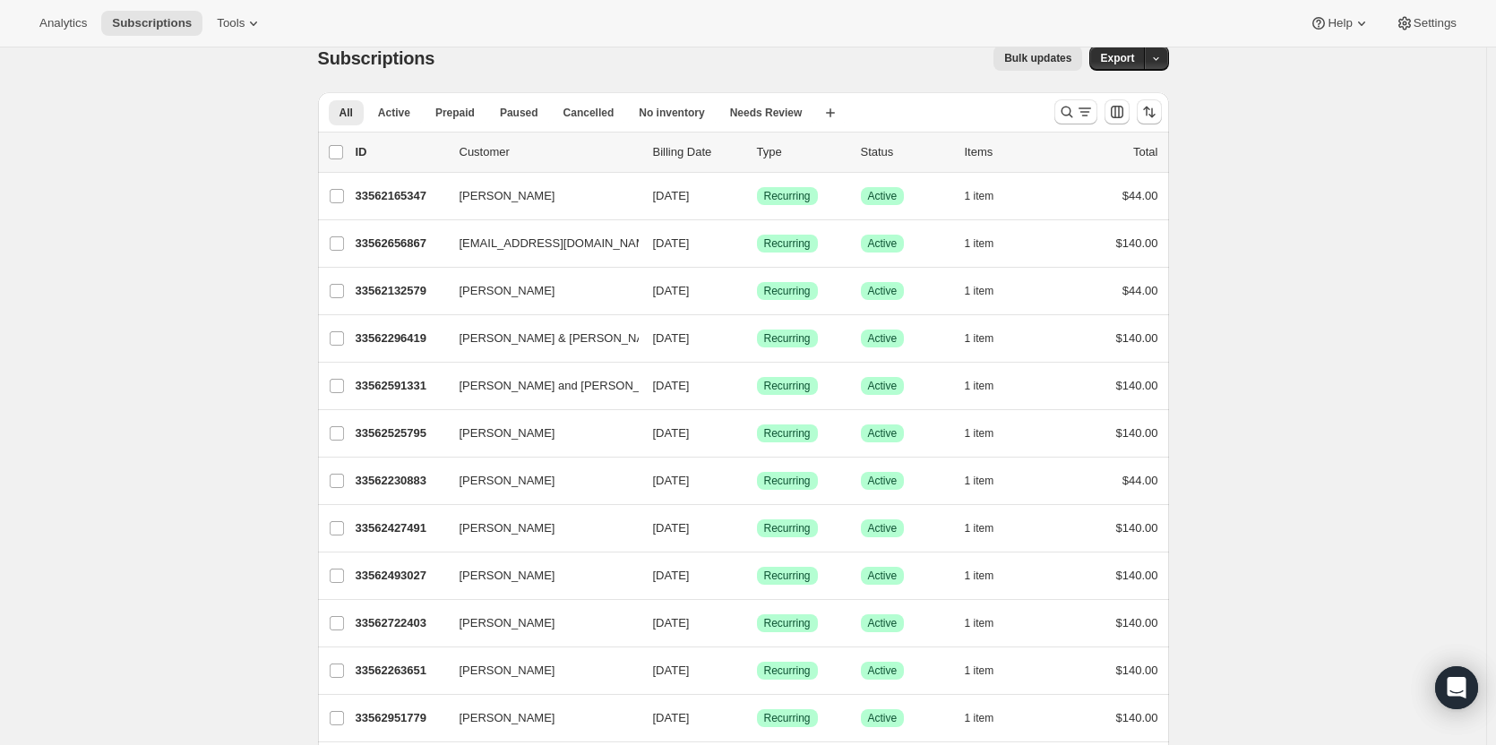
scroll to position [10, 0]
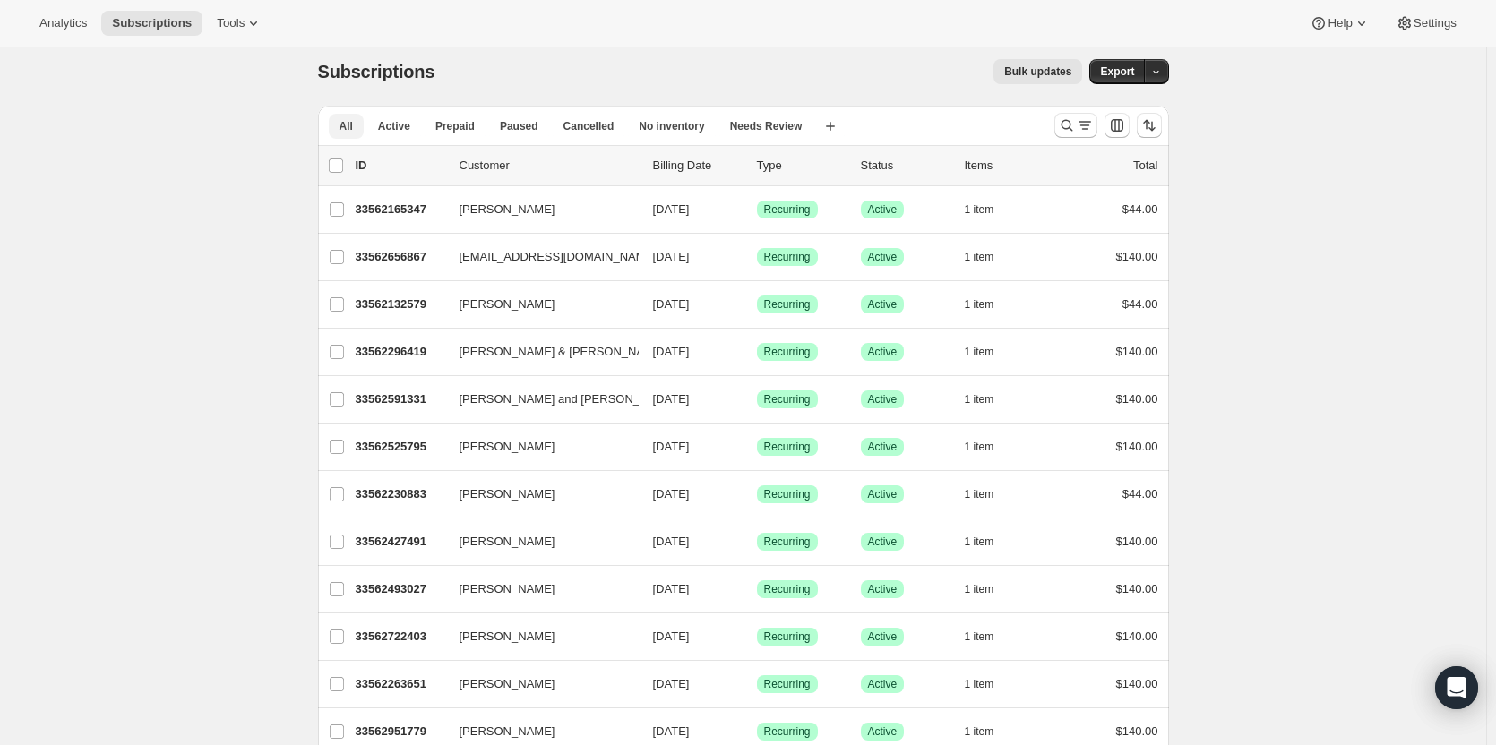
click at [390, 131] on span "Active" at bounding box center [394, 126] width 32 height 14
click at [403, 495] on p "33562230883" at bounding box center [401, 494] width 90 height 18
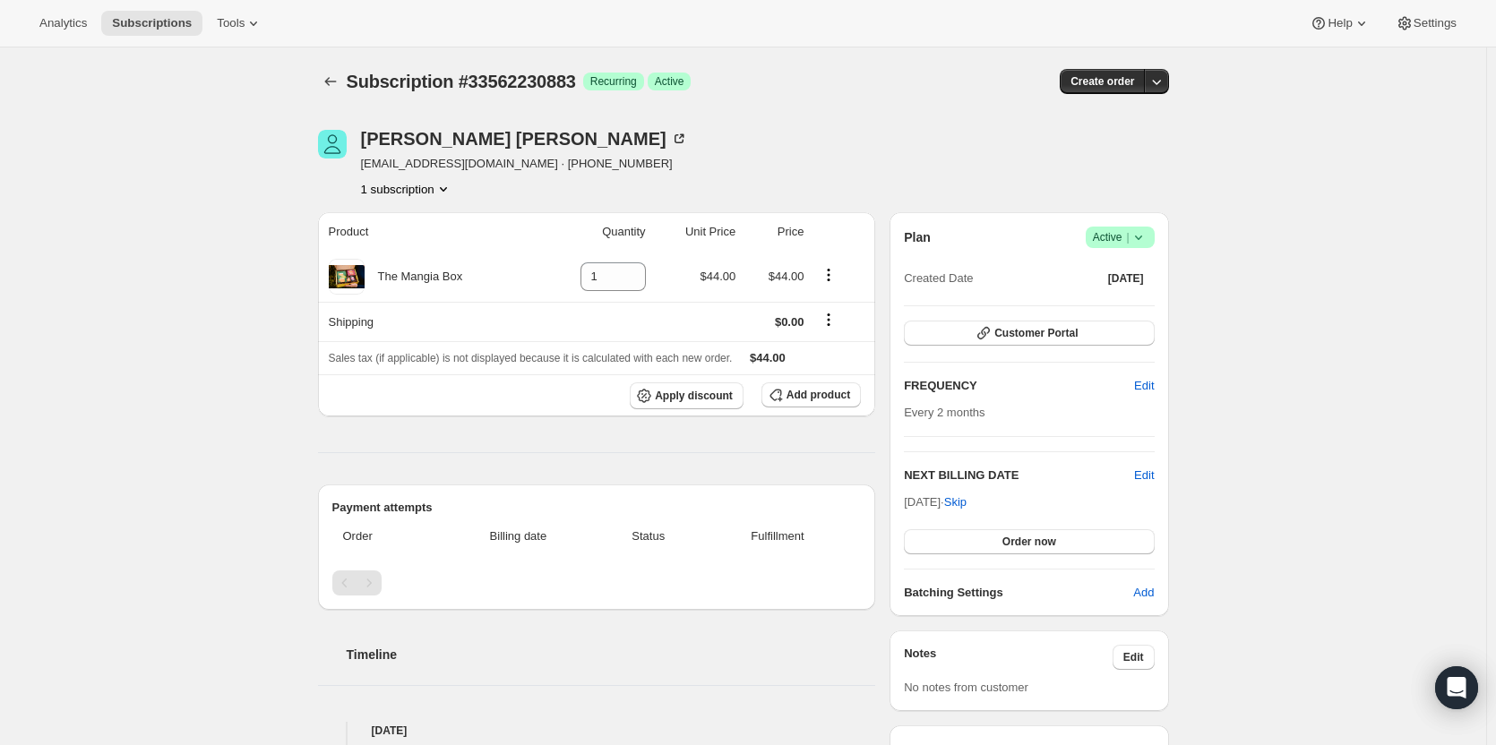
click at [132, 23] on span "Subscriptions" at bounding box center [152, 23] width 80 height 14
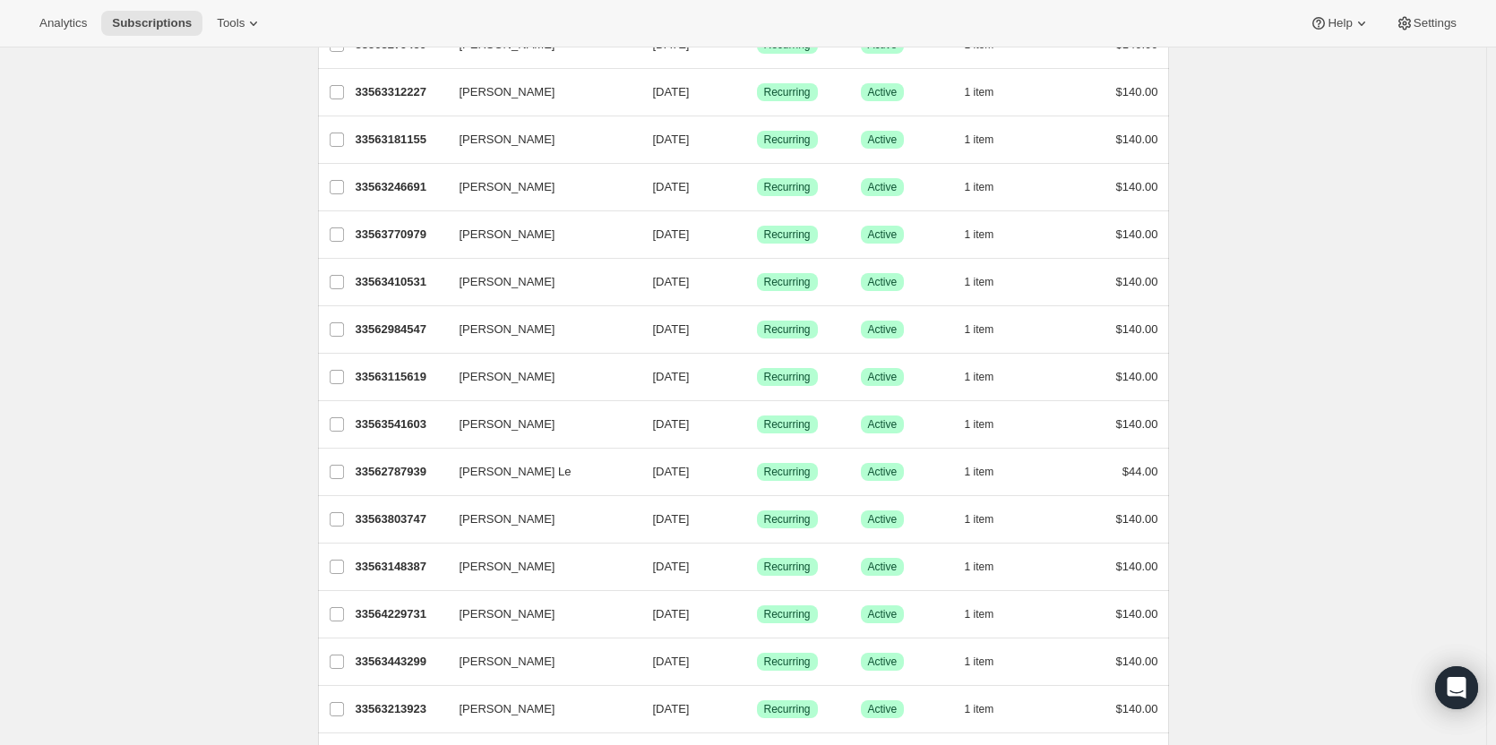
scroll to position [1937, 0]
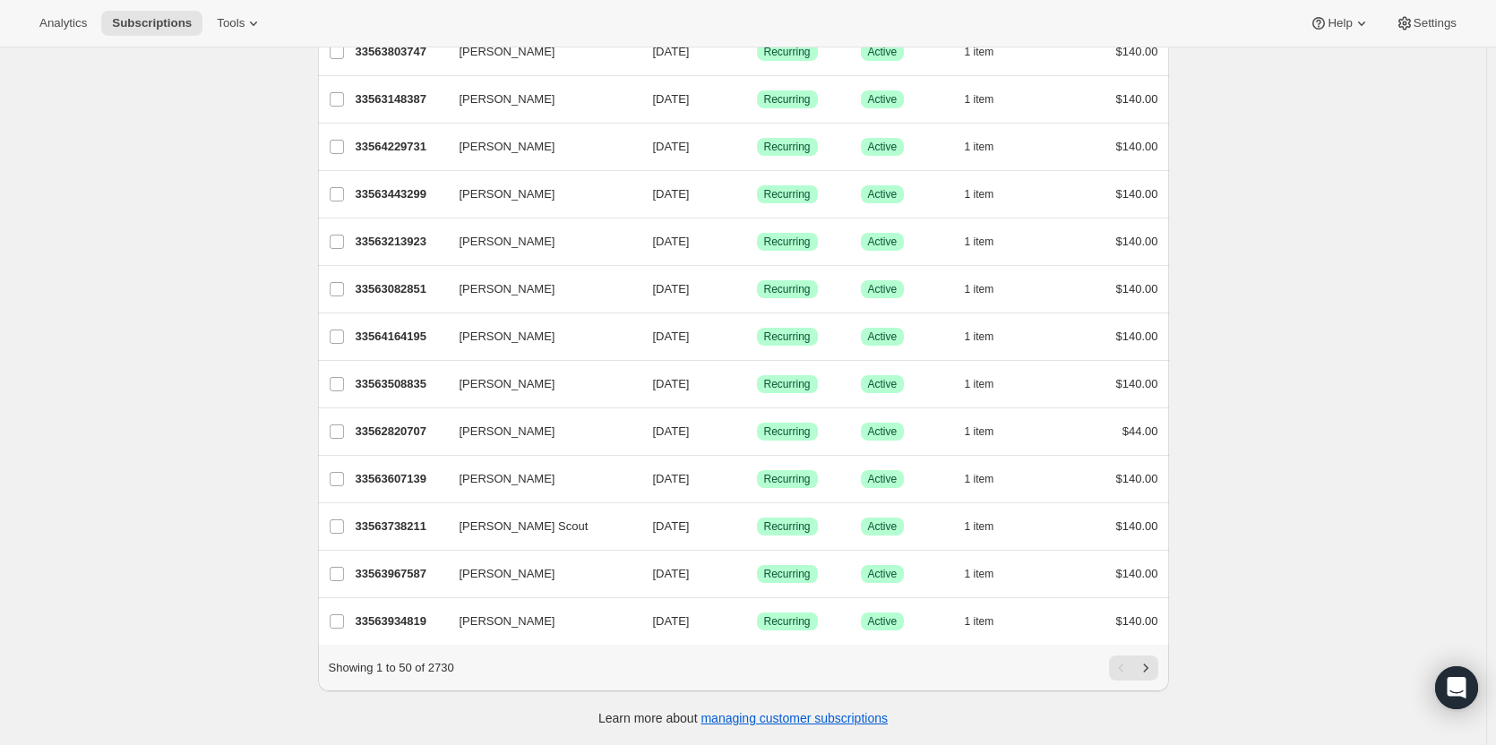
click at [1154, 671] on icon "Next" at bounding box center [1145, 668] width 18 height 18
click at [401, 280] on p "33564590179" at bounding box center [401, 289] width 90 height 18
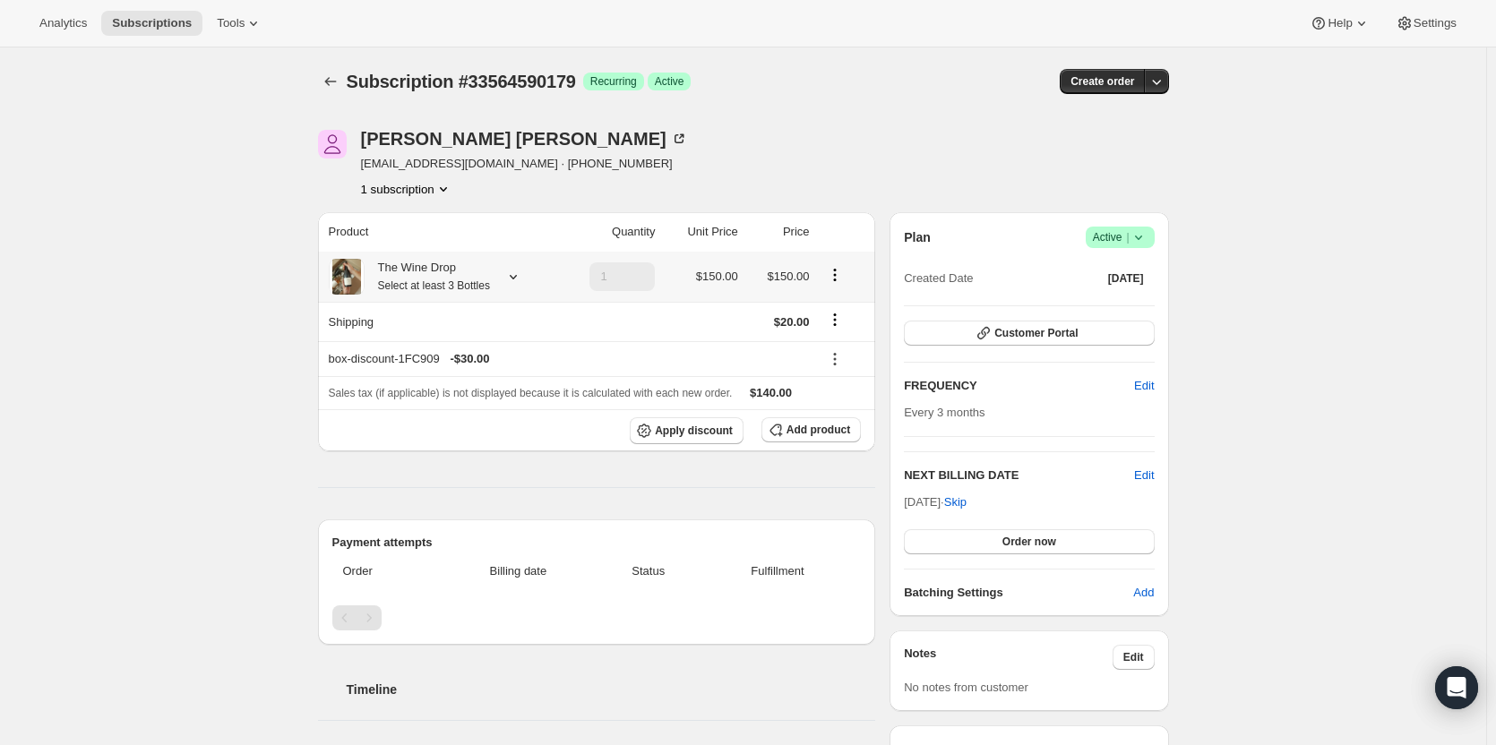
click at [419, 278] on div "The Wine Drop Select at least 3 Bottles" at bounding box center [426, 277] width 125 height 36
click at [507, 278] on icon at bounding box center [513, 277] width 18 height 18
click at [219, 26] on span "Tools" at bounding box center [231, 23] width 28 height 14
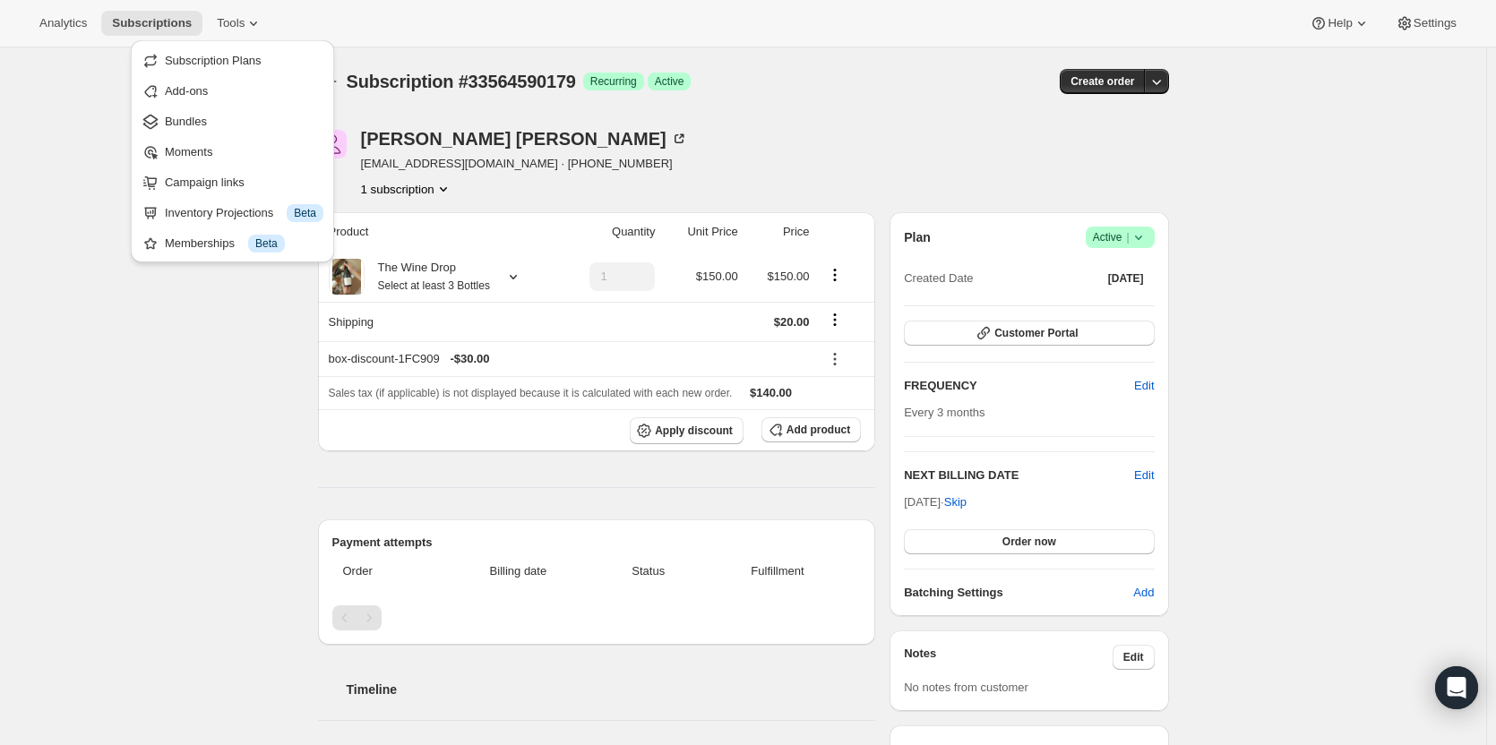
click at [210, 133] on button "Bundles" at bounding box center [232, 121] width 193 height 29
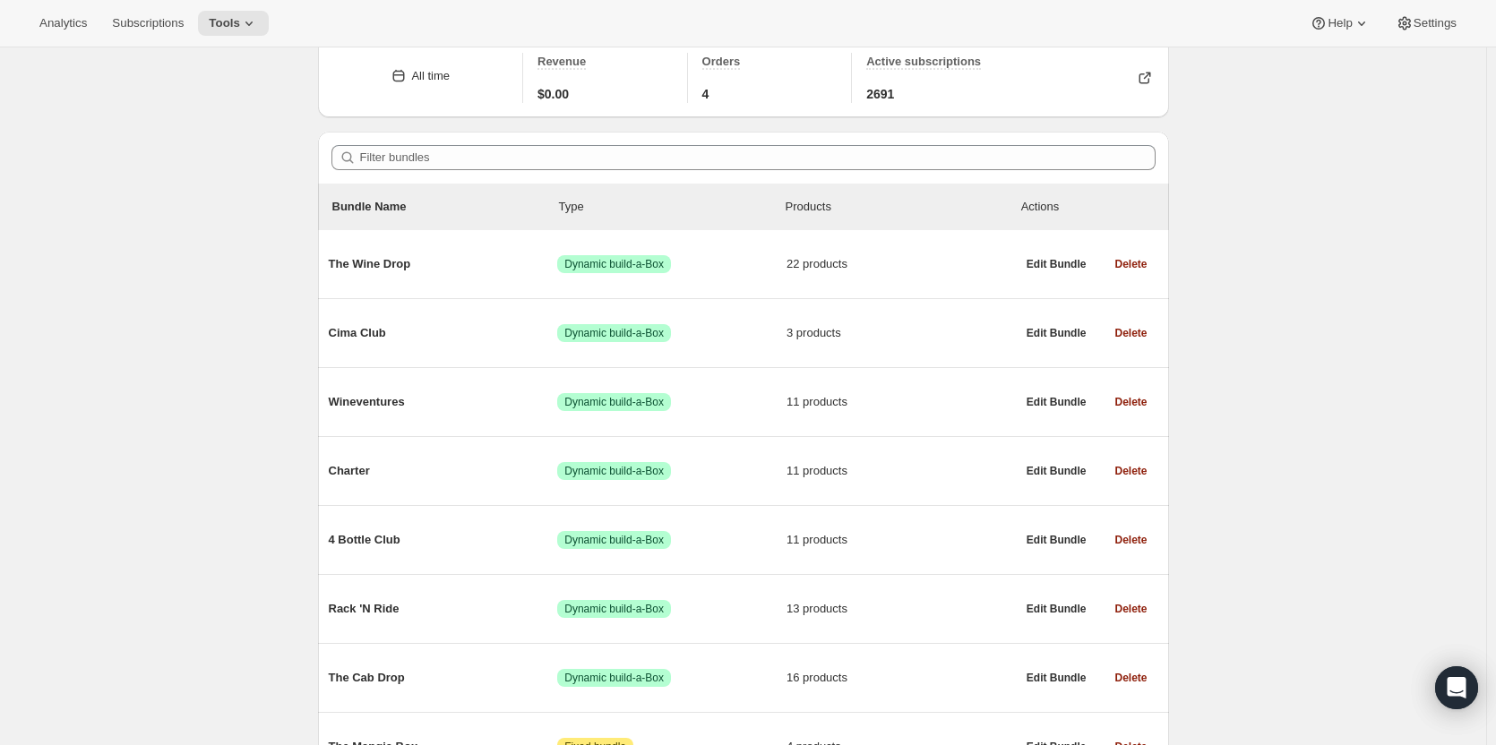
scroll to position [181, 0]
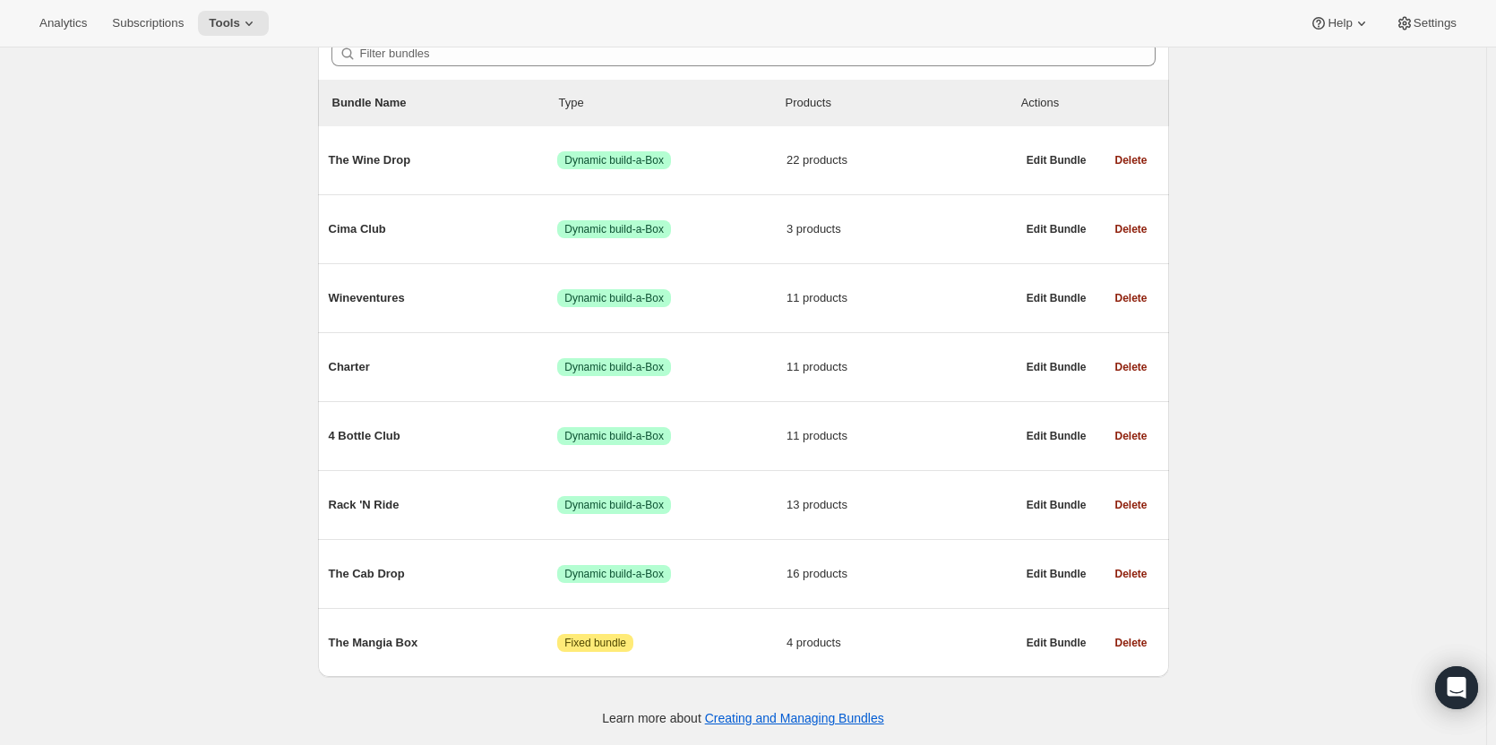
click at [655, 171] on div "The Wine Drop Success Dynamic build-a-Box 22 products" at bounding box center [672, 160] width 687 height 47
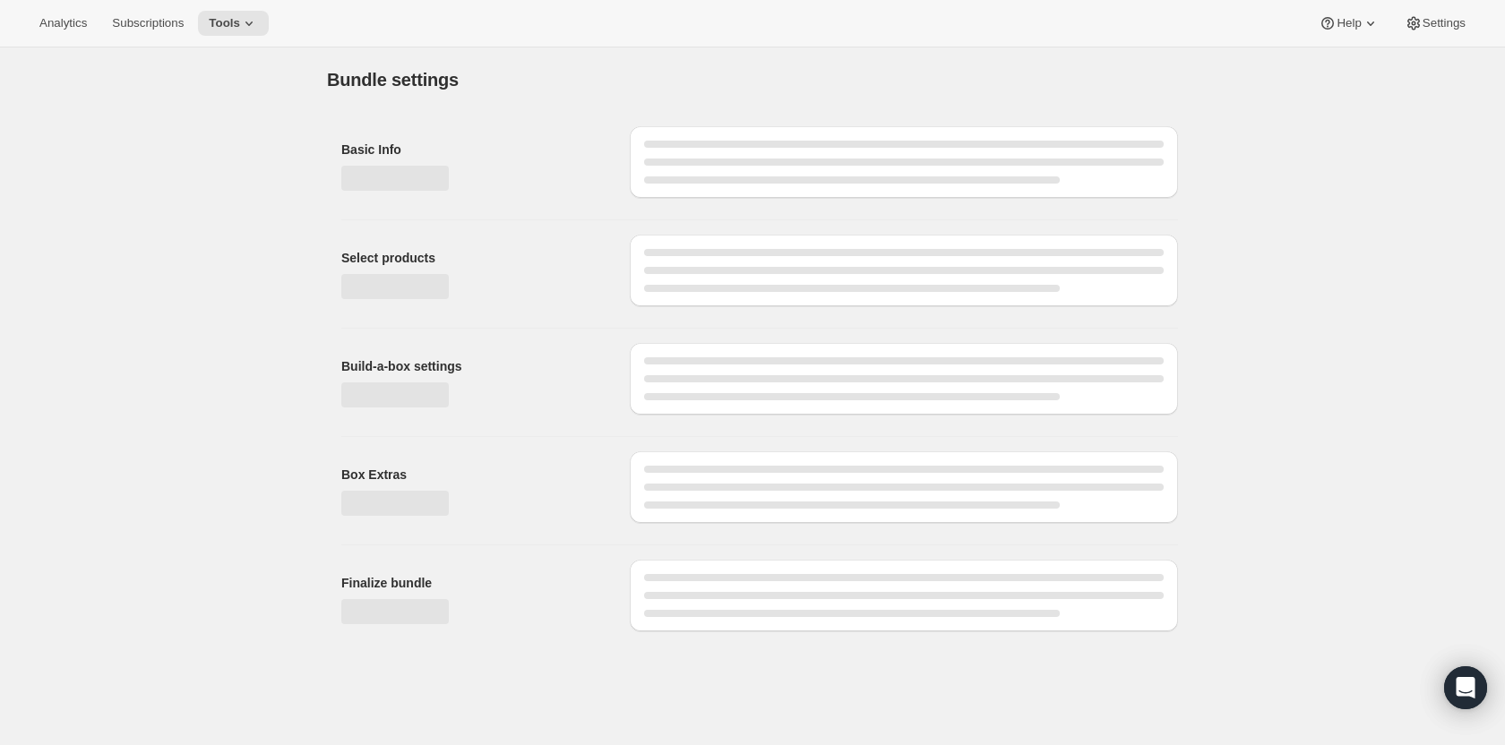
type input "The Wine Drop"
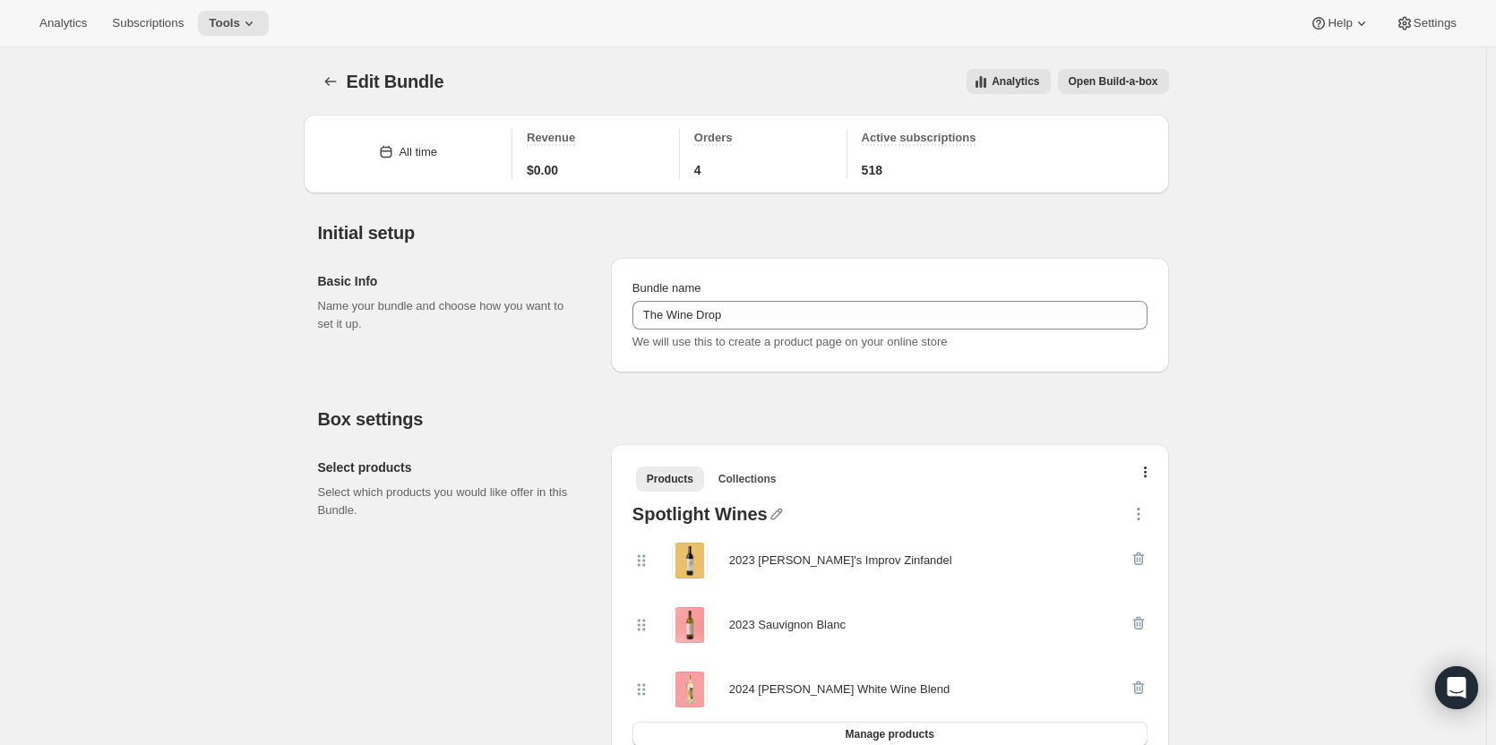
click at [1154, 481] on button "button" at bounding box center [1145, 476] width 18 height 18
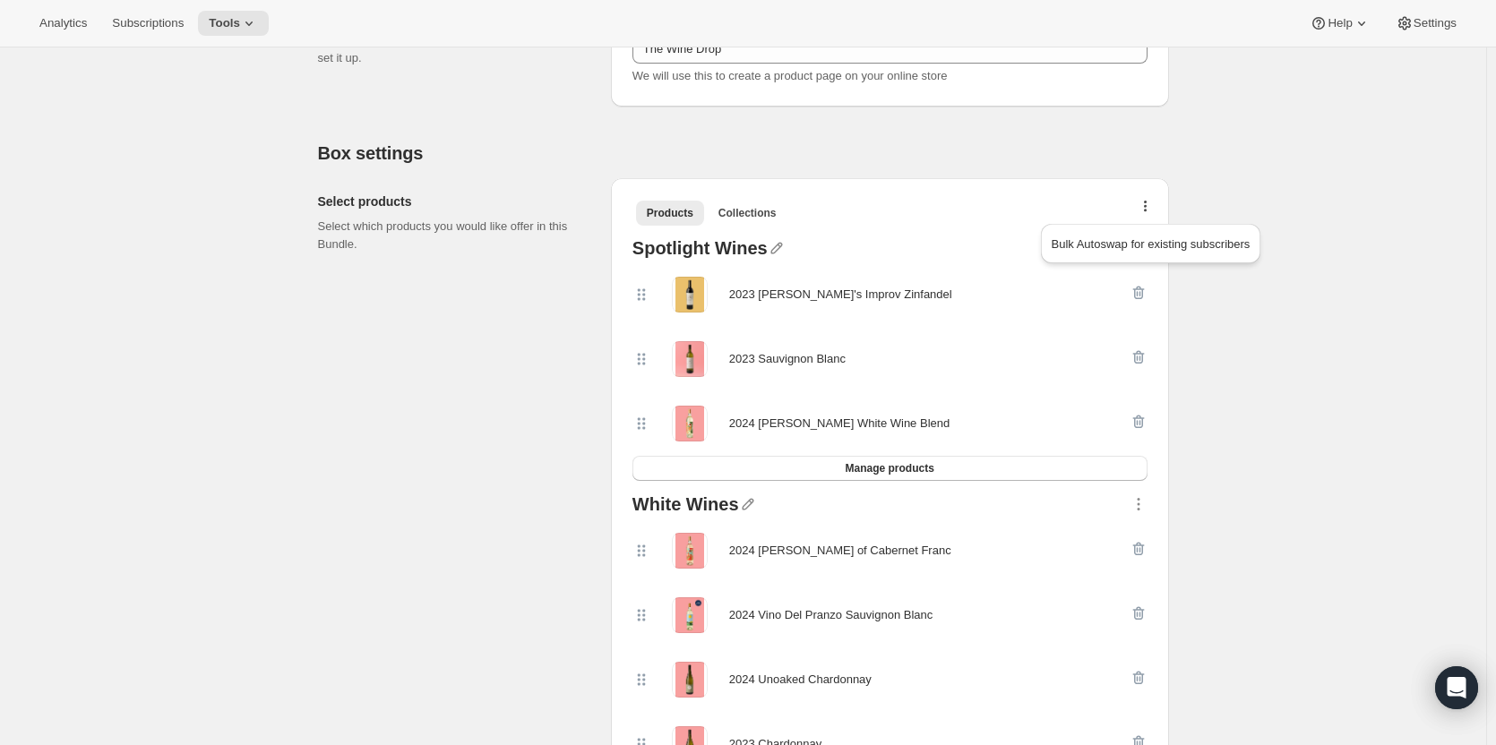
scroll to position [373, 0]
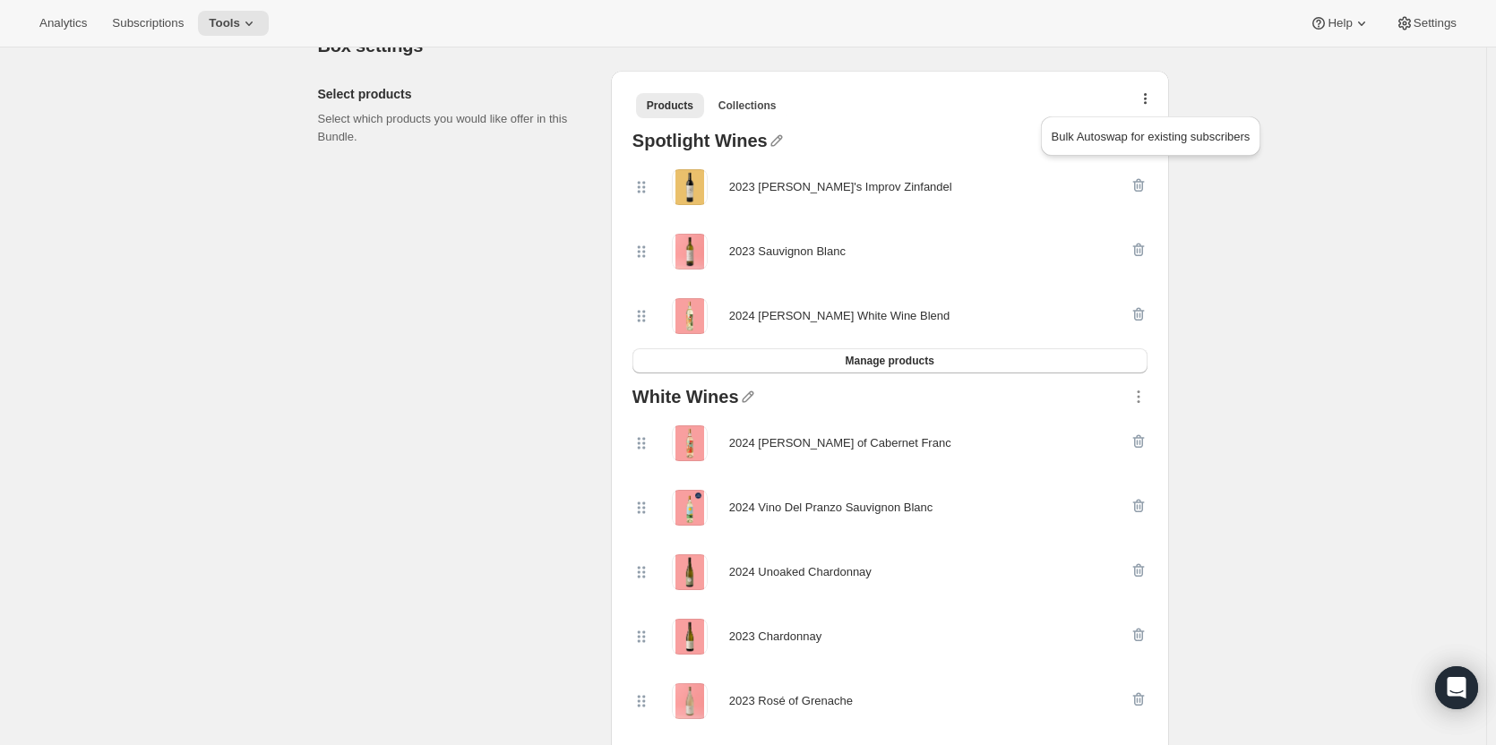
click at [1191, 133] on span "Bulk Autoswap for existing subscribers" at bounding box center [1150, 136] width 199 height 13
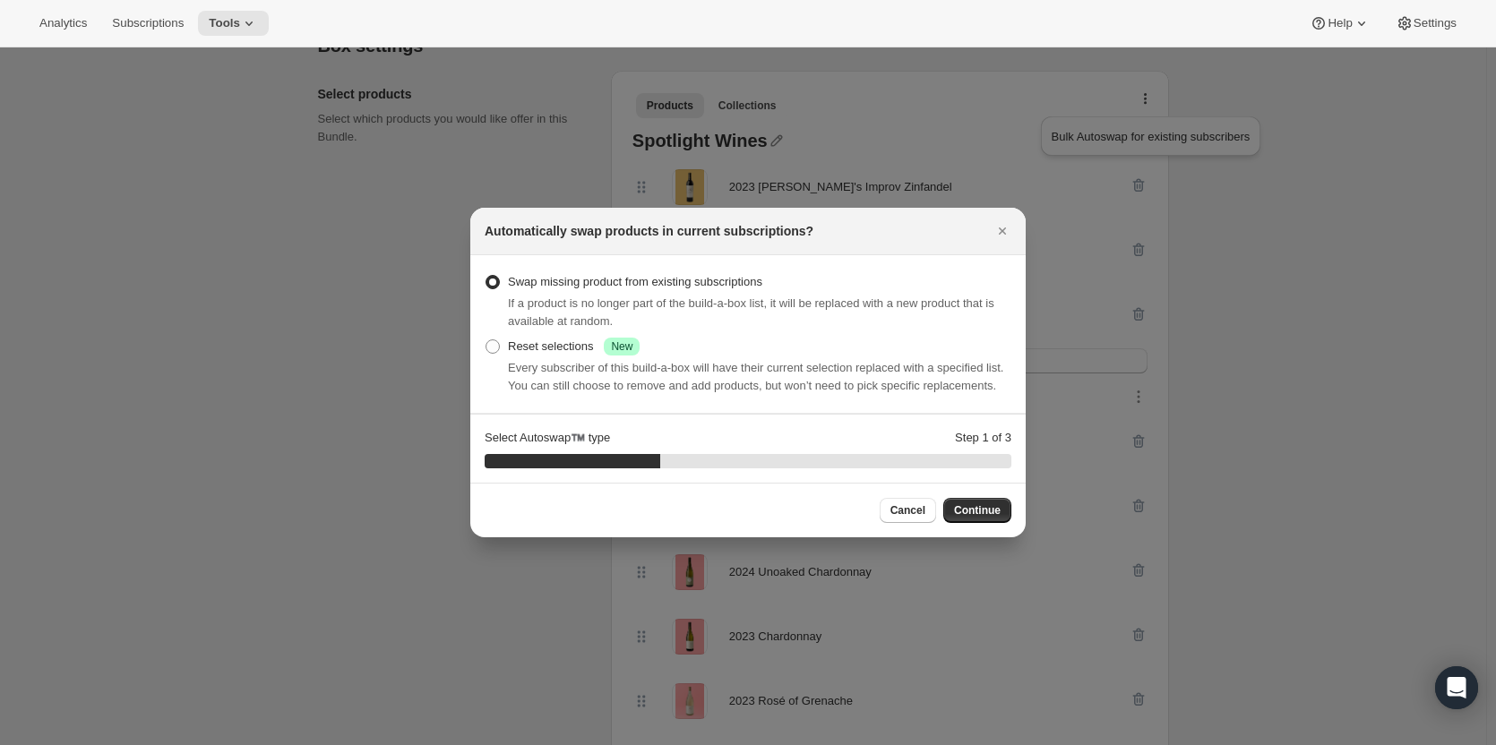
click at [489, 349] on span ":rqs:" at bounding box center [492, 346] width 14 height 14
click at [486, 340] on input "Reset selections Success New" at bounding box center [485, 339] width 1 height 1
radio input "true"
click at [993, 505] on span "Continue" at bounding box center [977, 510] width 47 height 14
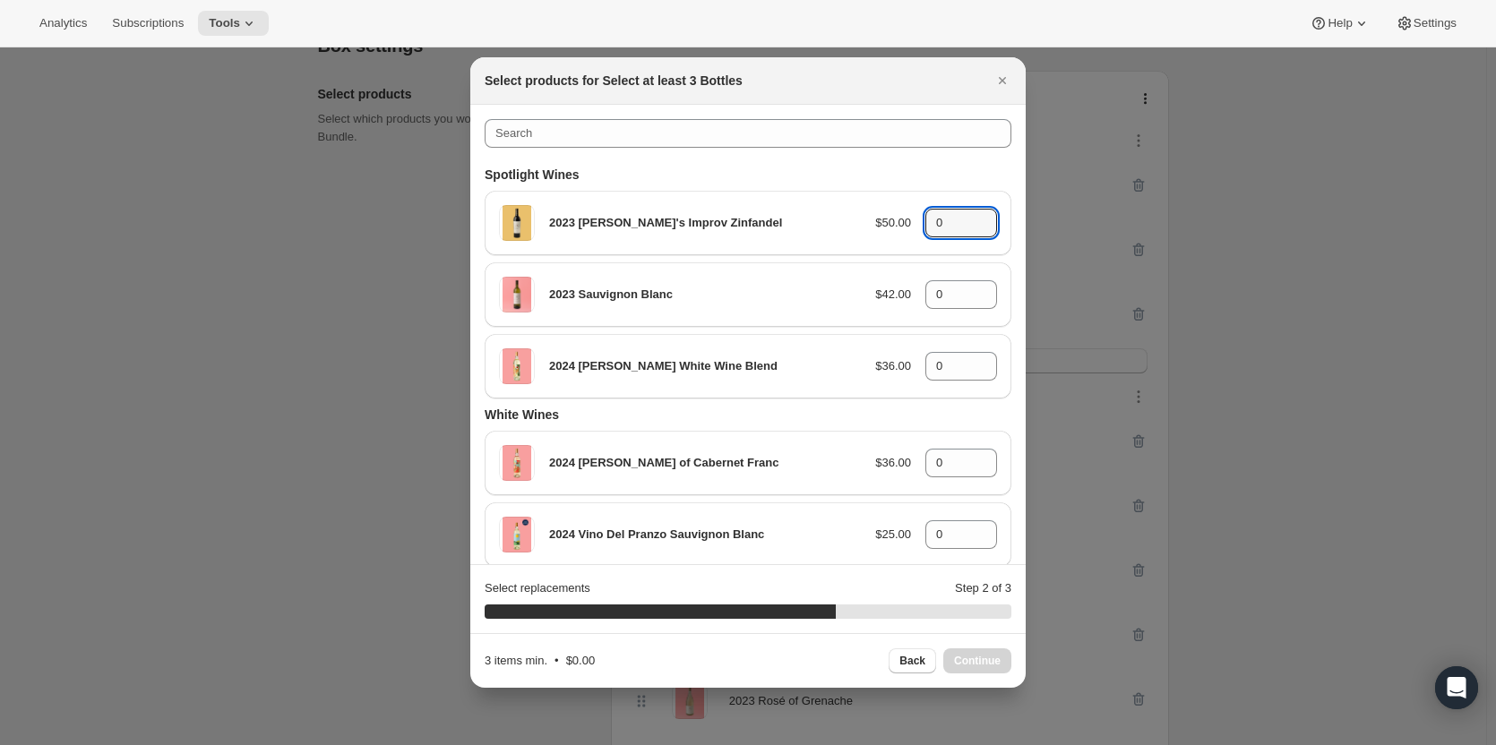
click at [978, 218] on icon ":rqs:" at bounding box center [983, 218] width 18 height 18
type input "1"
click at [974, 287] on icon ":rqs:" at bounding box center [983, 289] width 18 height 18
type input "1"
click at [979, 361] on icon ":rqs:" at bounding box center [983, 360] width 8 height 4
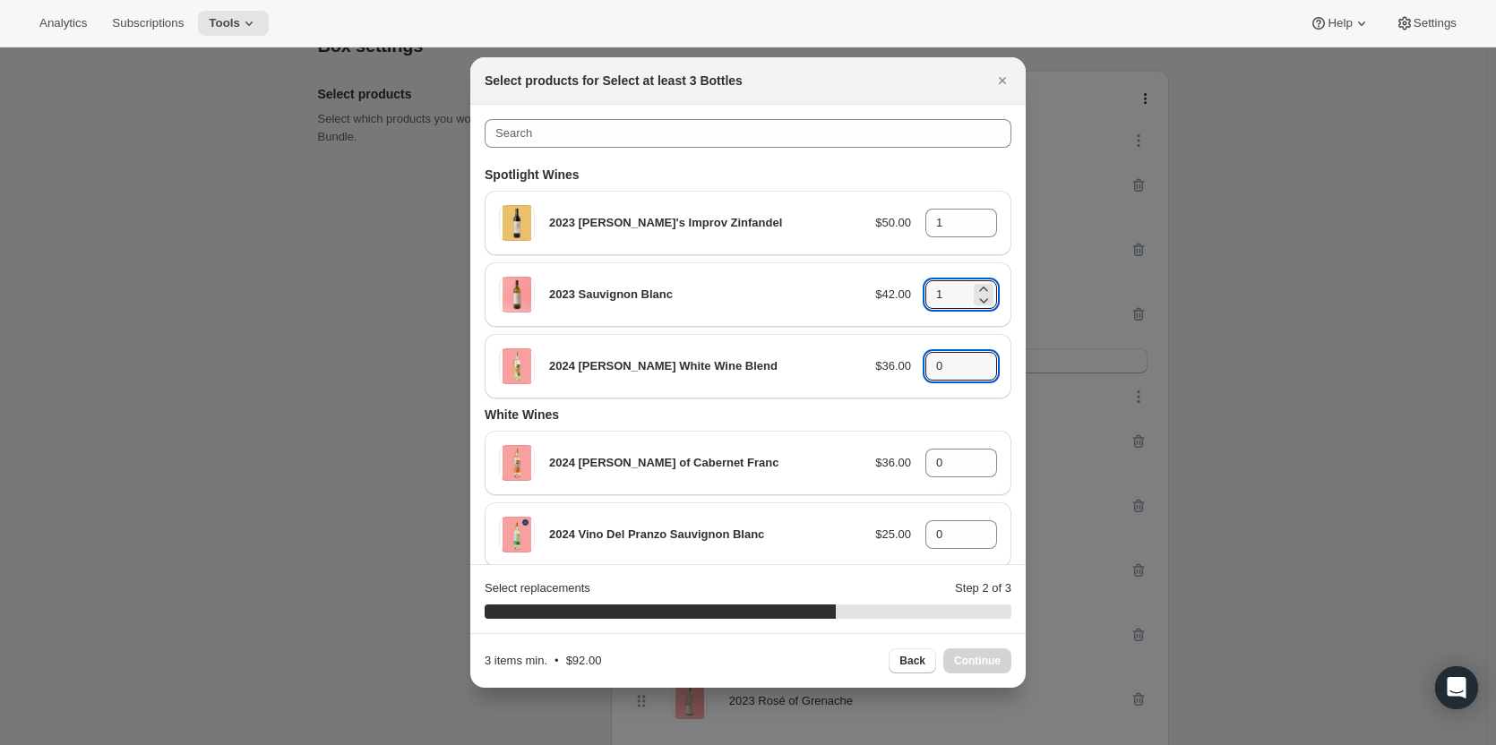
type input "1"
click at [967, 663] on span "Continue" at bounding box center [977, 661] width 47 height 14
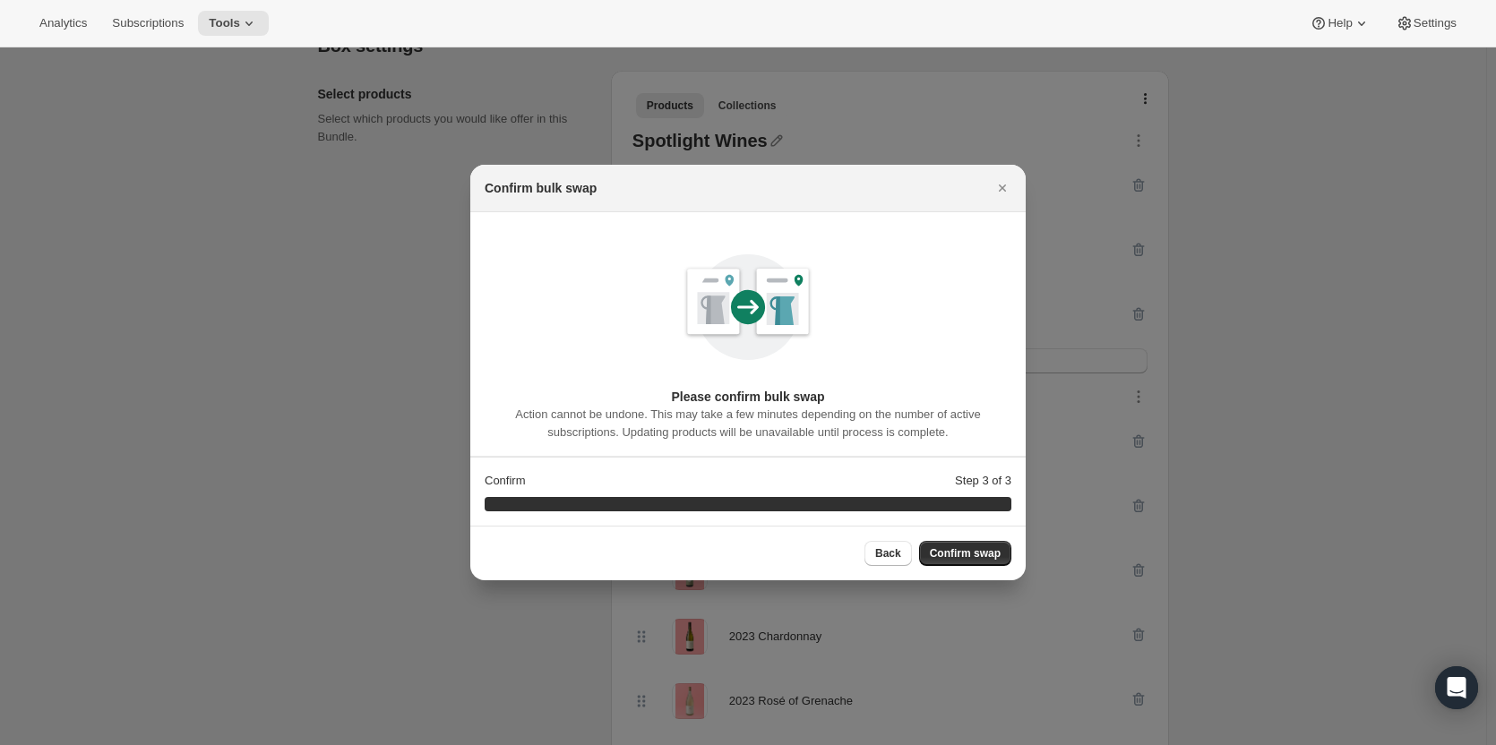
click at [969, 552] on span "Confirm swap" at bounding box center [965, 553] width 71 height 14
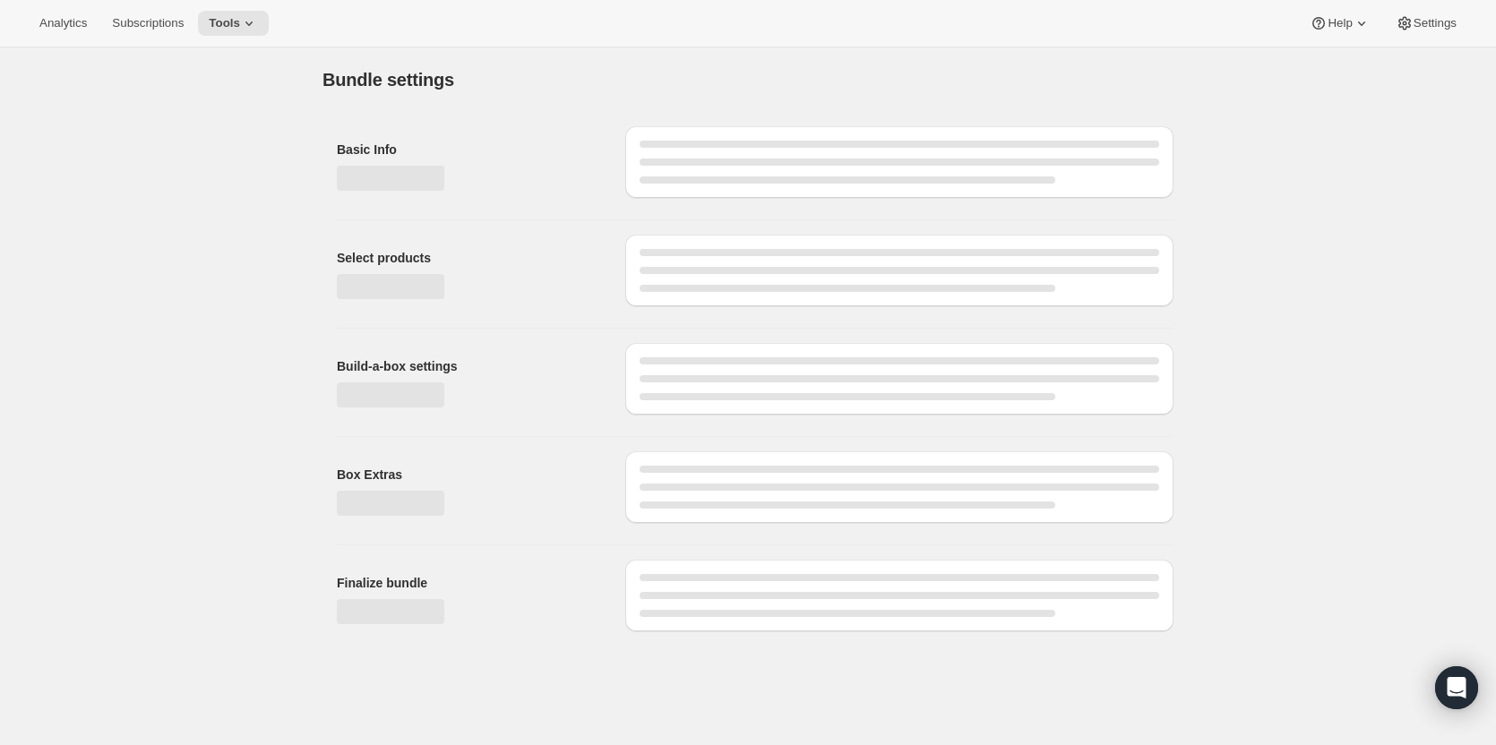
scroll to position [0, 0]
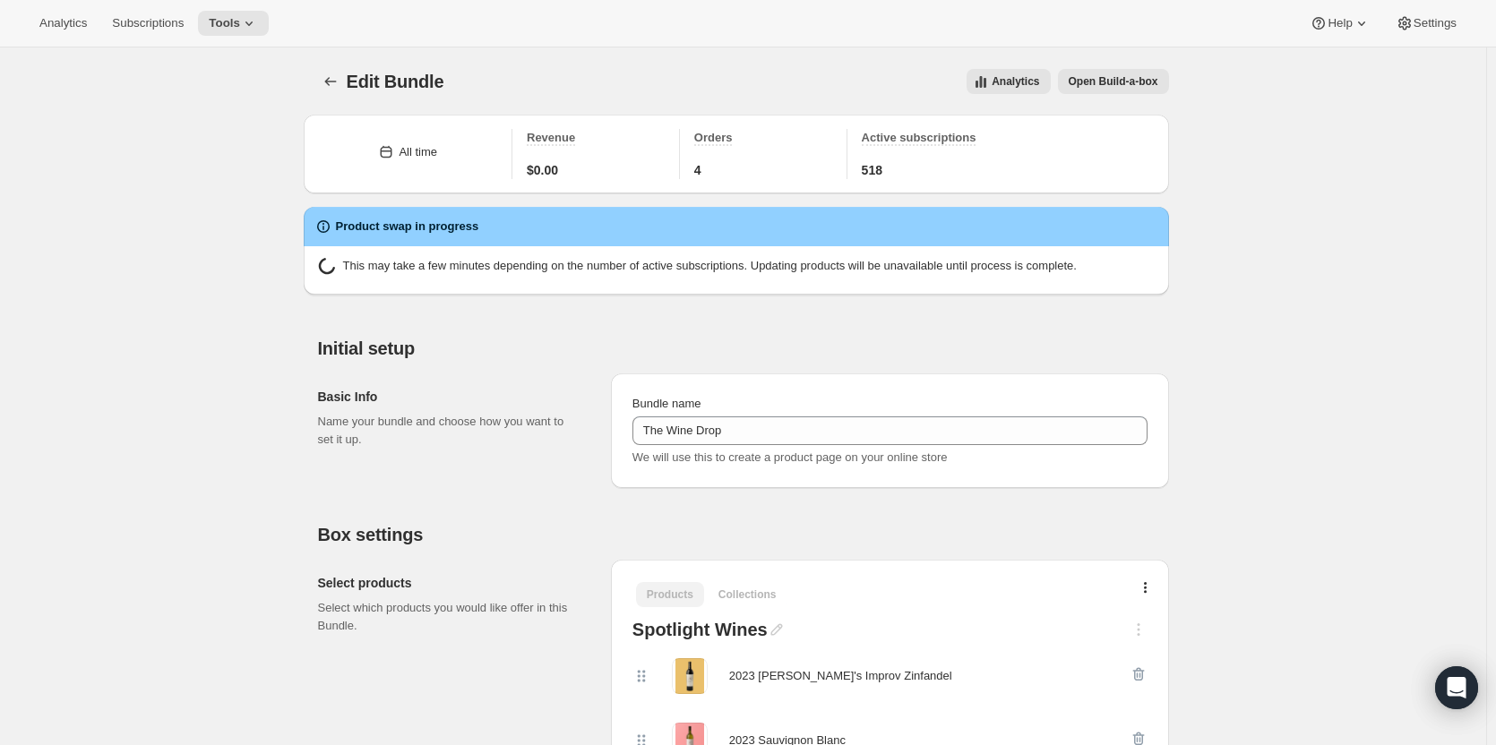
click at [229, 25] on span "Tools" at bounding box center [224, 23] width 31 height 14
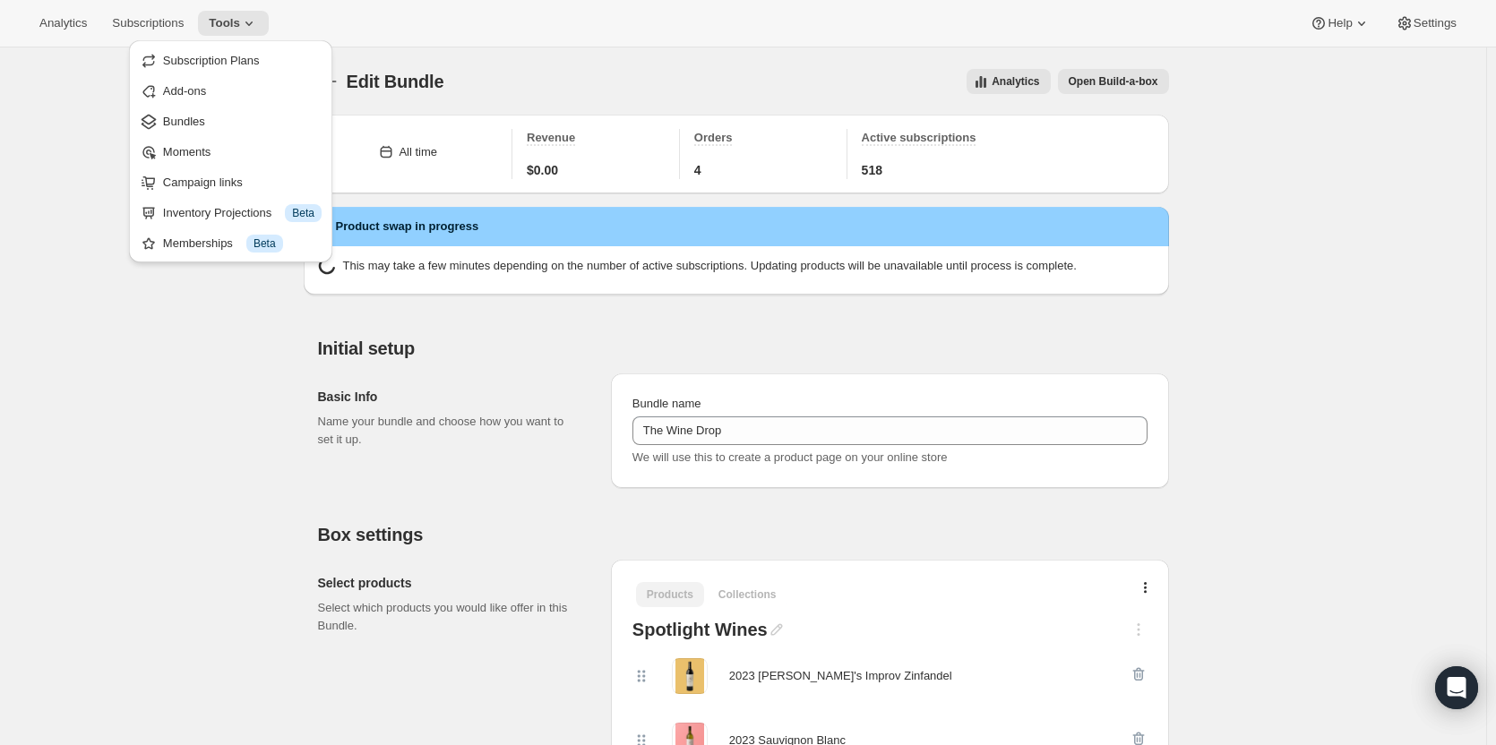
click at [230, 122] on span "Bundles" at bounding box center [242, 122] width 159 height 18
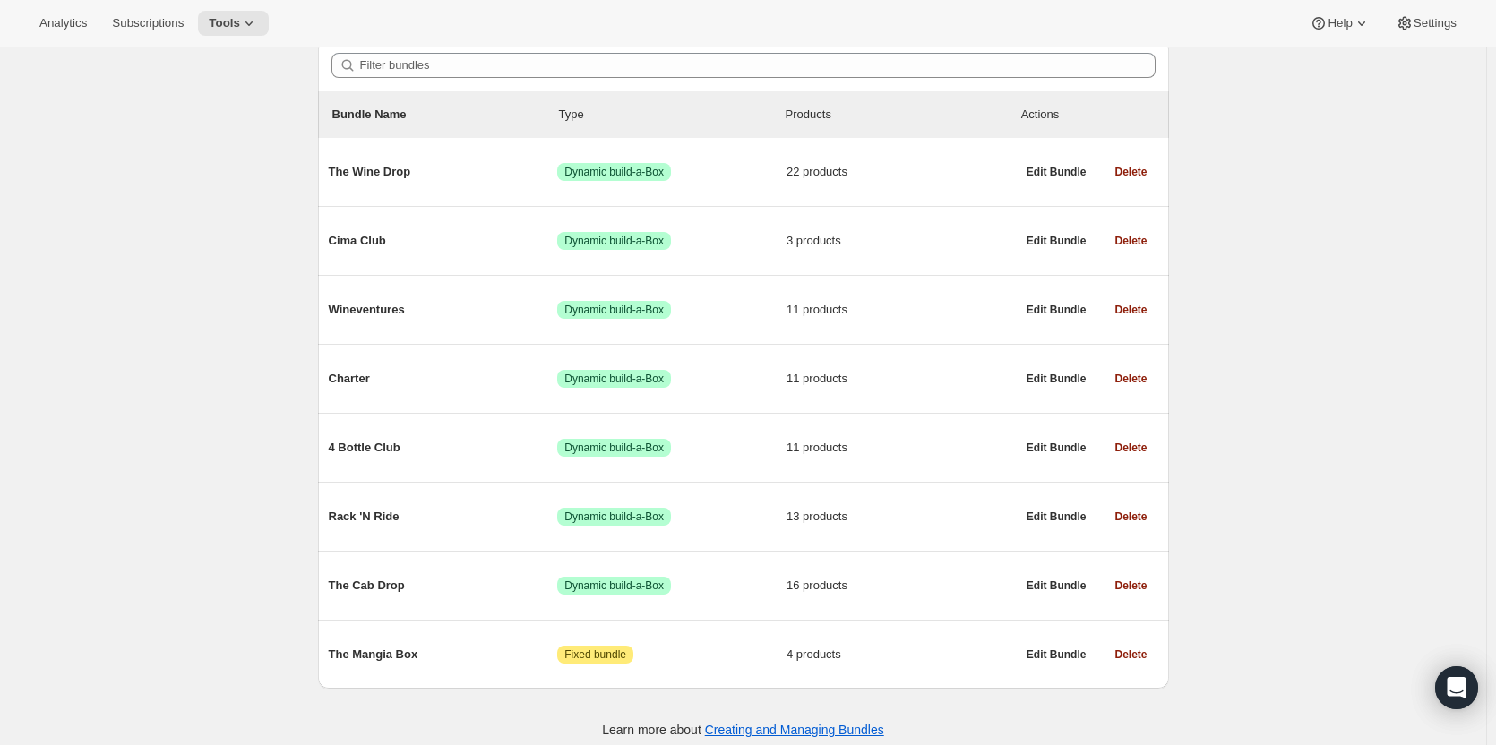
scroll to position [181, 0]
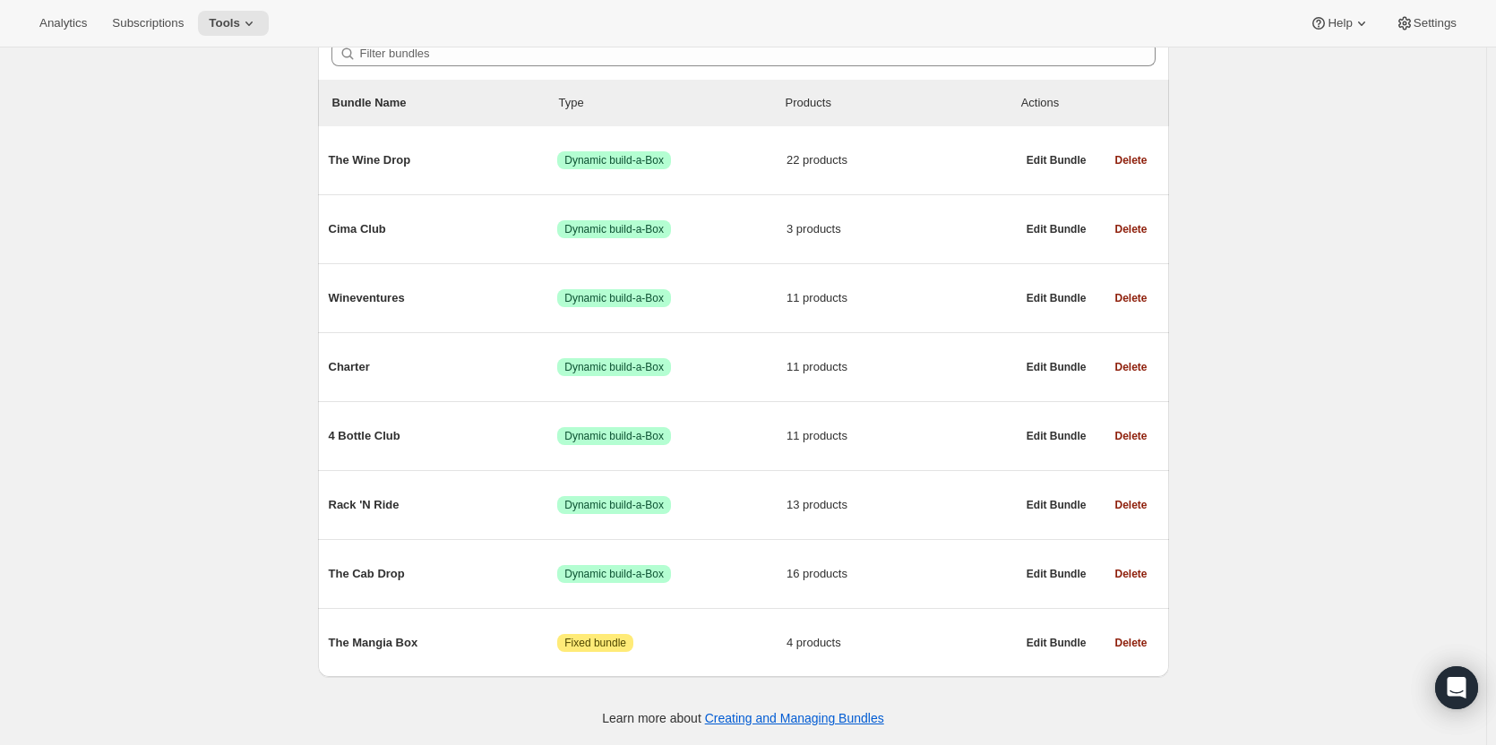
click at [725, 519] on div "Rack 'N Ride Success Dynamic build-a-Box 13 products" at bounding box center [672, 505] width 687 height 47
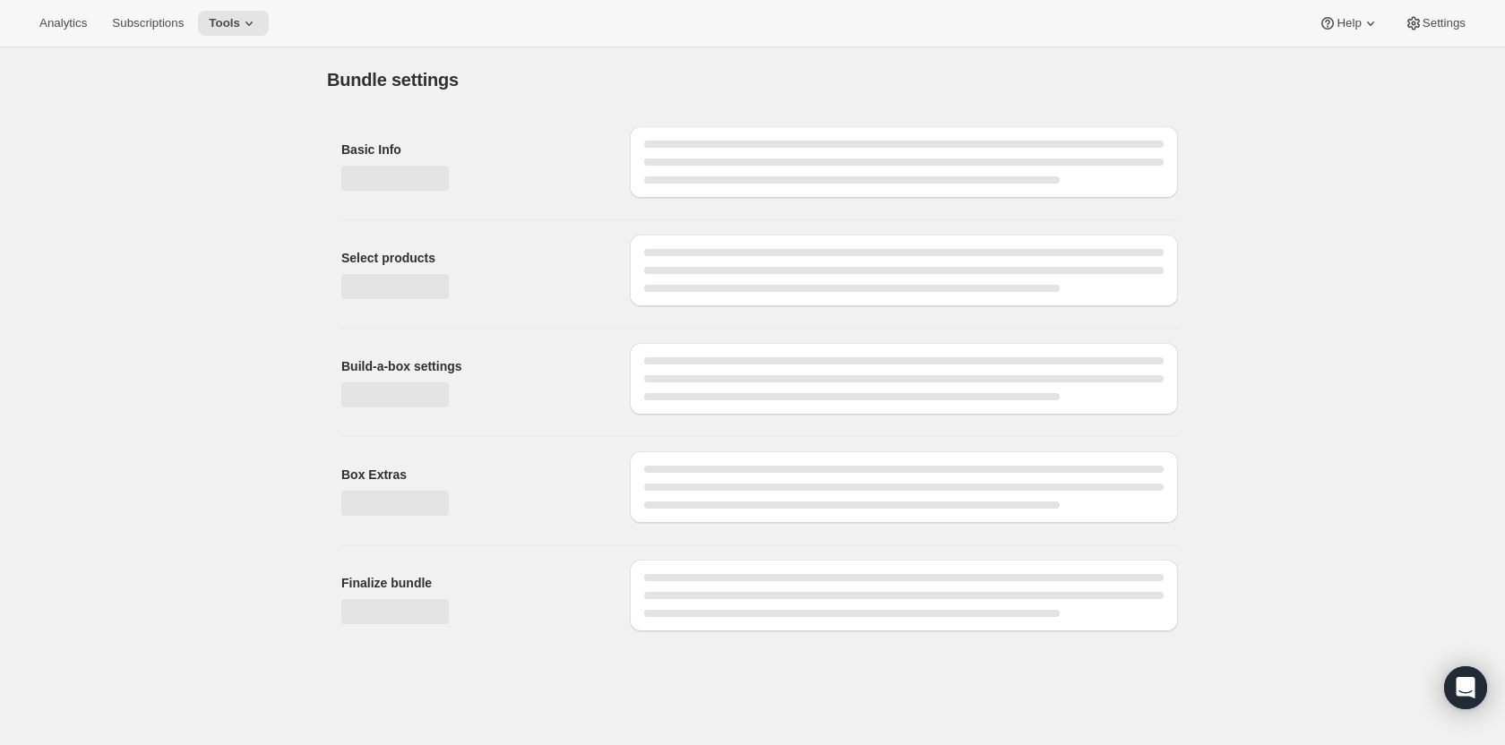
type input "Rack 'N Ride"
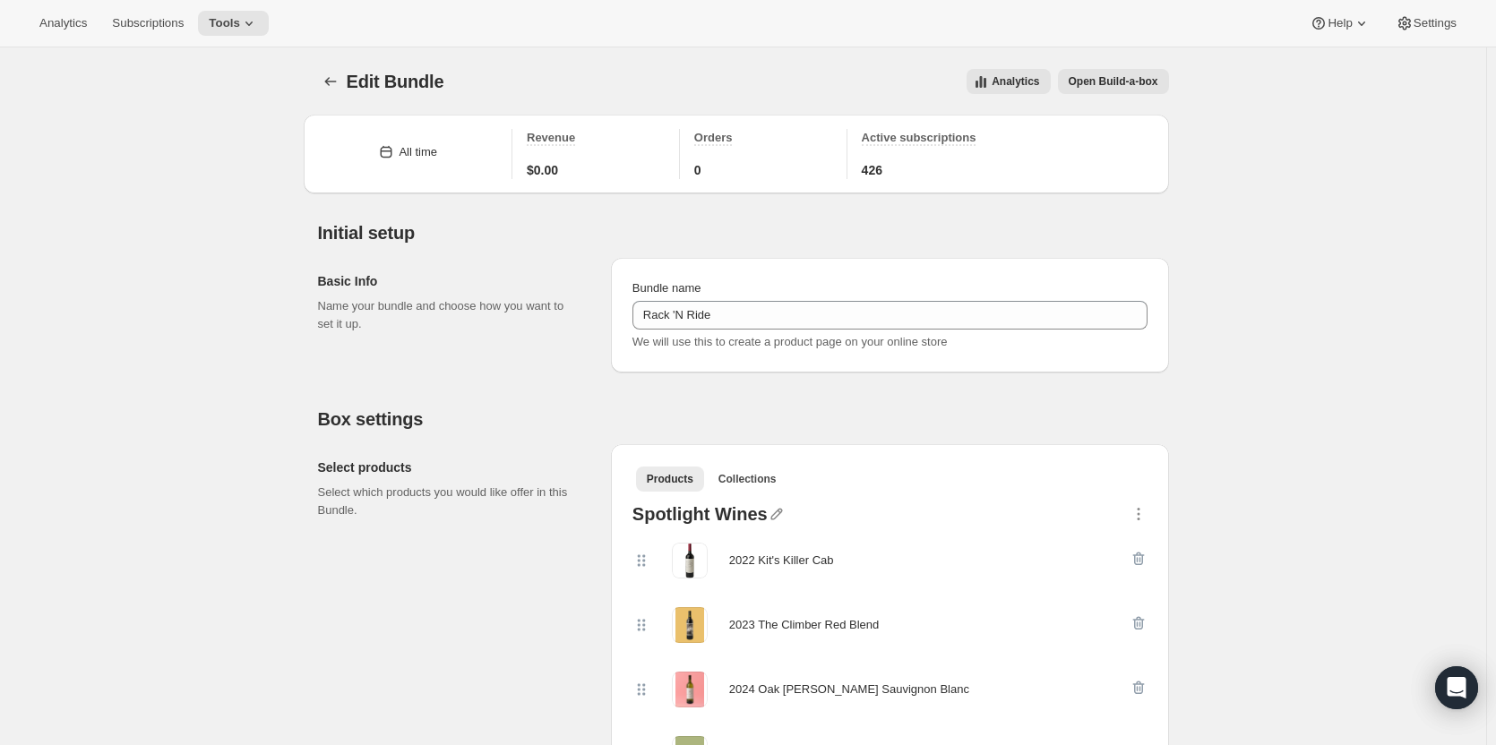
click at [1137, 511] on icon "button" at bounding box center [1138, 514] width 18 height 18
click at [1149, 462] on div "Products Collections More views Products Collections More views" at bounding box center [889, 478] width 529 height 39
click at [228, 18] on span "Tools" at bounding box center [224, 23] width 31 height 14
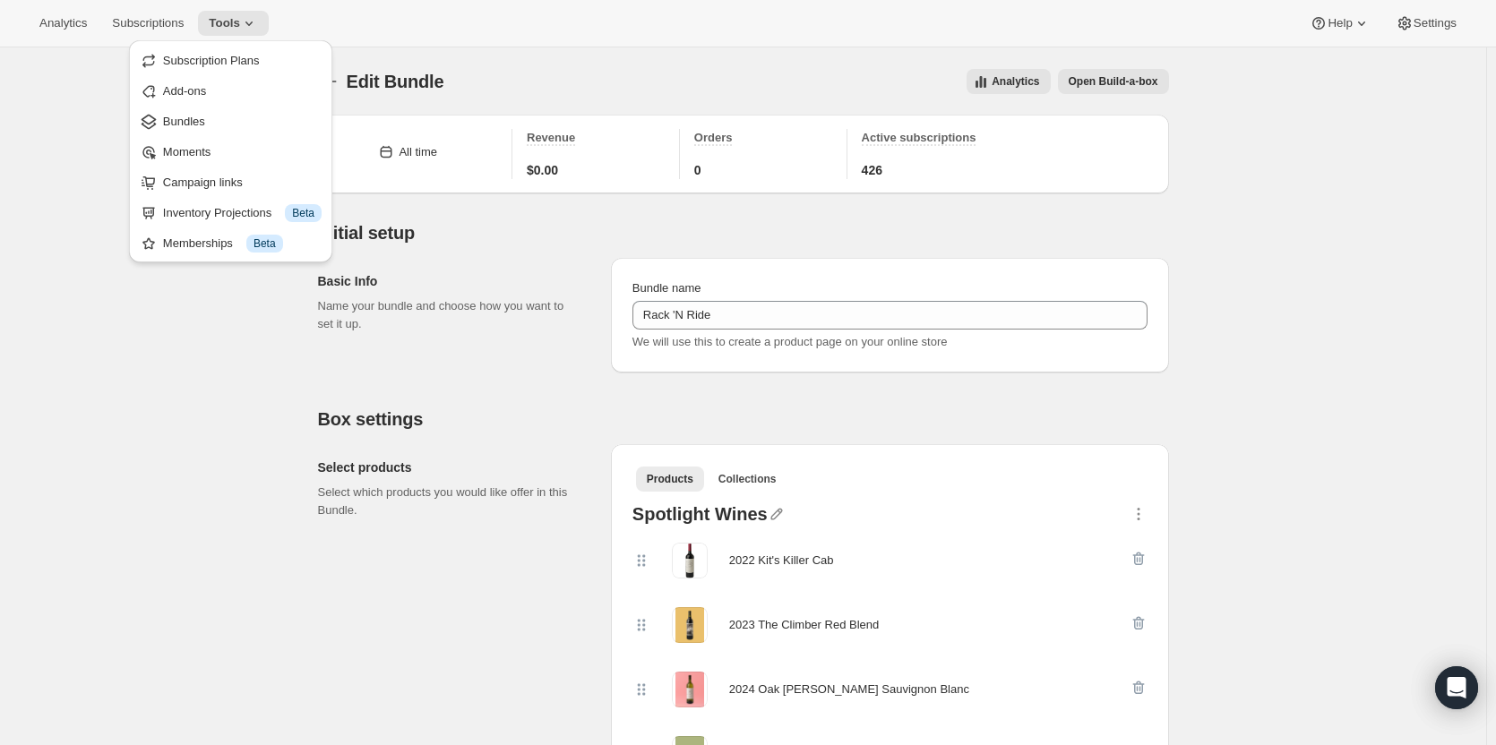
click at [182, 127] on span "Bundles" at bounding box center [184, 121] width 42 height 13
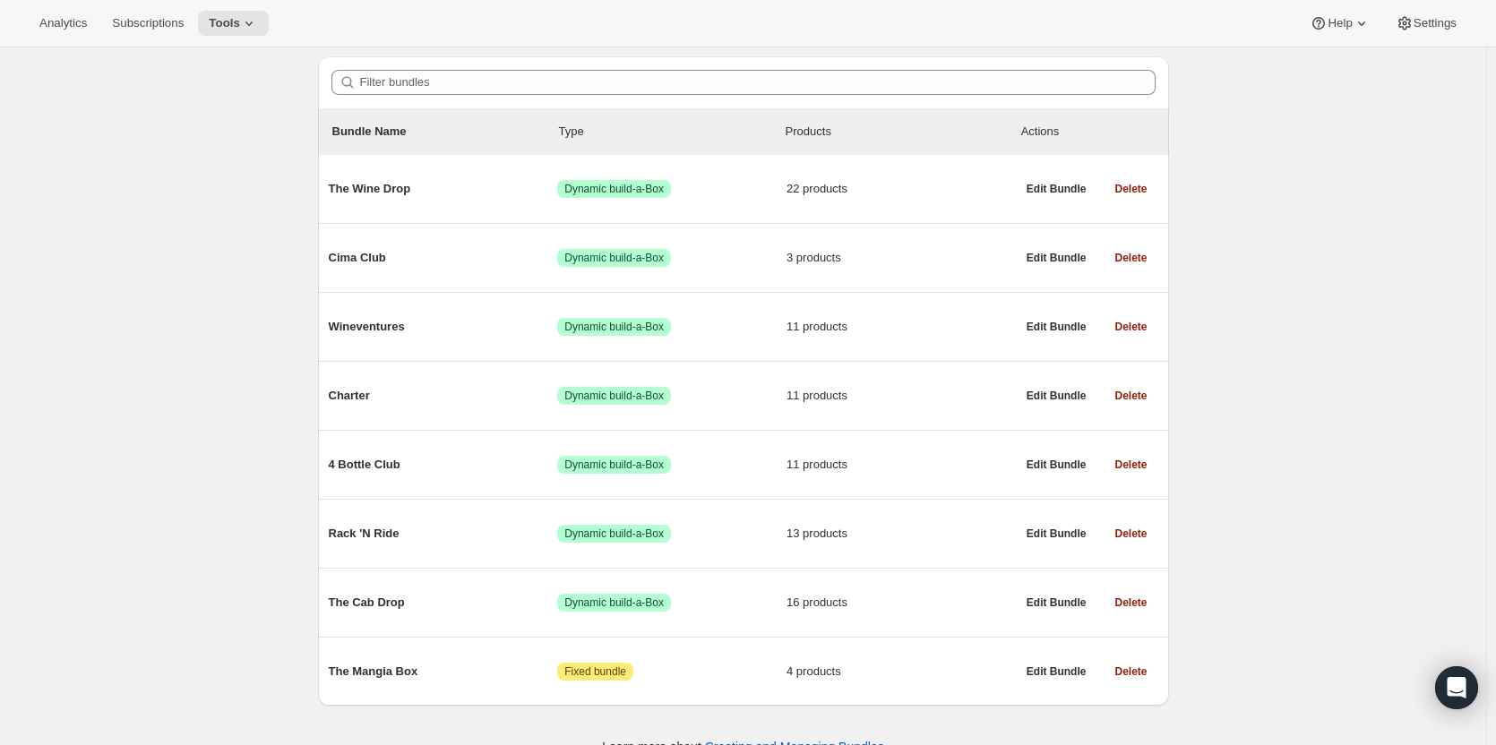
scroll to position [181, 0]
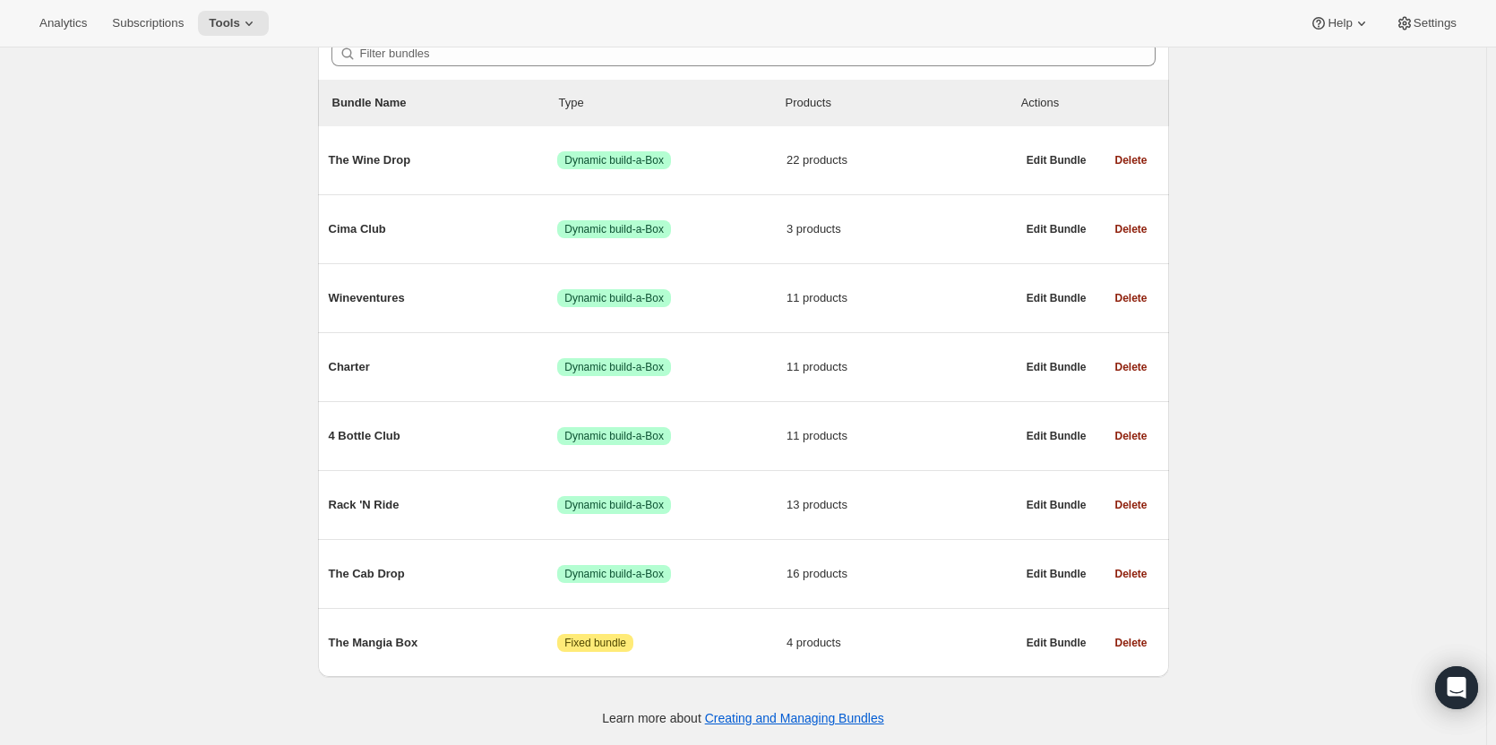
click at [564, 599] on div "The Cab Drop Success Dynamic build-a-Box 16 products Edit Bundle Delete" at bounding box center [743, 574] width 851 height 68
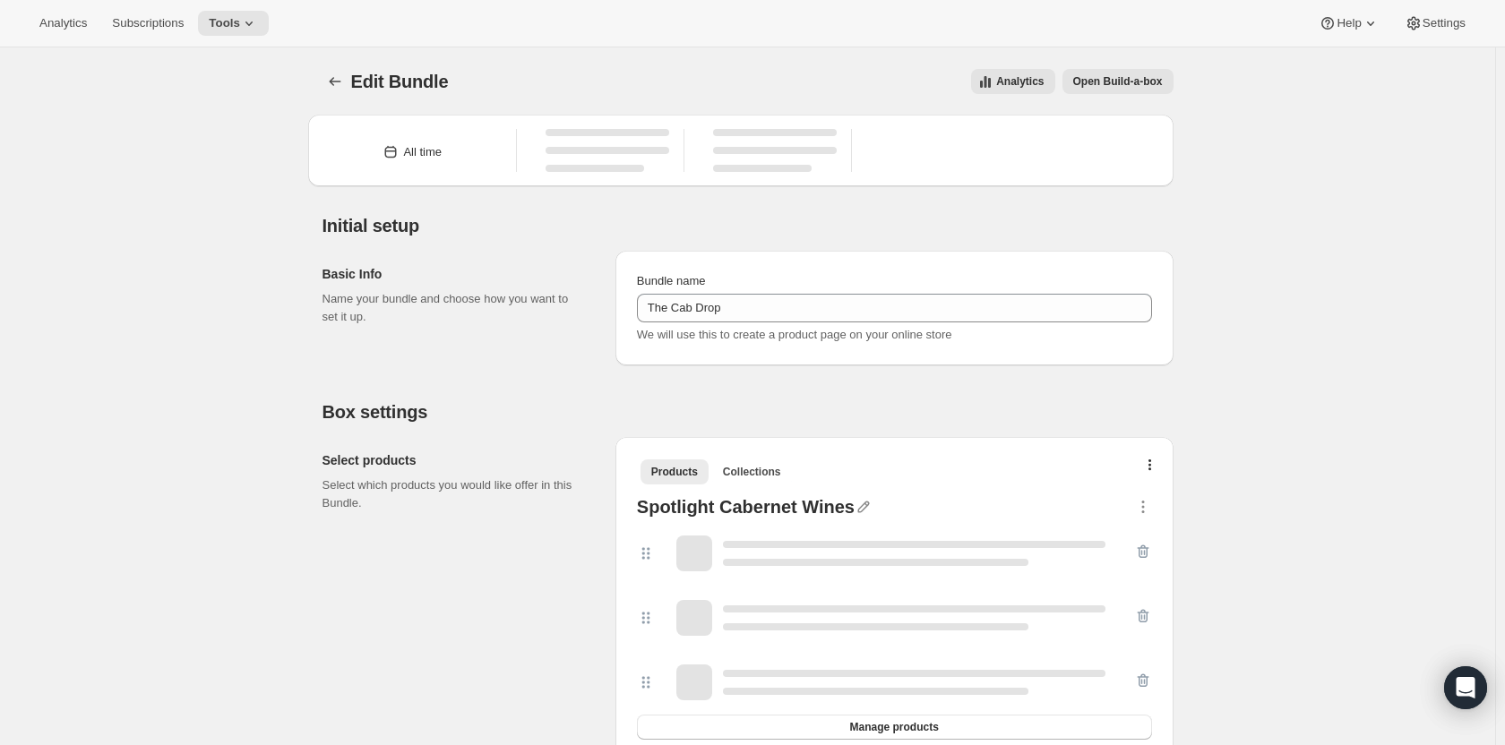
type input "The Cab Drop"
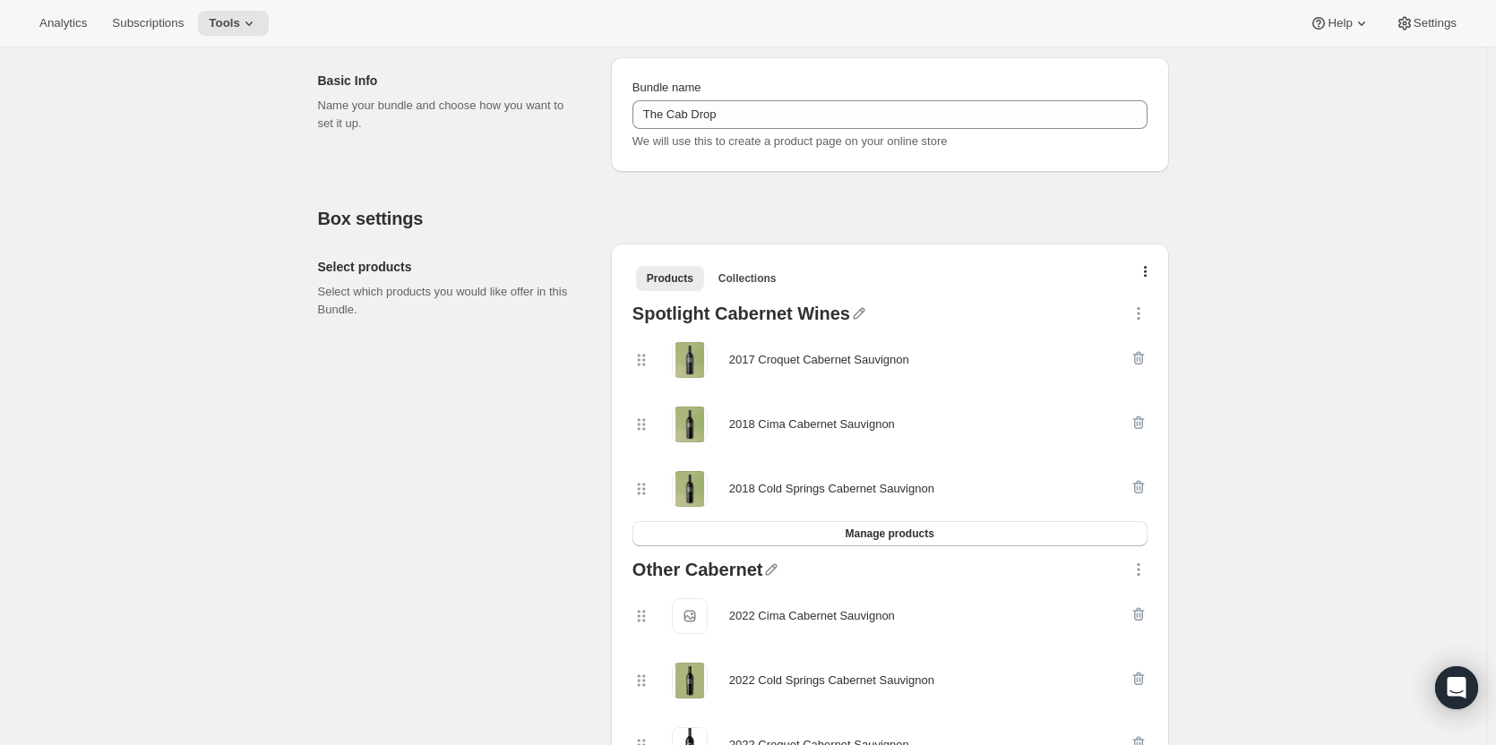
scroll to position [174, 0]
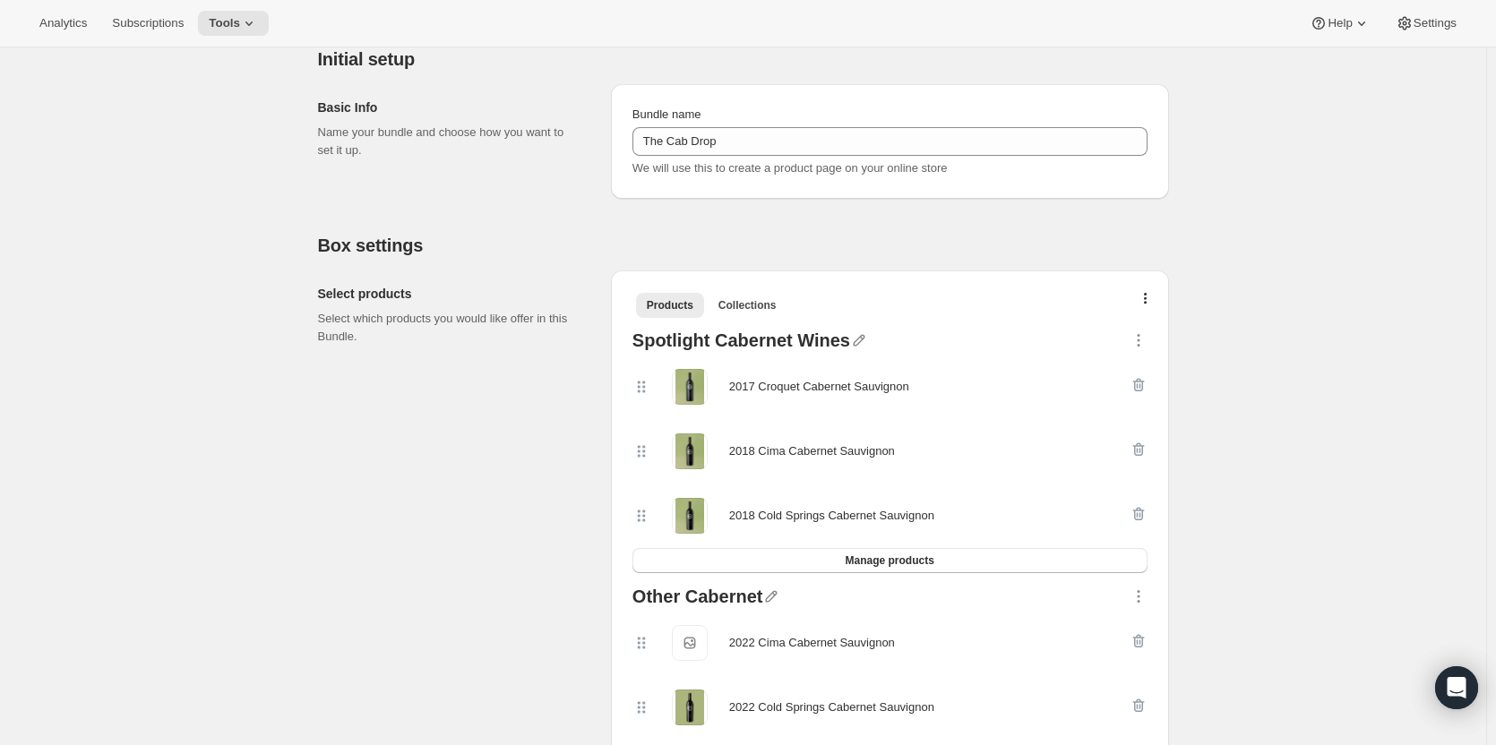
click at [1146, 301] on button "button" at bounding box center [1145, 303] width 18 height 18
click at [1139, 334] on span "Bulk Autoswap for existing subscribers" at bounding box center [1150, 336] width 199 height 13
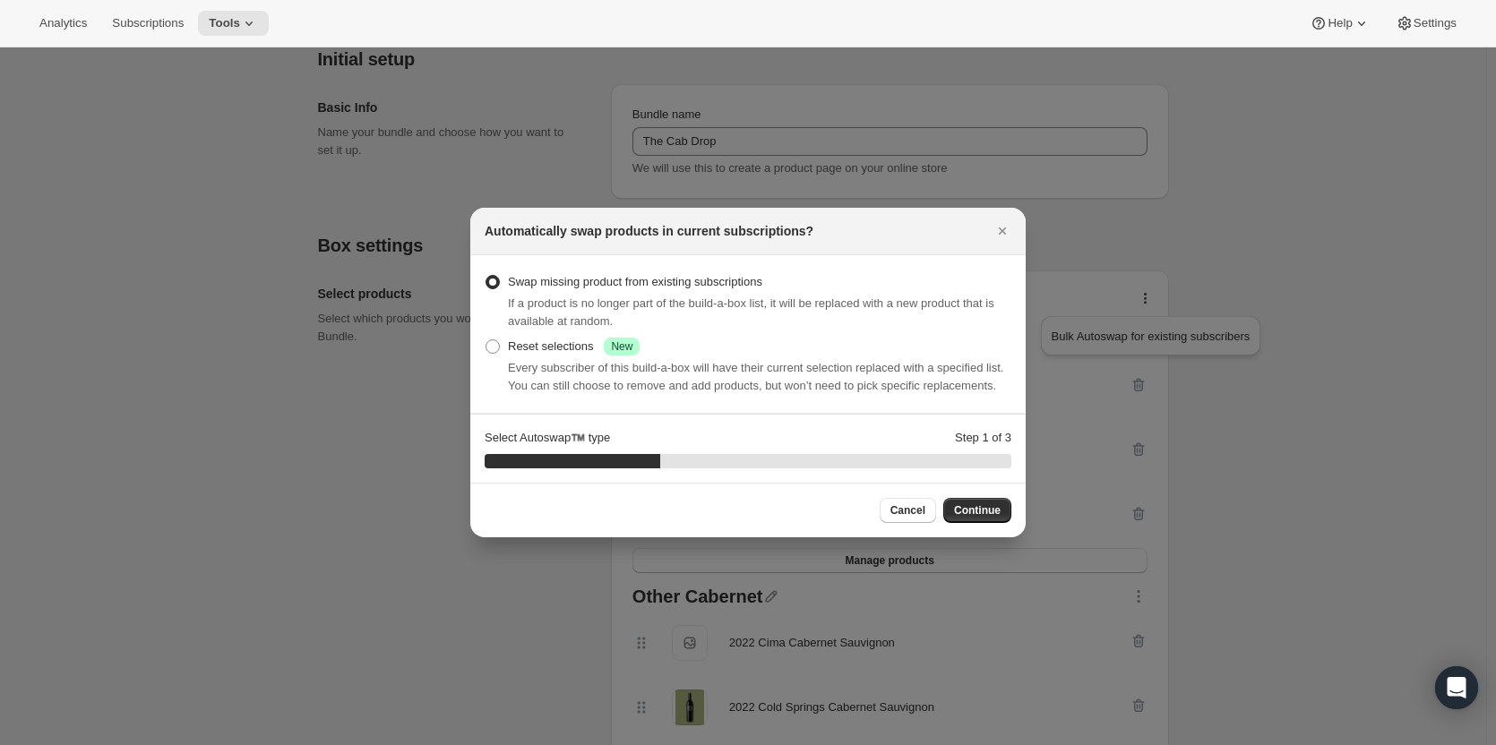
click at [509, 347] on div "Reset selections Success New" at bounding box center [574, 347] width 132 height 18
click at [486, 340] on input "Reset selections Success New" at bounding box center [485, 339] width 1 height 1
radio input "true"
click at [973, 509] on span "Continue" at bounding box center [977, 510] width 47 height 14
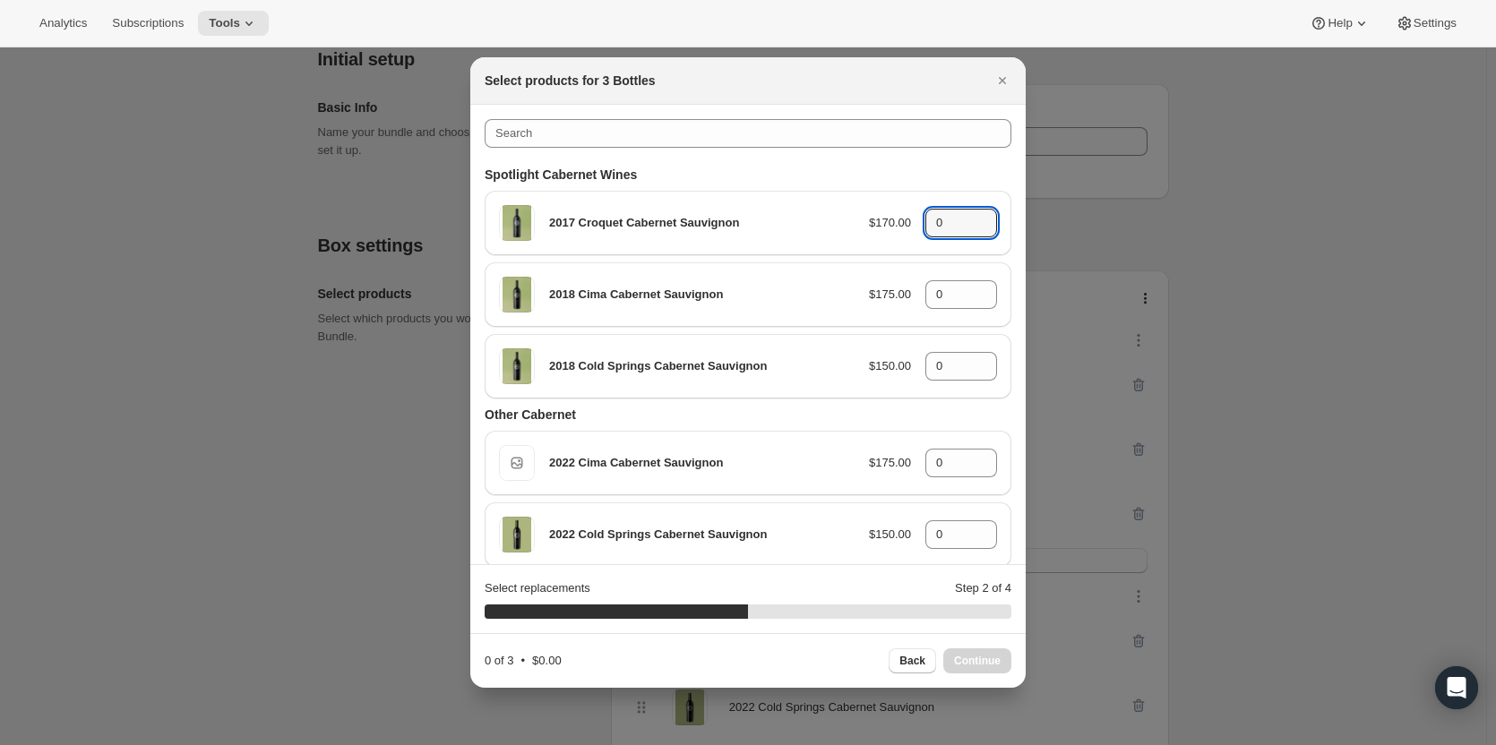
click at [979, 218] on icon ":r13b:" at bounding box center [983, 218] width 18 height 18
type input "1"
click at [974, 288] on icon ":r13b:" at bounding box center [983, 289] width 18 height 18
type input "1"
click at [974, 357] on icon ":r13b:" at bounding box center [983, 361] width 18 height 18
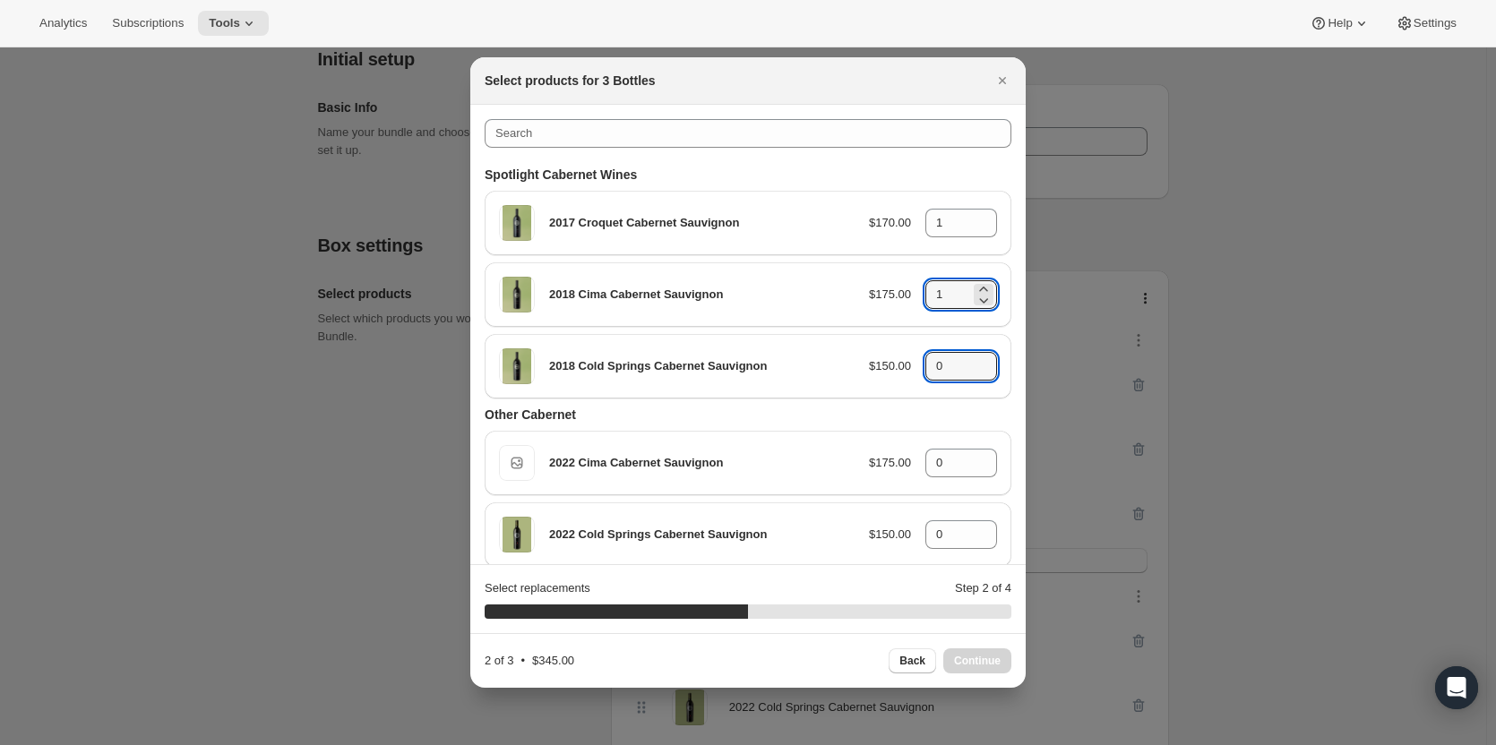
type input "1"
click at [986, 656] on span "Continue" at bounding box center [977, 661] width 47 height 14
type input "0"
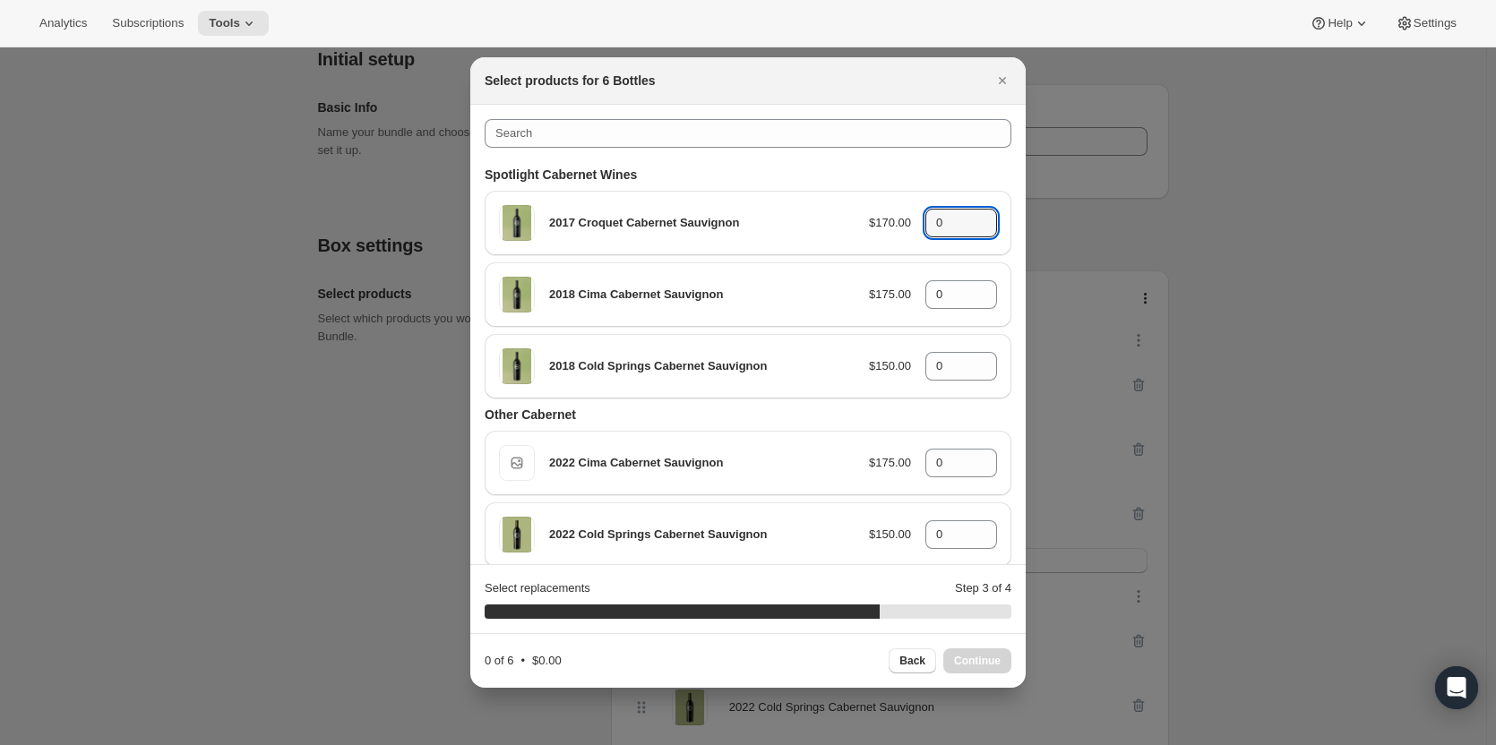
click at [976, 219] on icon ":r13b:" at bounding box center [983, 218] width 18 height 18
type input "2"
click at [974, 290] on icon ":r13b:" at bounding box center [983, 289] width 18 height 18
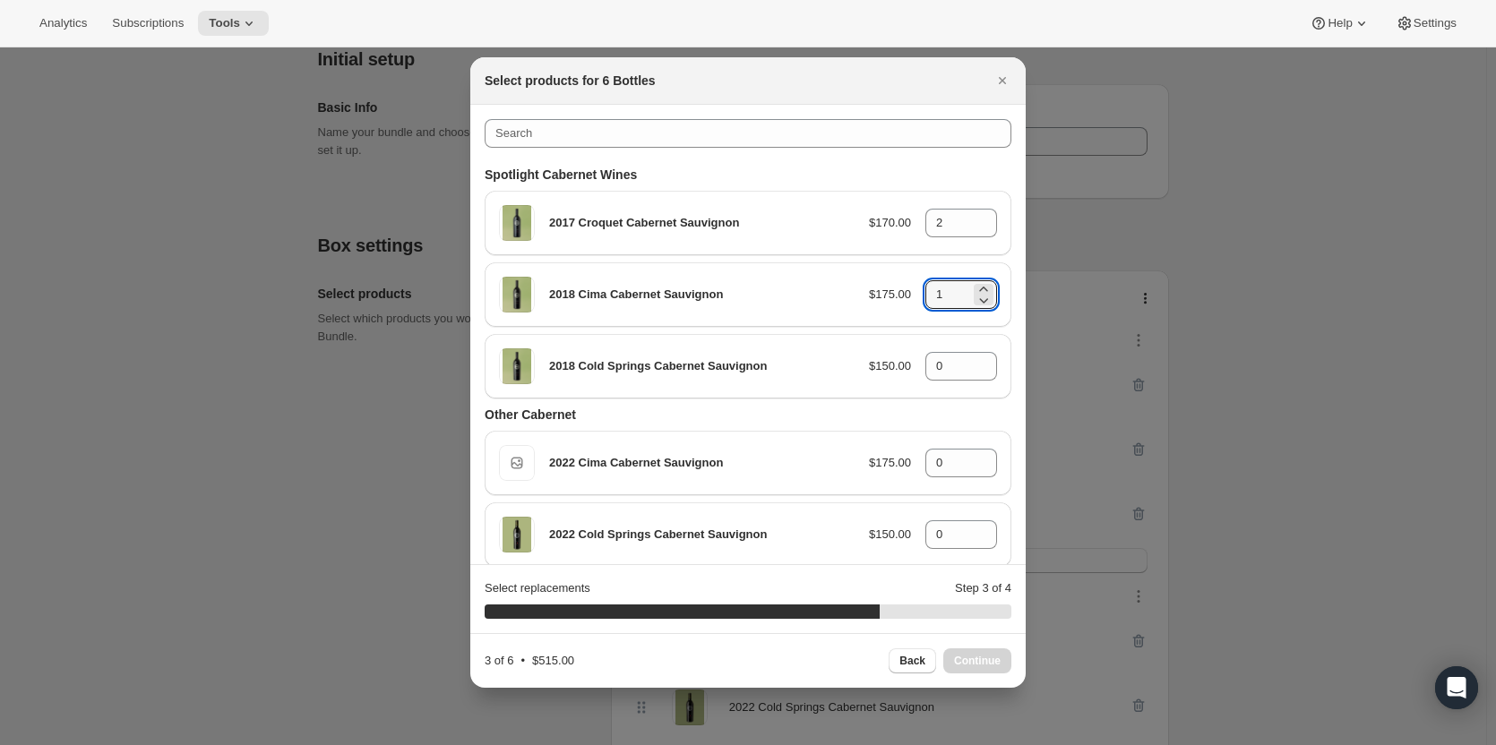
type input "2"
click at [976, 362] on icon ":r13b:" at bounding box center [983, 361] width 18 height 18
type input "2"
click at [970, 657] on span "Continue" at bounding box center [977, 661] width 47 height 14
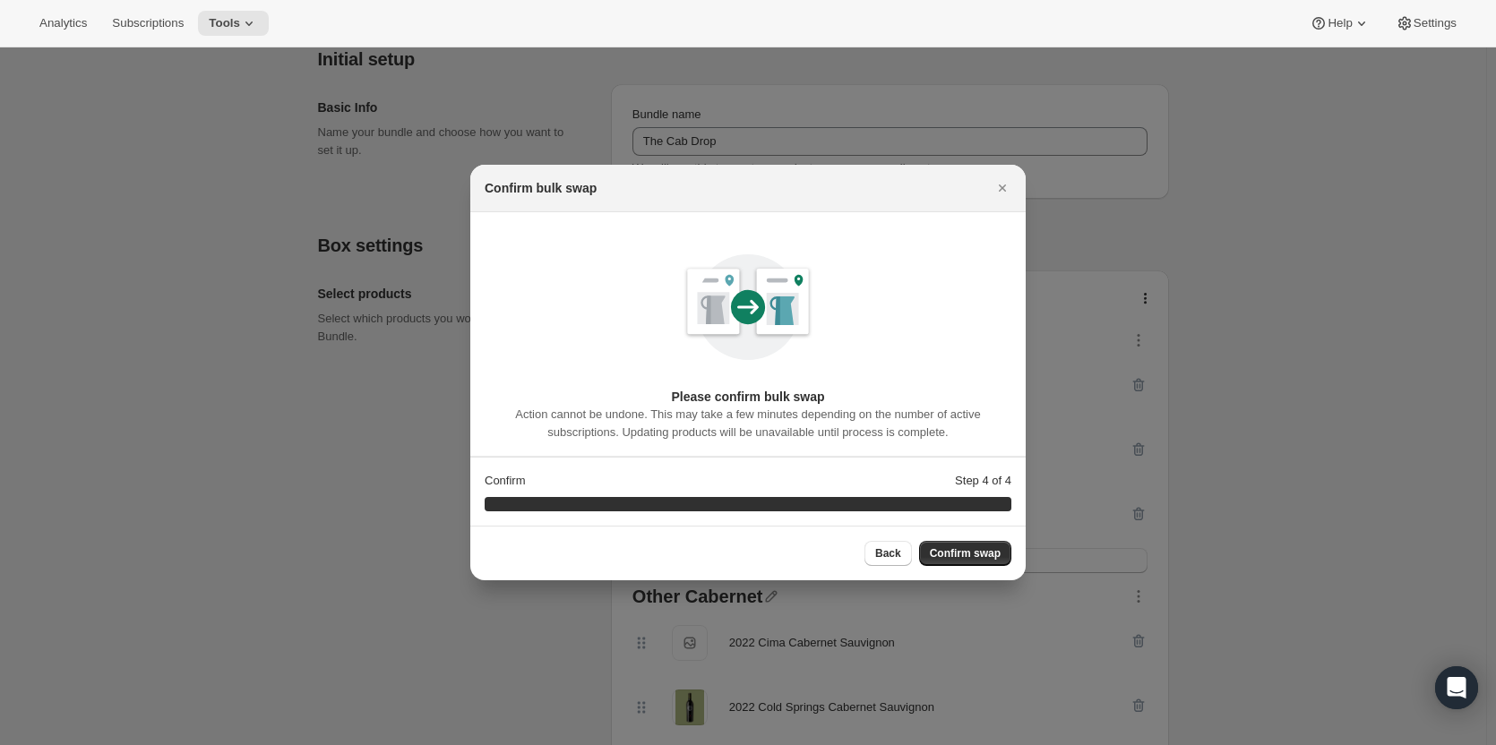
click at [974, 549] on span "Confirm swap" at bounding box center [965, 553] width 71 height 14
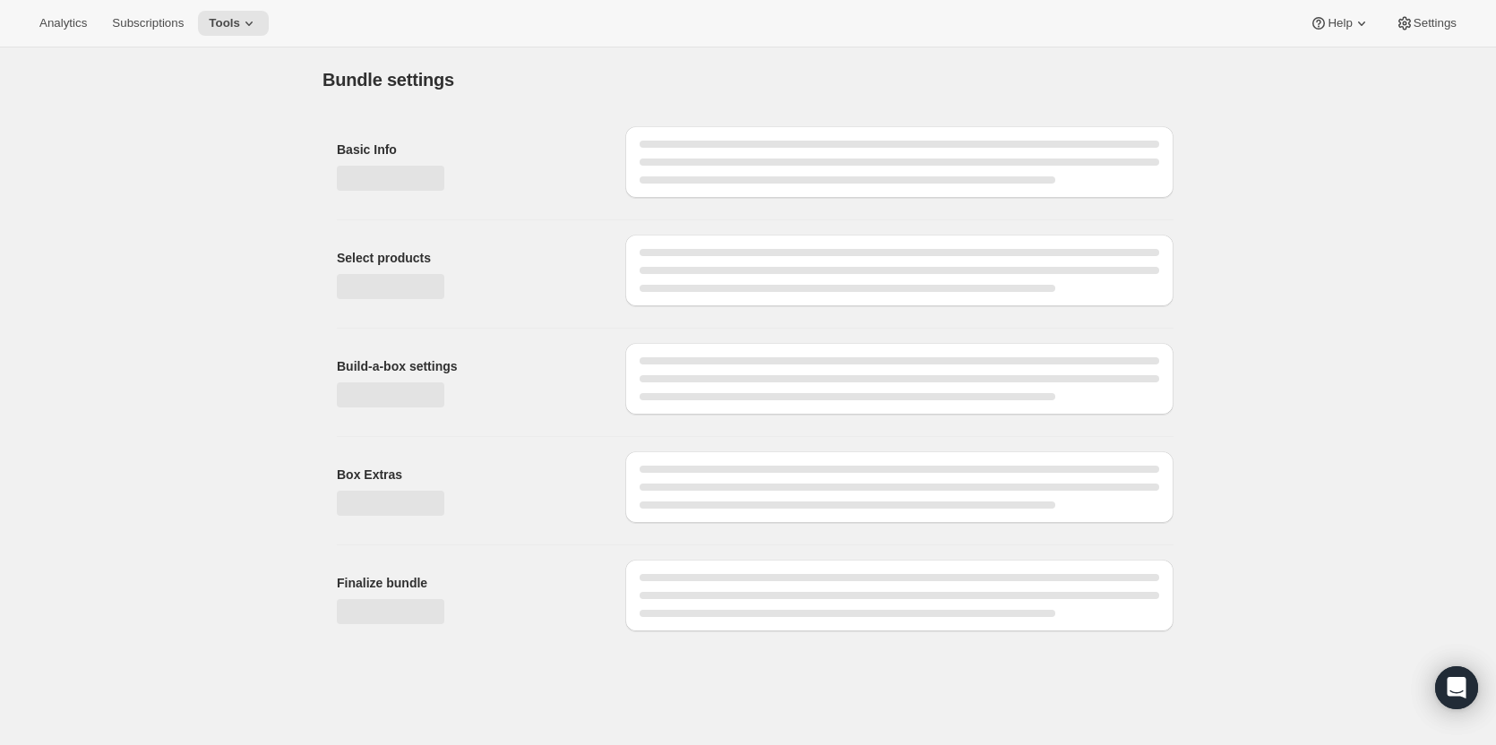
scroll to position [0, 0]
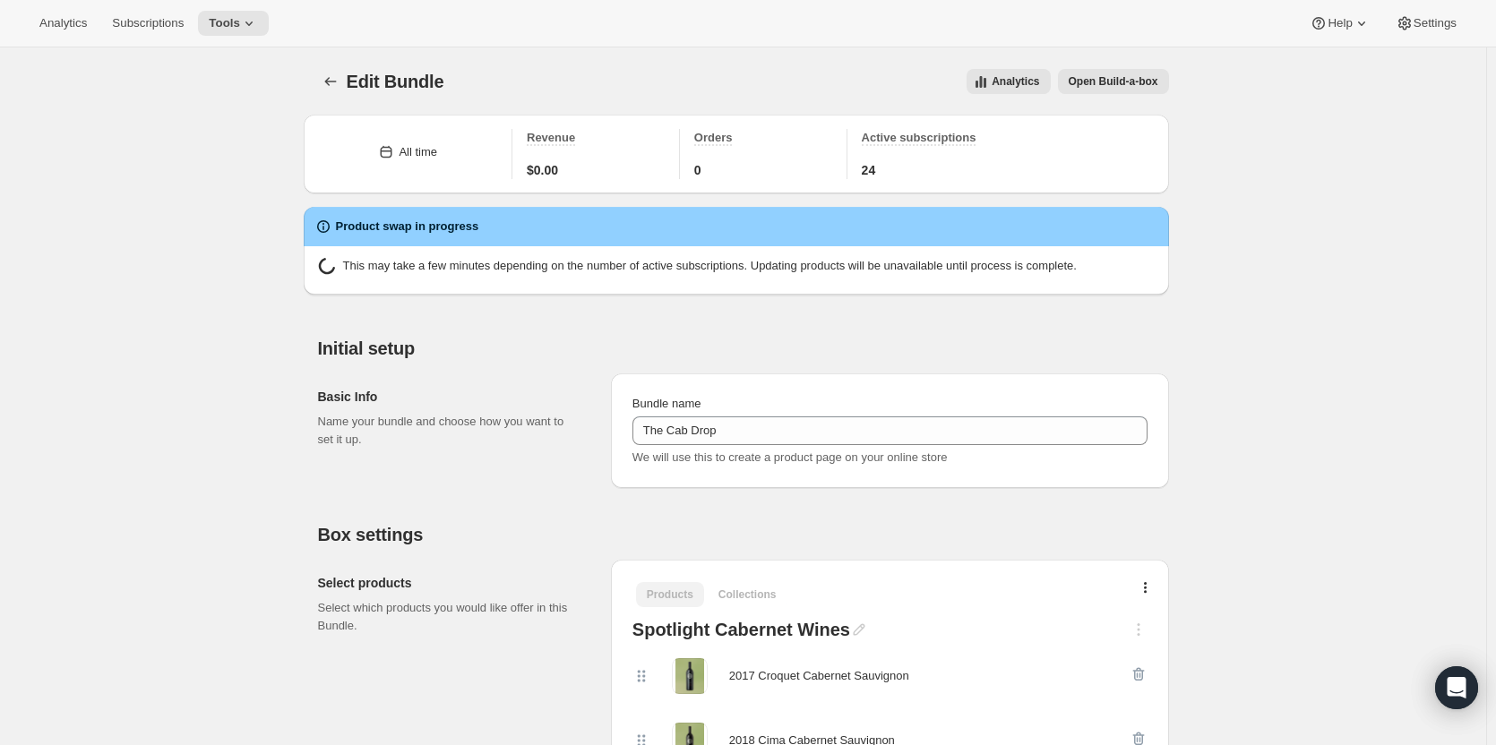
click at [227, 30] on button "Tools" at bounding box center [233, 23] width 71 height 25
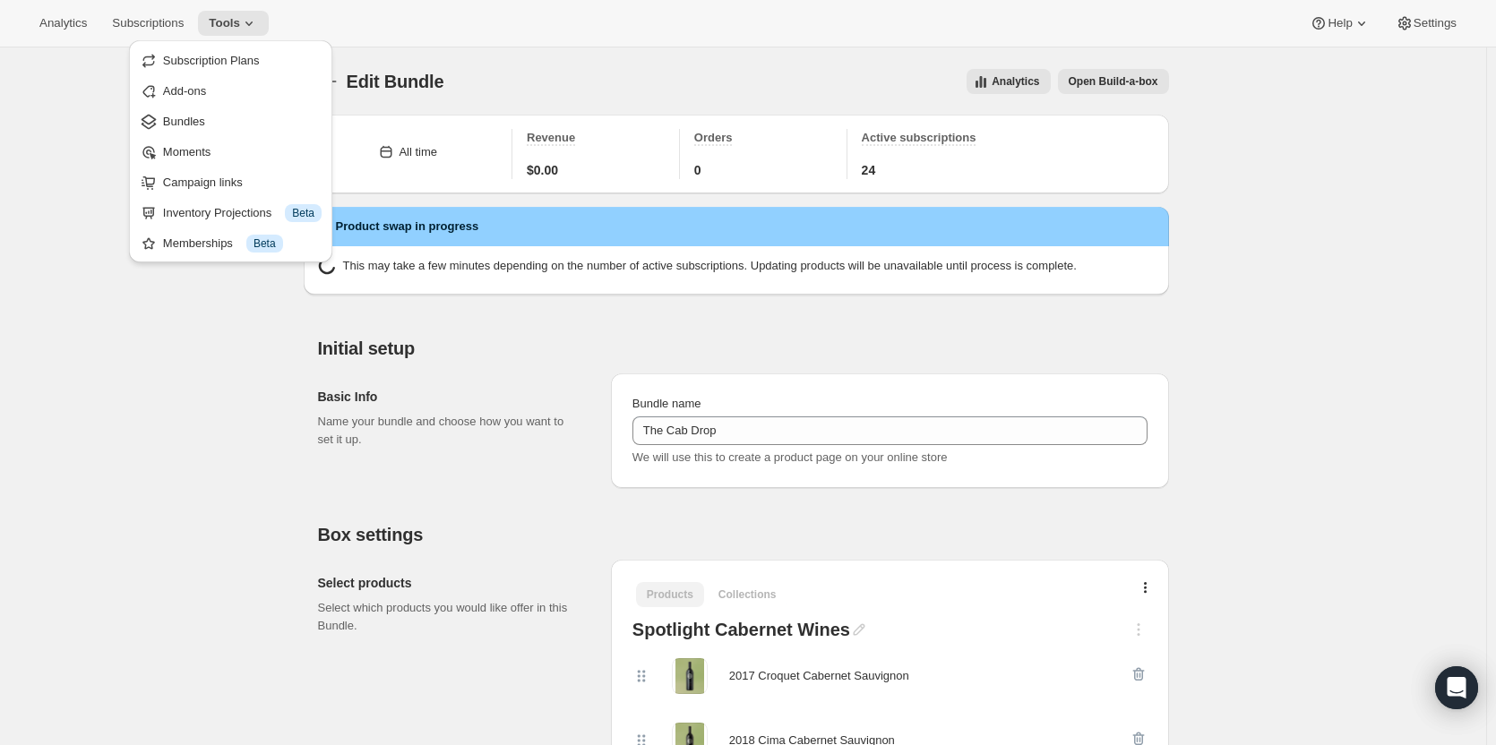
click at [229, 127] on span "Bundles" at bounding box center [242, 122] width 159 height 18
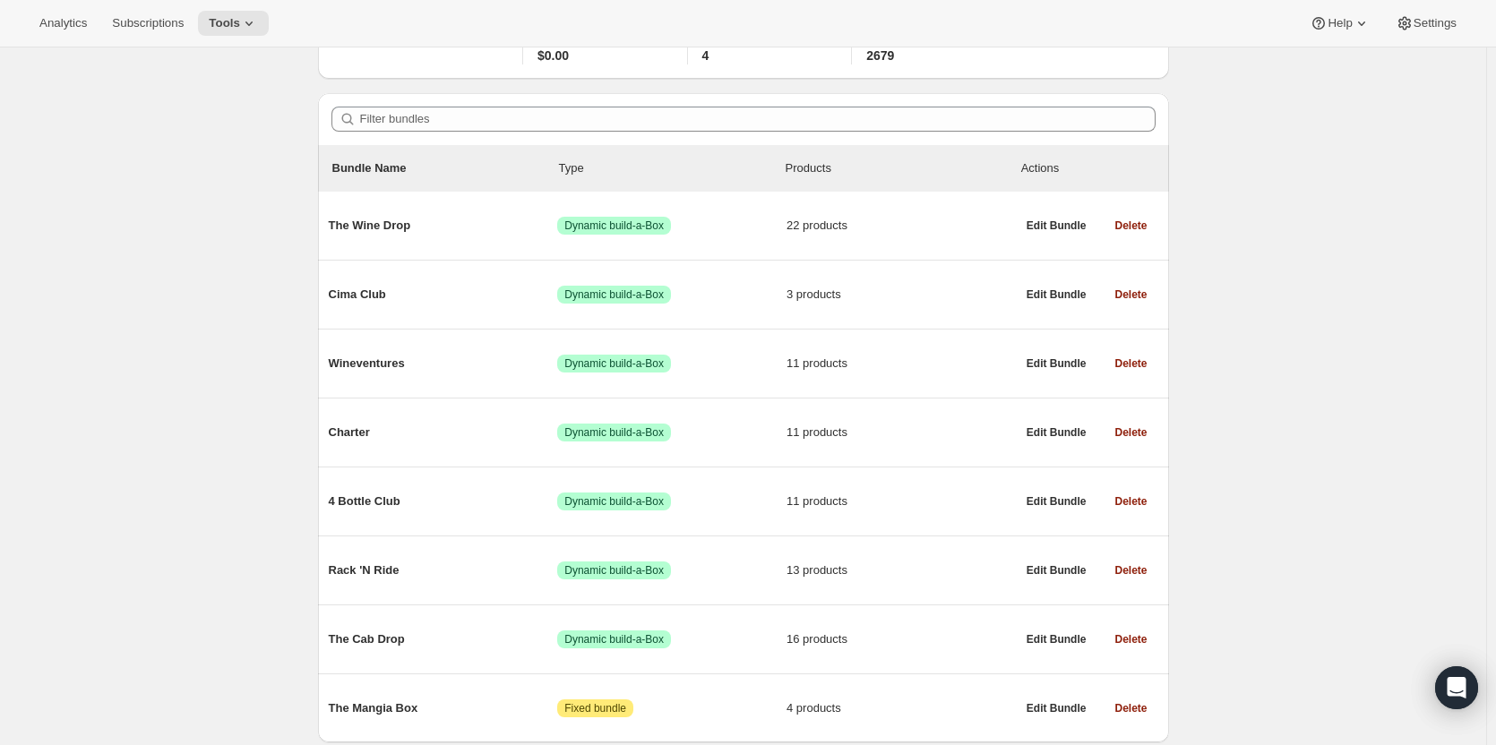
scroll to position [181, 0]
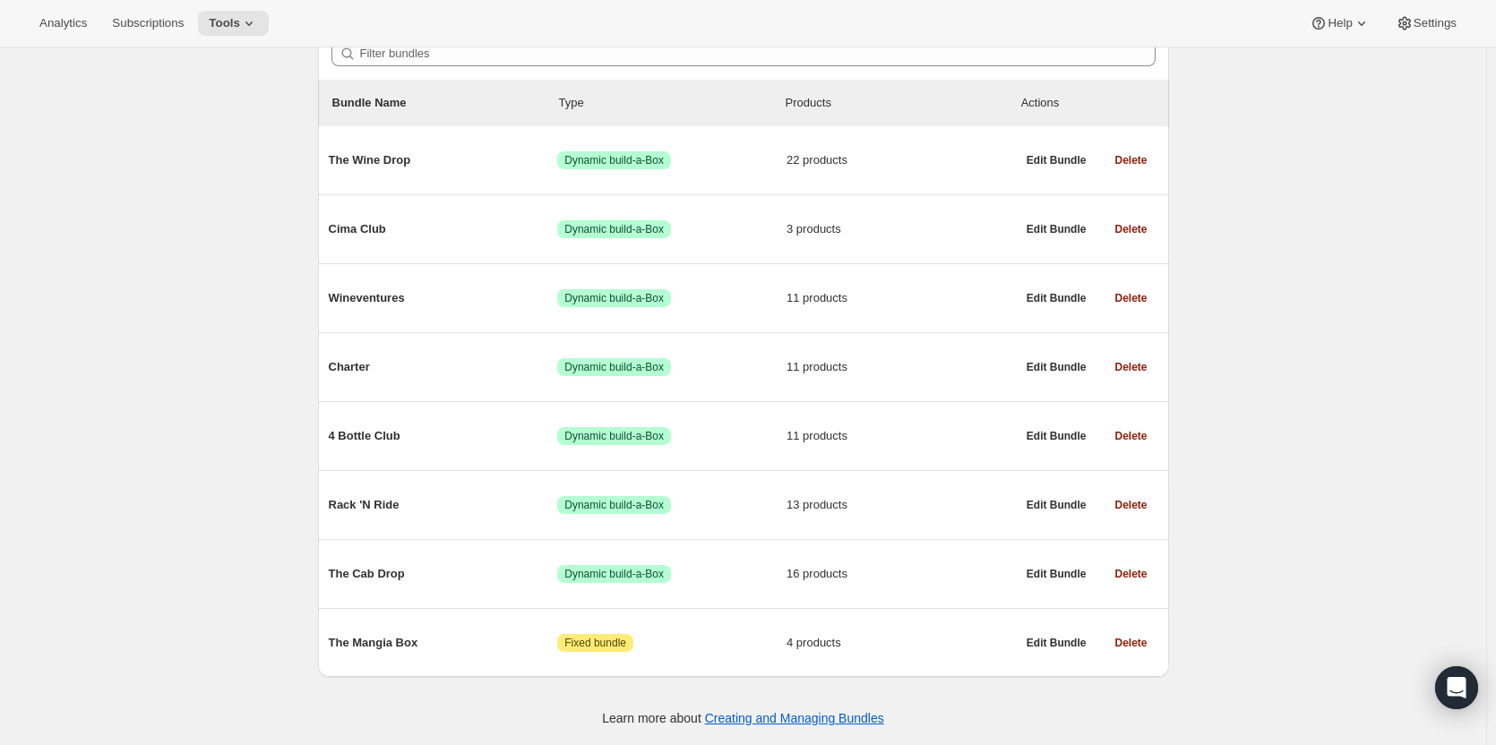
click at [458, 510] on span "Rack 'N Ride" at bounding box center [443, 505] width 229 height 18
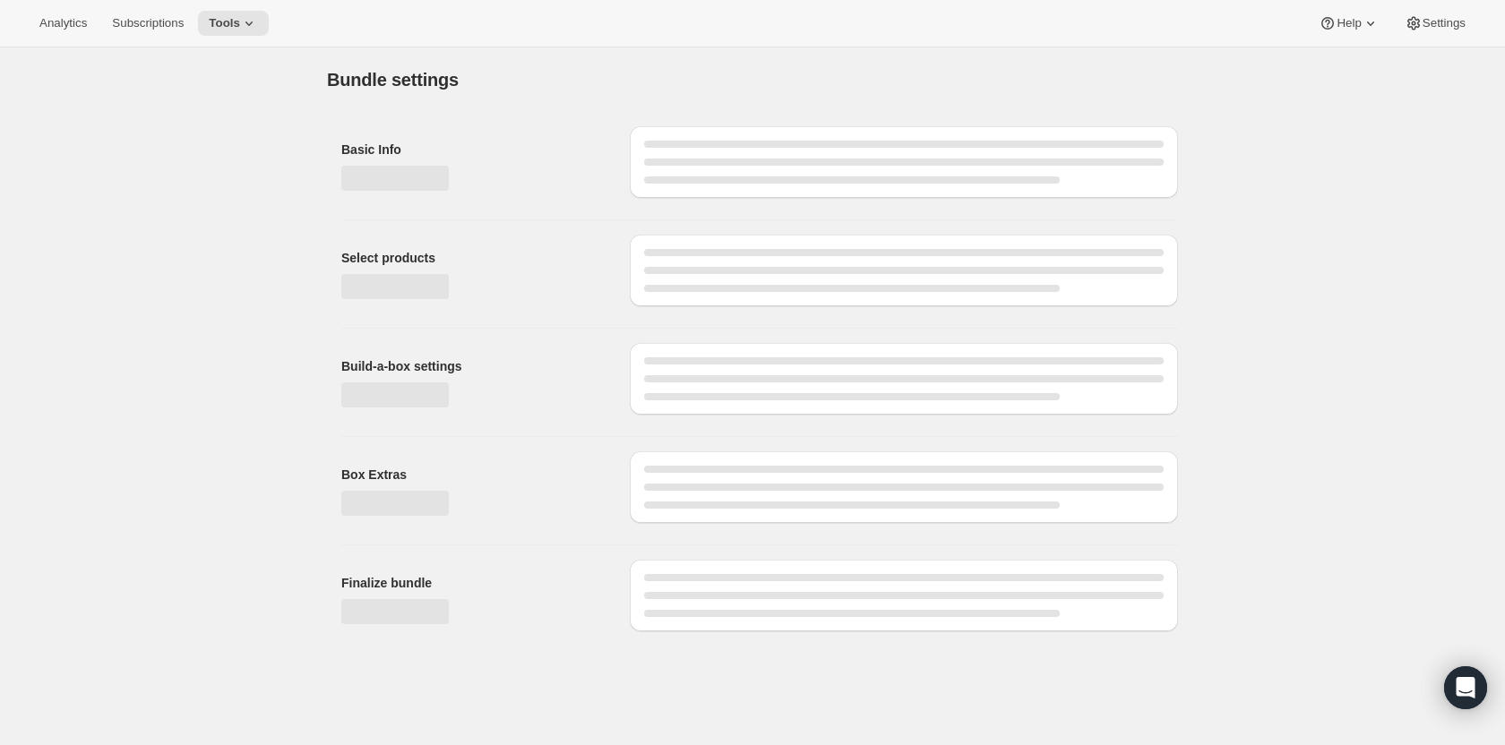
type input "Rack 'N Ride"
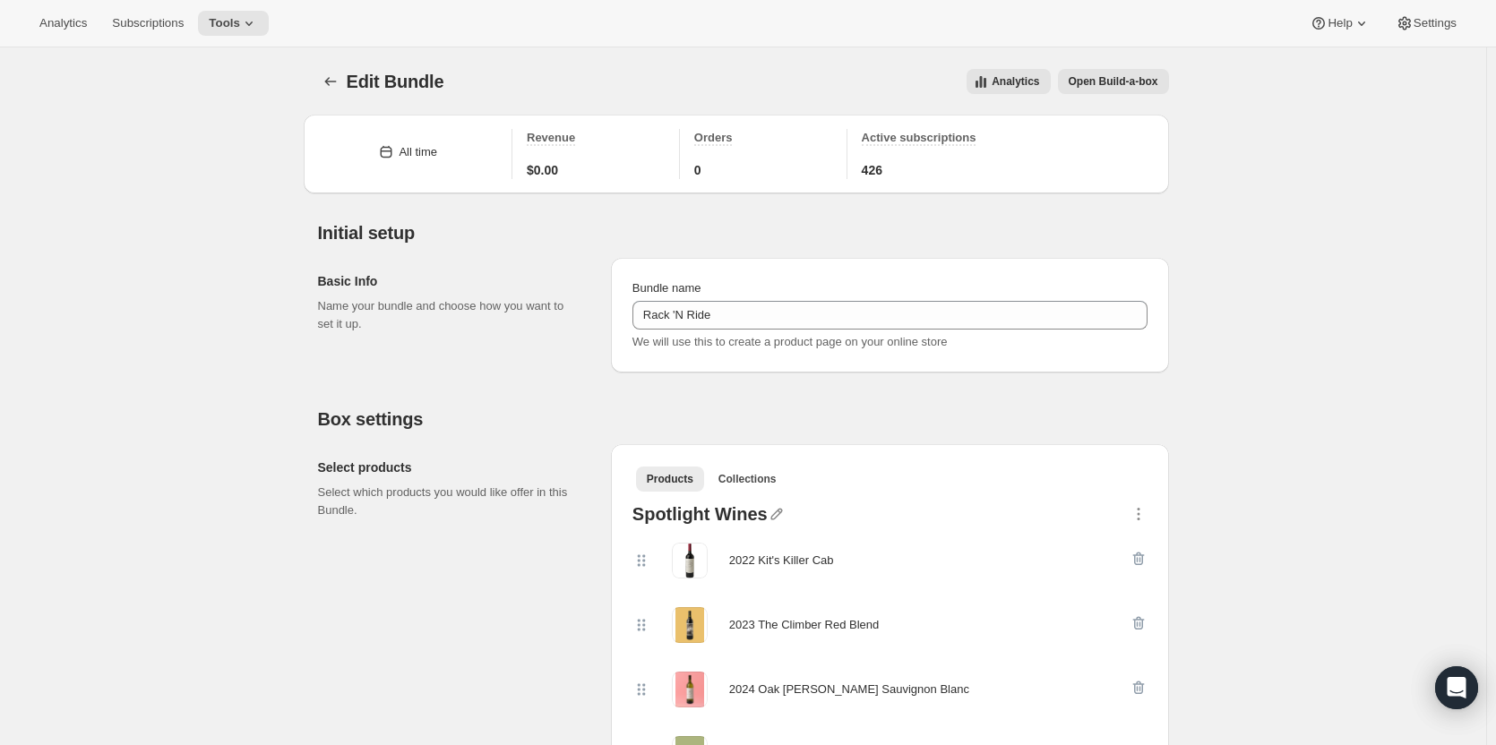
click at [1144, 513] on icon "button" at bounding box center [1138, 514] width 18 height 18
click at [1152, 480] on div "Products Collections More views Products Collections More views" at bounding box center [889, 478] width 529 height 39
